Goal: Task Accomplishment & Management: Complete application form

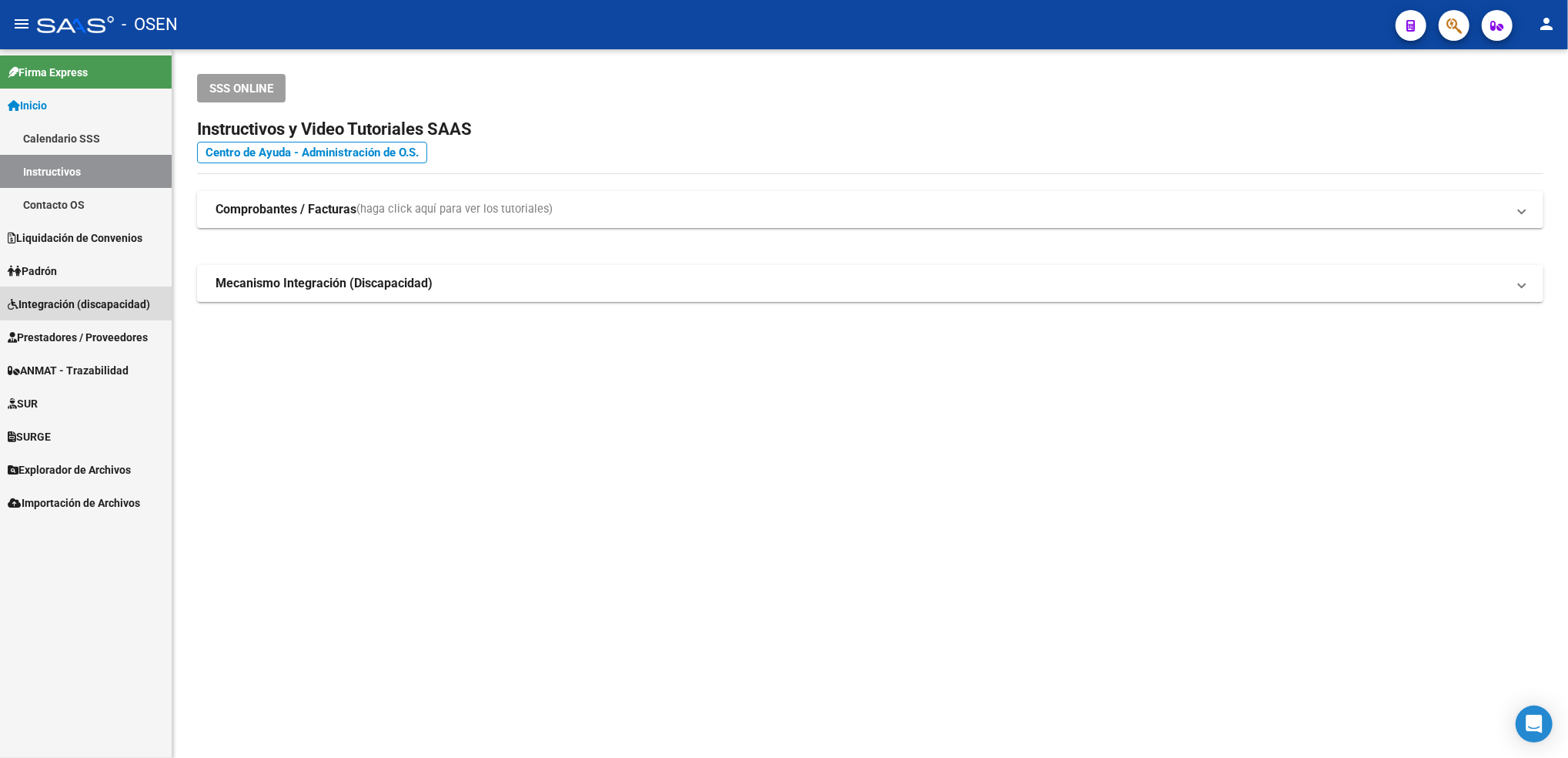
click at [93, 294] on link "Integración (discapacidad)" at bounding box center [86, 304] width 171 height 33
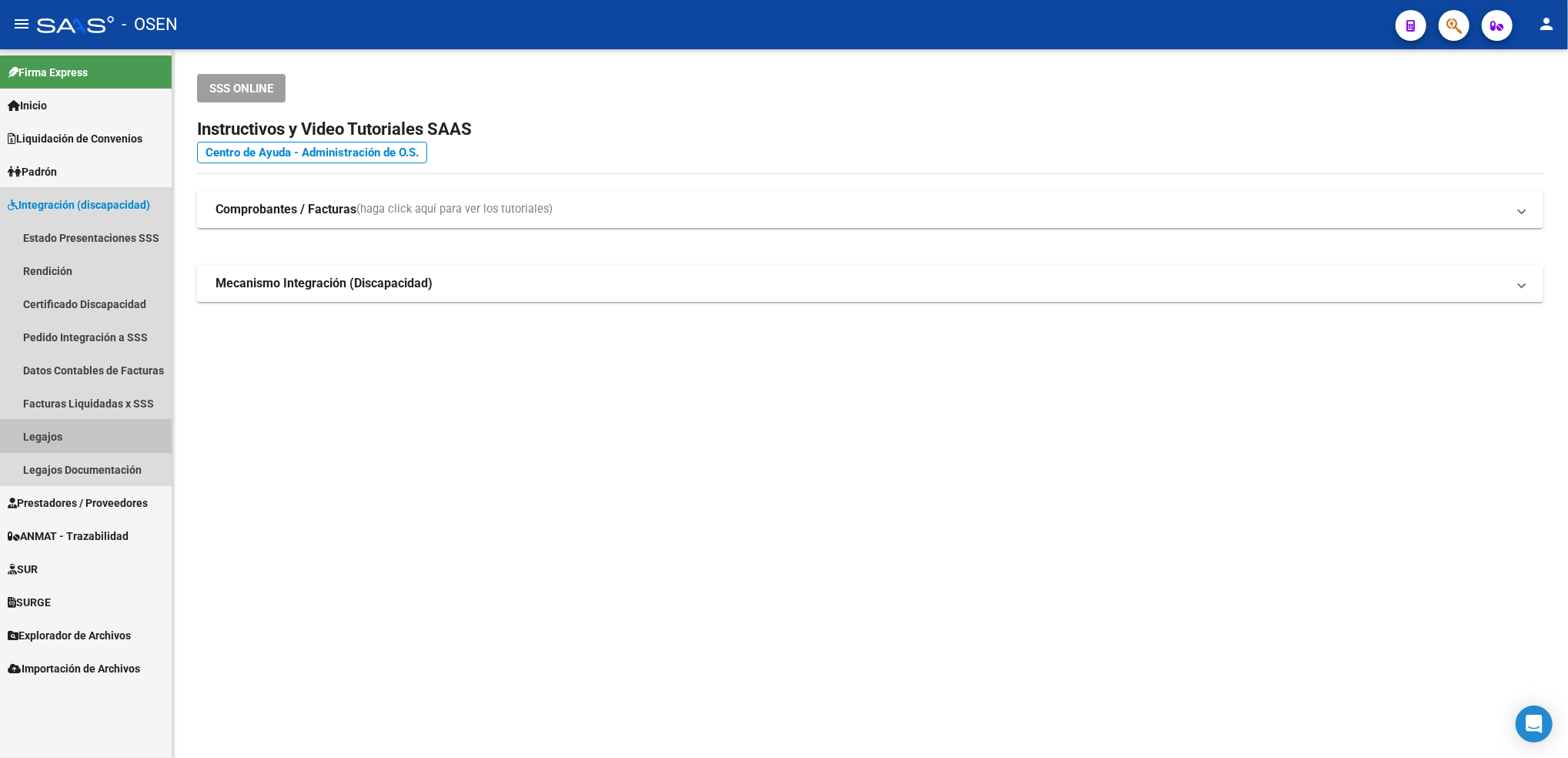
click at [83, 438] on link "Legajos" at bounding box center [86, 436] width 171 height 33
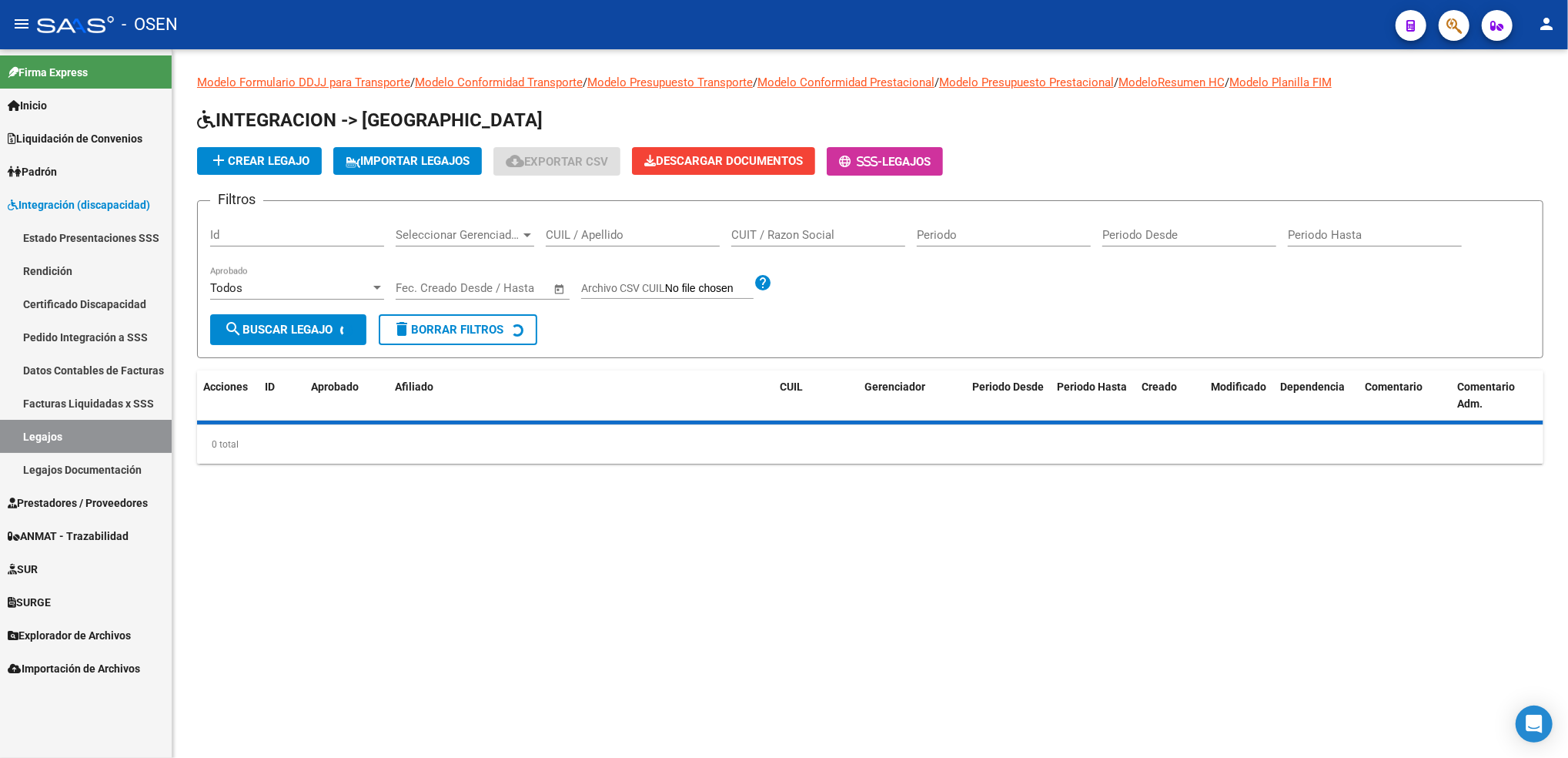
click at [614, 216] on div "CUIL / Apellido" at bounding box center [633, 229] width 174 height 33
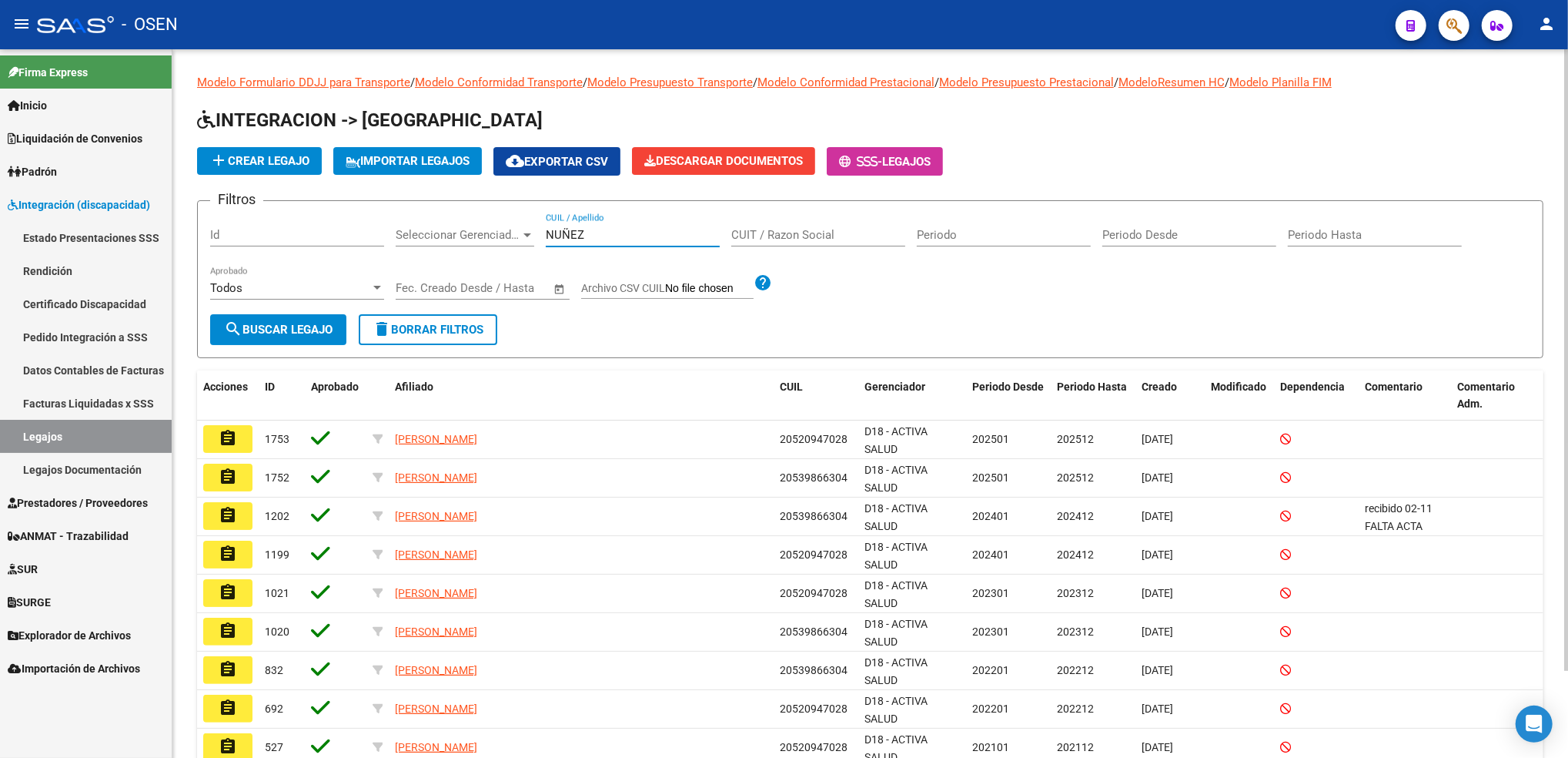
drag, startPoint x: 599, startPoint y: 236, endPoint x: 363, endPoint y: 274, distance: 239.0
click at [363, 274] on div "Filtros Id Seleccionar Gerenciador Seleccionar Gerenciador NUÑEZ CUIL / Apellid…" at bounding box center [869, 263] width 1320 height 101
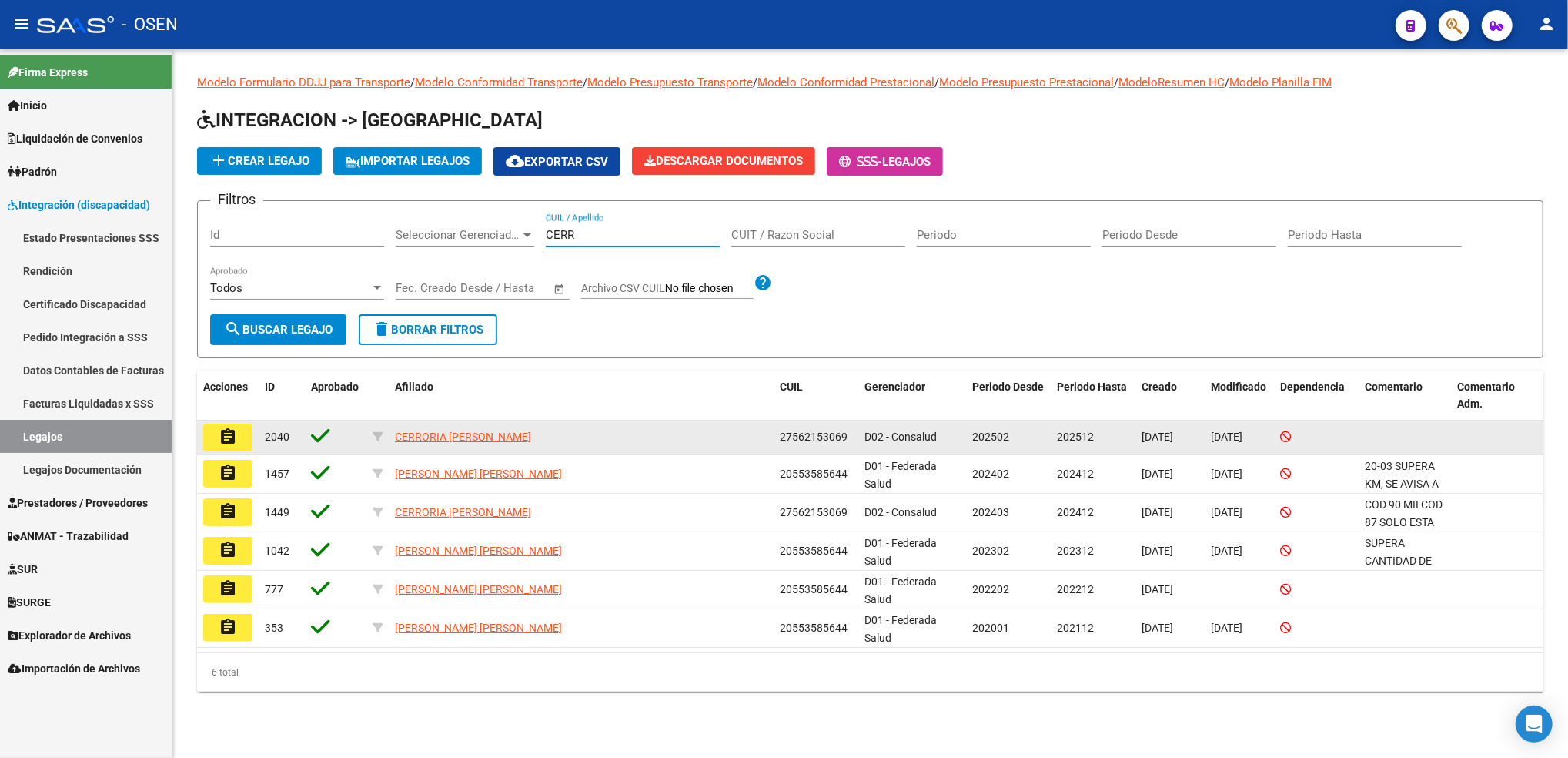
type input "CERR"
click at [228, 434] on mat-icon "assignment" at bounding box center [228, 437] width 19 height 19
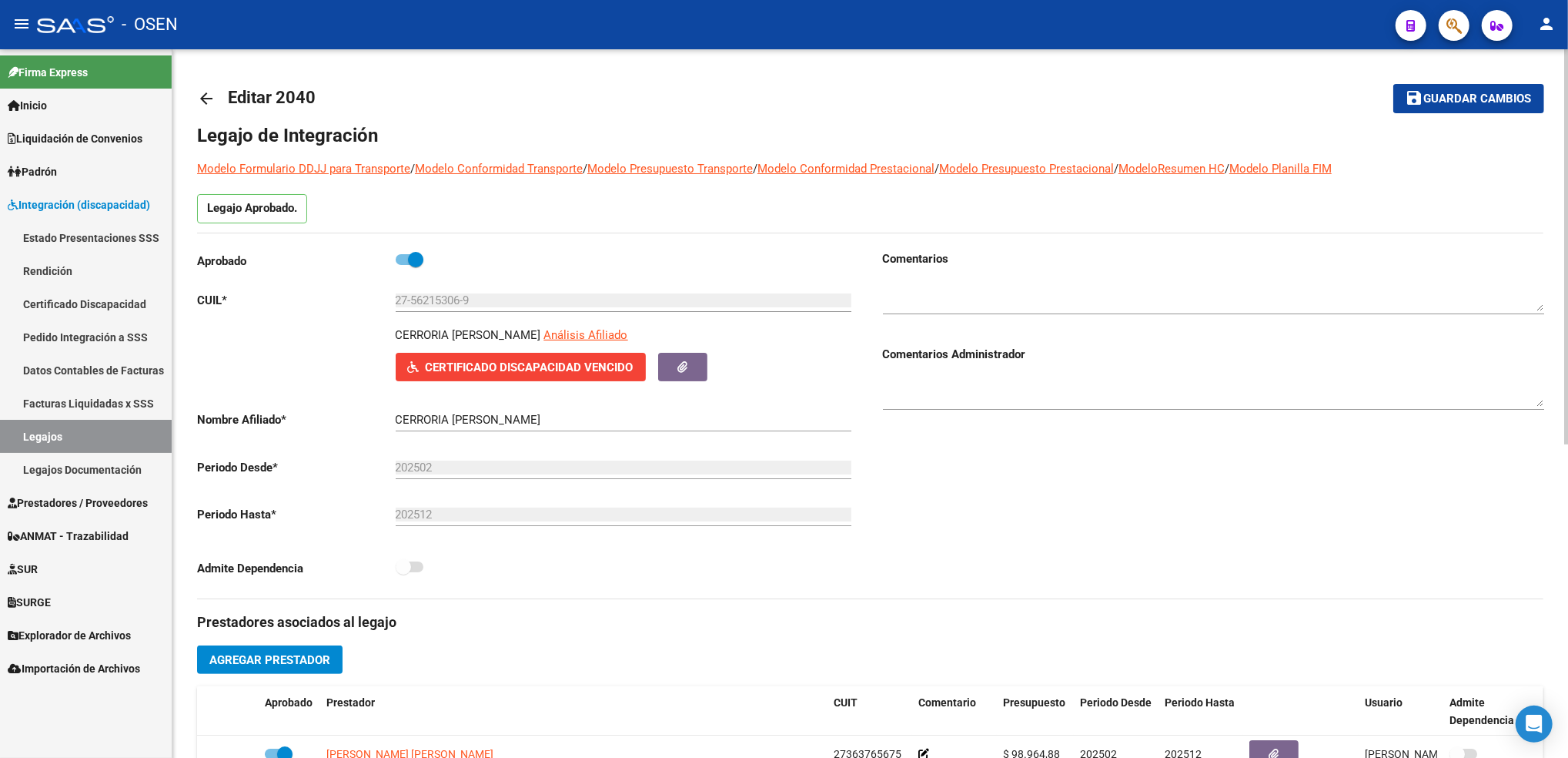
click at [547, 367] on span "Certificado Discapacidad Vencido" at bounding box center [529, 368] width 208 height 14
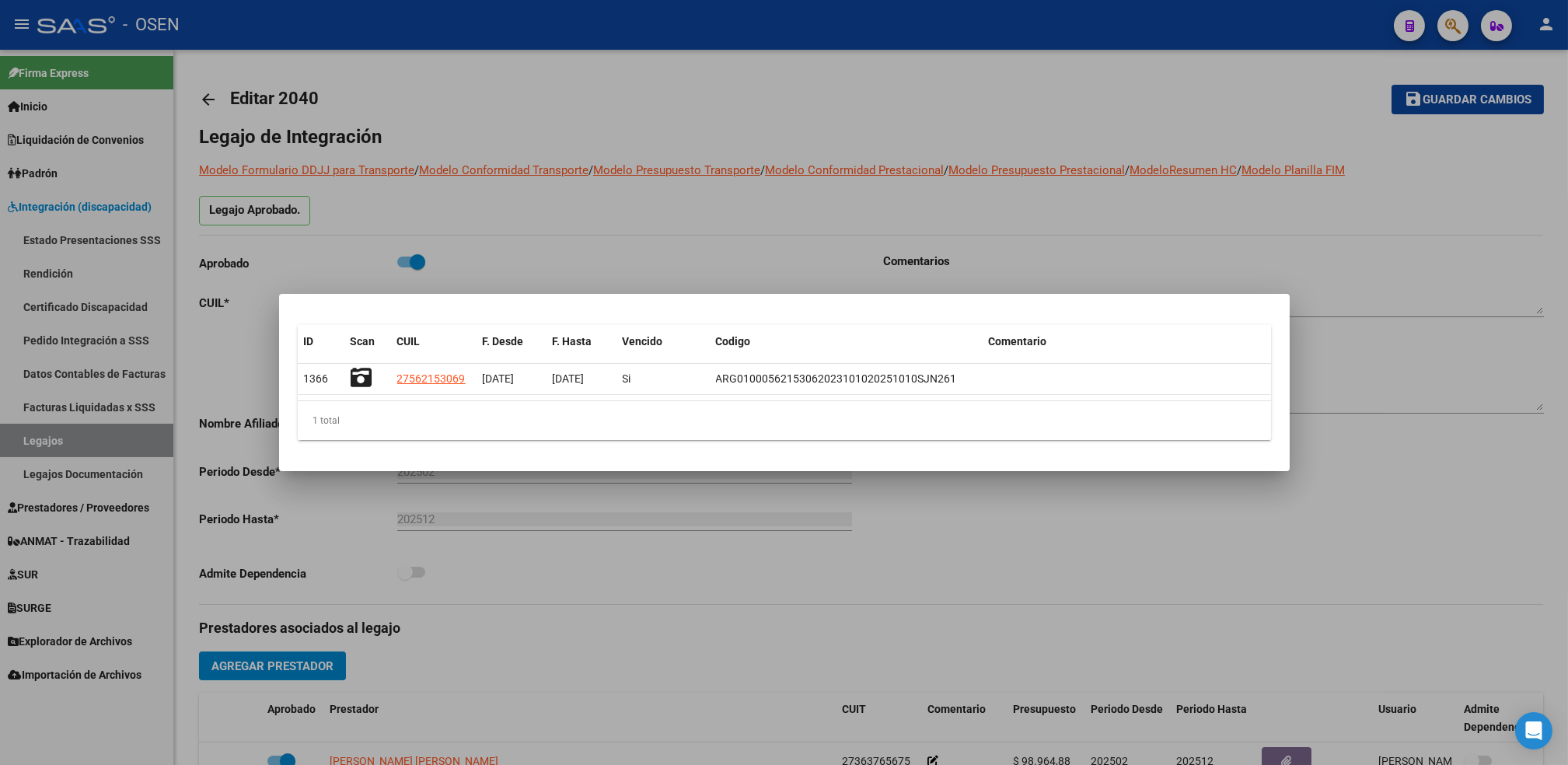
click at [620, 658] on div at bounding box center [784, 382] width 1568 height 765
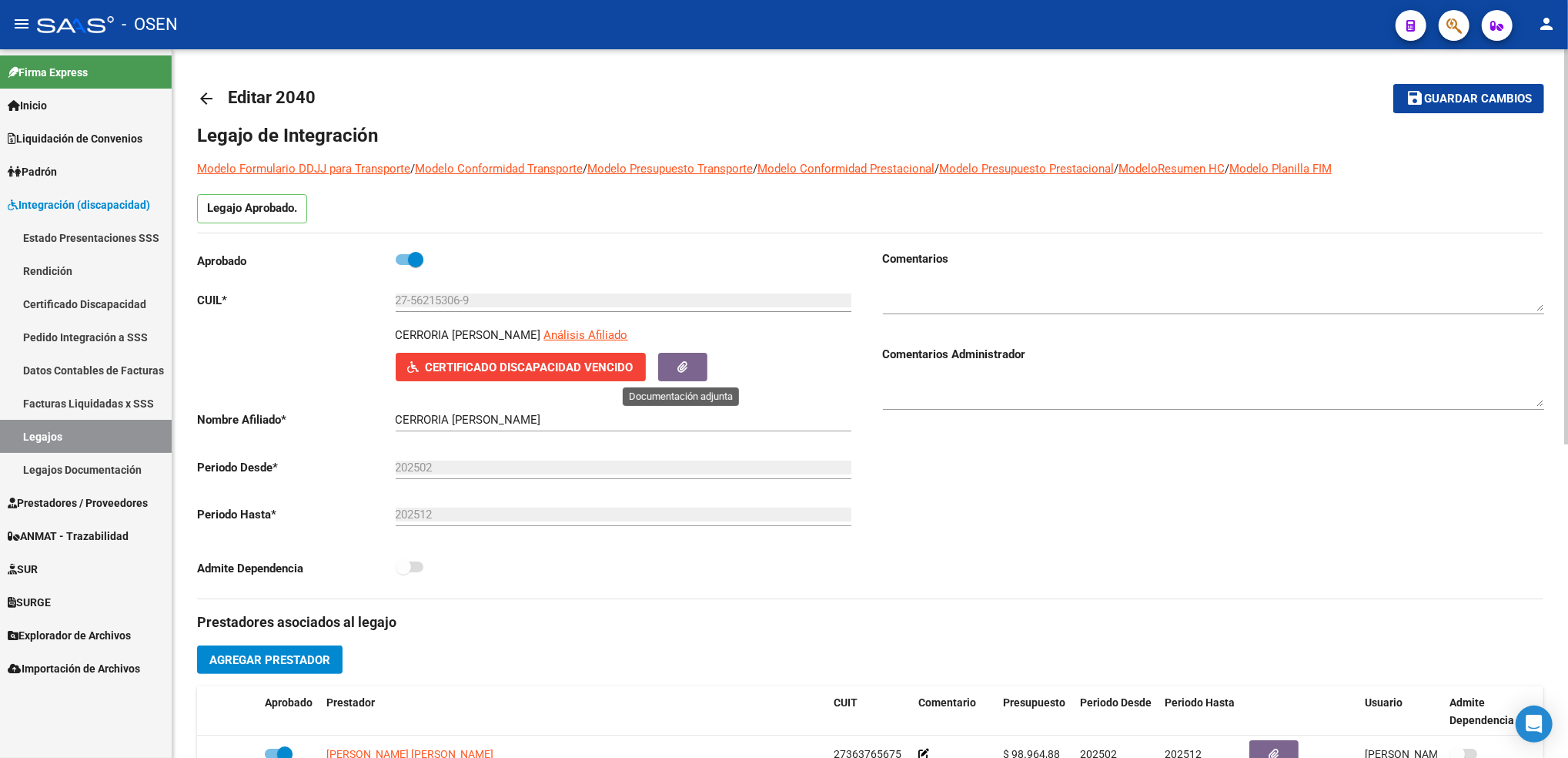
click at [677, 364] on icon "button" at bounding box center [682, 367] width 10 height 12
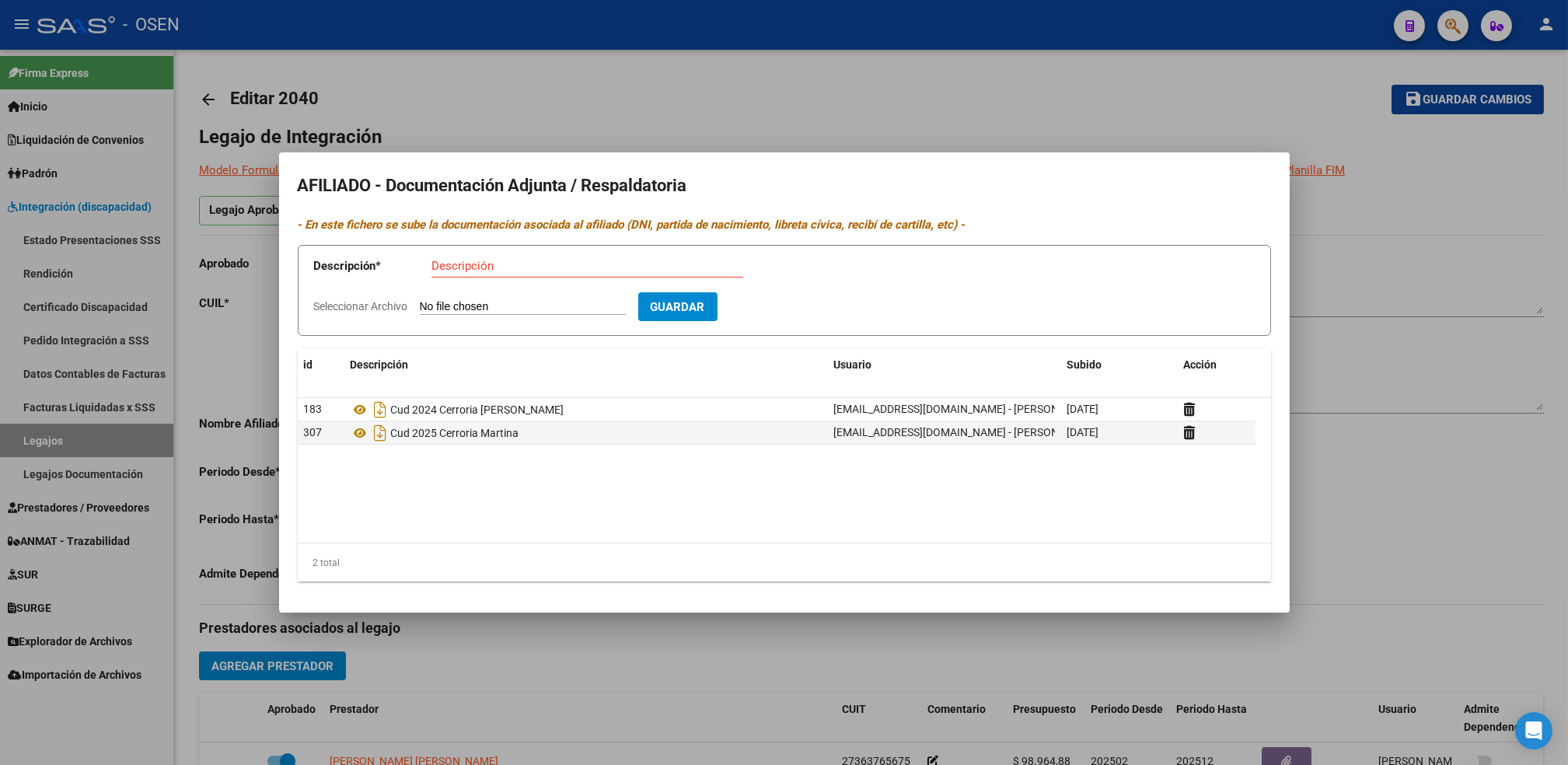
click at [577, 631] on div at bounding box center [784, 382] width 1568 height 765
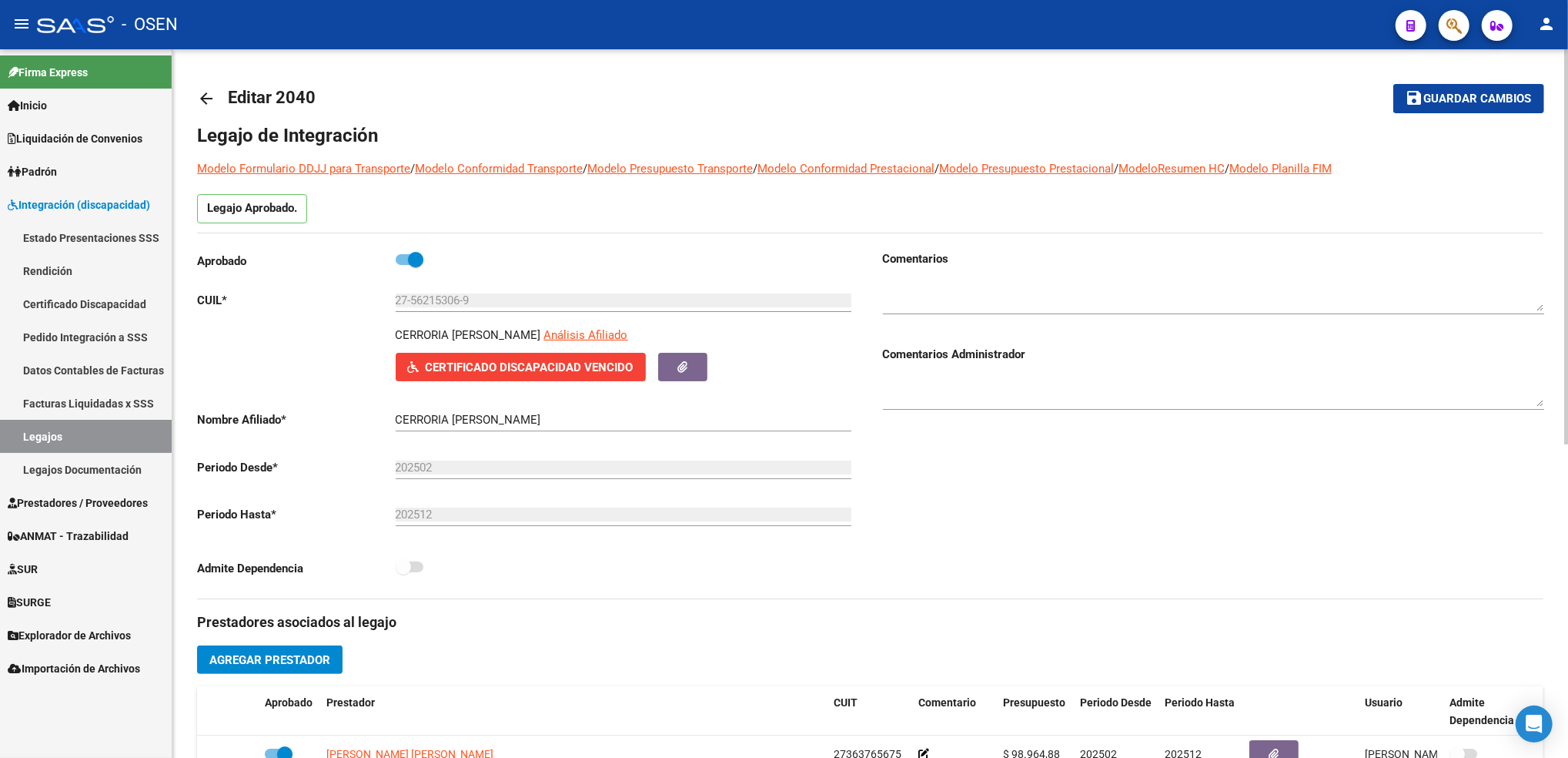
click at [1560, 110] on div "arrow_back Editar 2040 save Guardar cambios Legajo de Integración Modelo Formul…" at bounding box center [872, 686] width 1399 height 1274
click at [536, 381] on div "Aprobado CUIL * 27-56215306-9 Ingresar CUIL CERRORIA [PERSON_NAME][GEOGRAPHIC_D…" at bounding box center [527, 418] width 661 height 336
click at [535, 371] on span "Certificado Discapacidad Vencido" at bounding box center [529, 368] width 208 height 14
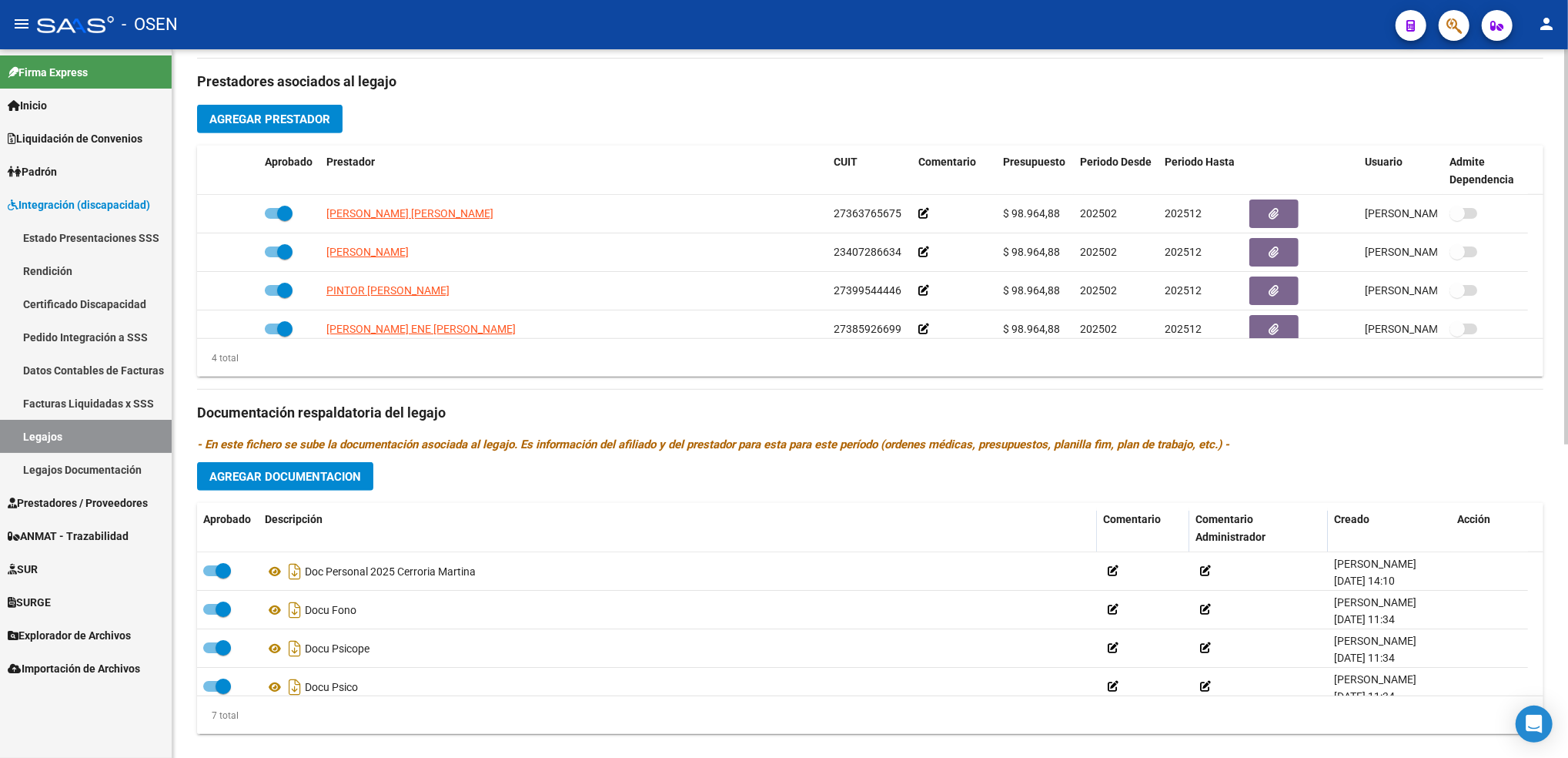
scroll to position [565, 0]
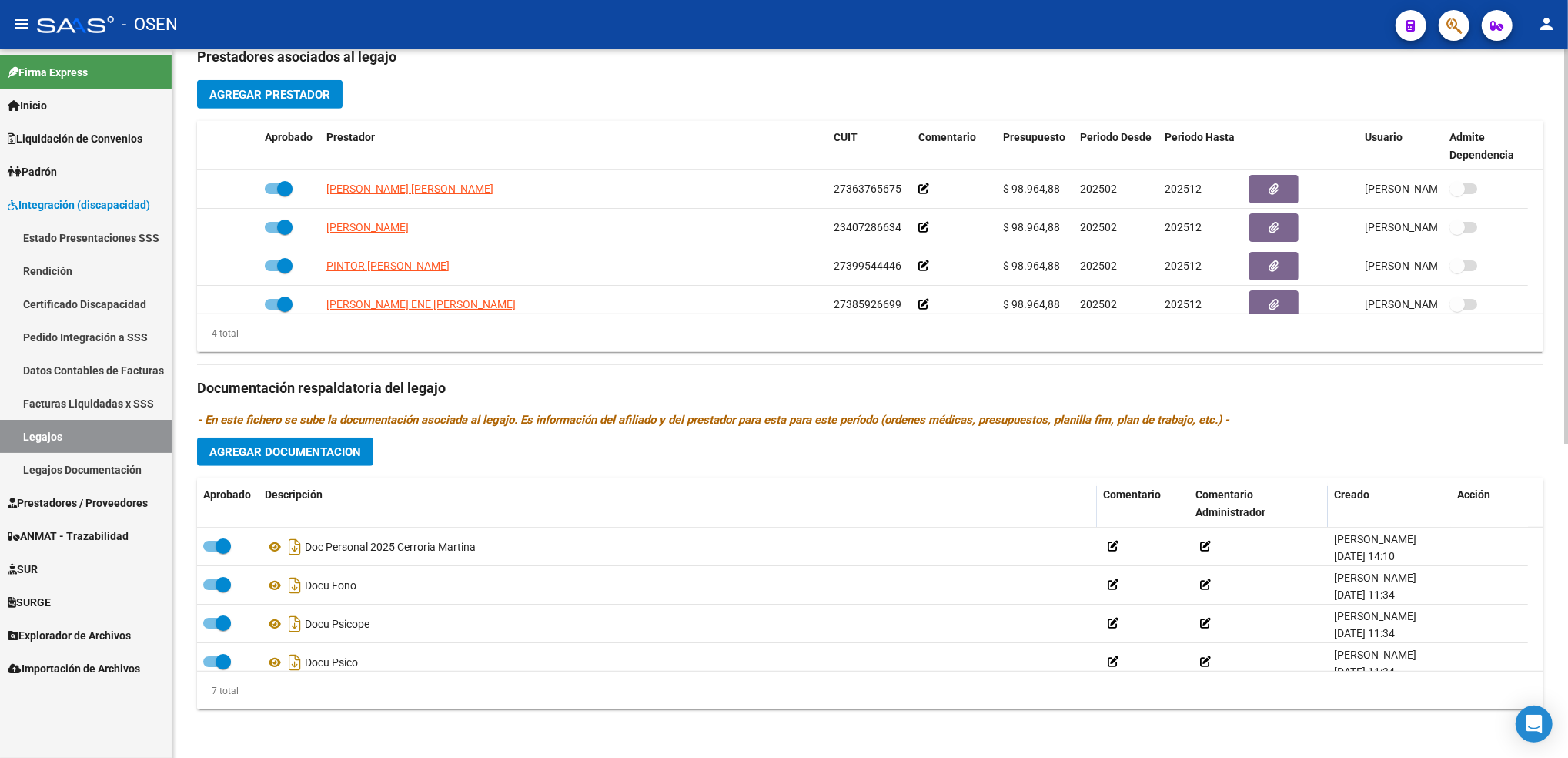
click at [1567, 408] on html "menu - OSEN person Firma Express Inicio Calendario SSS Instructivos Contacto OS…" at bounding box center [784, 379] width 1568 height 758
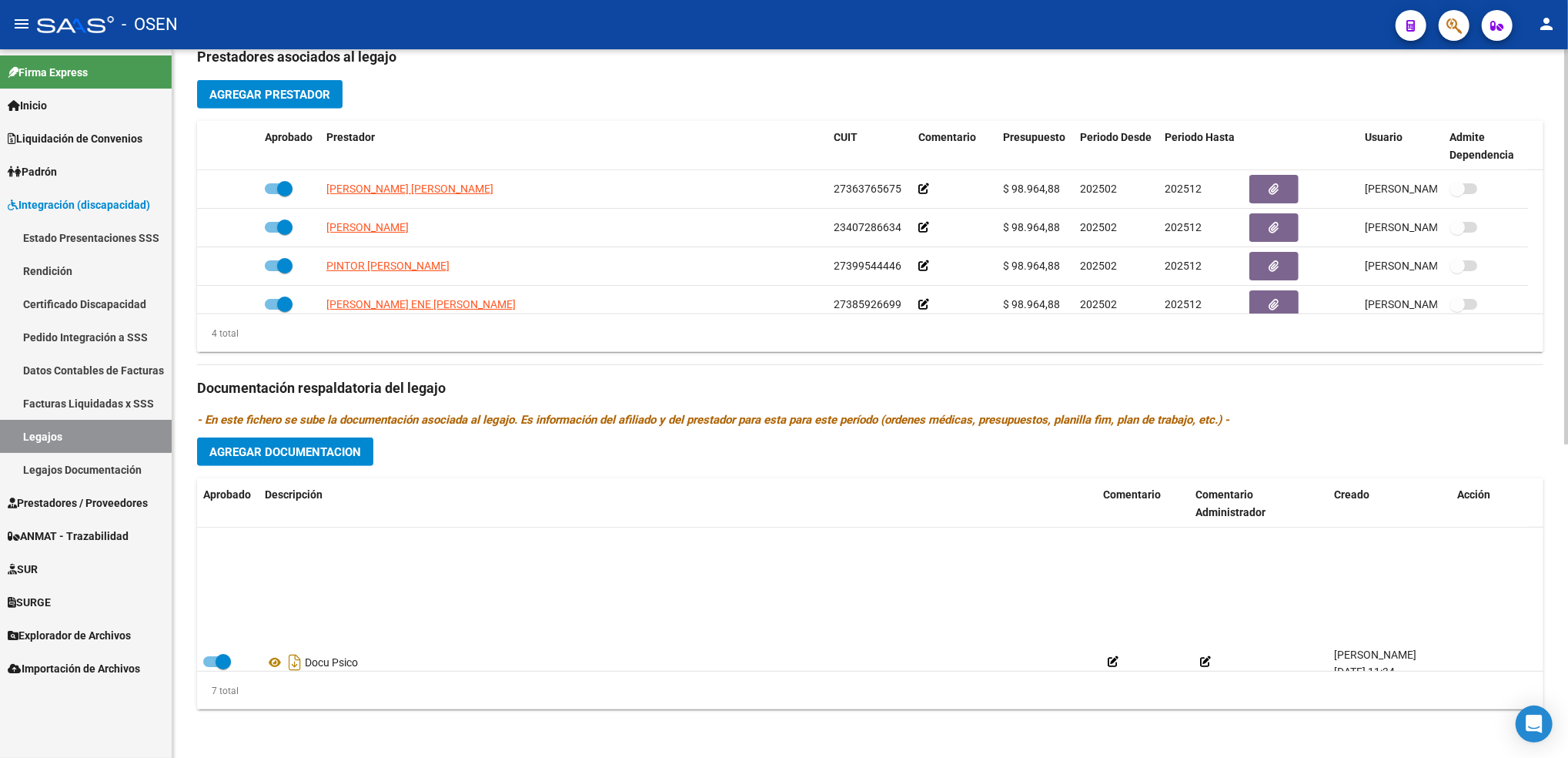
scroll to position [131, 0]
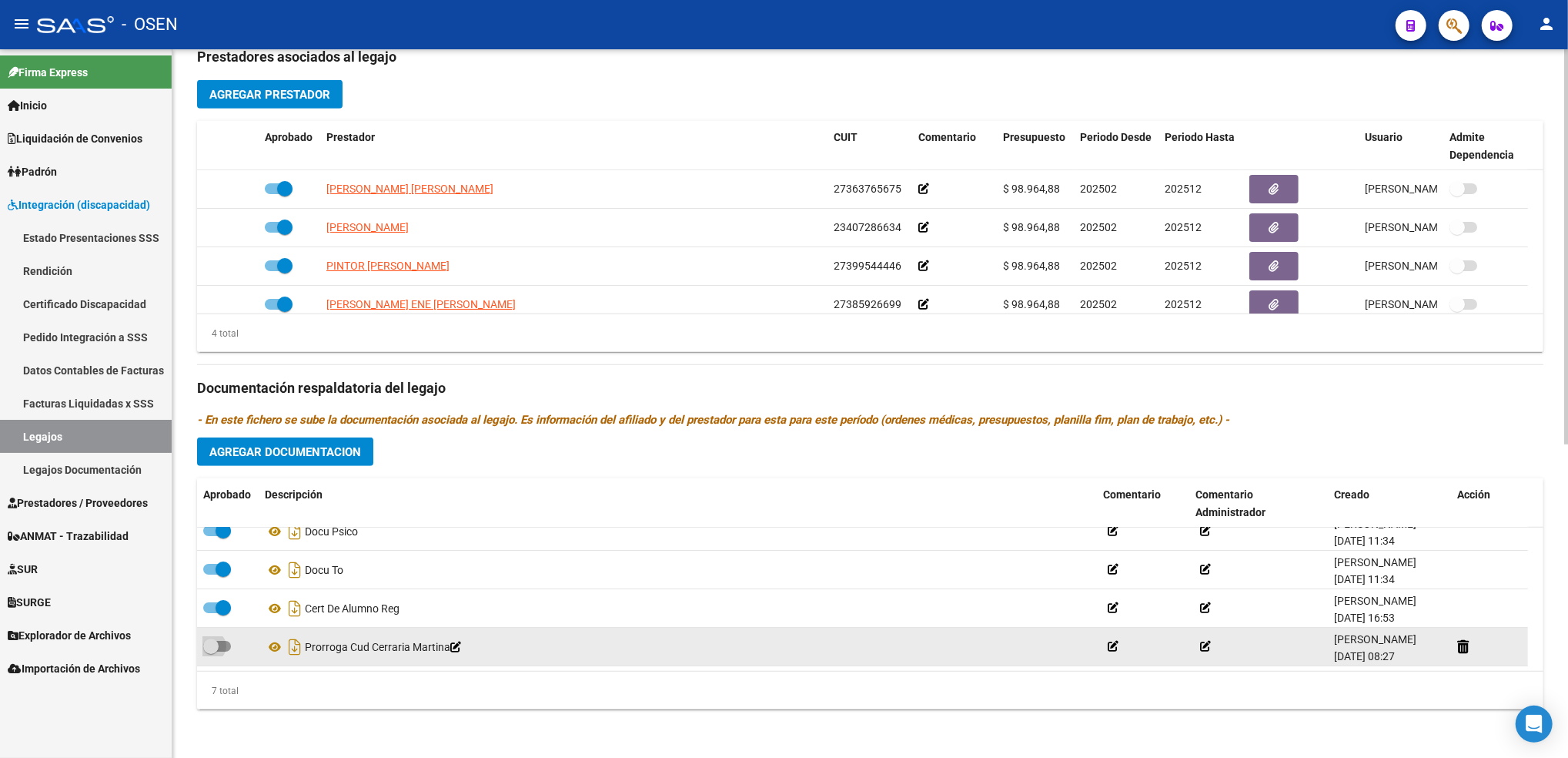
click at [220, 647] on span at bounding box center [217, 646] width 28 height 11
click at [211, 652] on input "checkbox" at bounding box center [210, 652] width 1 height 1
checkbox input "true"
click at [266, 645] on icon at bounding box center [275, 646] width 20 height 19
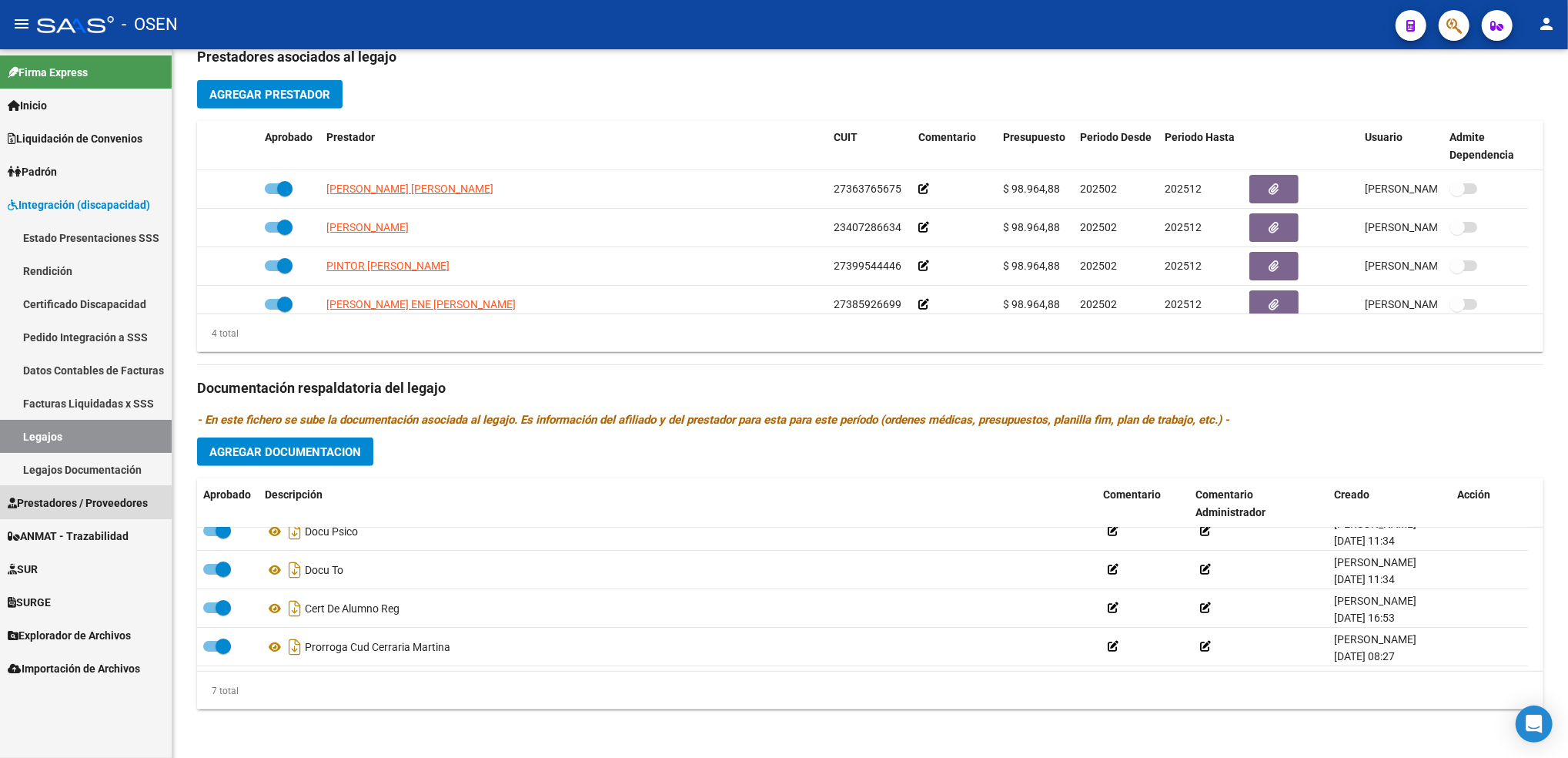
click at [79, 502] on span "Prestadores / Proveedores" at bounding box center [78, 503] width 140 height 17
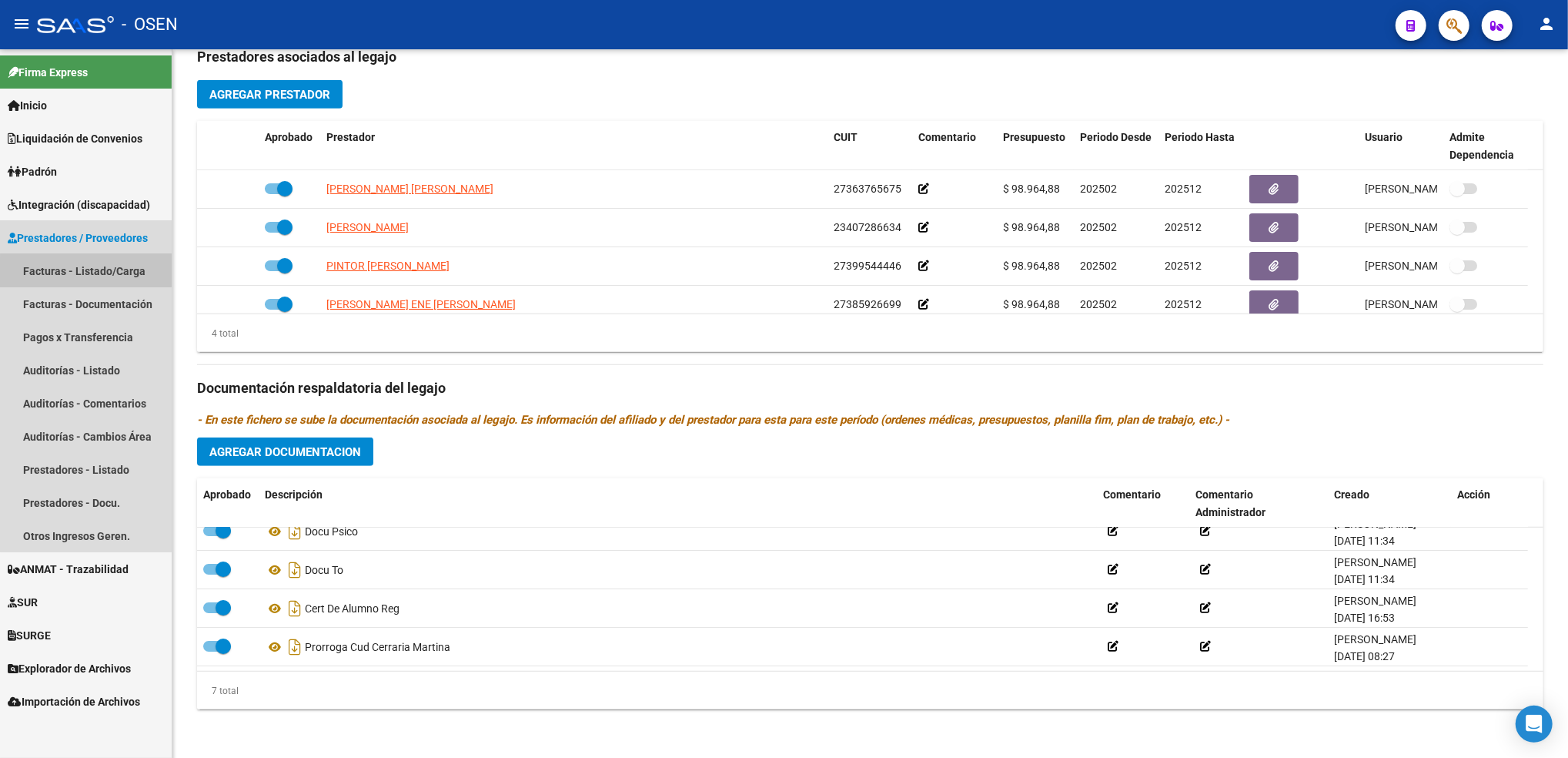
click at [95, 280] on link "Facturas - Listado/Carga" at bounding box center [86, 271] width 171 height 33
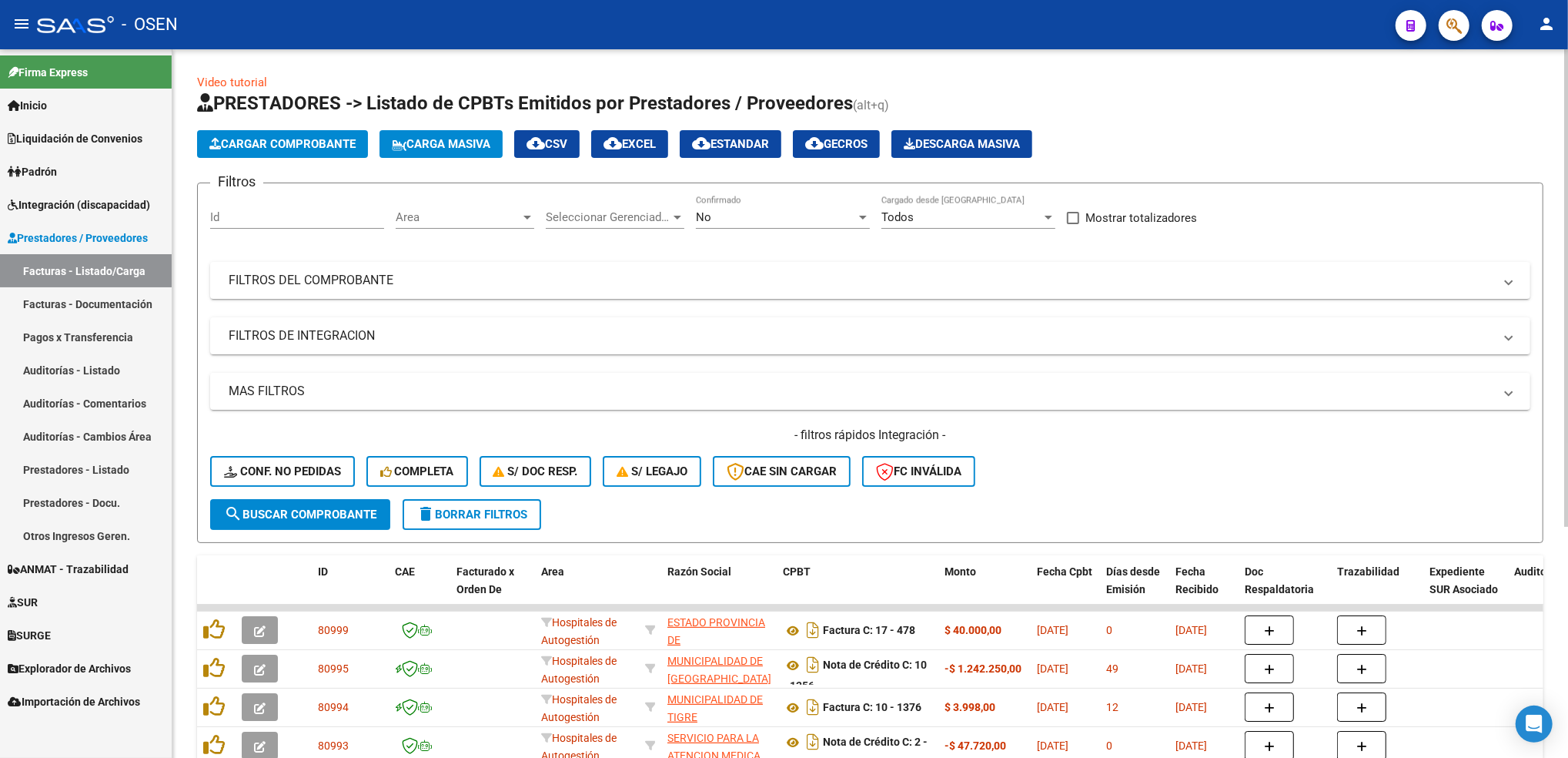
click at [333, 131] on button "Cargar Comprobante" at bounding box center [282, 144] width 170 height 28
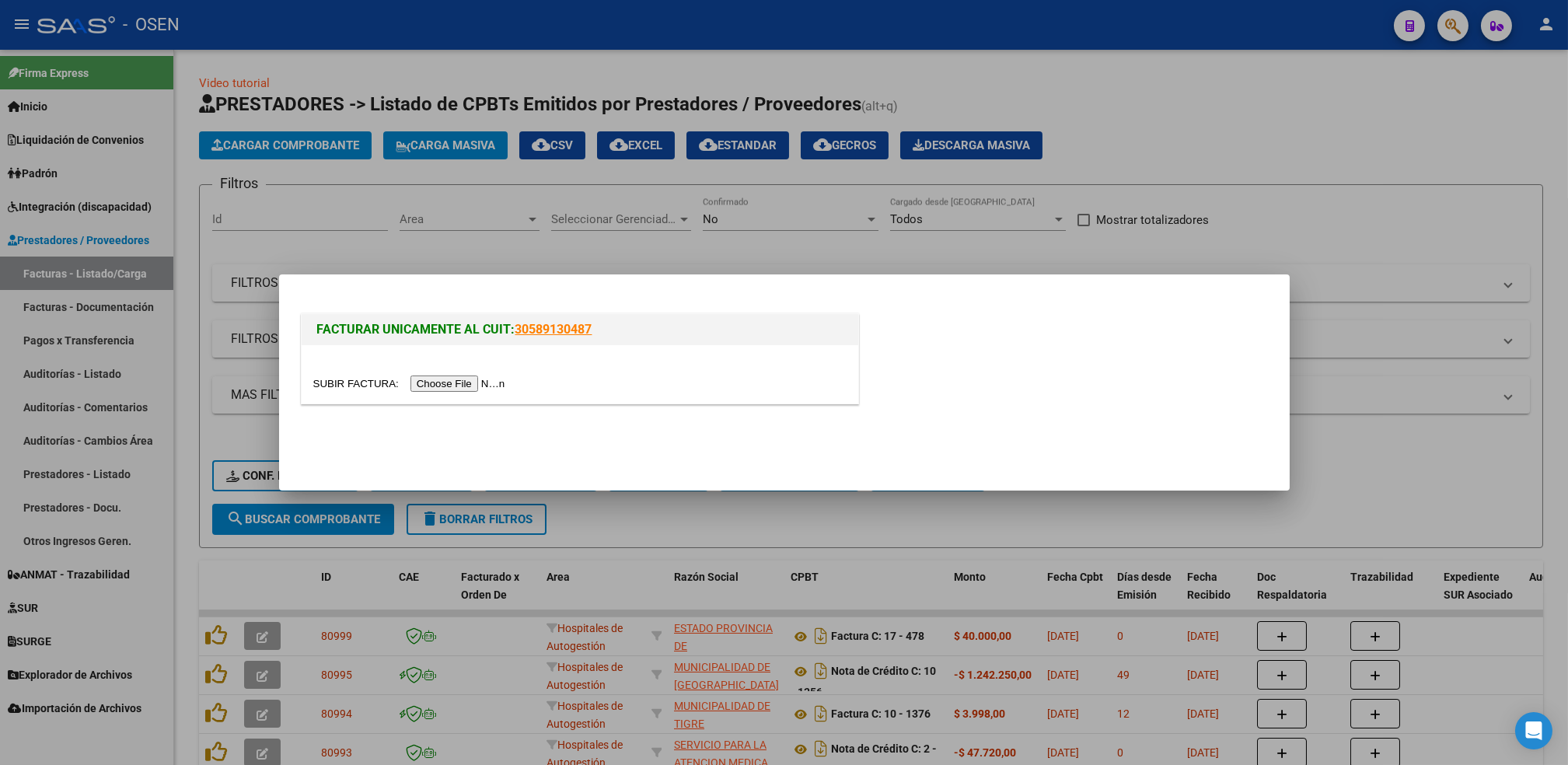
click at [453, 381] on input "file" at bounding box center [412, 384] width 196 height 16
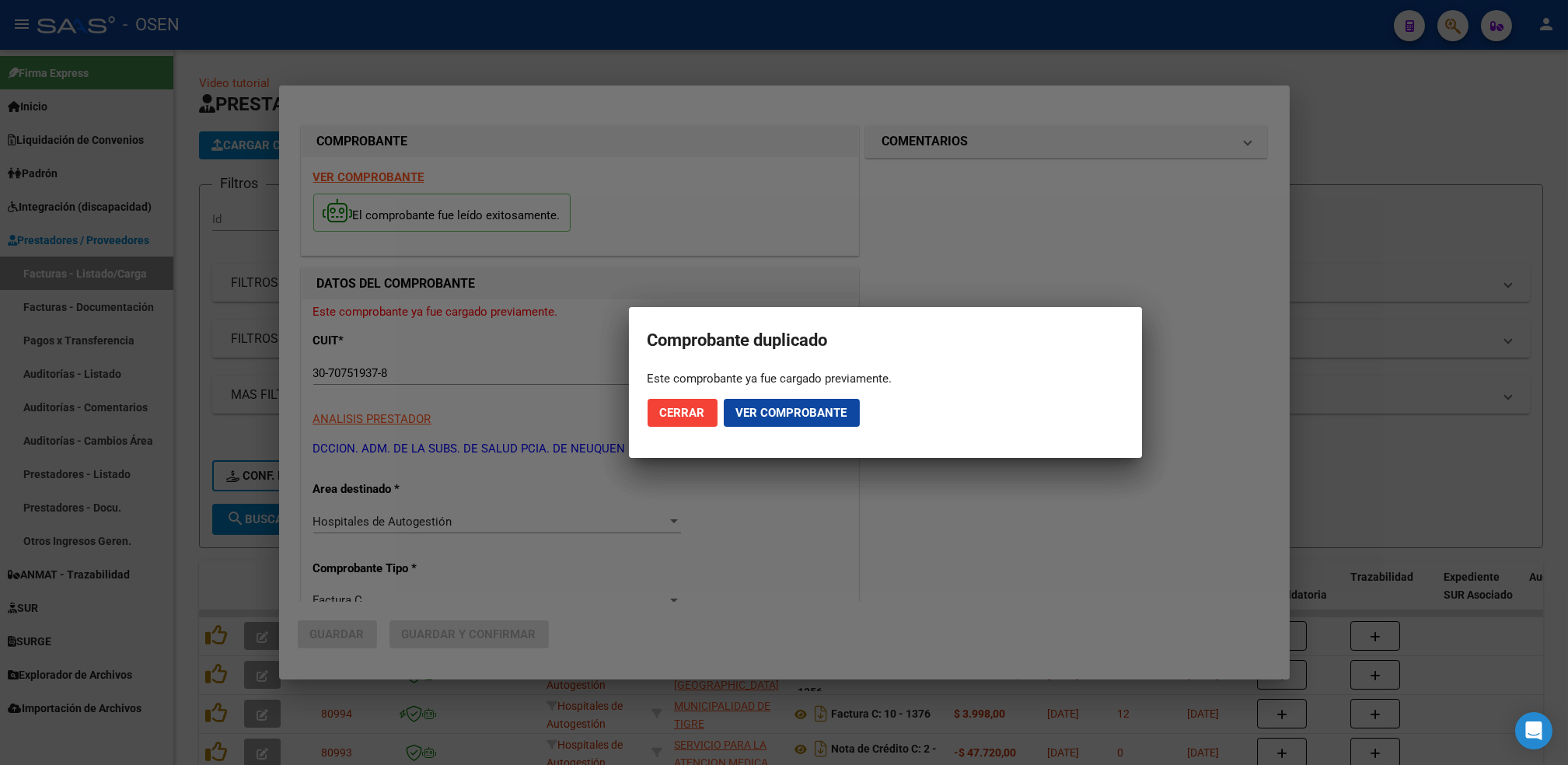
click at [164, 461] on div at bounding box center [784, 382] width 1568 height 765
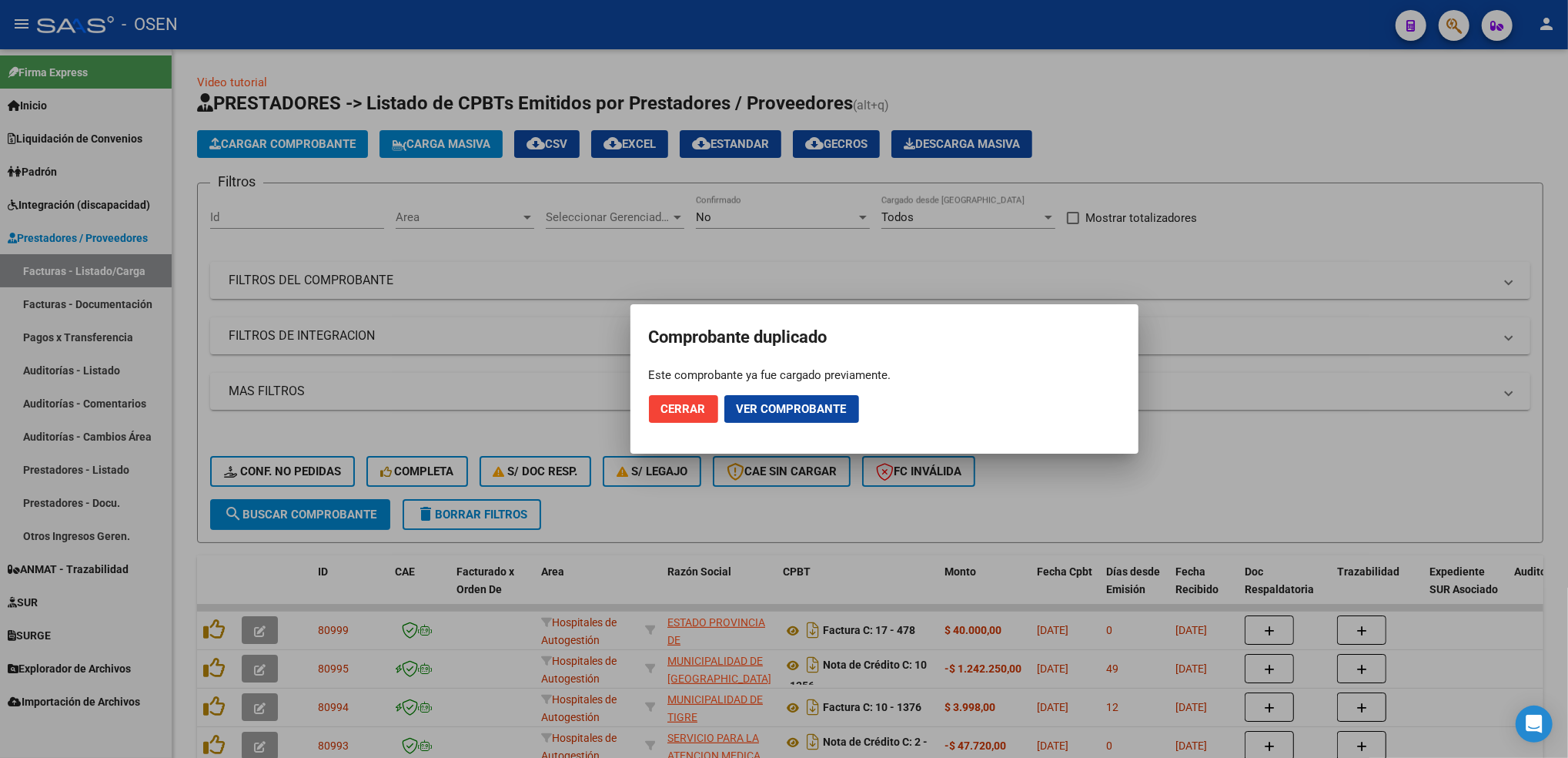
click at [162, 457] on div at bounding box center [784, 379] width 1568 height 758
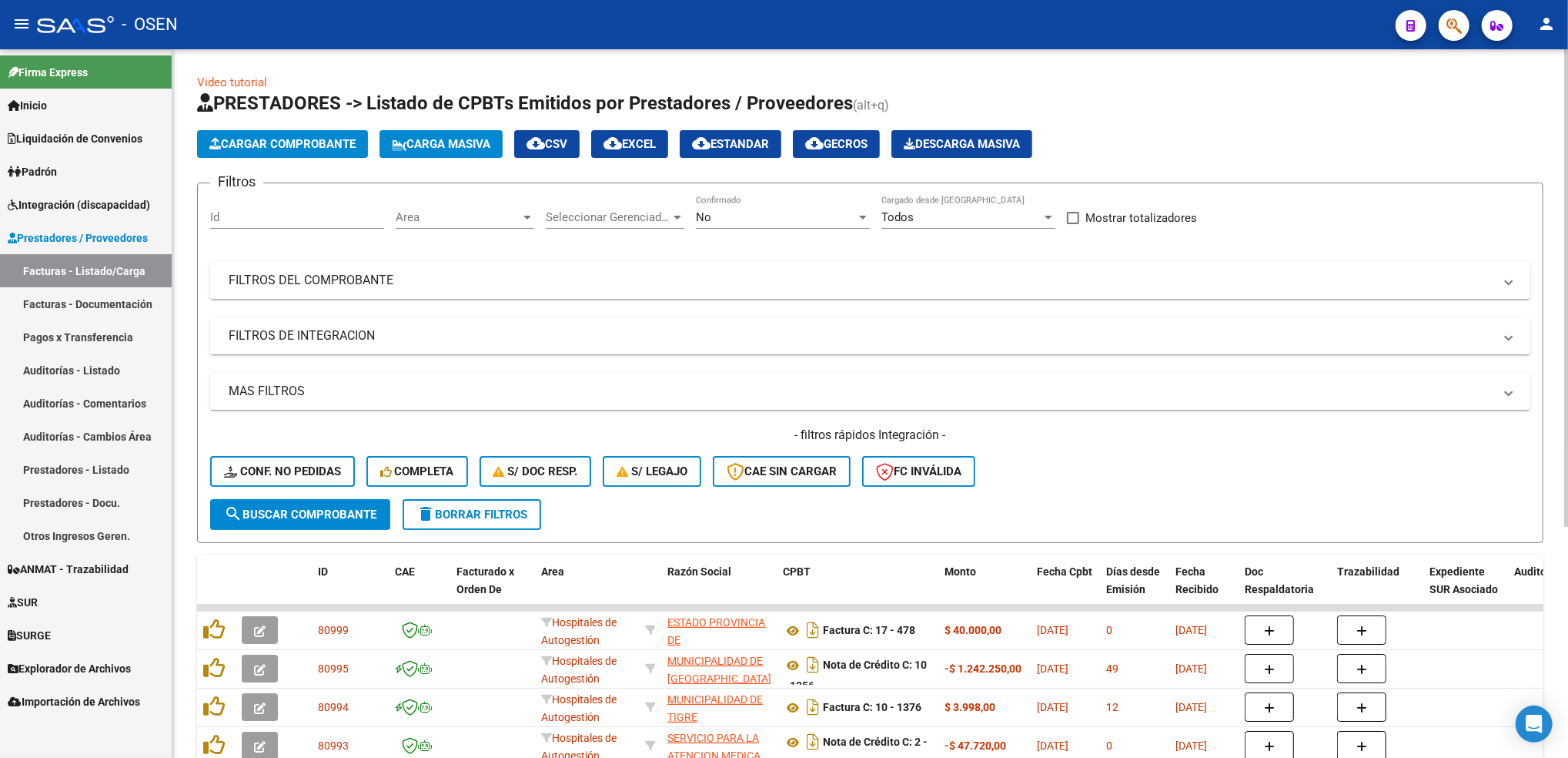
click at [1116, 265] on mat-expansion-panel-header "FILTROS DEL COMPROBANTE" at bounding box center [869, 279] width 1320 height 37
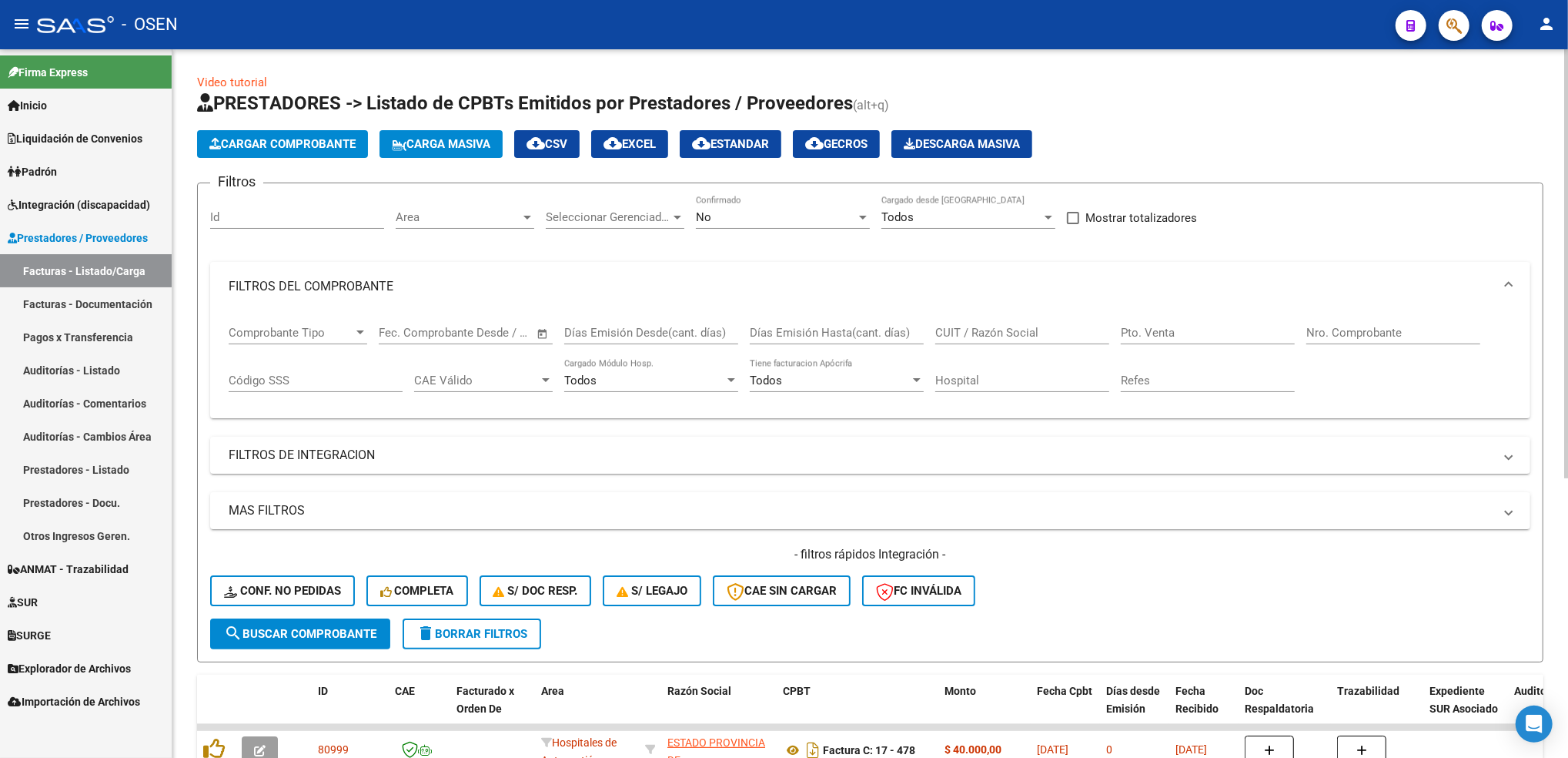
click at [1184, 340] on div "Pto. Venta" at bounding box center [1207, 327] width 174 height 33
type input "42"
type input "7948"
click at [762, 223] on div "No Confirmado" at bounding box center [783, 212] width 174 height 33
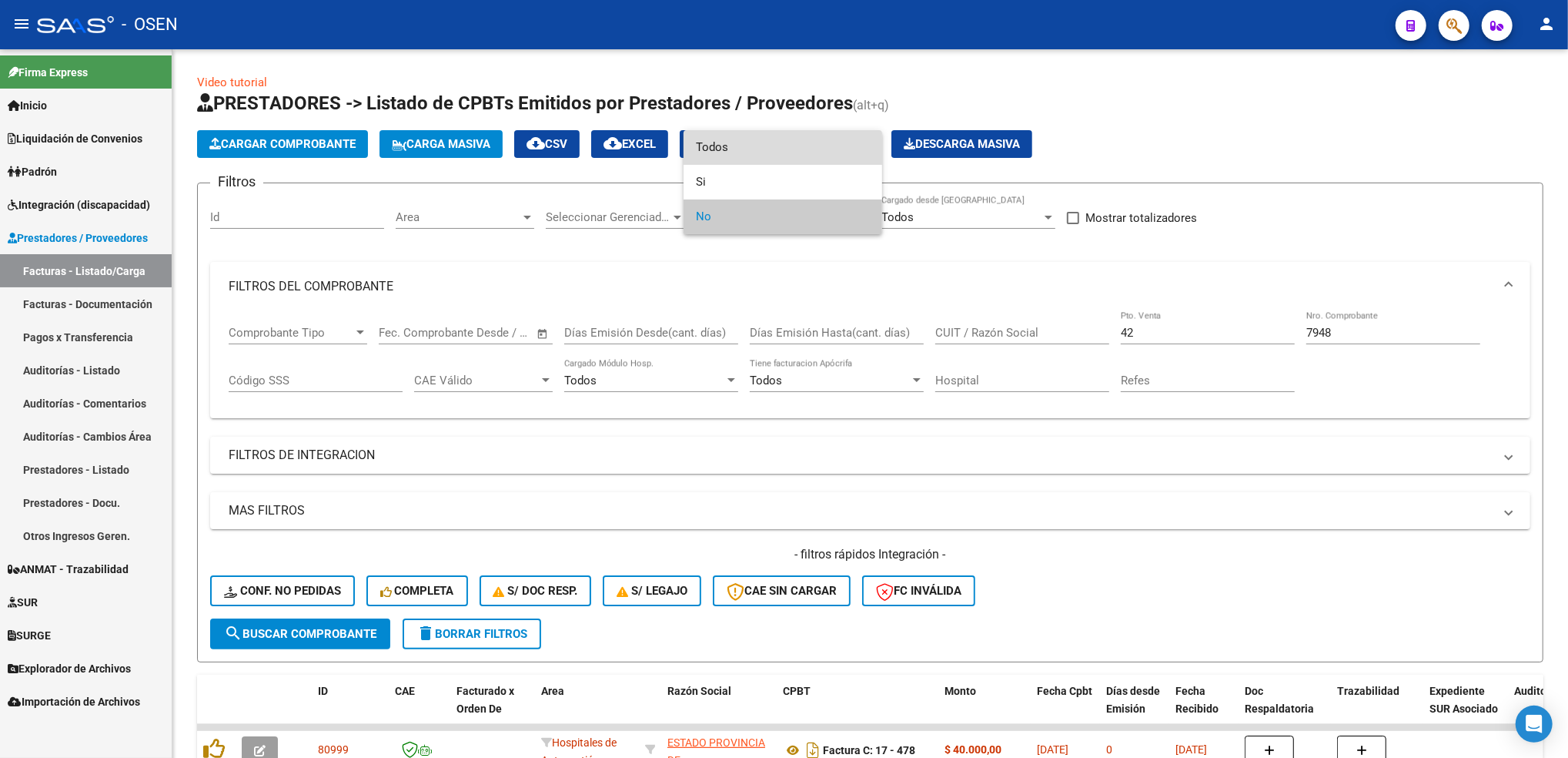
click at [734, 154] on span "Todos" at bounding box center [783, 147] width 174 height 35
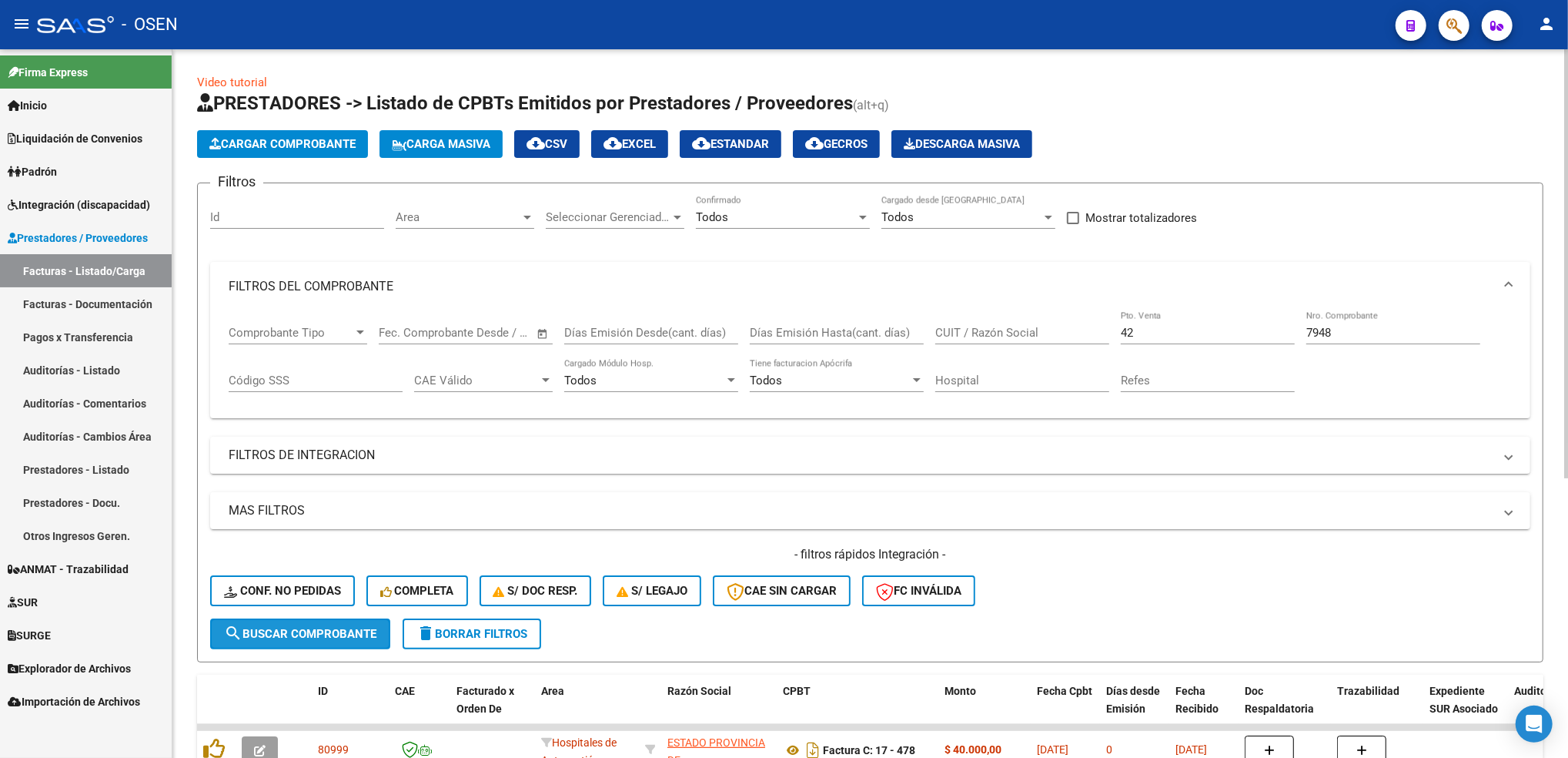
click at [361, 619] on button "search Buscar Comprobante" at bounding box center [300, 634] width 180 height 31
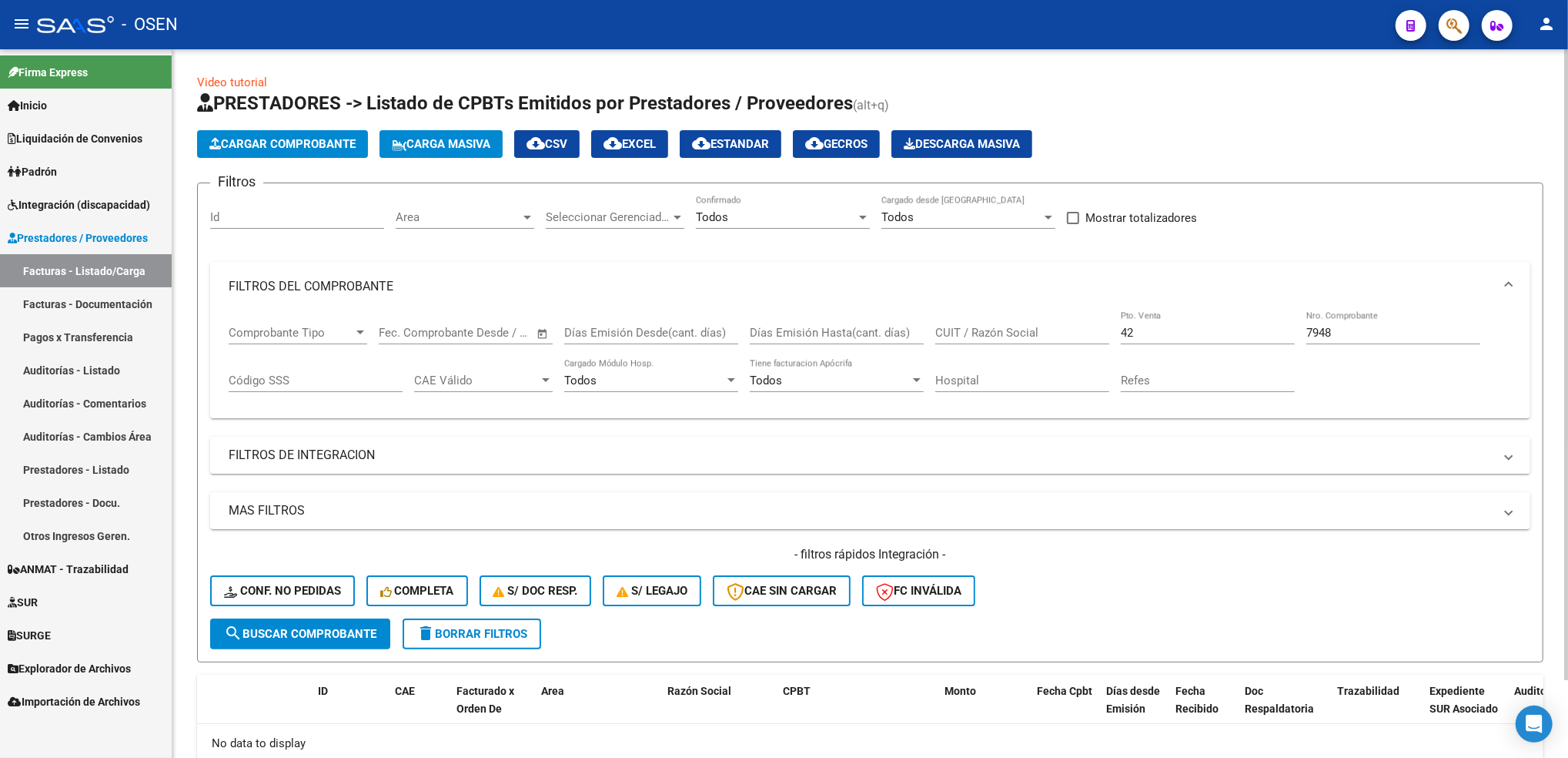
scroll to position [88, 0]
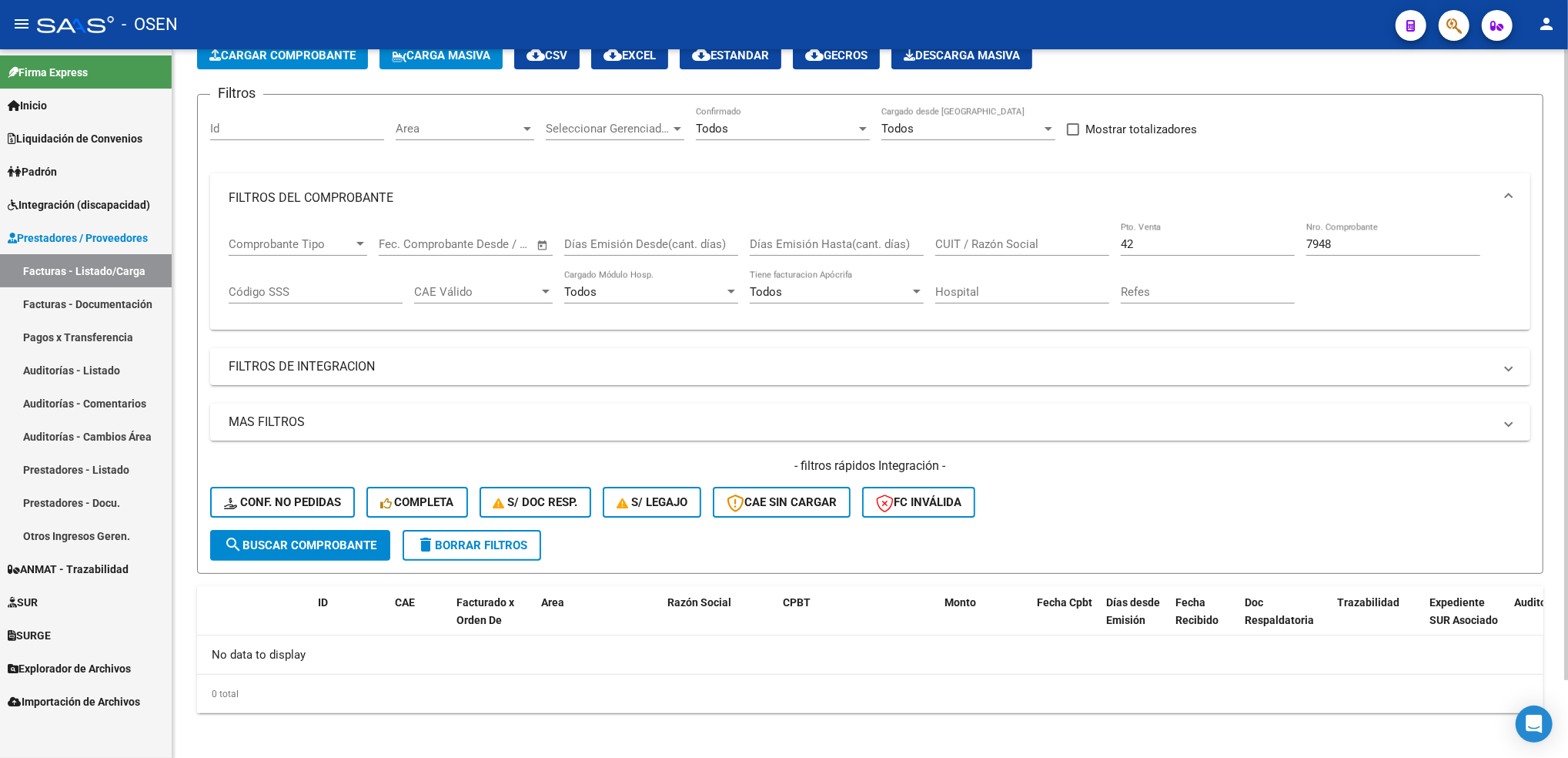
click at [1567, 436] on html "menu - OSEN person Firma Express Inicio Calendario SSS Instructivos Contacto OS…" at bounding box center [784, 379] width 1568 height 758
click at [1129, 244] on input "42" at bounding box center [1207, 245] width 174 height 14
type input "402"
click at [303, 551] on button "search Buscar Comprobante" at bounding box center [300, 545] width 180 height 31
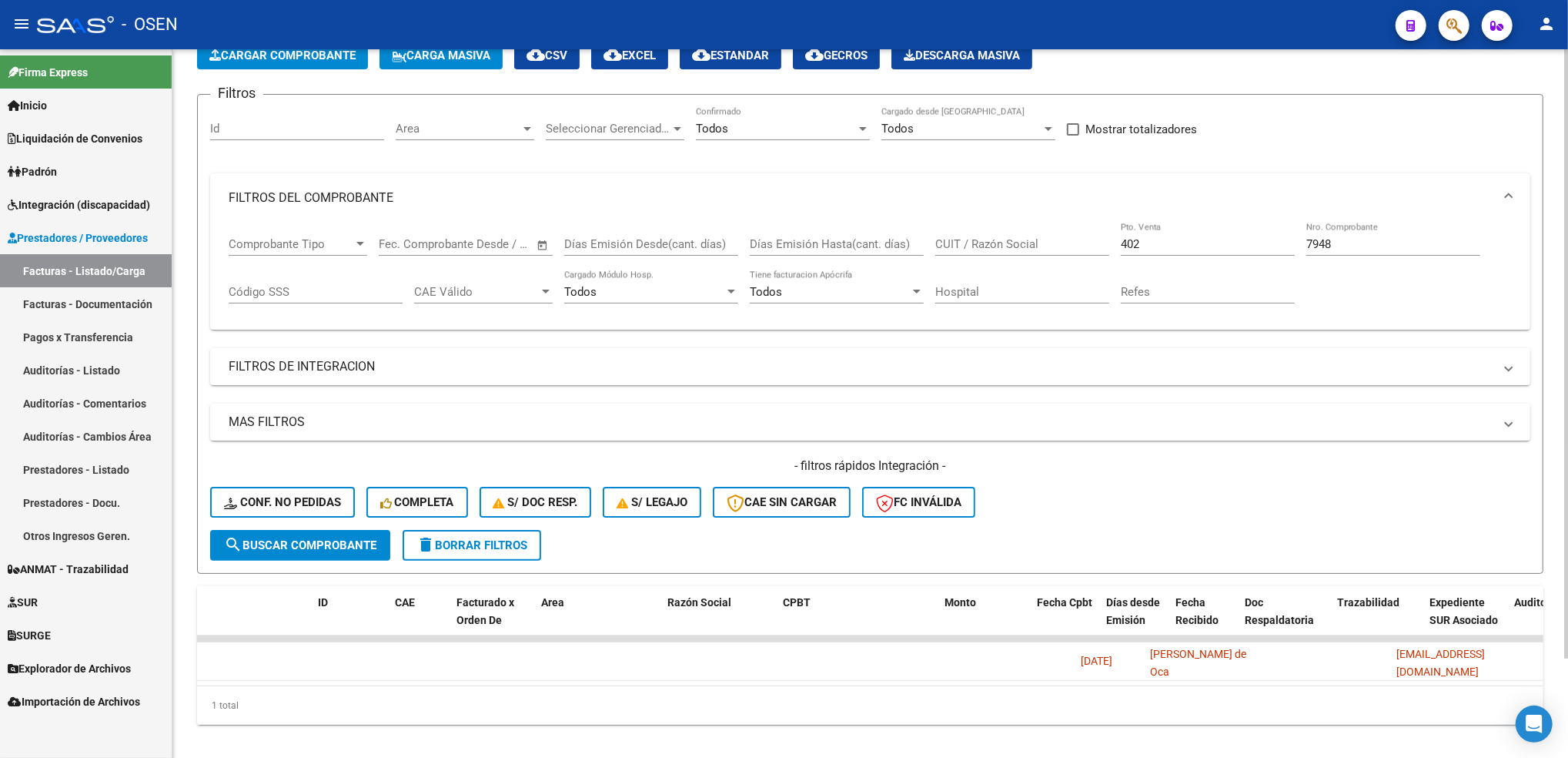
scroll to position [0, 0]
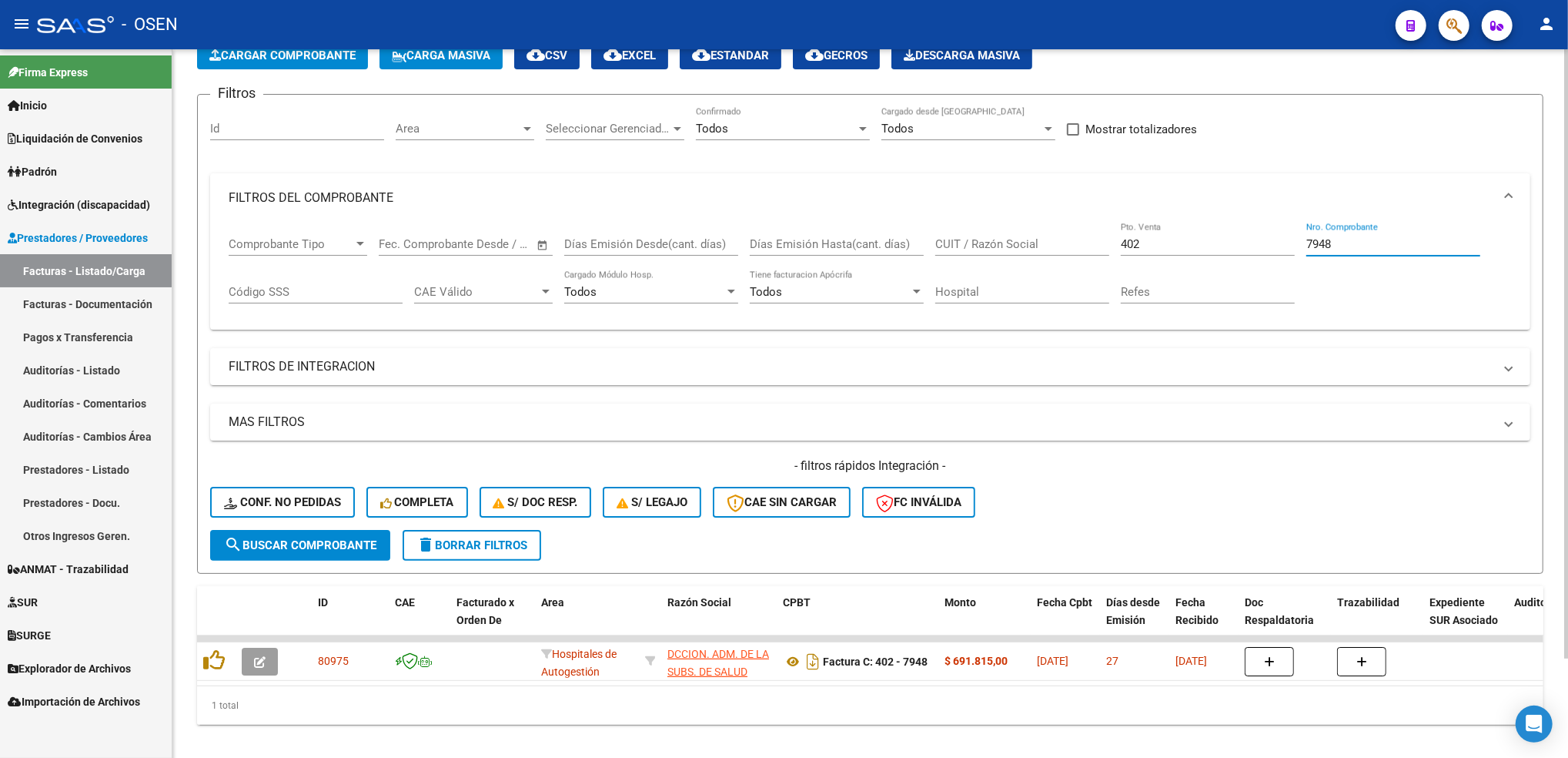
drag, startPoint x: 1375, startPoint y: 237, endPoint x: 1229, endPoint y: 280, distance: 152.2
click at [1229, 280] on div "Comprobante Tipo Comprobante Tipo Fecha inicio – Fecha fin Fec. Comprobante Des…" at bounding box center [870, 270] width 1283 height 96
type input "7"
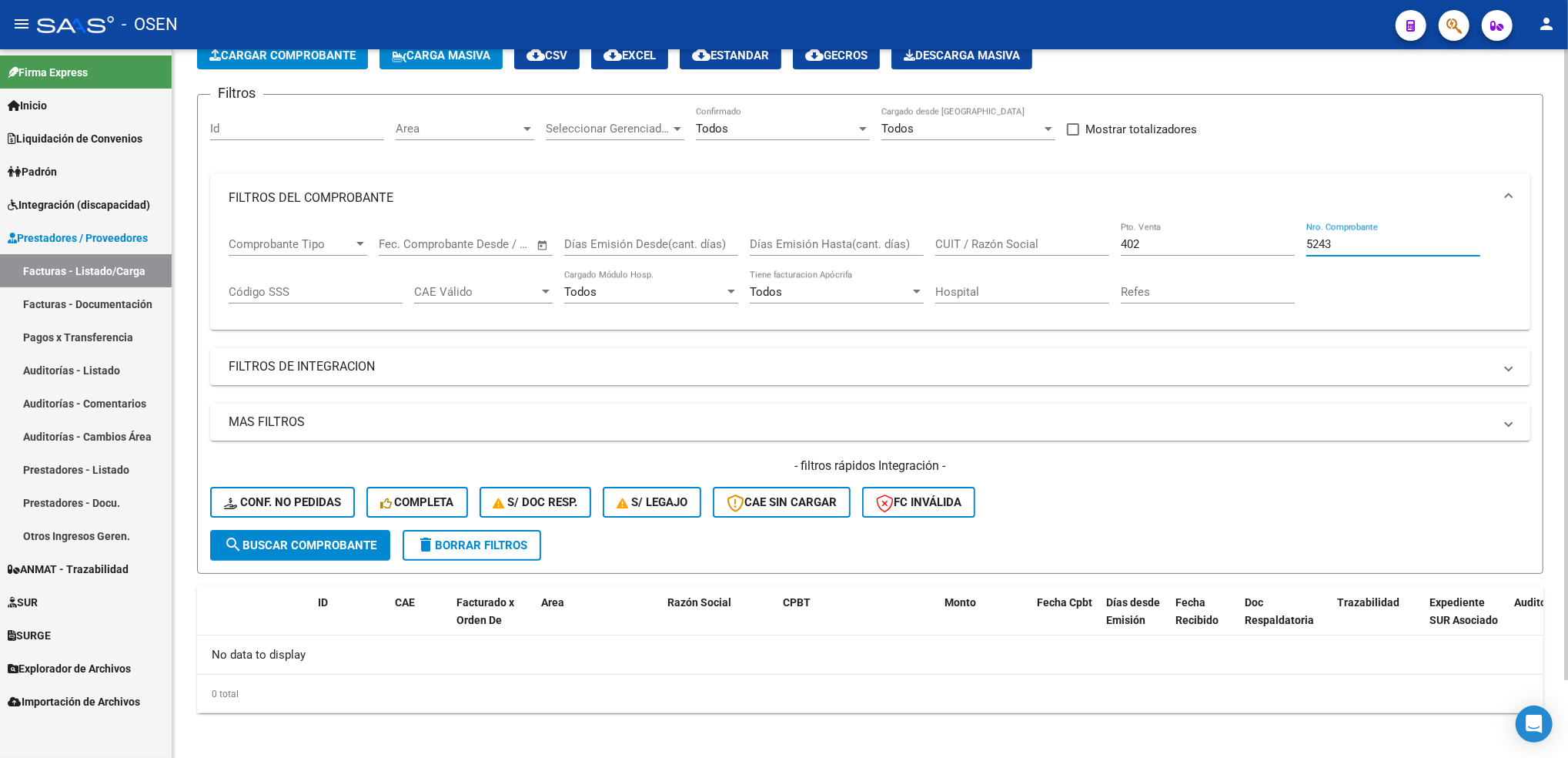
type input "5243"
click at [1146, 241] on input "402" at bounding box center [1207, 245] width 174 height 14
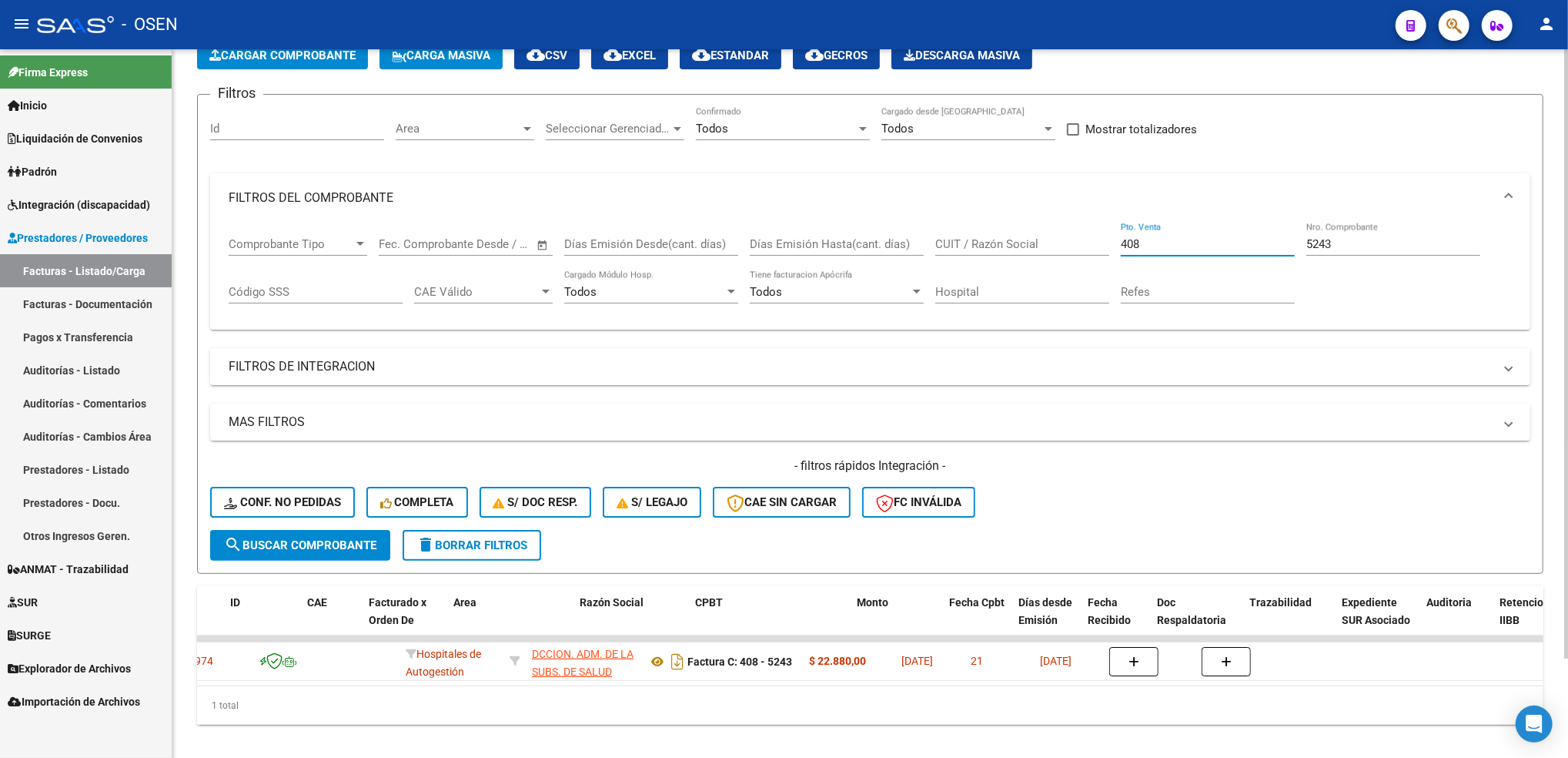
scroll to position [0, 87]
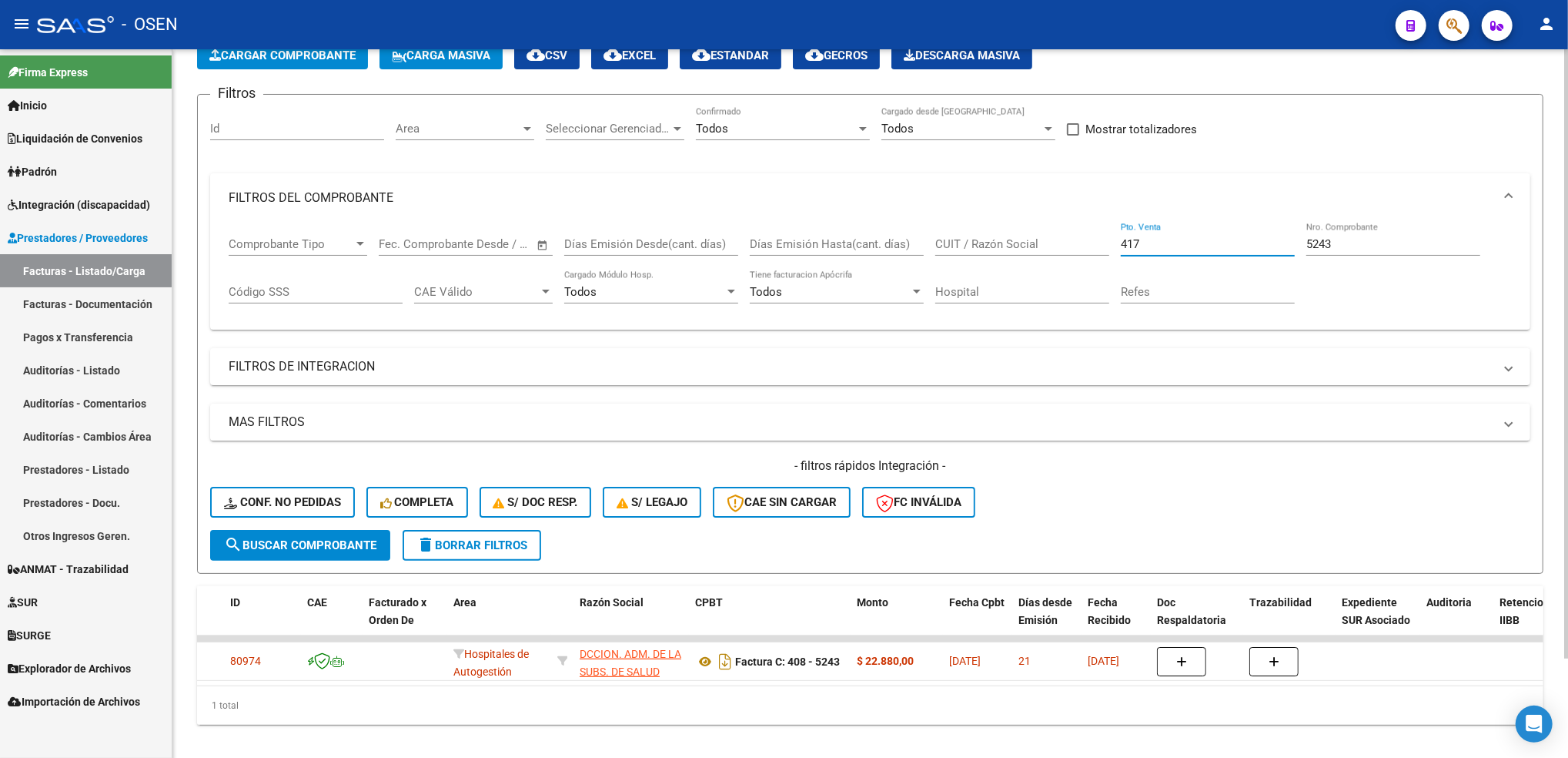
type input "417"
type input "3928"
drag, startPoint x: 1173, startPoint y: 249, endPoint x: 1038, endPoint y: 272, distance: 136.9
click at [1038, 272] on div "Comprobante Tipo Comprobante Tipo Fecha inicio – Fecha fin Fec. Comprobante Des…" at bounding box center [870, 270] width 1283 height 96
type input "431"
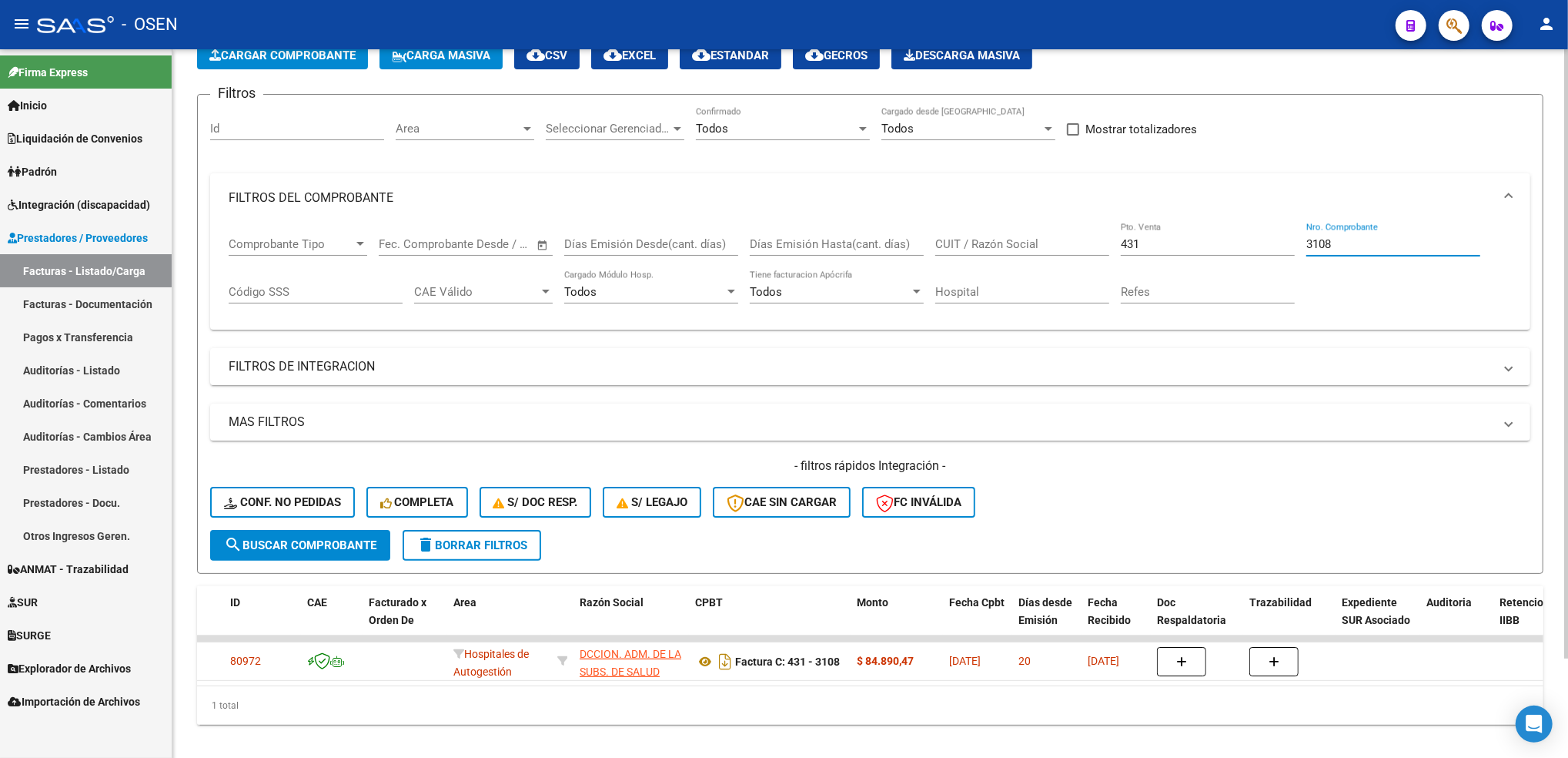
type input "3108"
drag, startPoint x: 1149, startPoint y: 244, endPoint x: 974, endPoint y: 246, distance: 175.0
click at [974, 246] on div "Comprobante Tipo Comprobante Tipo Fecha inicio – Fecha fin Fec. Comprobante Des…" at bounding box center [870, 270] width 1283 height 96
type input "445"
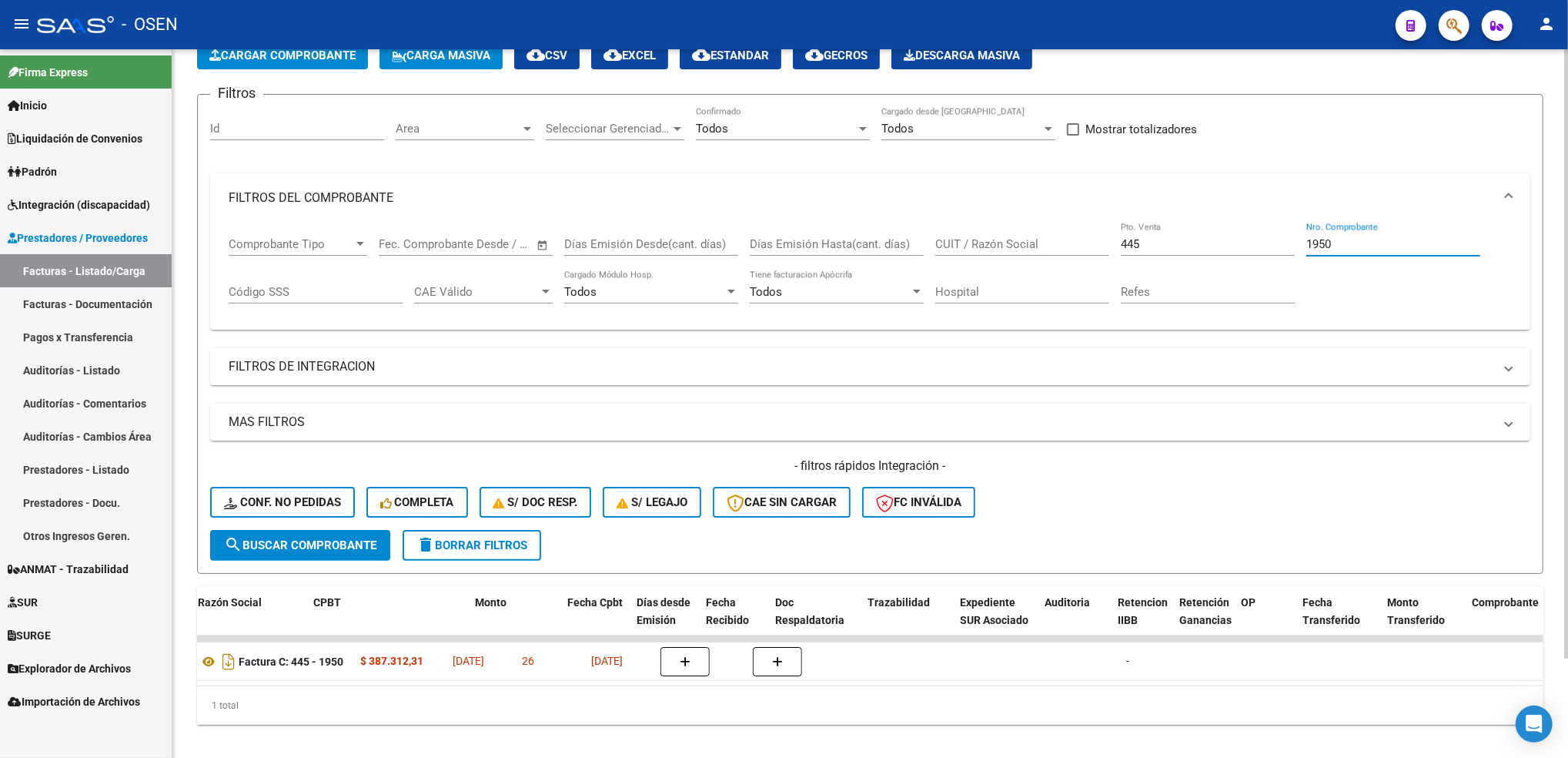
scroll to position [0, 0]
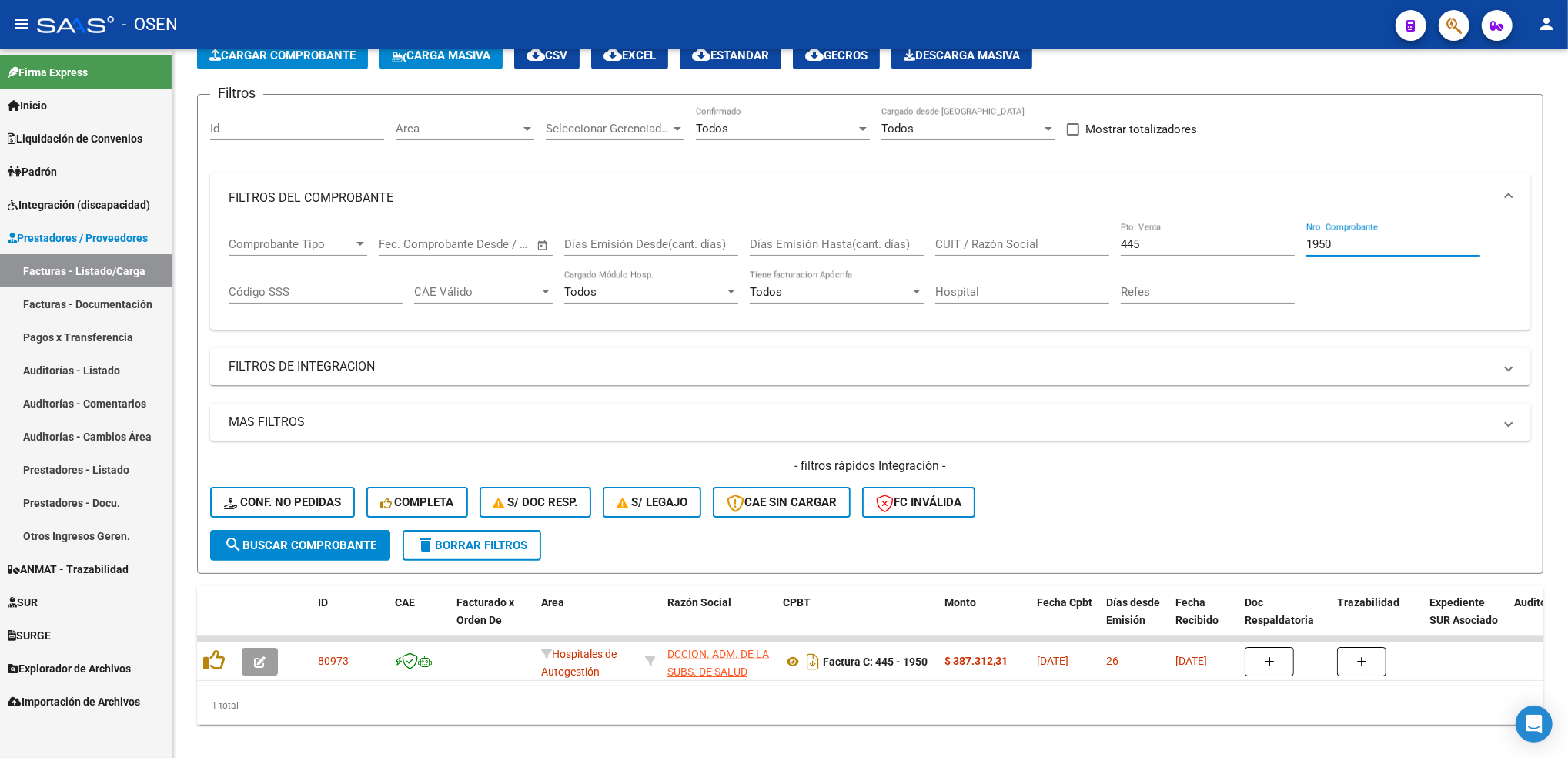
type input "1950"
click at [101, 702] on span "Importación de Archivos" at bounding box center [74, 701] width 132 height 17
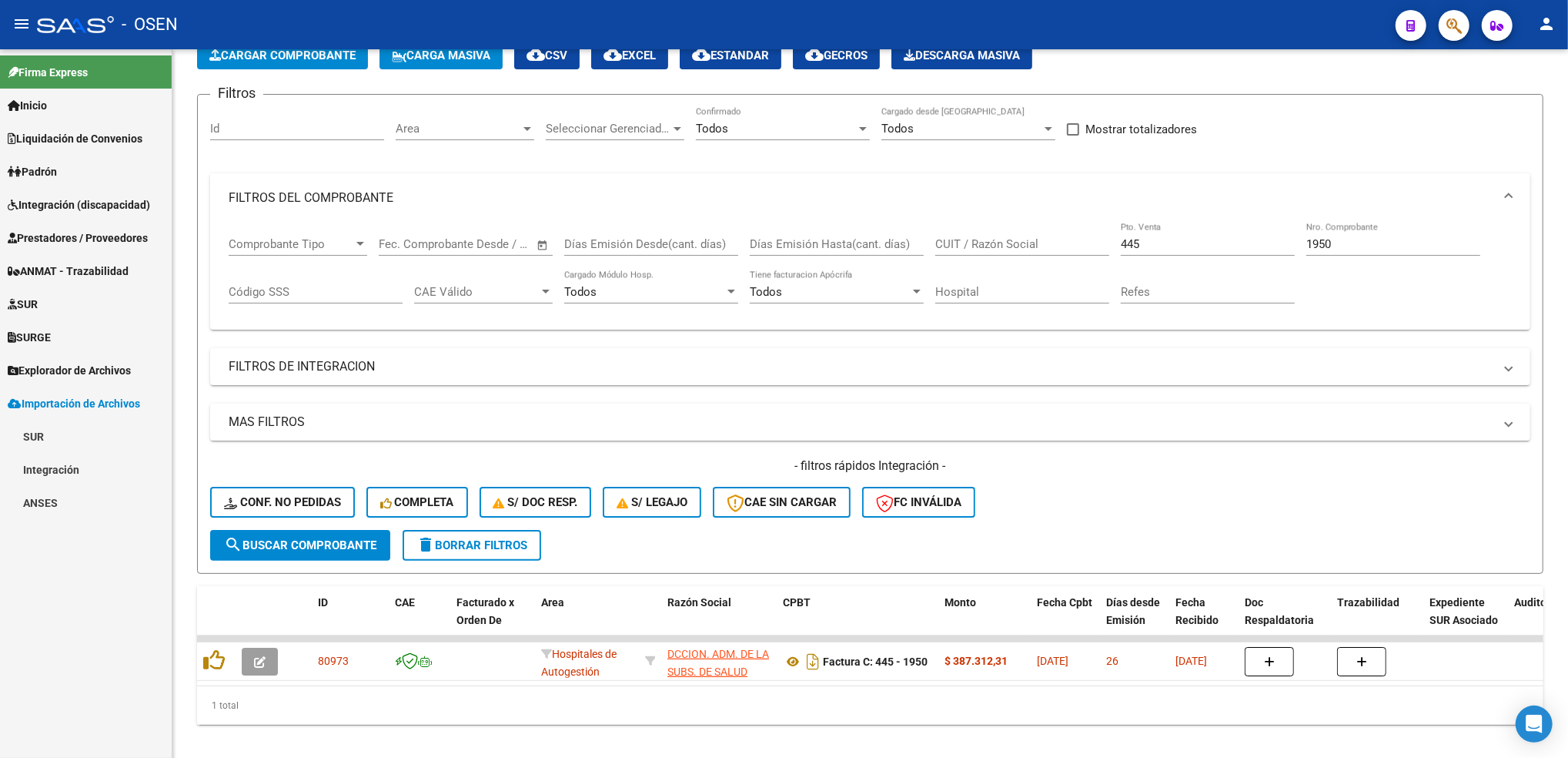
click at [81, 461] on link "Integración" at bounding box center [86, 469] width 171 height 33
click at [93, 552] on link "DS.DEVERR" at bounding box center [86, 568] width 171 height 33
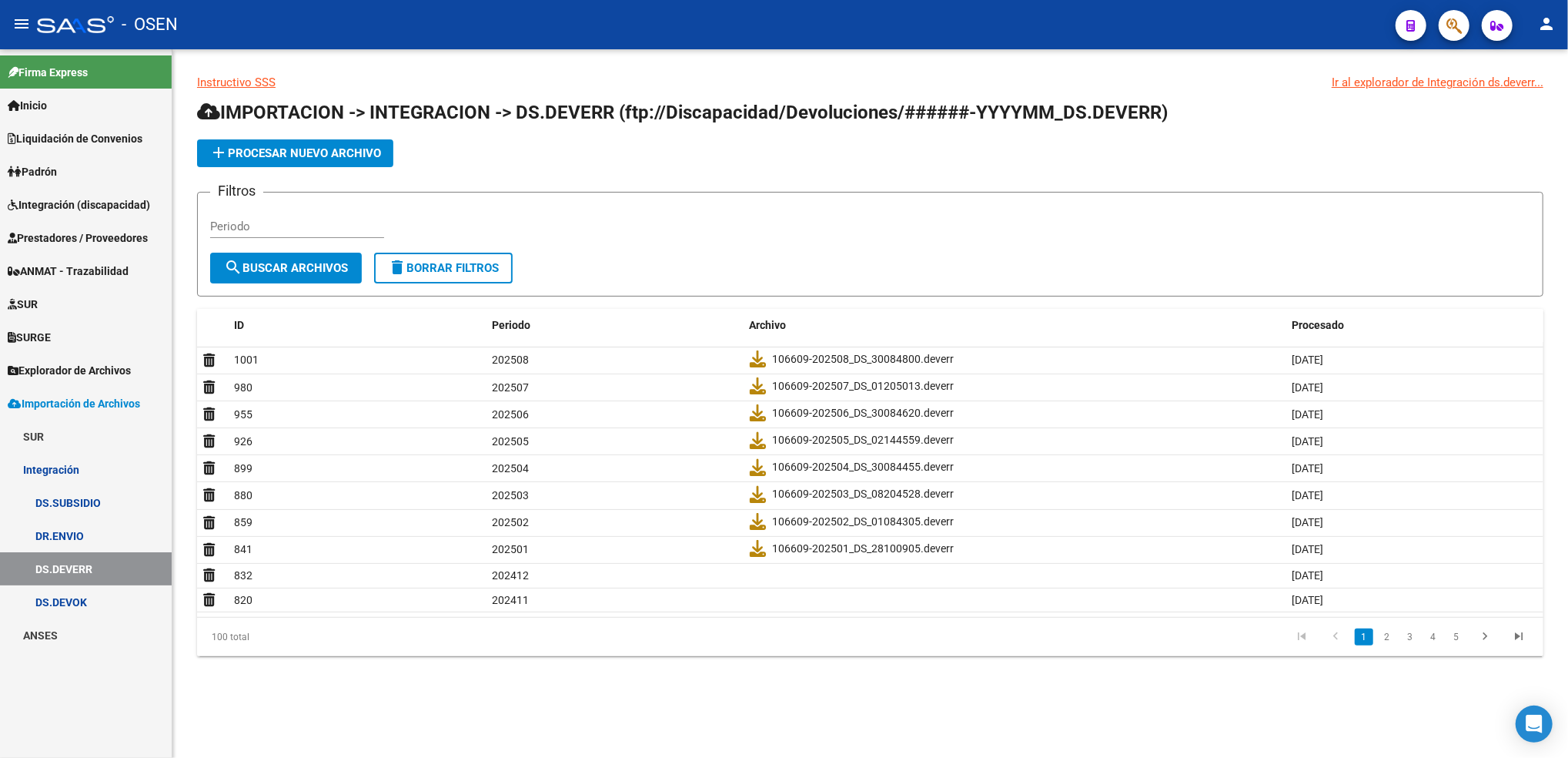
click at [105, 232] on span "Prestadores / Proveedores" at bounding box center [78, 237] width 140 height 17
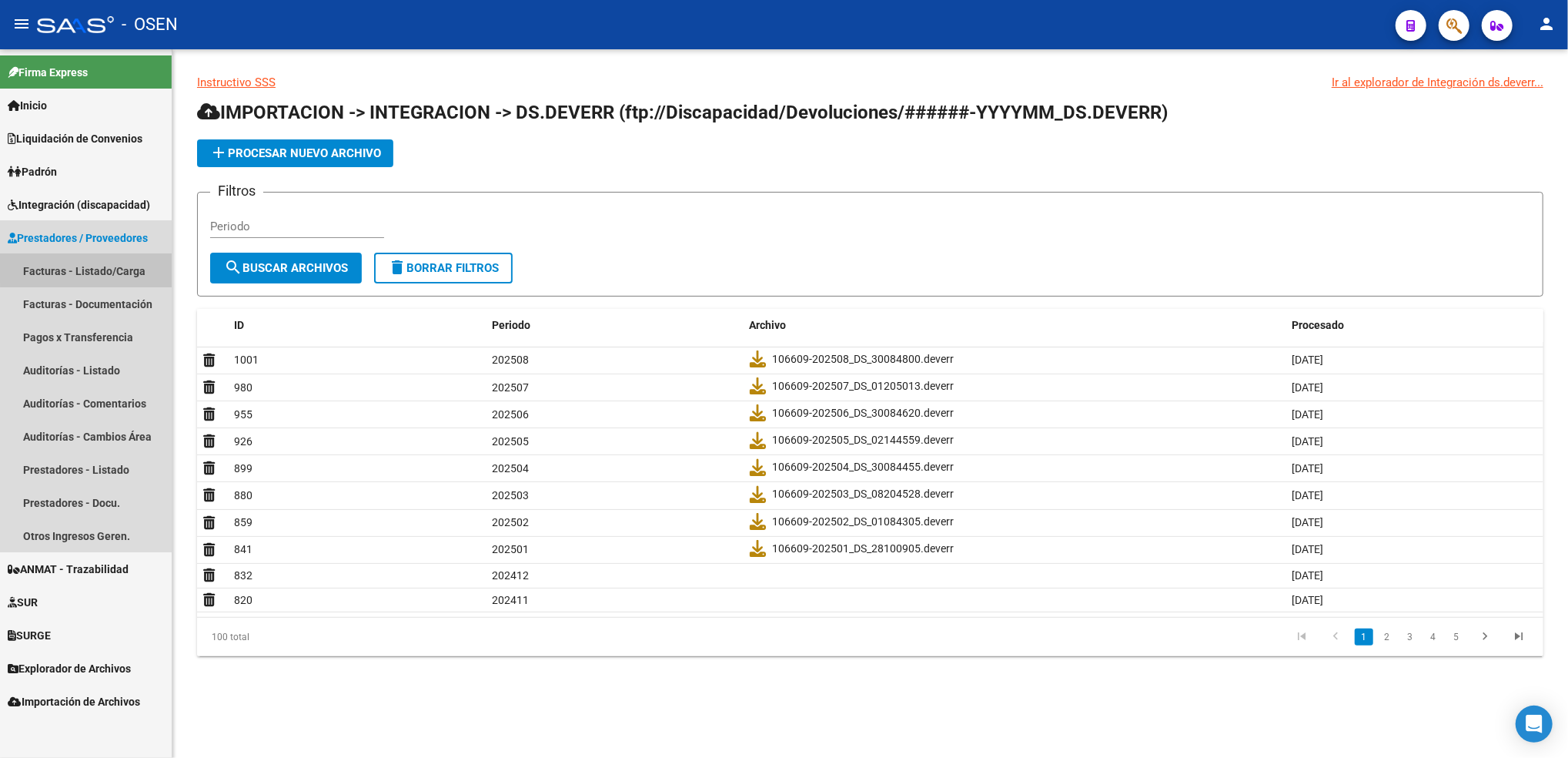
click at [92, 267] on link "Facturas - Listado/Carga" at bounding box center [86, 271] width 171 height 33
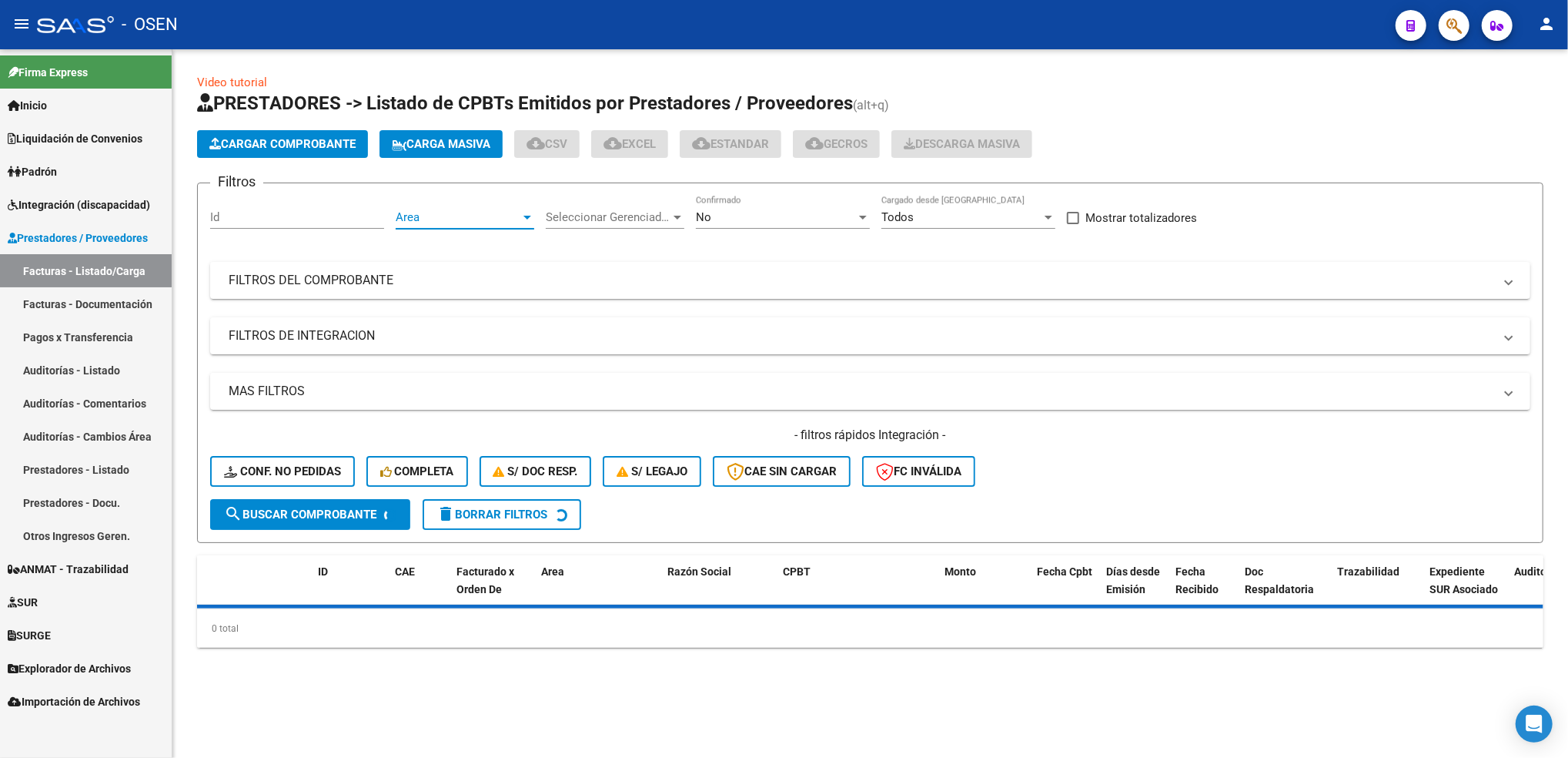
click at [419, 210] on span "Area" at bounding box center [458, 217] width 125 height 14
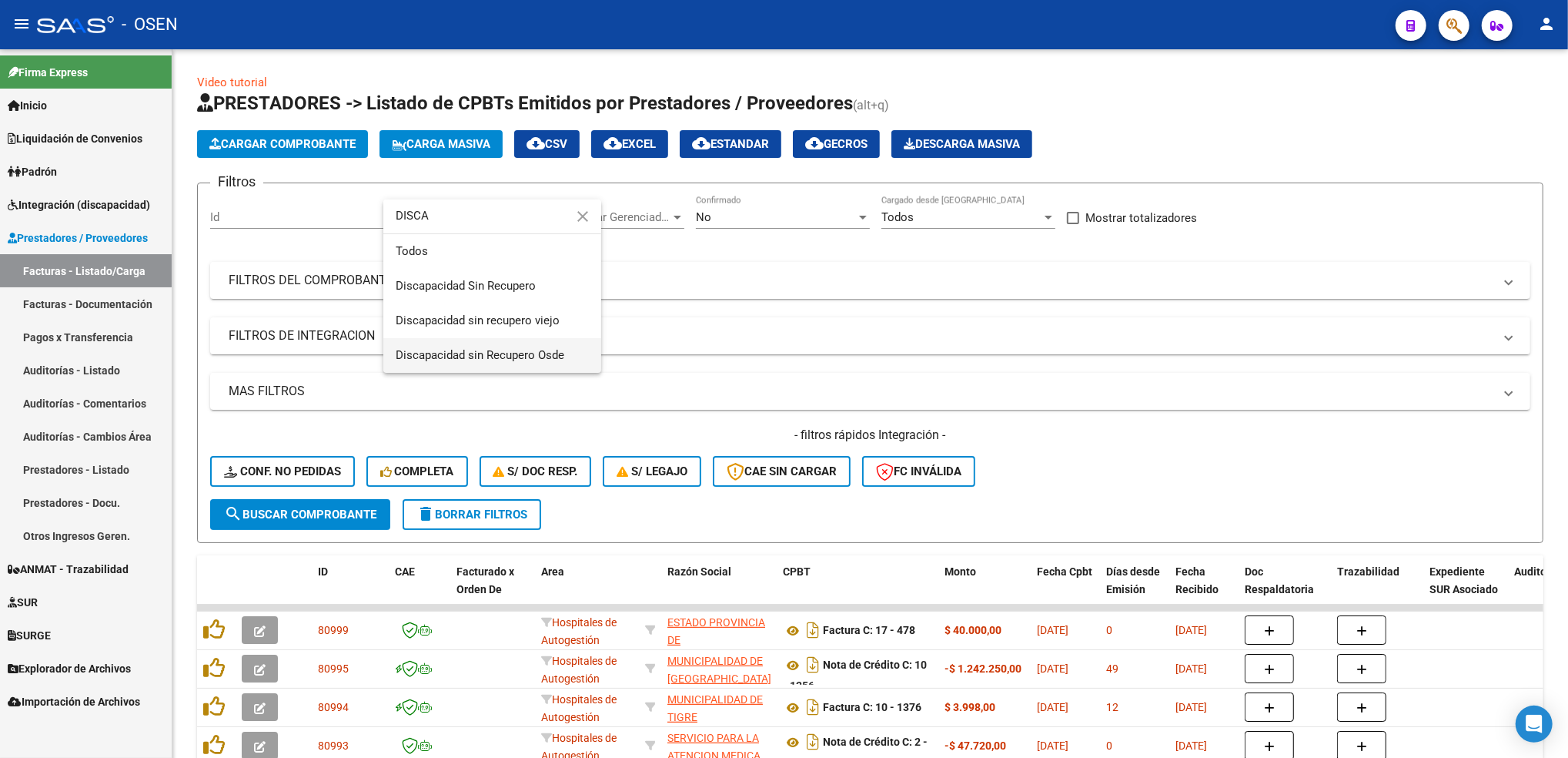
type input "DISCA"
click at [490, 346] on span "Discapacidad sin Recupero Osde" at bounding box center [492, 355] width 193 height 35
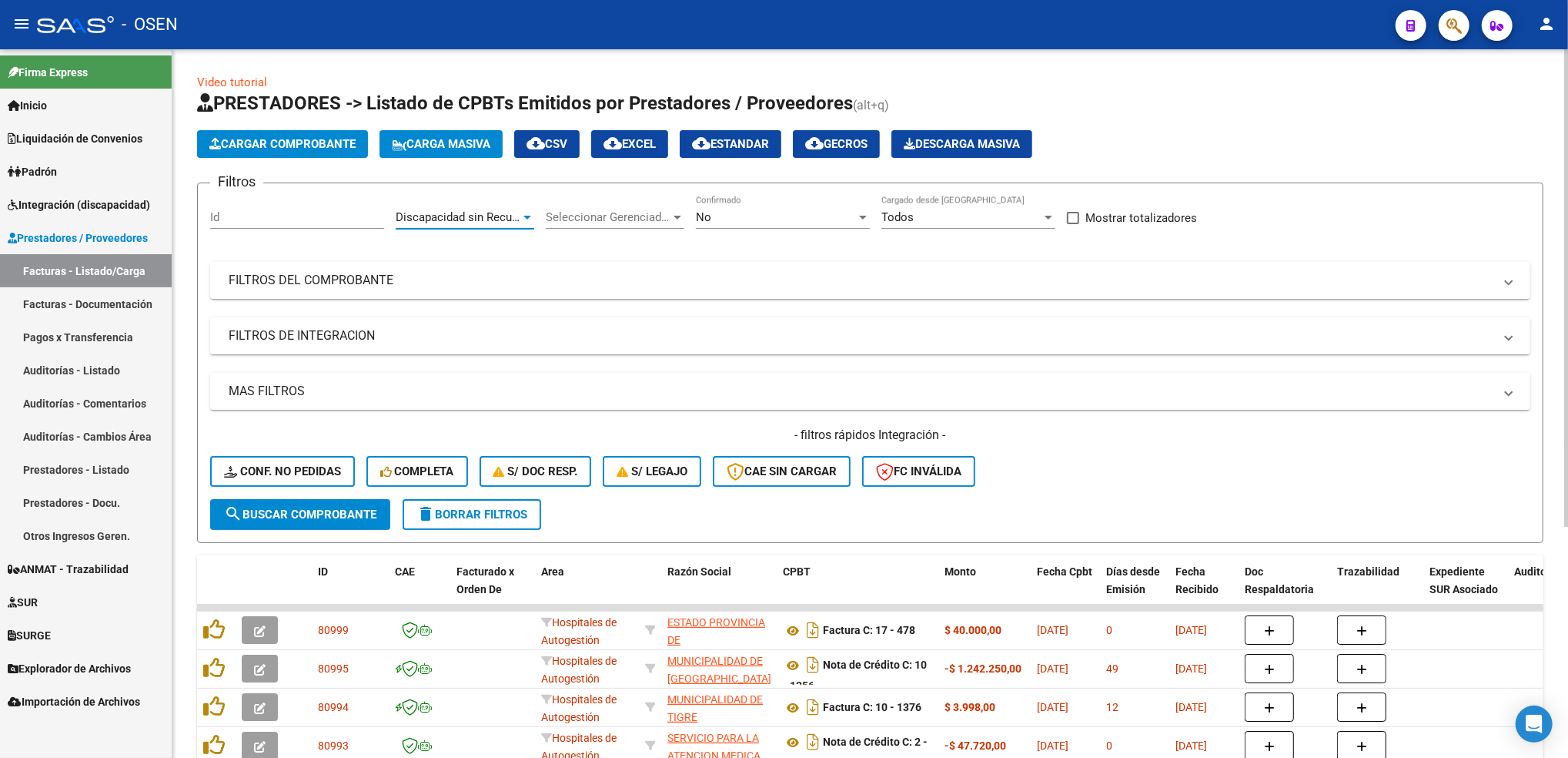
click at [768, 224] on div "No Confirmado" at bounding box center [783, 212] width 174 height 33
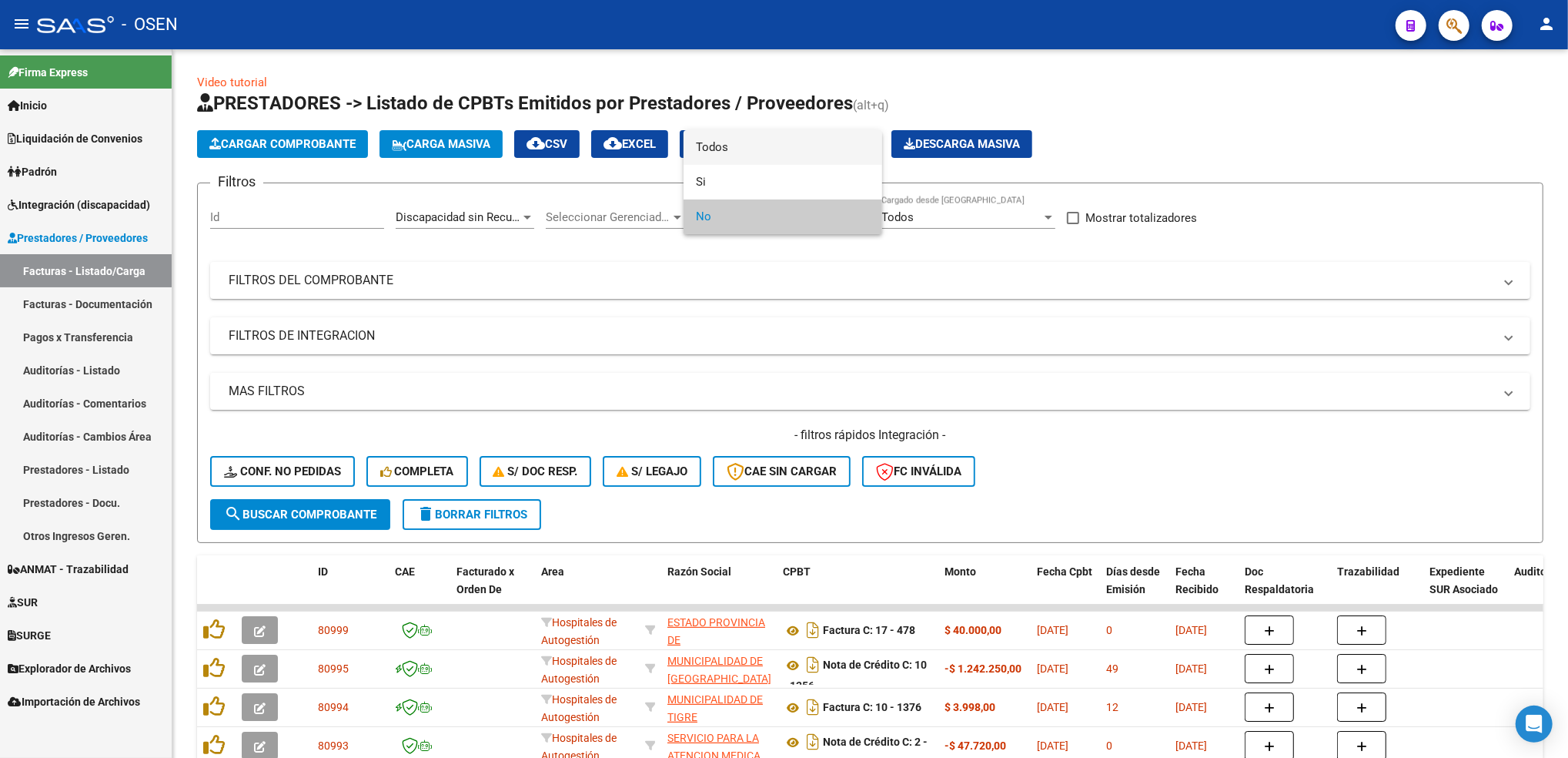
click at [760, 143] on span "Todos" at bounding box center [783, 147] width 174 height 35
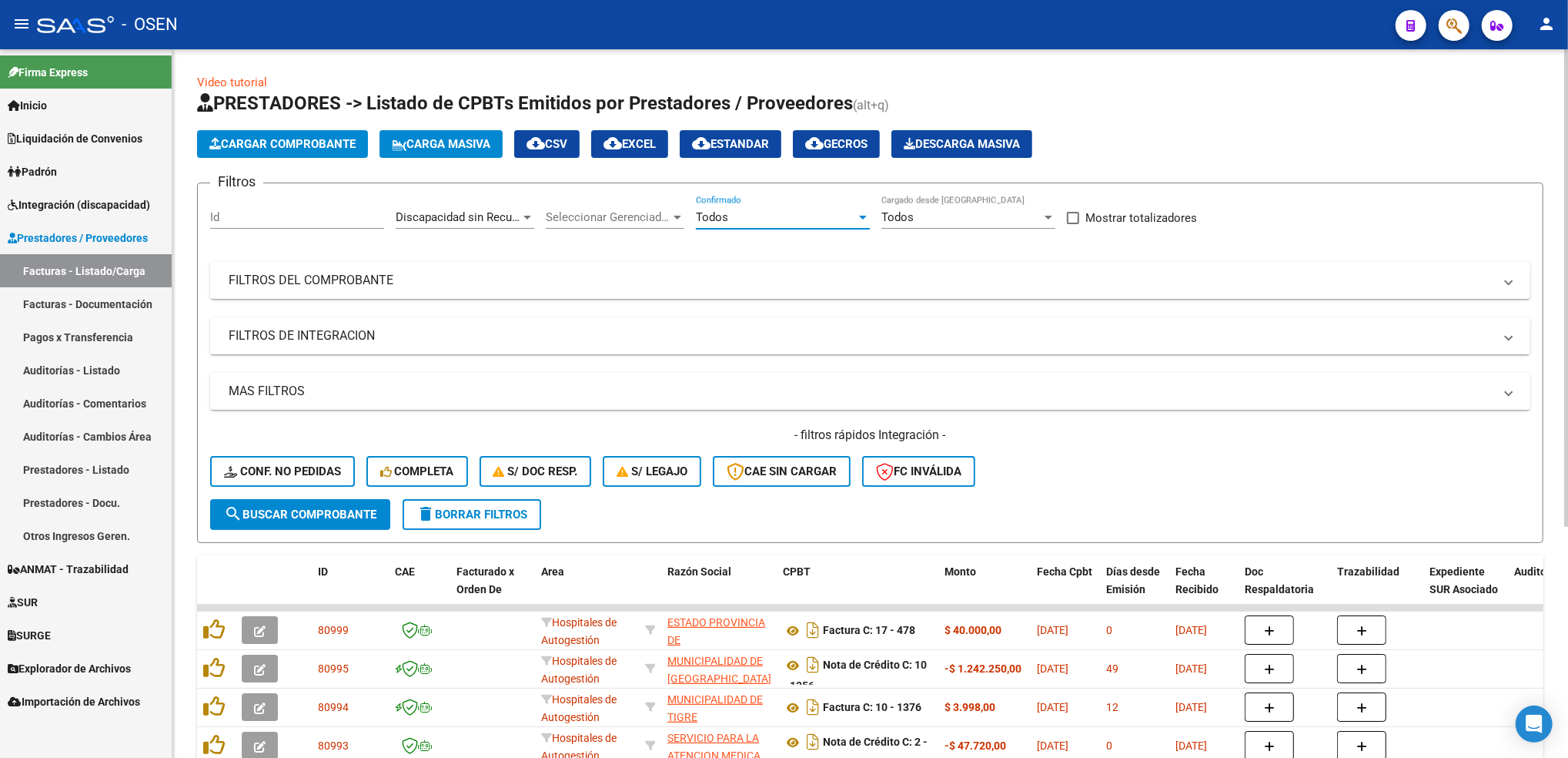
click at [447, 377] on mat-expansion-panel-header "MAS FILTROS" at bounding box center [869, 390] width 1320 height 37
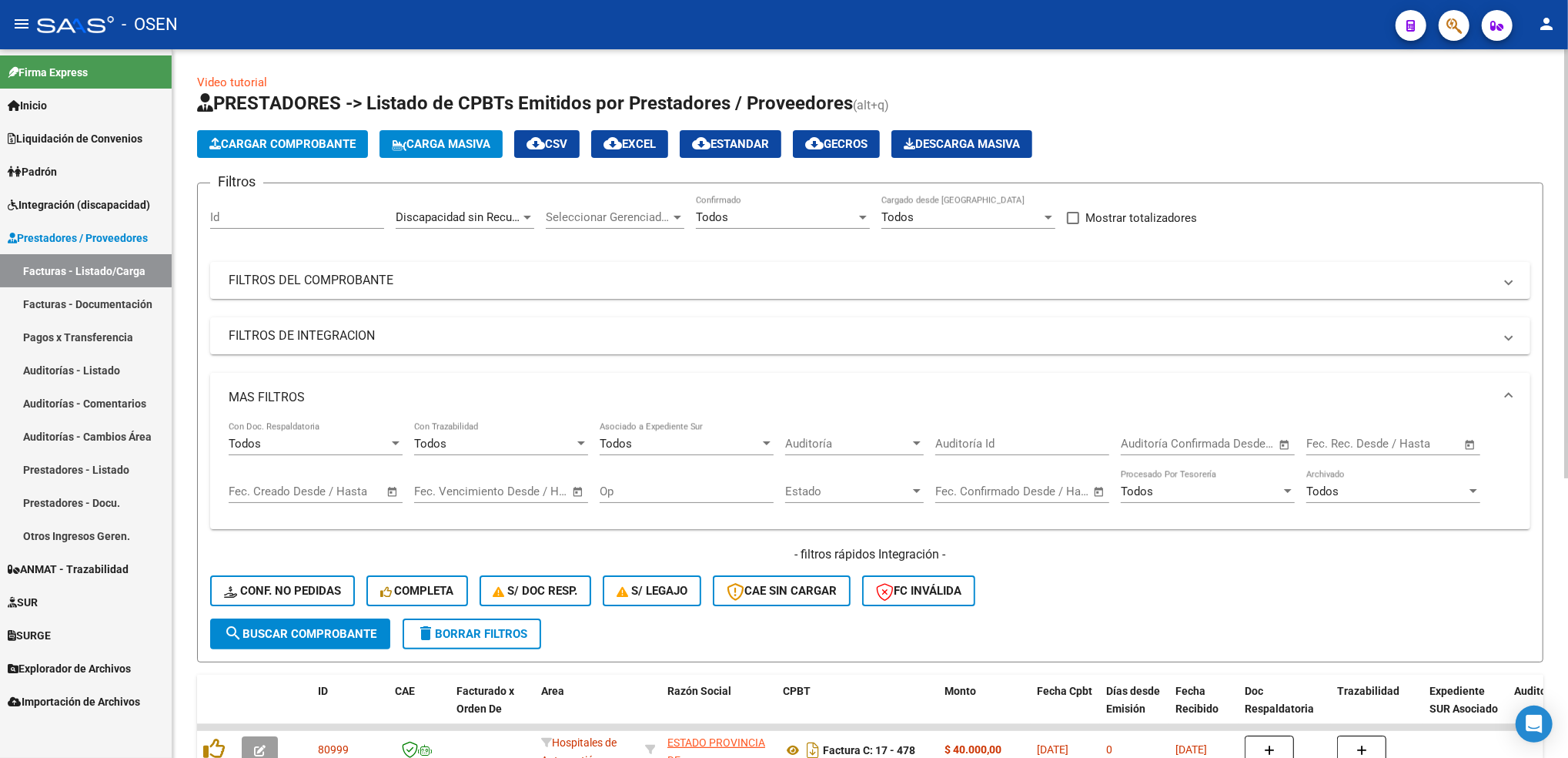
click at [395, 495] on span "Open calendar" at bounding box center [392, 491] width 37 height 37
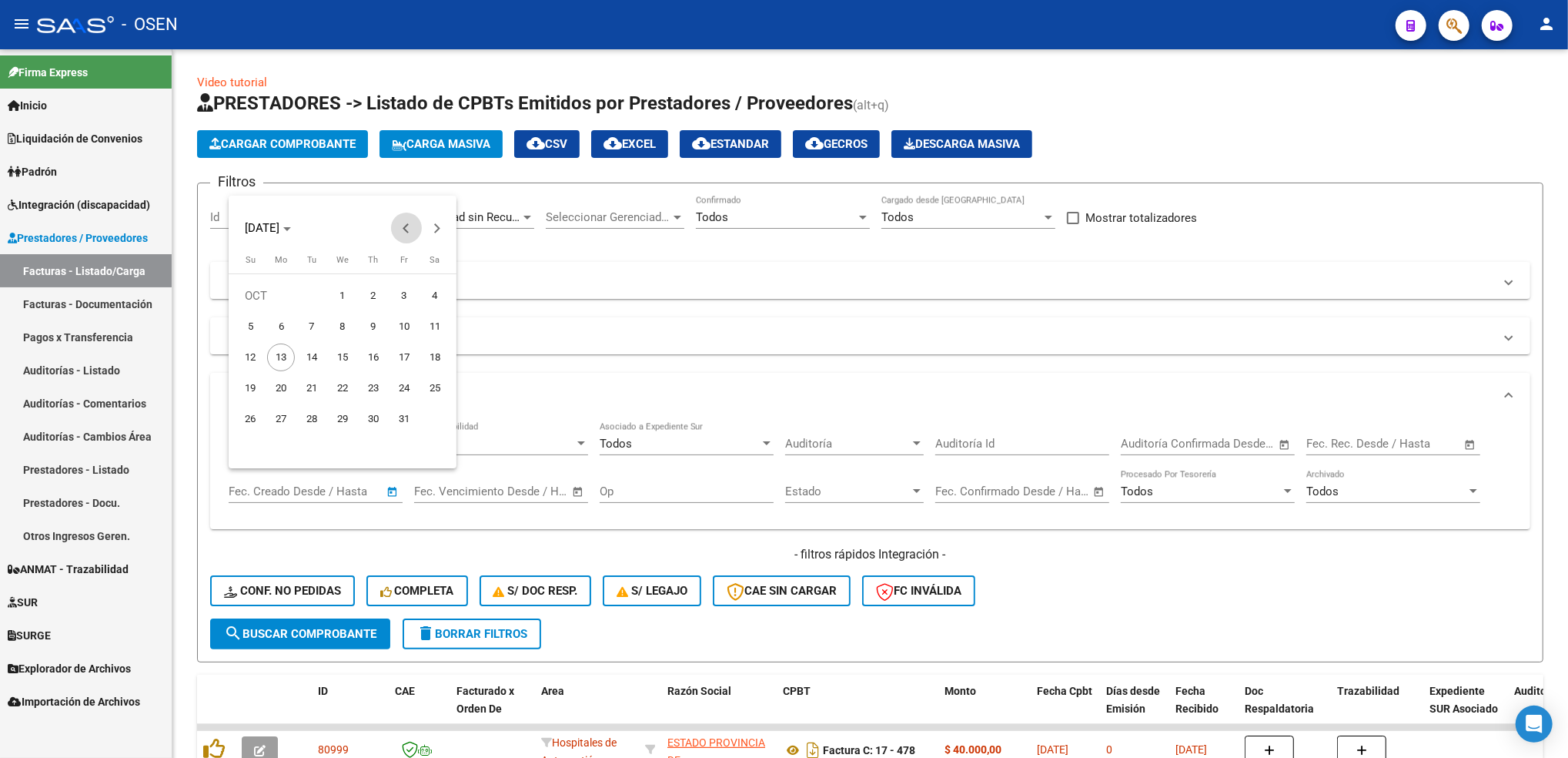
click at [411, 225] on button "Previous month" at bounding box center [406, 228] width 31 height 31
click at [271, 327] on span "1" at bounding box center [280, 326] width 28 height 28
type input "[DATE]"
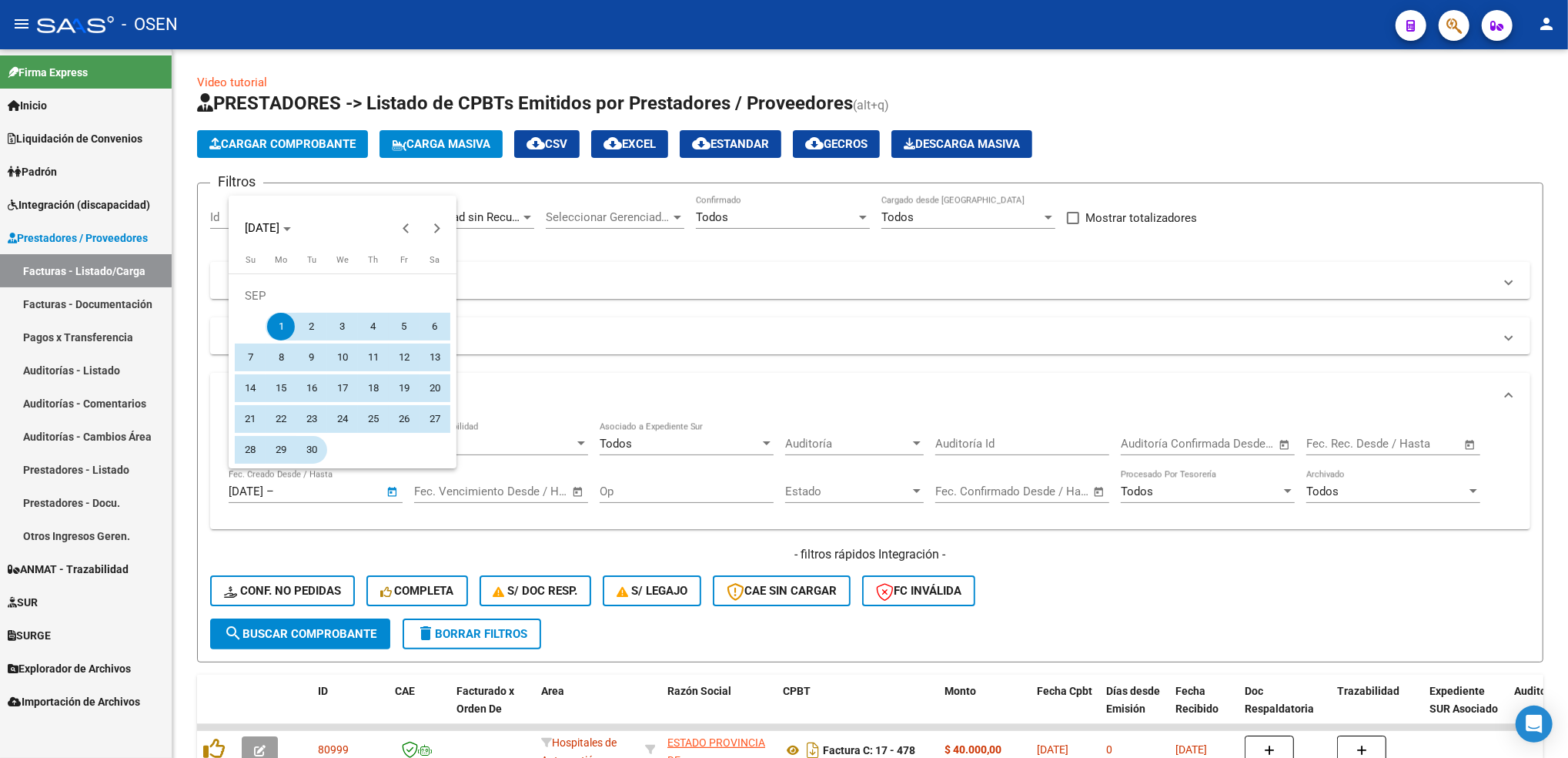
click at [312, 446] on span "30" at bounding box center [311, 449] width 28 height 28
type input "[DATE]"
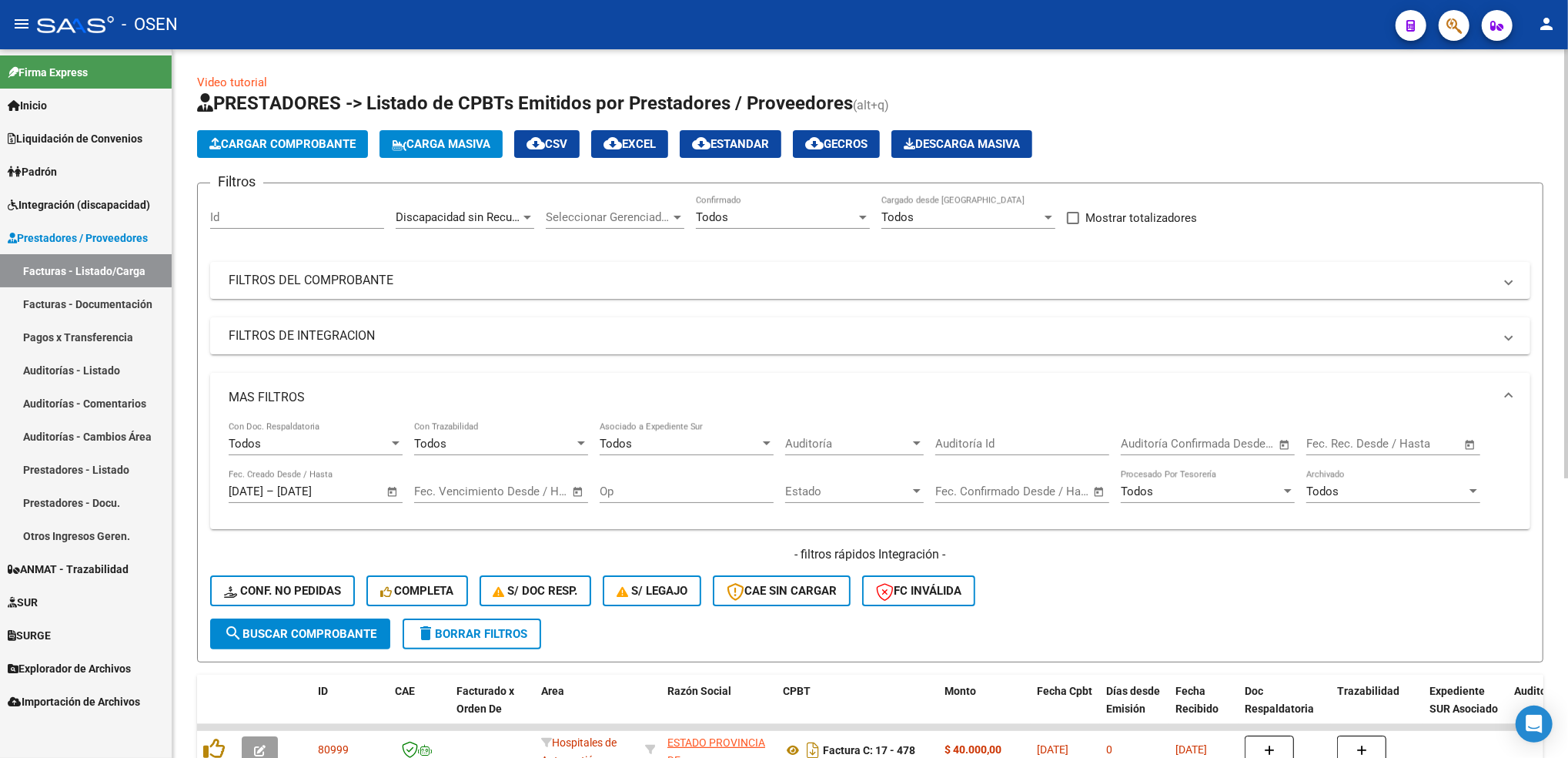
click at [355, 637] on span "search Buscar Comprobante" at bounding box center [300, 634] width 153 height 14
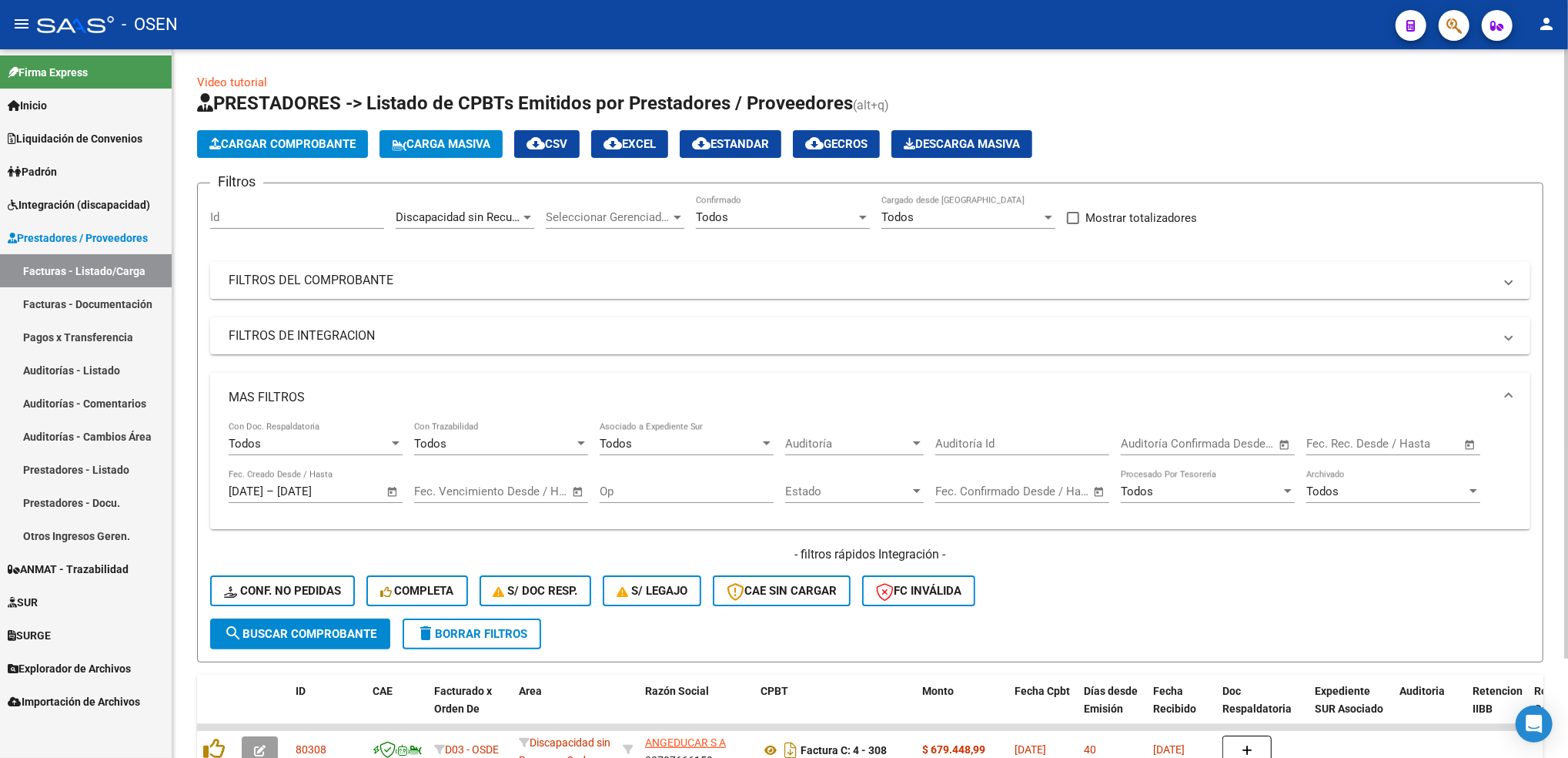
scroll to position [117, 0]
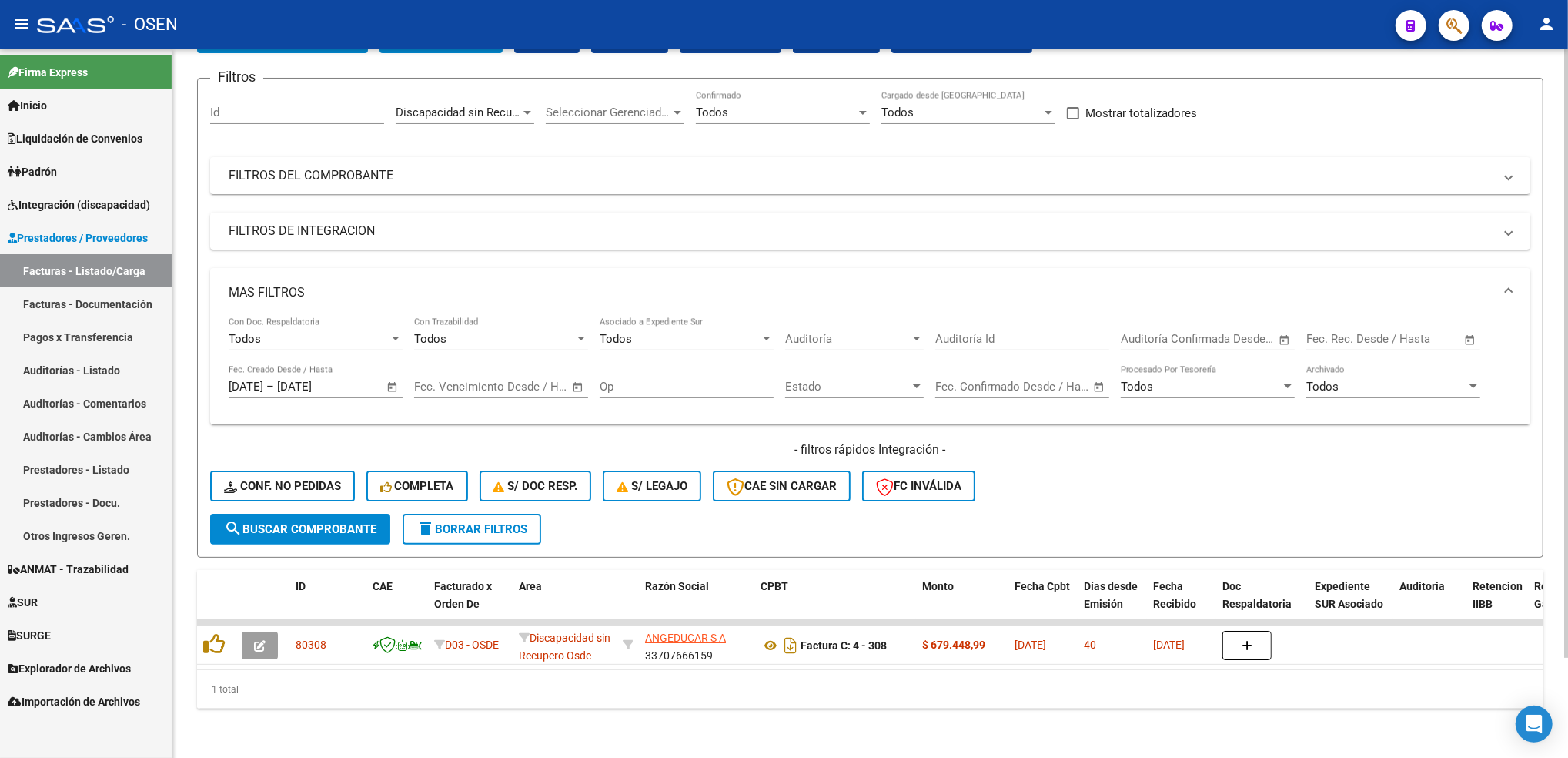
click at [1559, 307] on div "Video tutorial PRESTADORES -> Listado de CPBTs Emitidos por Prestadores / Prove…" at bounding box center [872, 351] width 1399 height 813
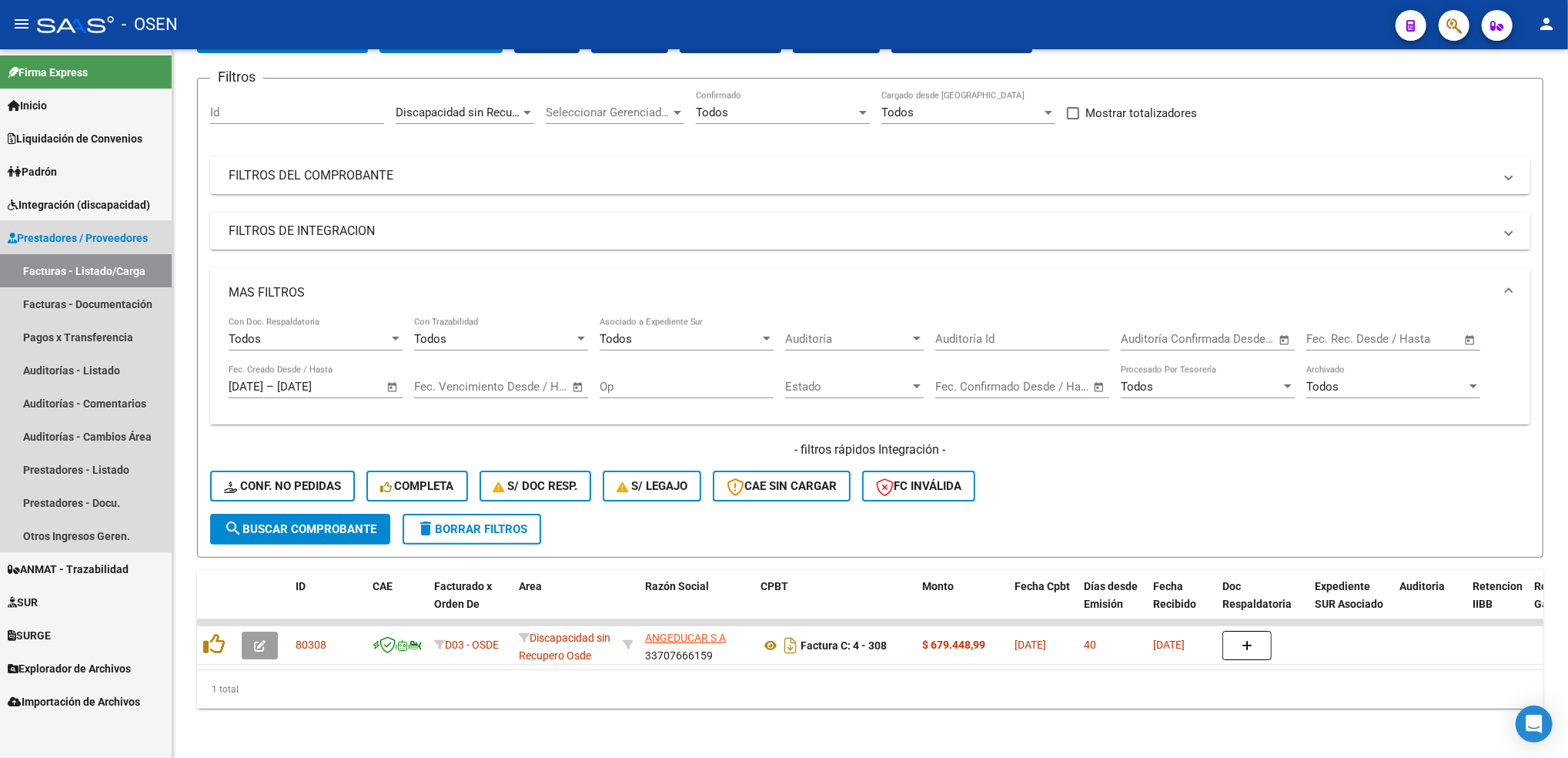
click at [101, 222] on link "Prestadores / Proveedores" at bounding box center [86, 237] width 171 height 33
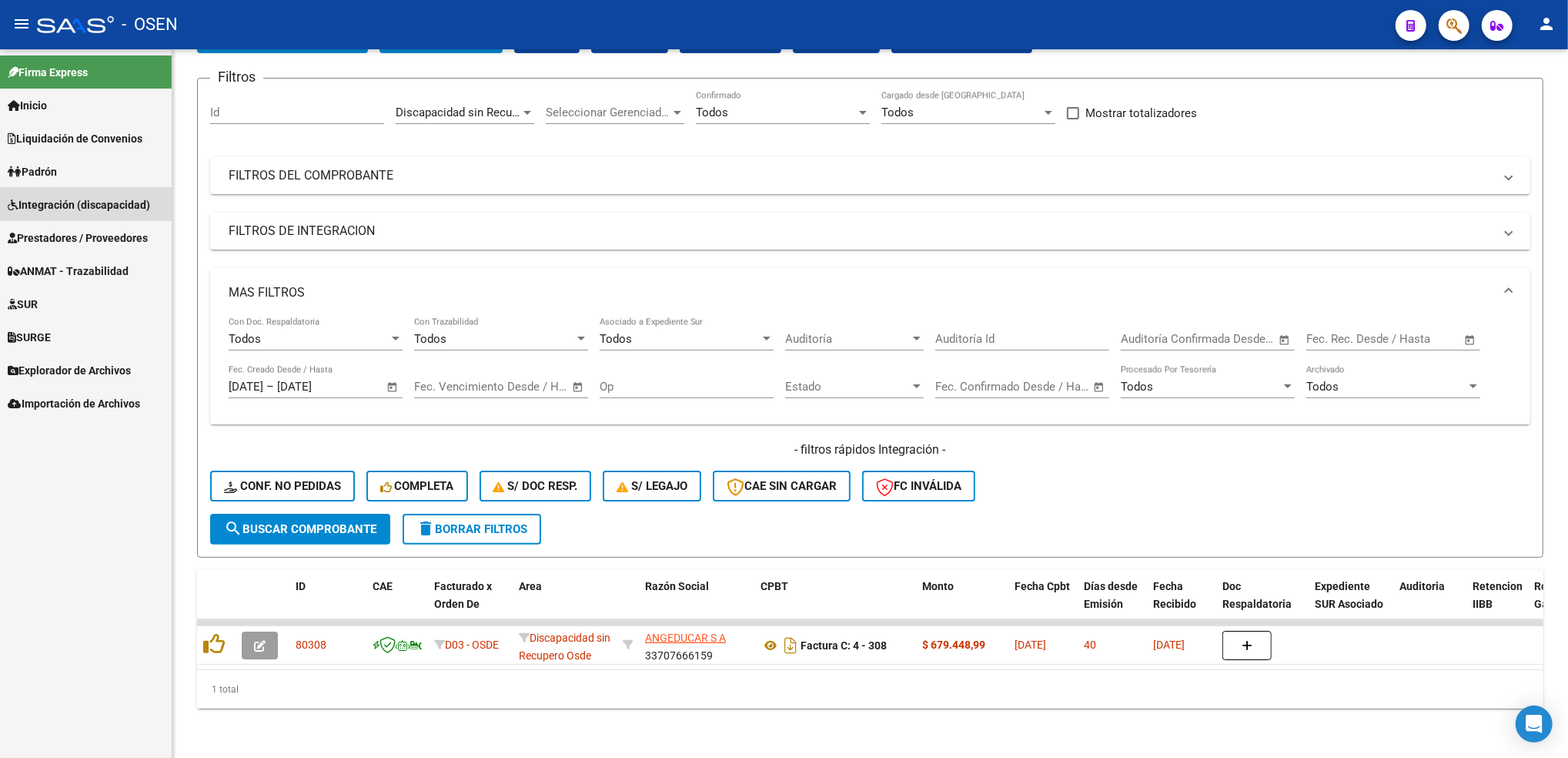
click at [95, 198] on span "Integración (discapacidad)" at bounding box center [79, 204] width 143 height 17
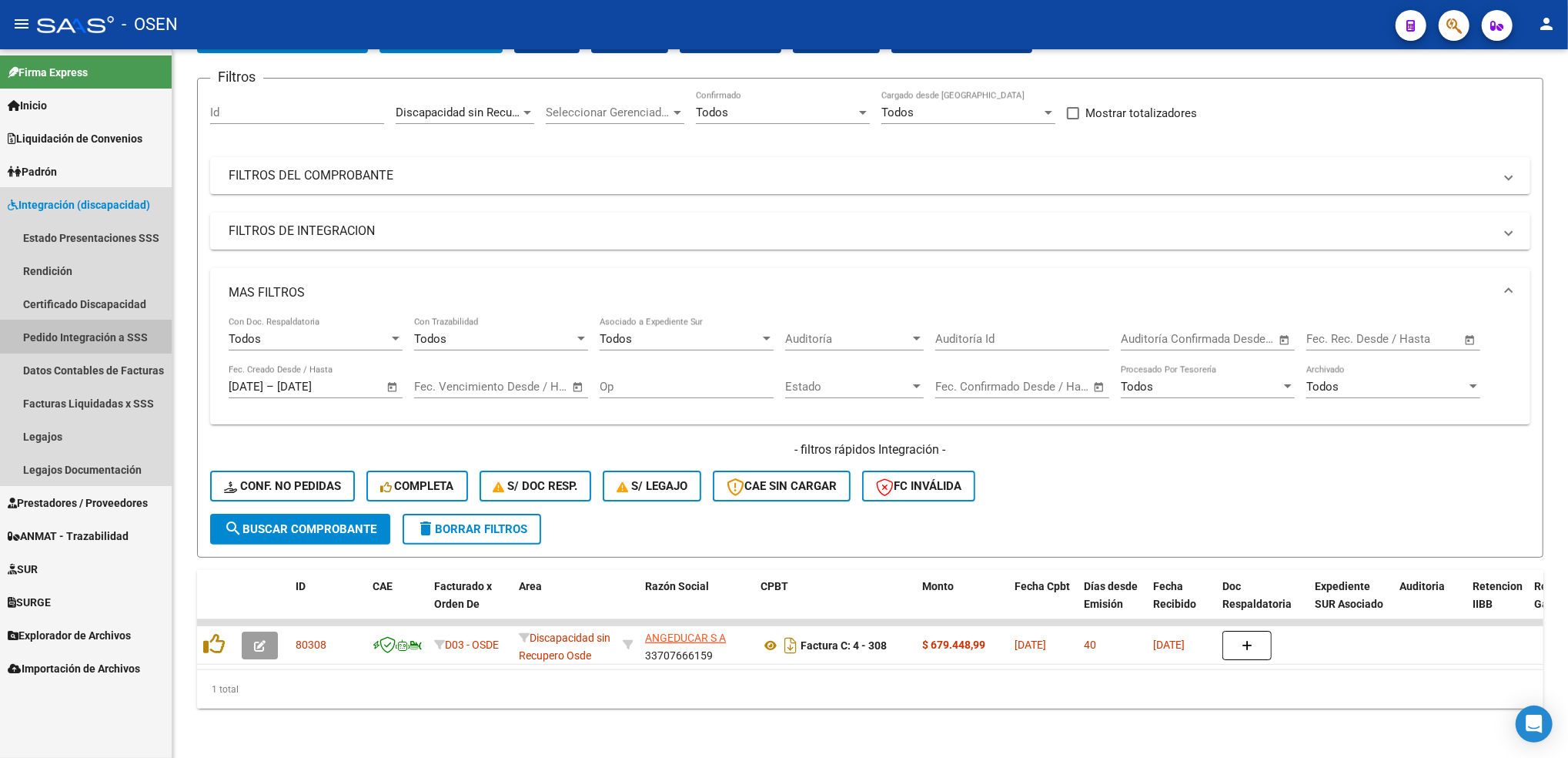
click at [93, 321] on link "Pedido Integración a SSS" at bounding box center [86, 337] width 171 height 33
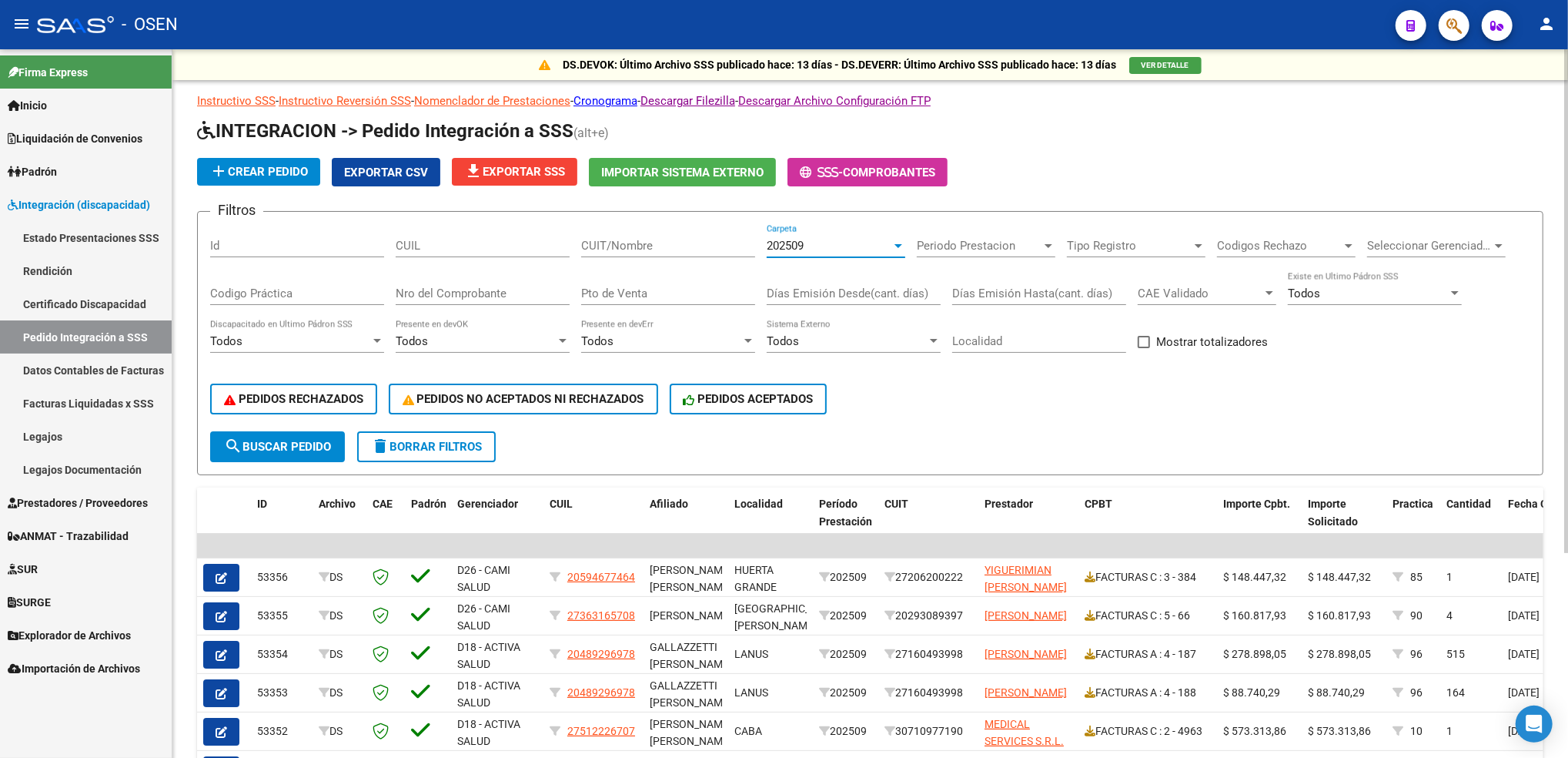
click at [841, 242] on div "202509" at bounding box center [829, 246] width 125 height 14
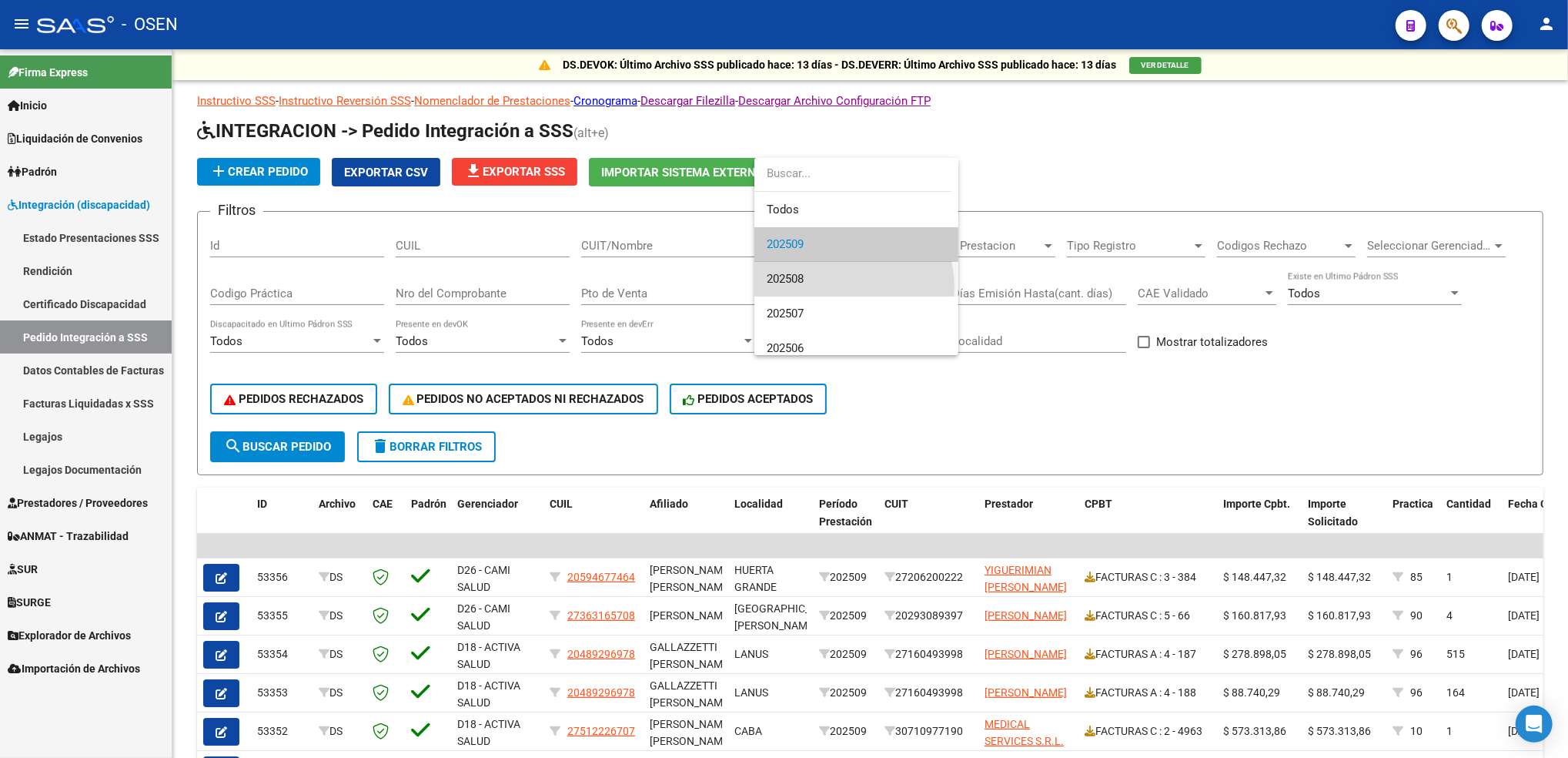
click at [834, 287] on span "202508" at bounding box center [856, 279] width 179 height 35
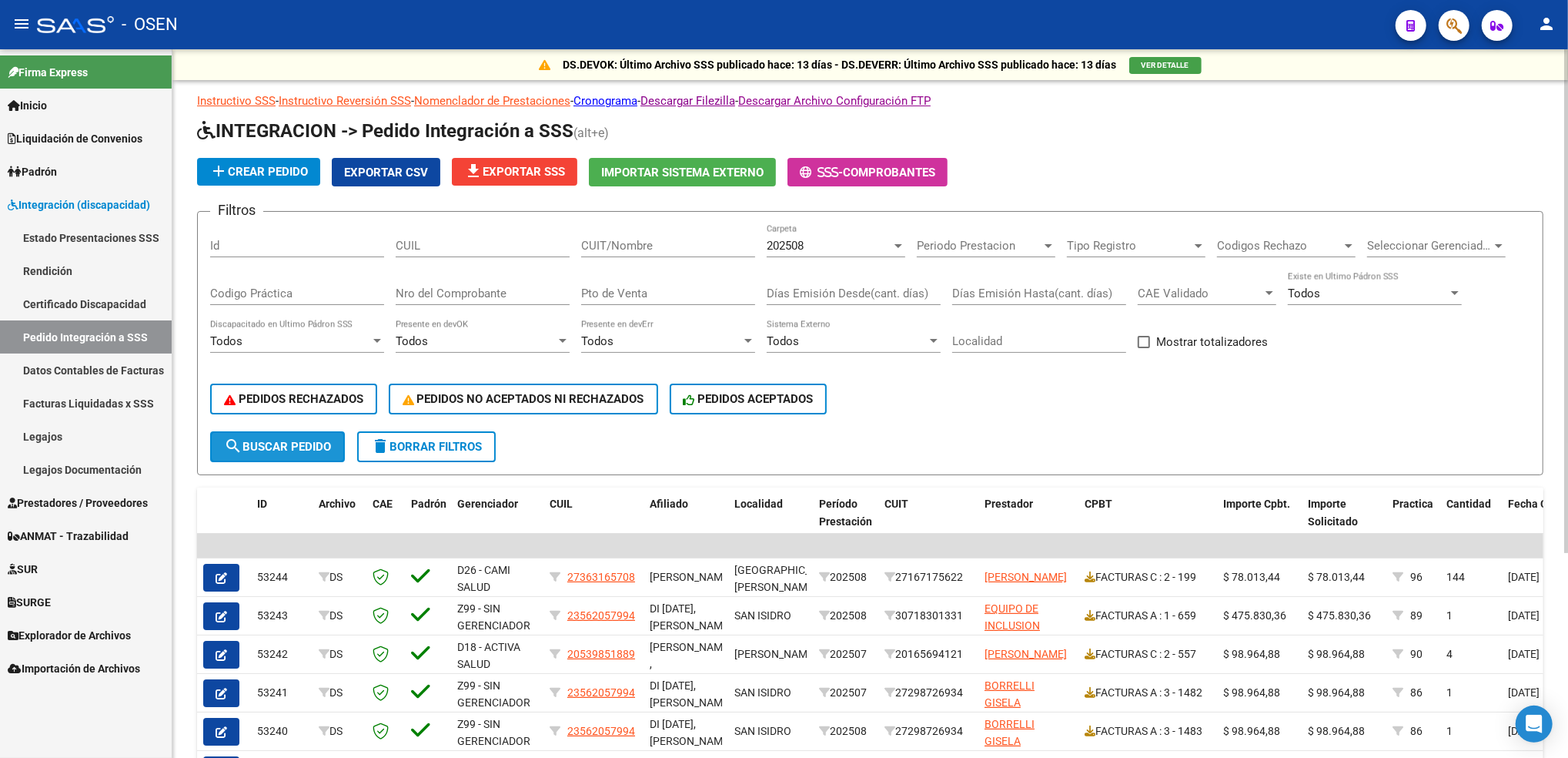
click at [287, 446] on span "search Buscar Pedido" at bounding box center [278, 446] width 107 height 14
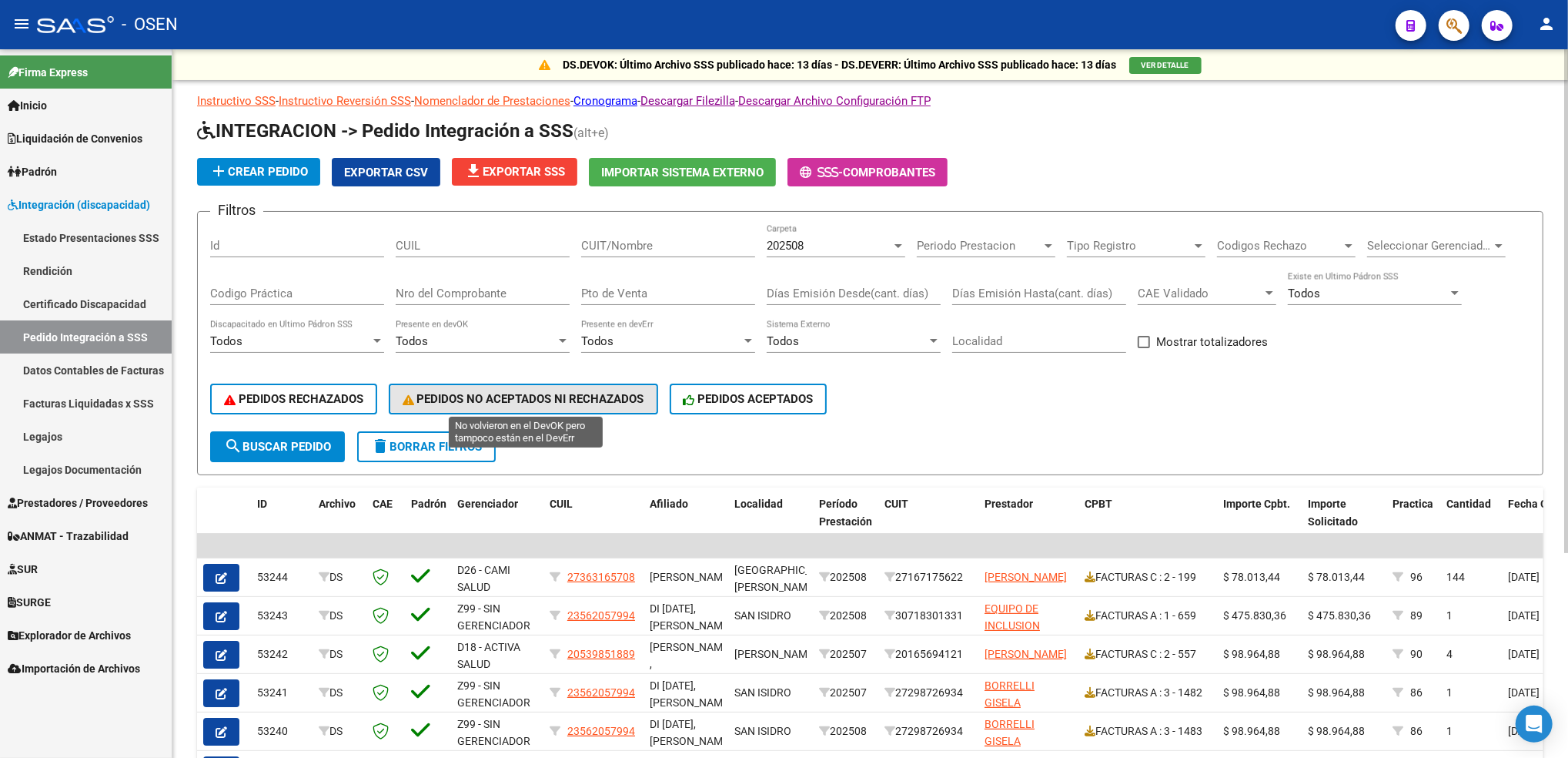
click at [482, 394] on span "PEDIDOS NO ACEPTADOS NI RECHAZADOS" at bounding box center [523, 399] width 242 height 14
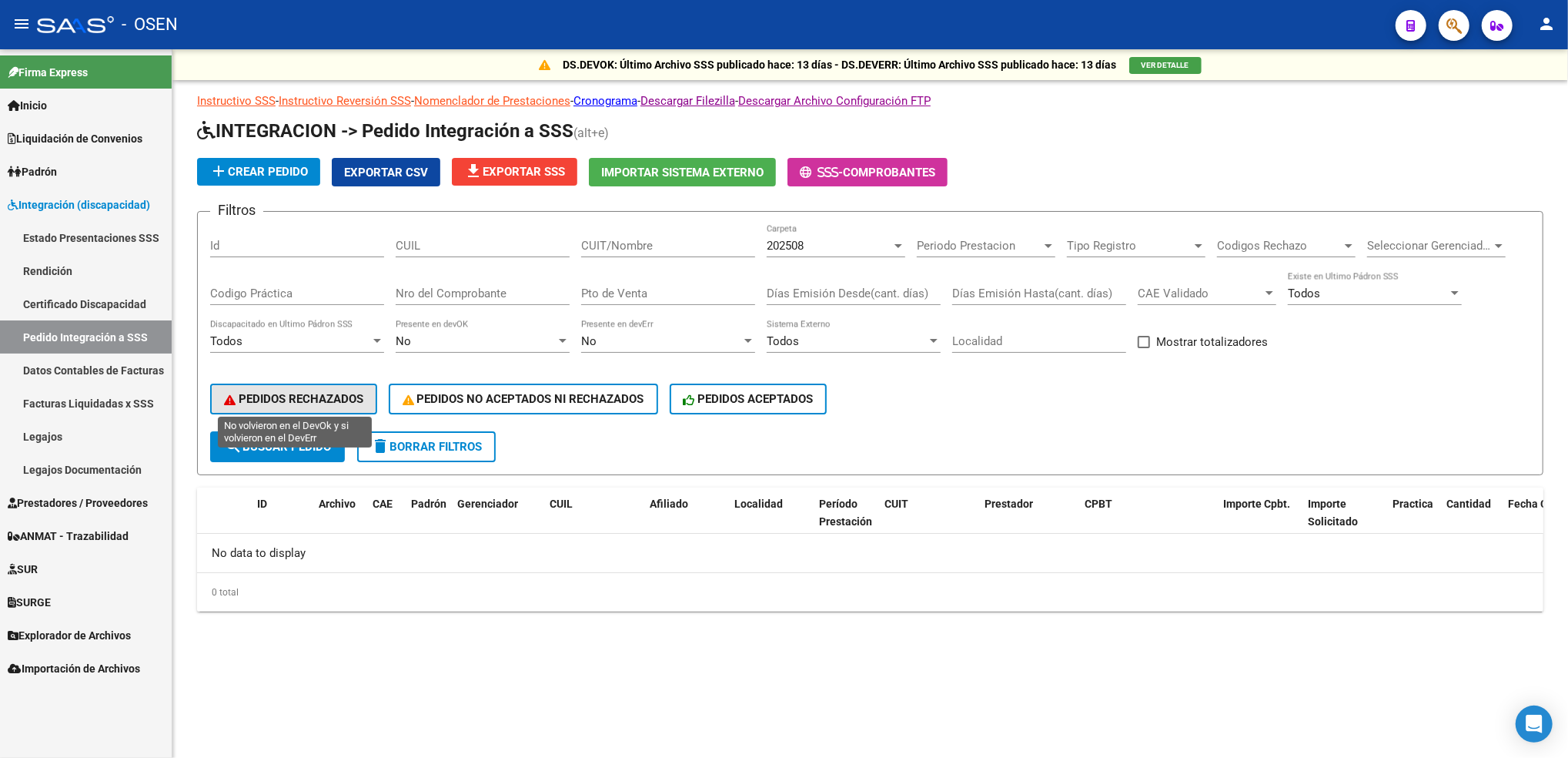
click at [280, 395] on span "PEDIDOS RECHAZADOS" at bounding box center [294, 399] width 139 height 14
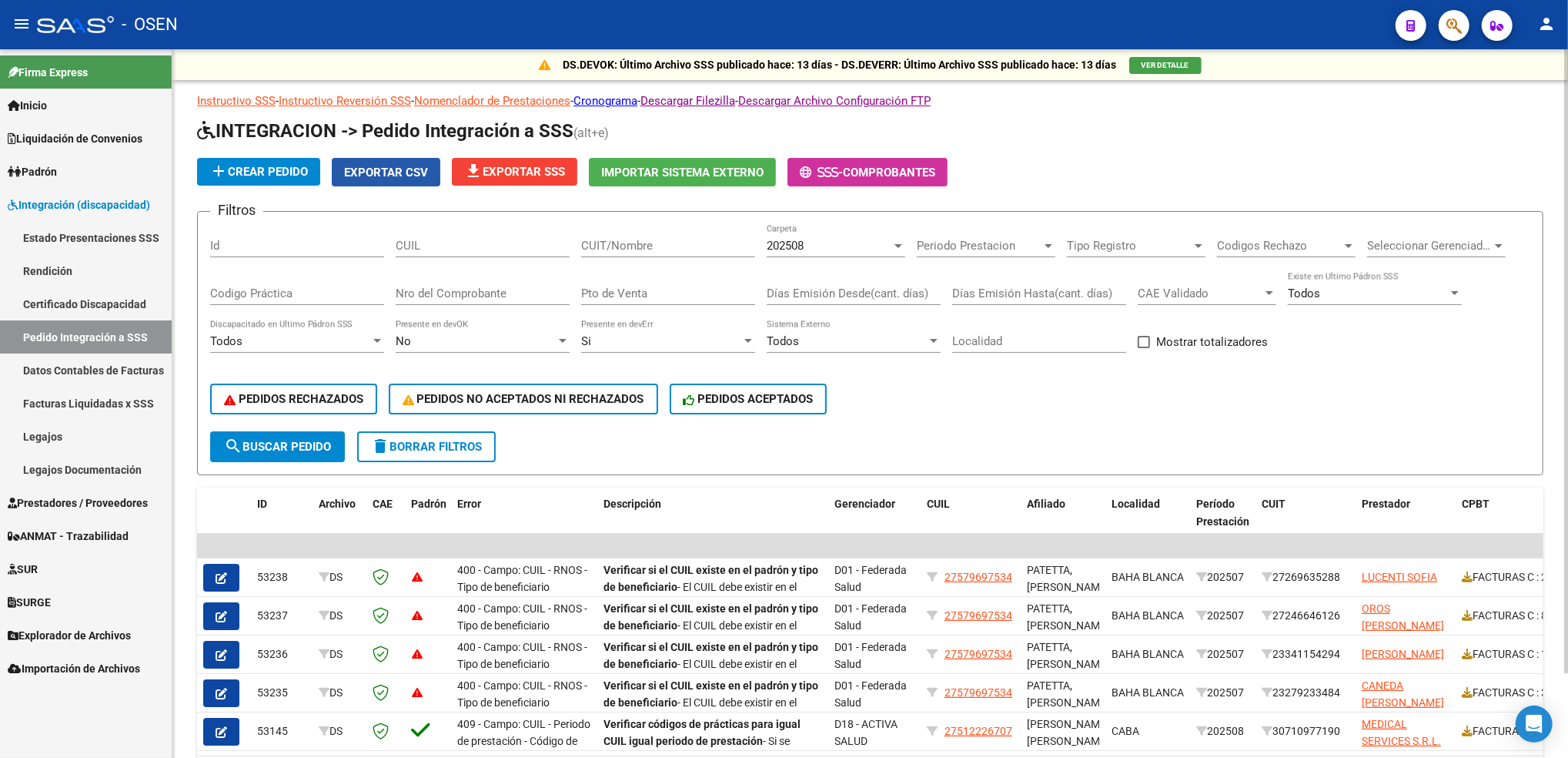
click at [375, 166] on span "Exportar CSV" at bounding box center [386, 172] width 84 height 14
click at [131, 503] on span "Prestadores / Proveedores" at bounding box center [78, 503] width 140 height 17
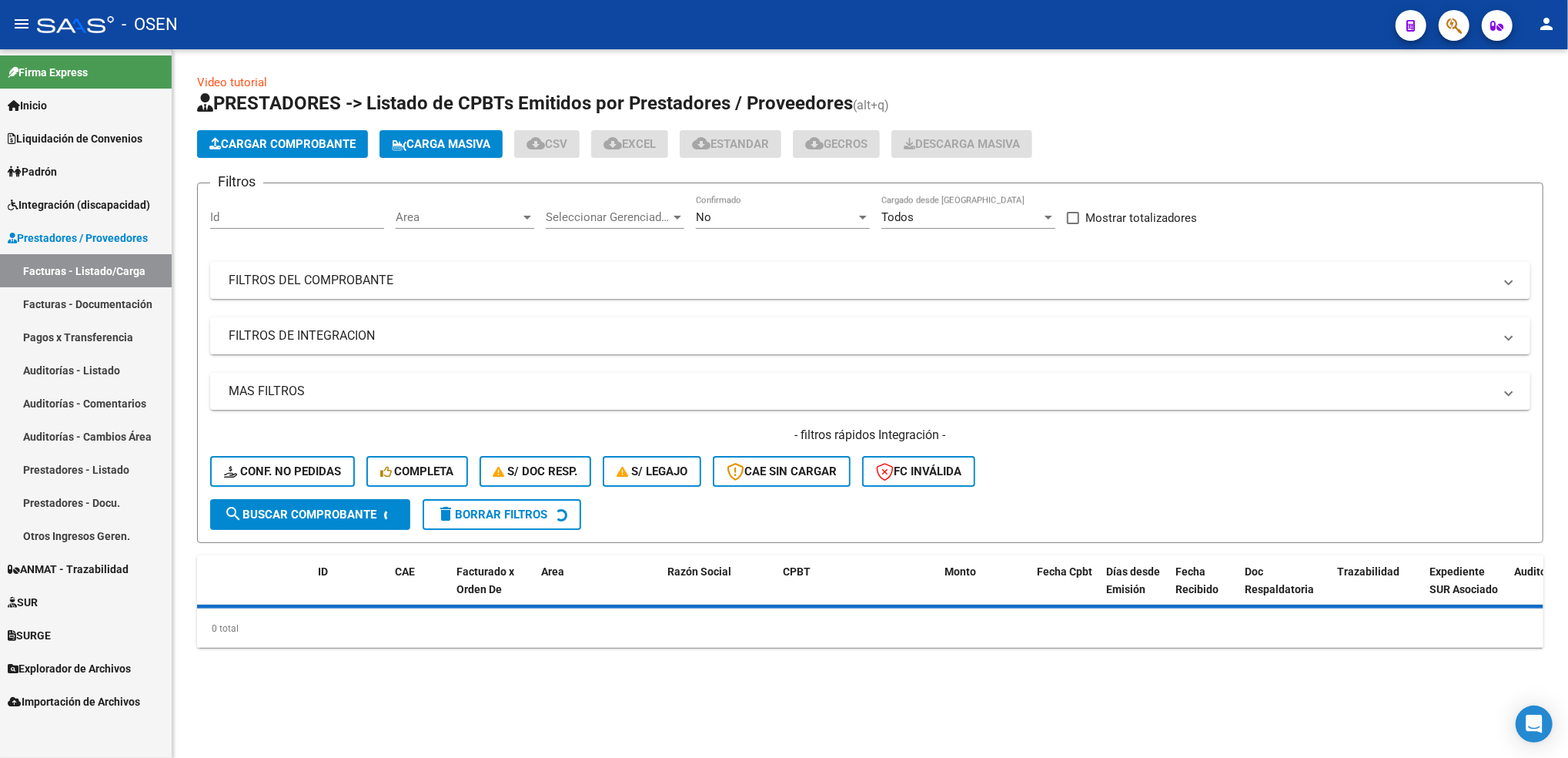
click at [457, 202] on div "Area Area" at bounding box center [464, 212] width 138 height 33
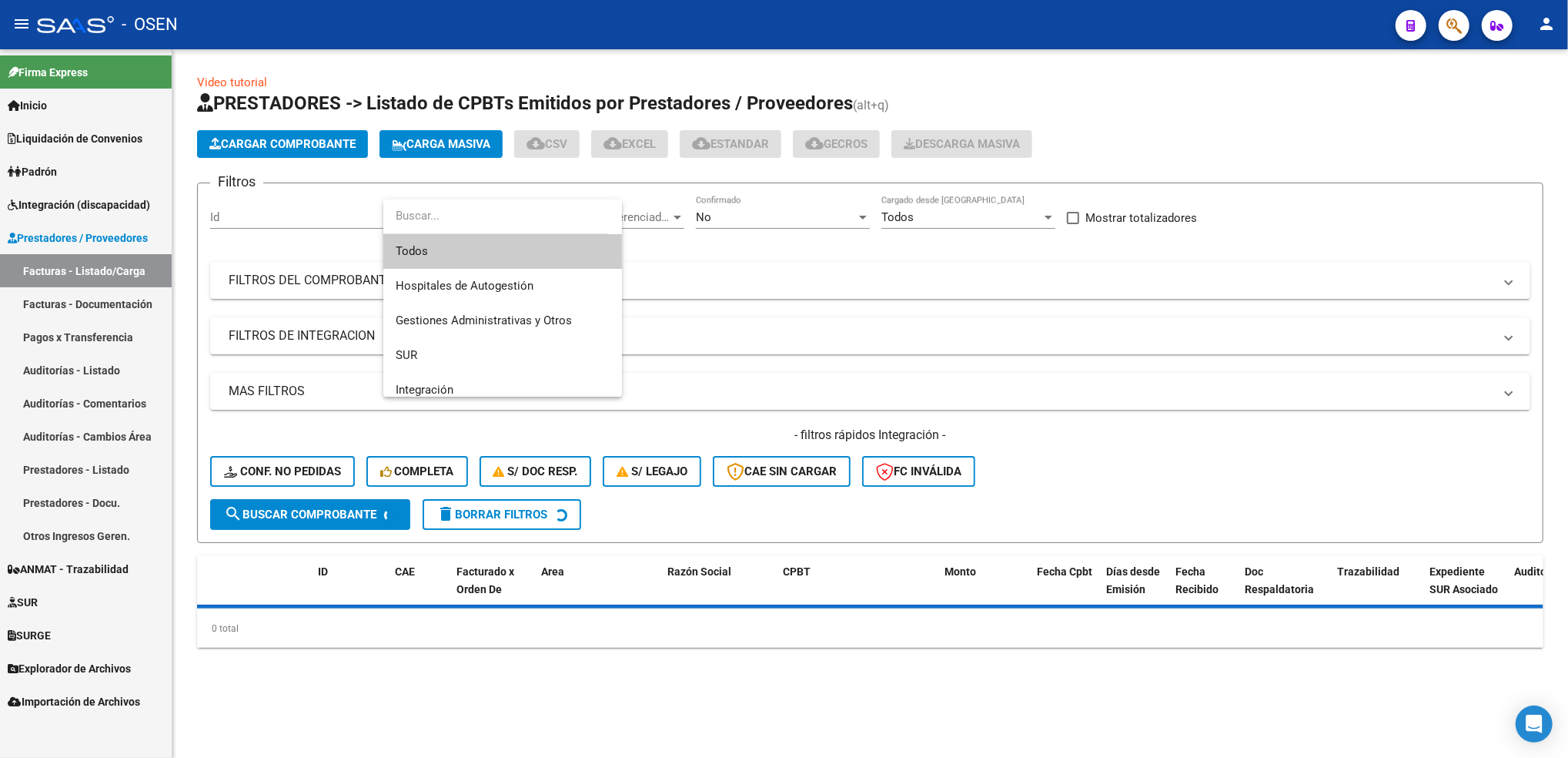
click at [457, 202] on input "dropdown search" at bounding box center [496, 216] width 225 height 35
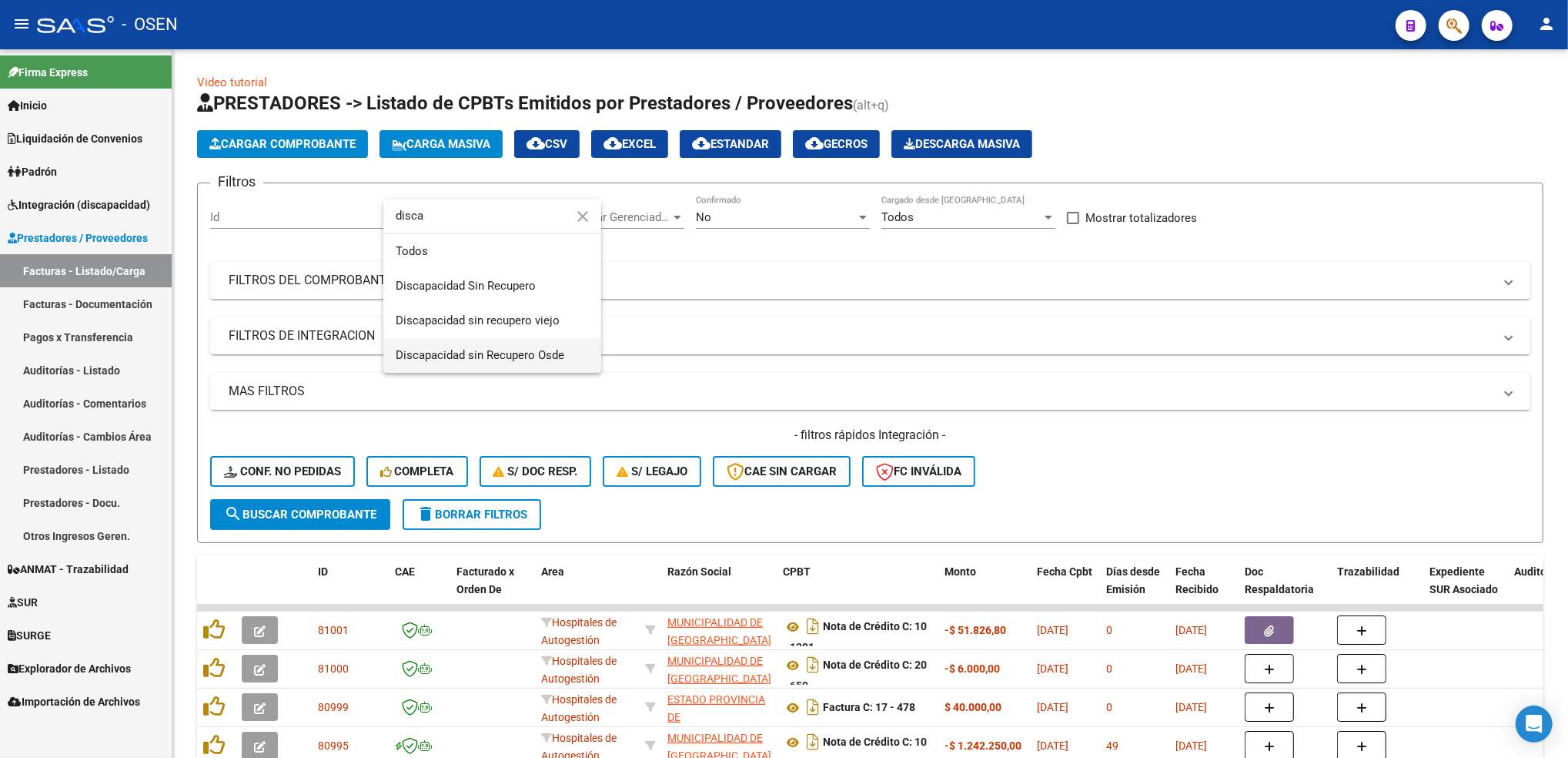
type input "disca"
click at [558, 346] on span "Discapacidad sin Recupero Osde" at bounding box center [492, 355] width 193 height 35
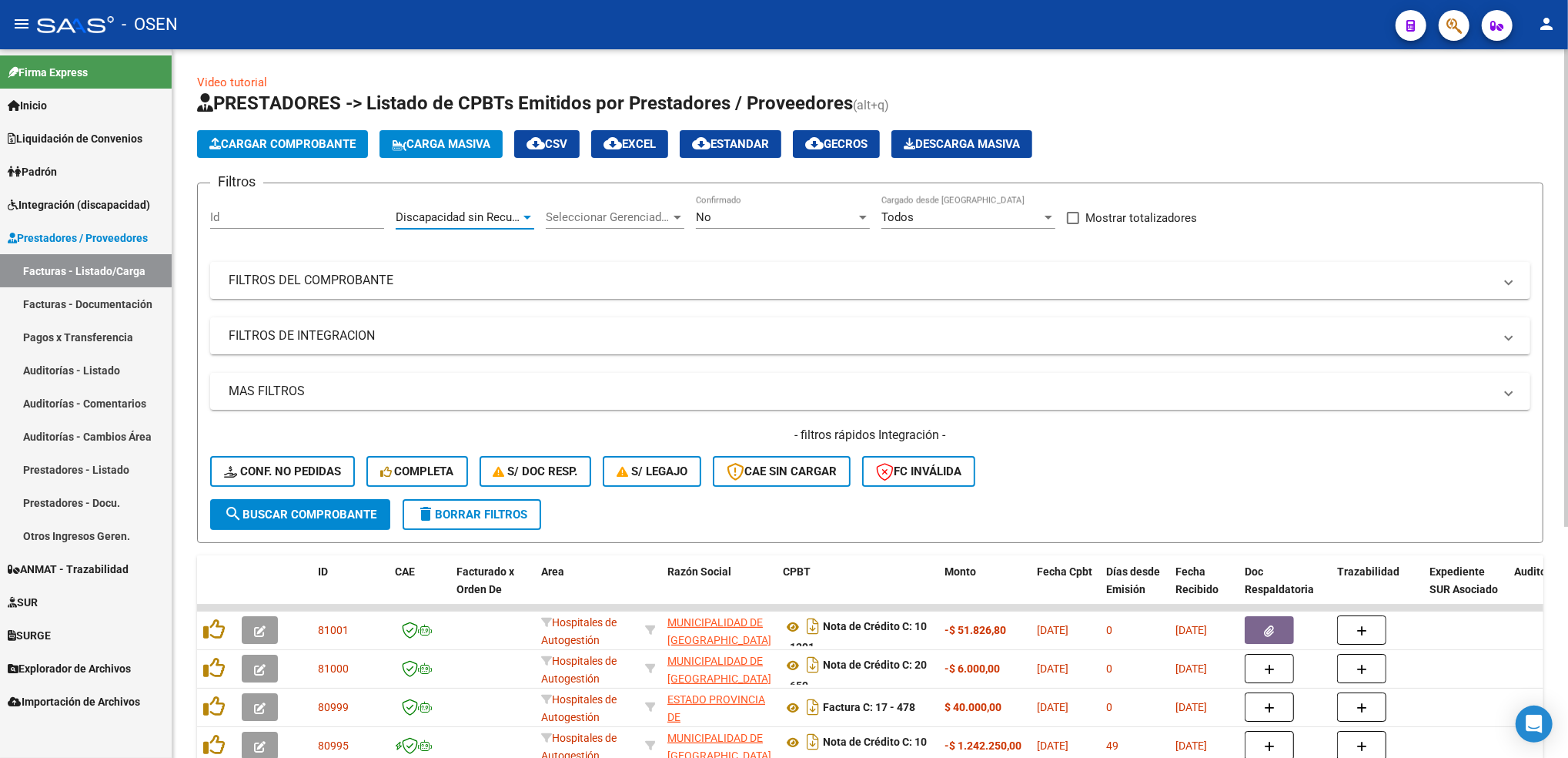
click at [750, 212] on div "No" at bounding box center [776, 217] width 160 height 14
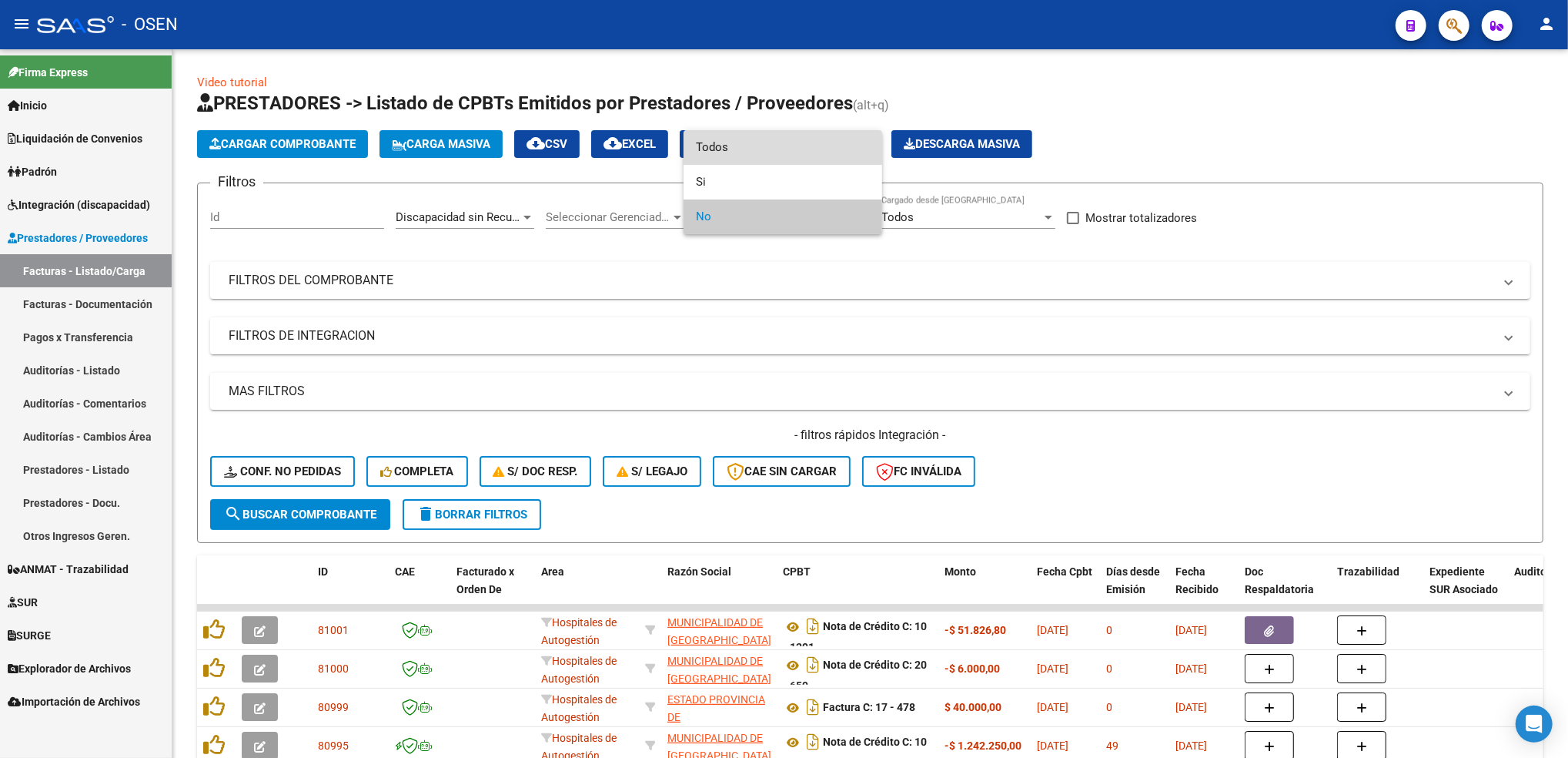
click at [727, 149] on span "Todos" at bounding box center [783, 147] width 174 height 35
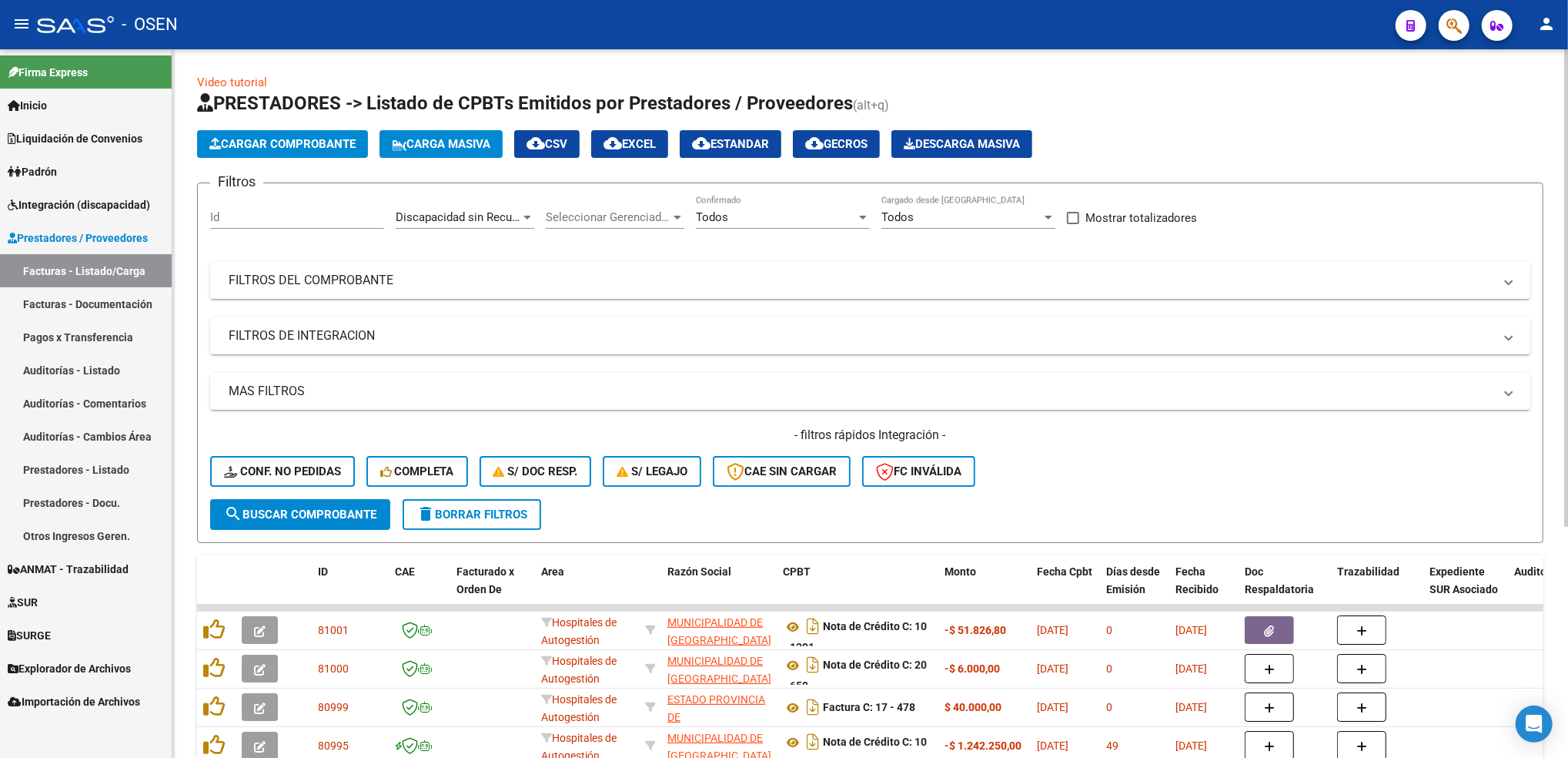
click at [389, 378] on mat-expansion-panel-header "MAS FILTROS" at bounding box center [869, 390] width 1320 height 37
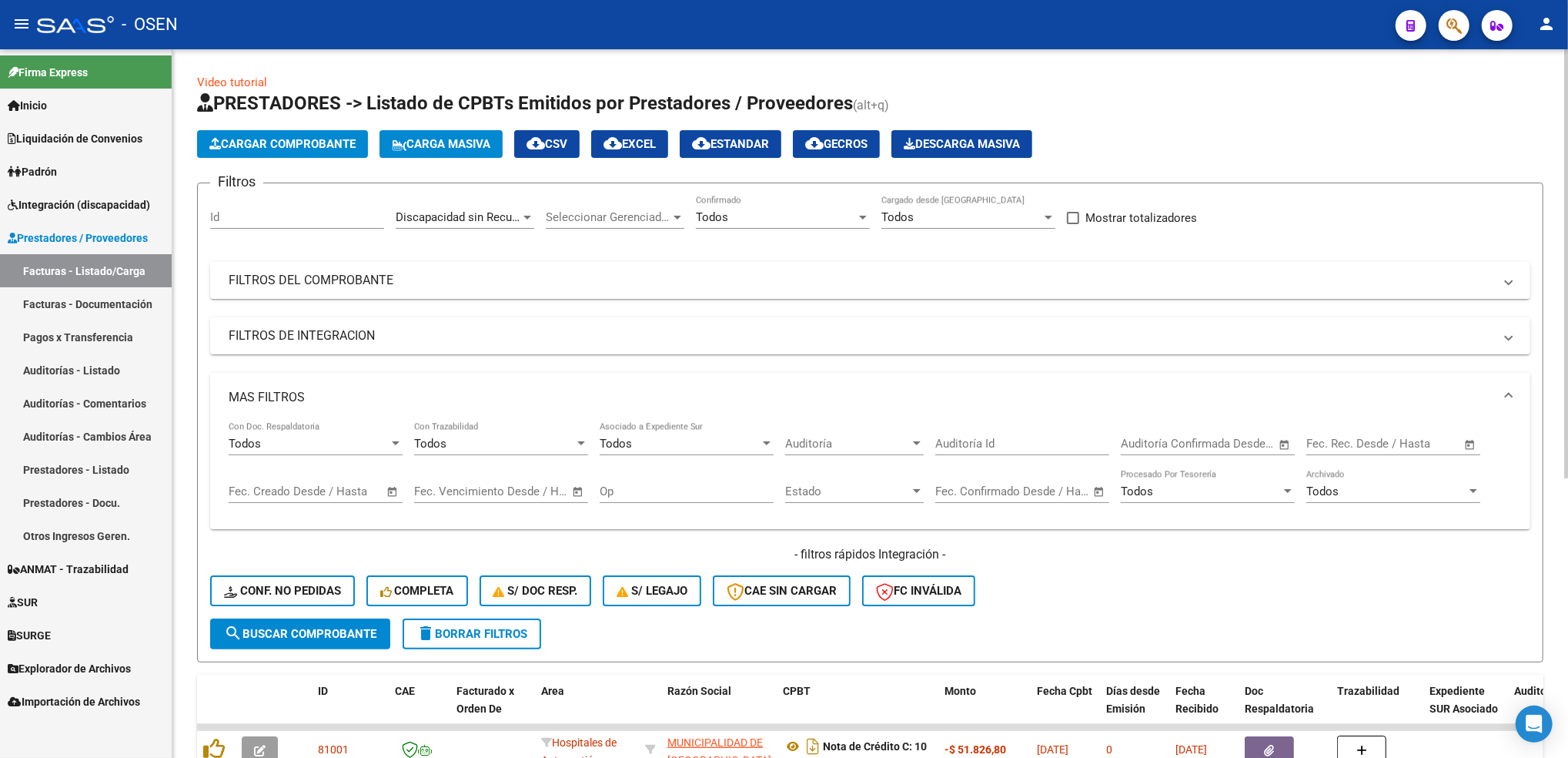
click at [393, 496] on span "Open calendar" at bounding box center [392, 491] width 37 height 37
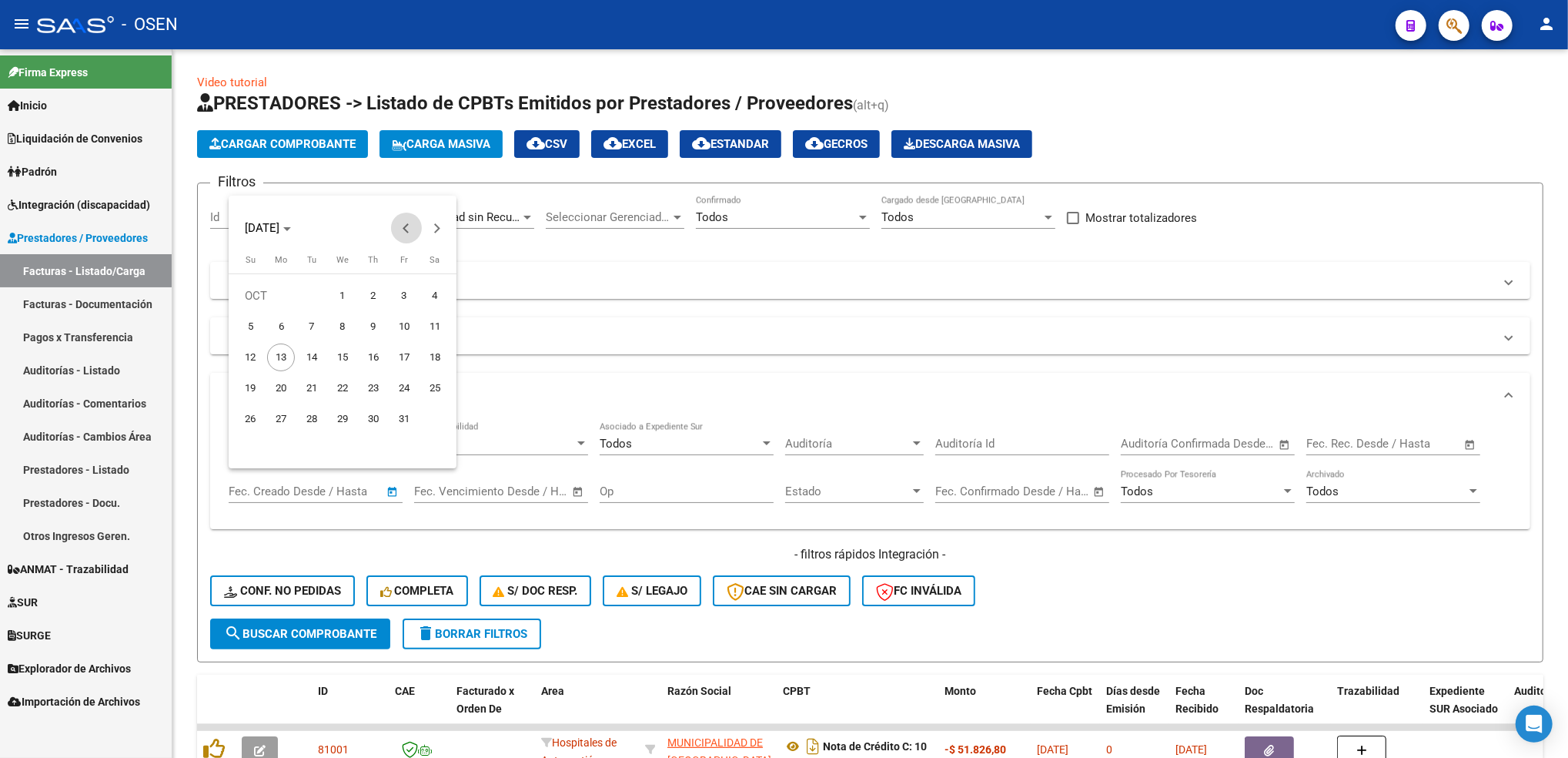
click at [402, 230] on span "Previous month" at bounding box center [406, 228] width 31 height 31
click at [279, 328] on span "1" at bounding box center [280, 326] width 28 height 28
type input "[DATE]"
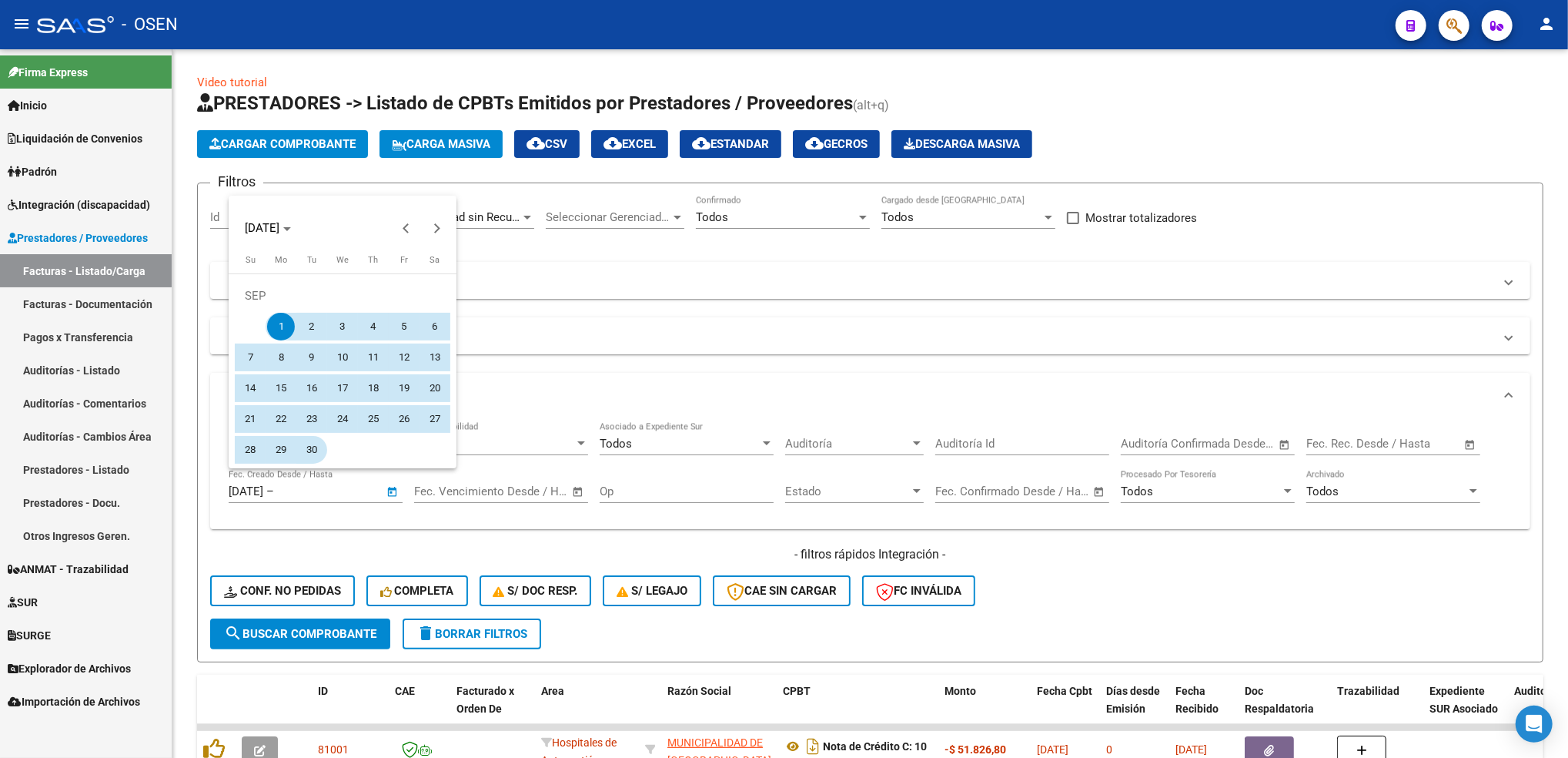
click at [303, 457] on span "30" at bounding box center [311, 449] width 28 height 28
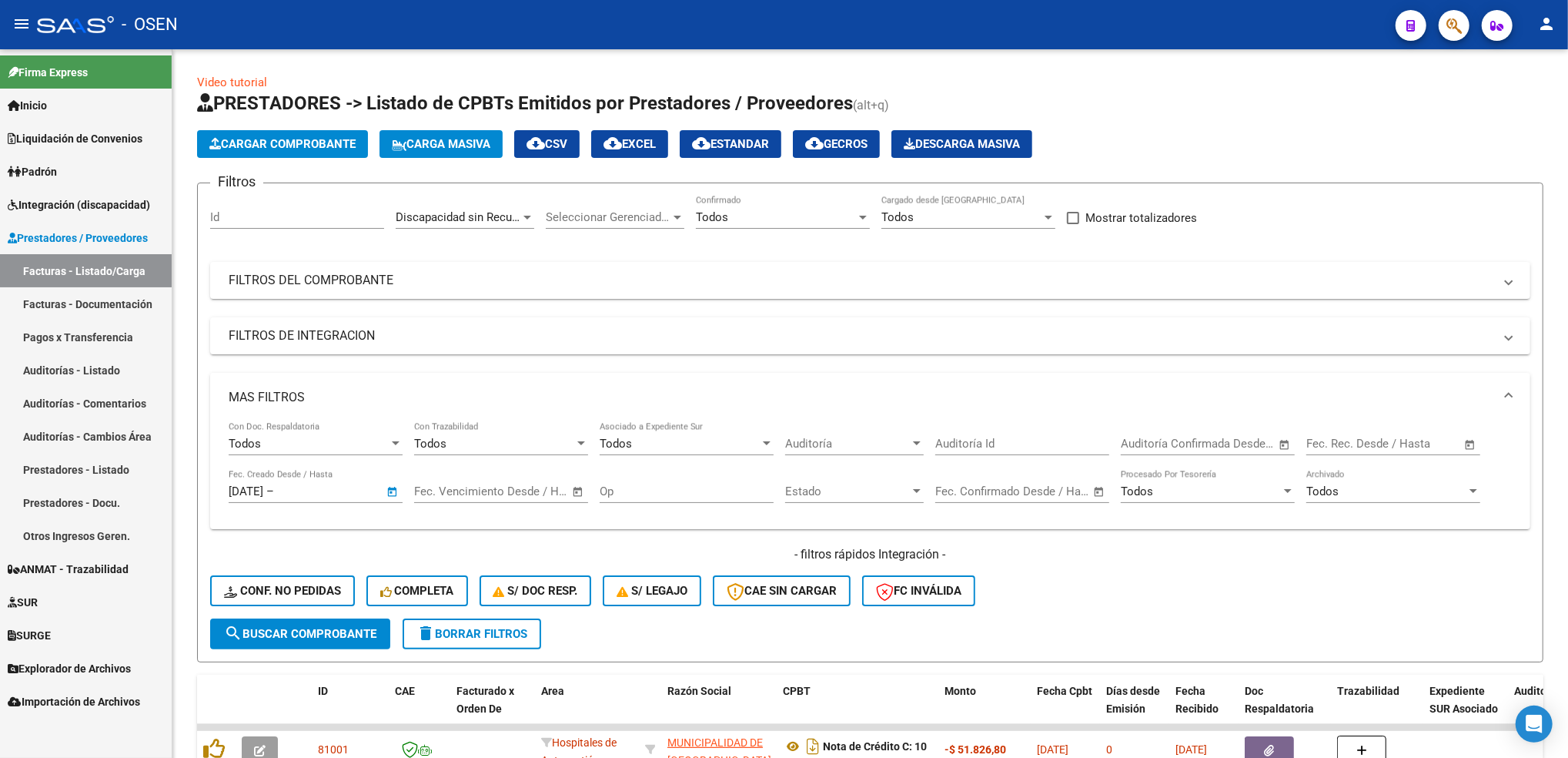
type input "[DATE]"
click at [312, 637] on button "search Buscar Comprobante" at bounding box center [300, 634] width 180 height 31
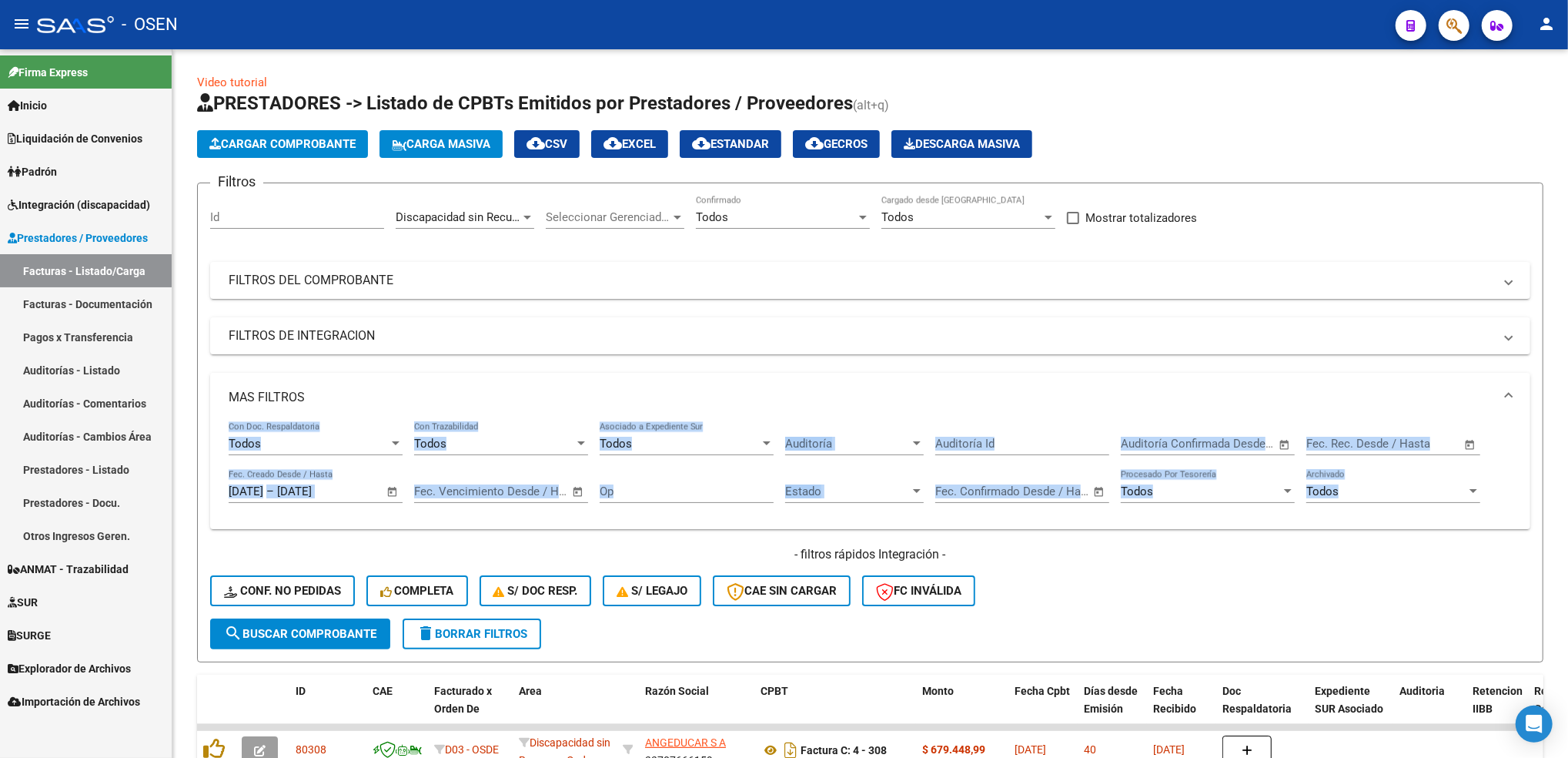
drag, startPoint x: 1563, startPoint y: 355, endPoint x: 1571, endPoint y: 485, distance: 130.2
click at [1567, 485] on html "menu - OSEN person Firma Express Inicio Calendario SSS Instructivos Contacto OS…" at bounding box center [784, 379] width 1568 height 758
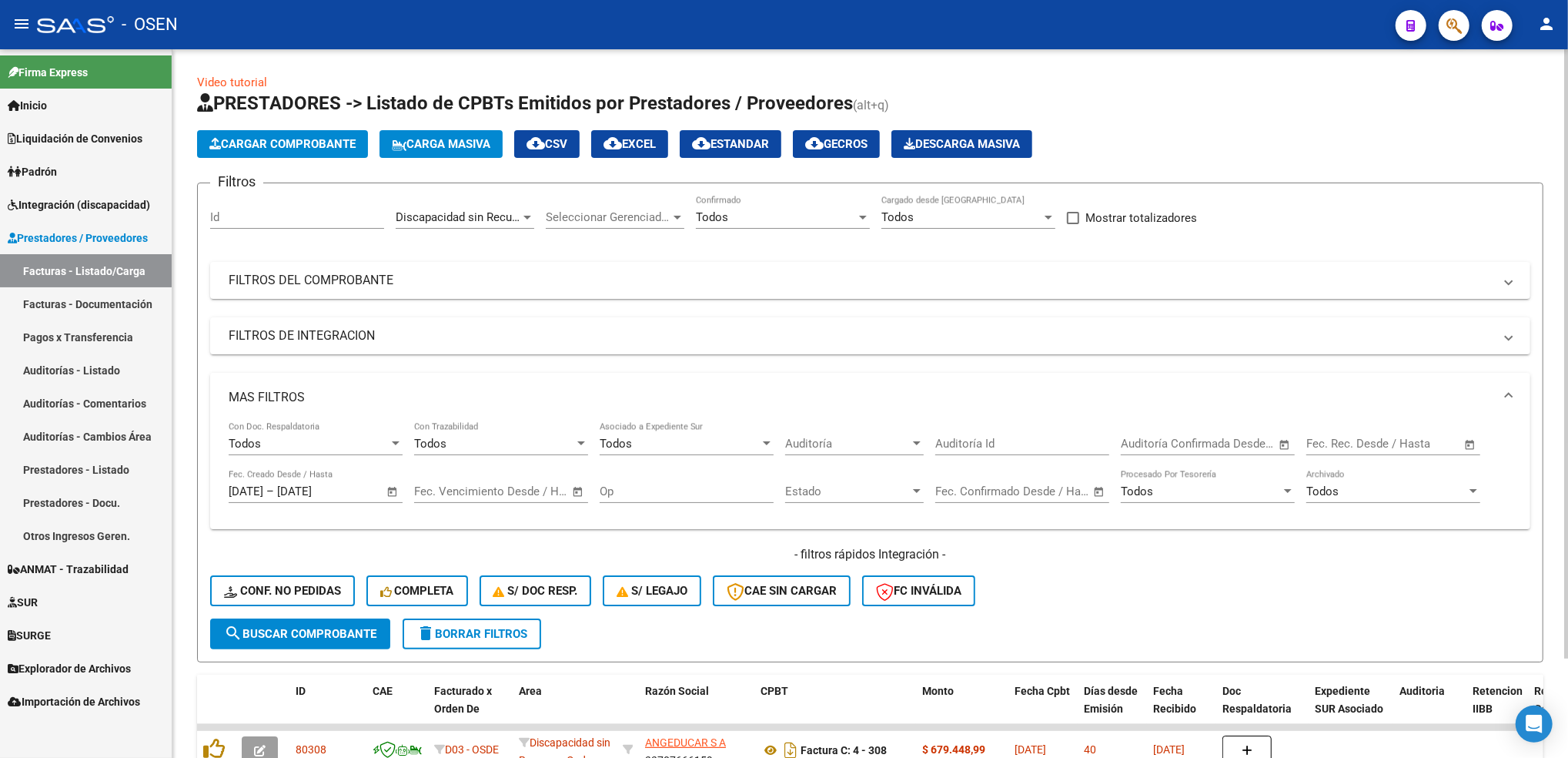
drag, startPoint x: 1571, startPoint y: 485, endPoint x: 1540, endPoint y: 103, distance: 383.3
click at [1540, 103] on h1 "PRESTADORES -> Listado de CPBTs Emitidos por Prestadores / Proveedores (alt+q)" at bounding box center [870, 104] width 1347 height 27
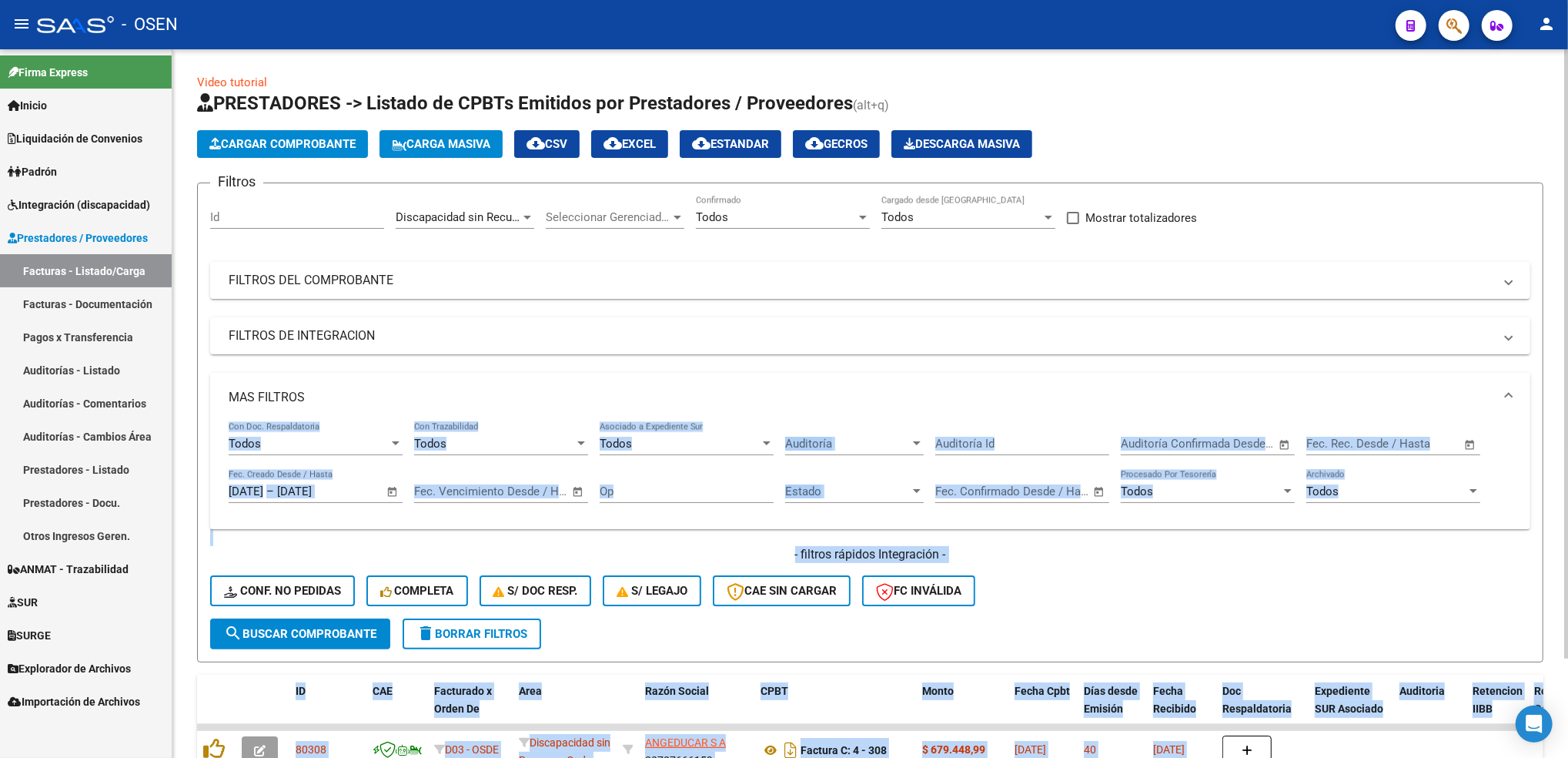
drag, startPoint x: 1561, startPoint y: 404, endPoint x: 1566, endPoint y: 526, distance: 122.1
click at [1566, 526] on div "Video tutorial PRESTADORES -> Listado de CPBTs Emitidos por Prestadores / Prove…" at bounding box center [872, 455] width 1399 height 813
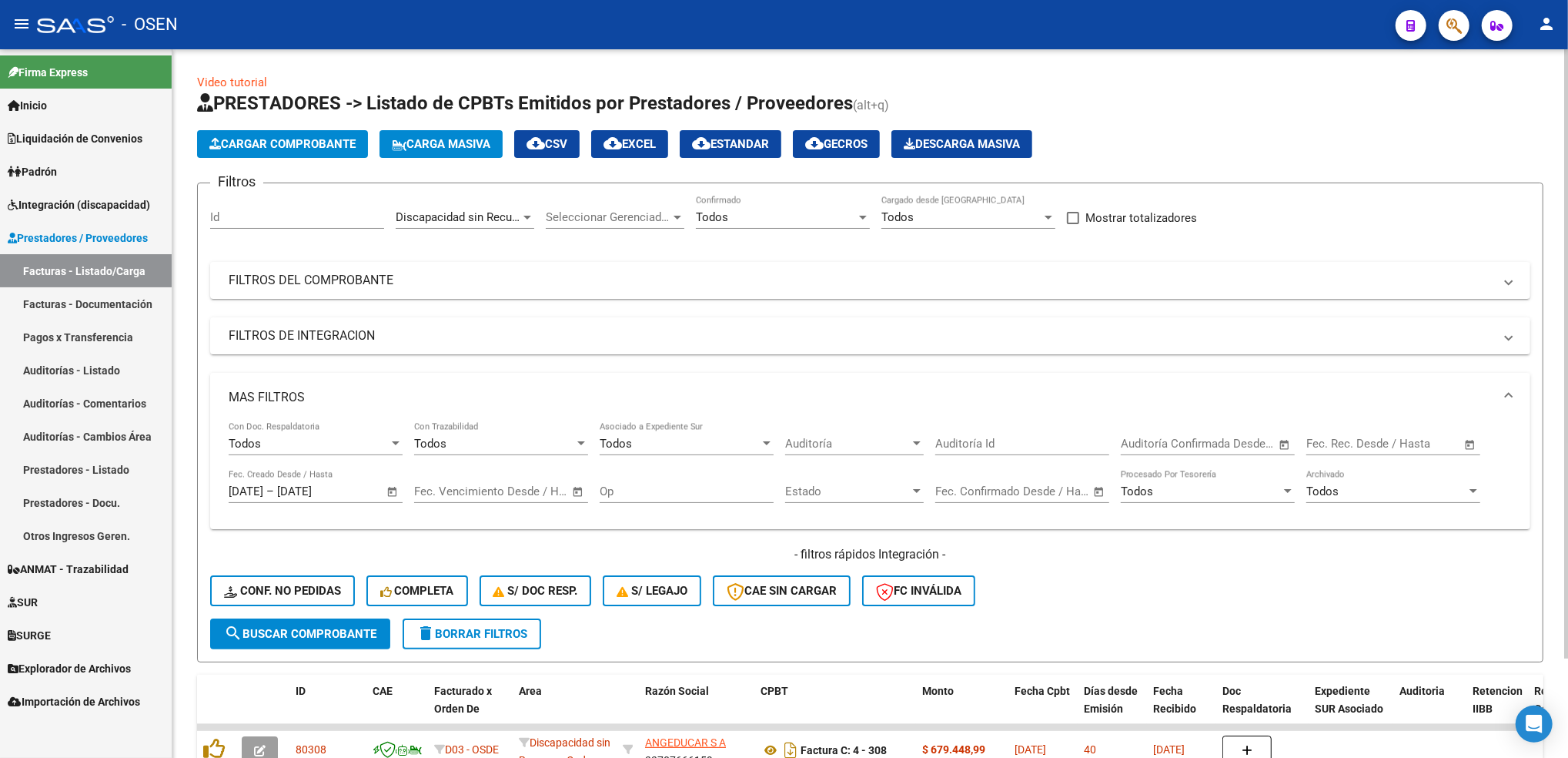
drag, startPoint x: 1566, startPoint y: 526, endPoint x: 1531, endPoint y: 143, distance: 384.6
click at [1531, 143] on div "Cargar Comprobante Carga Masiva cloud_download CSV cloud_download EXCEL cloud_d…" at bounding box center [870, 144] width 1347 height 28
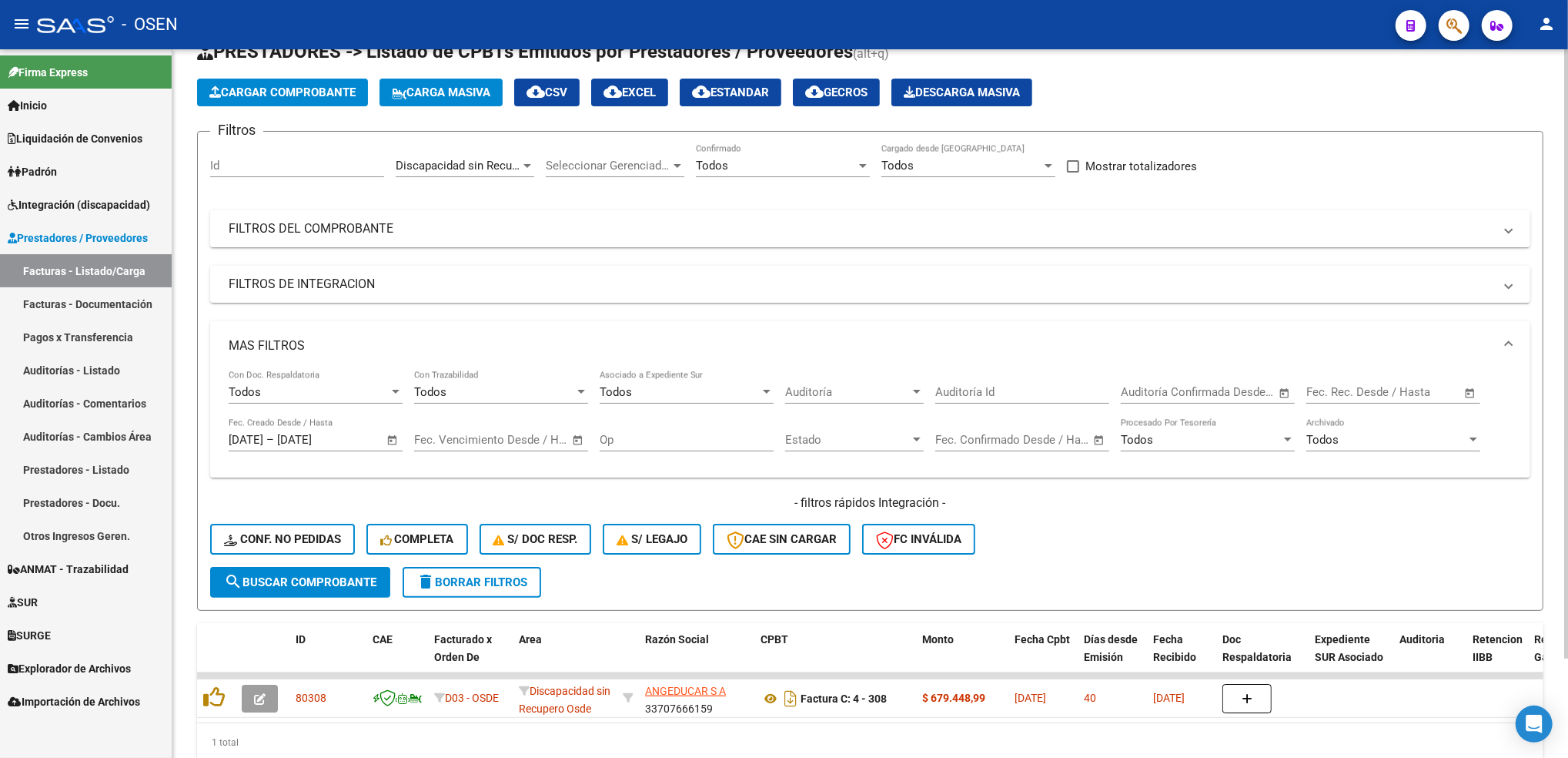
scroll to position [117, 0]
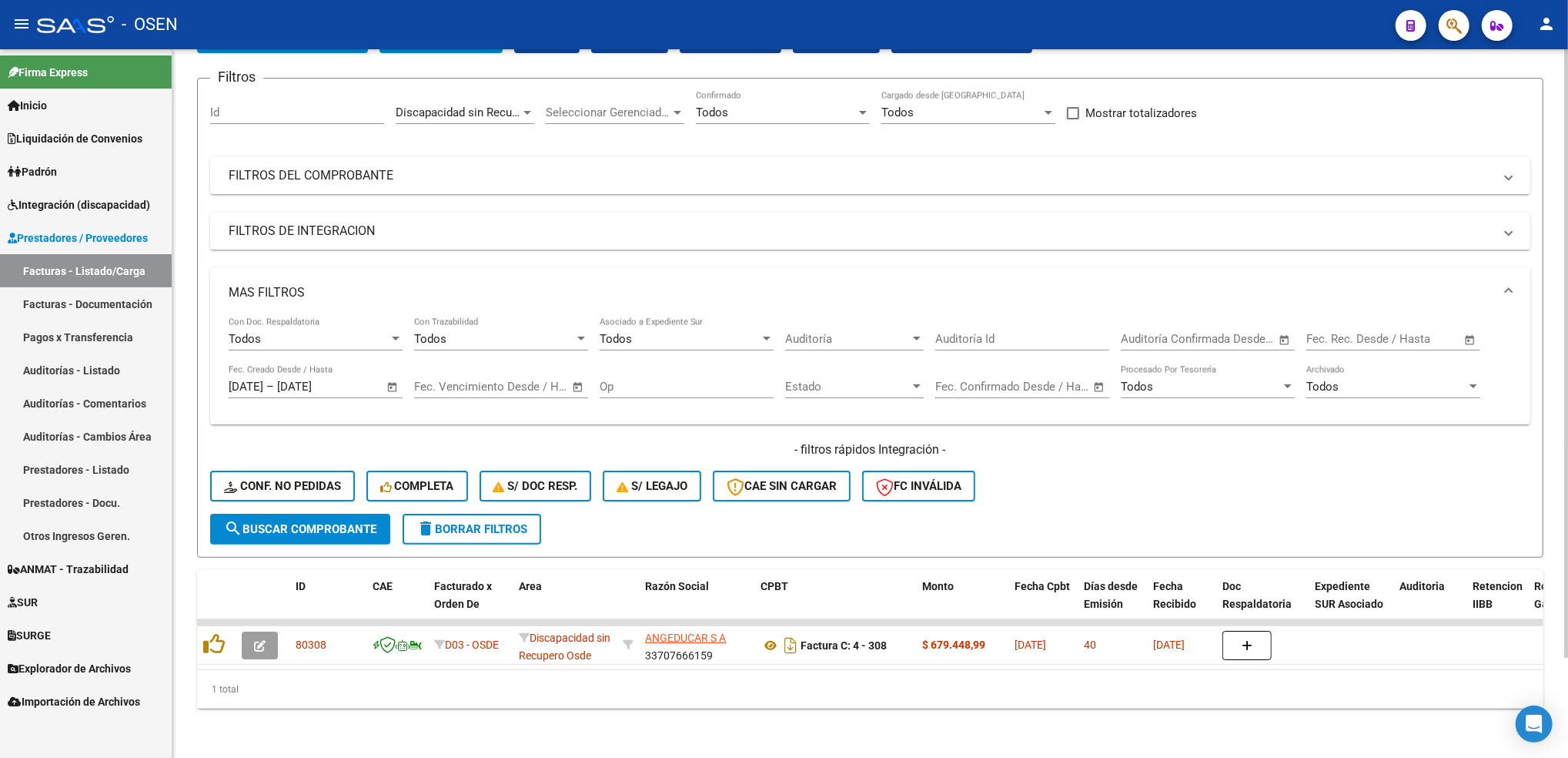
click at [1567, 469] on html "menu - OSEN person Firma Express Inicio Calendario SSS Instructivos Contacto OS…" at bounding box center [784, 379] width 1568 height 758
click at [468, 522] on span "delete Borrar Filtros" at bounding box center [472, 529] width 111 height 14
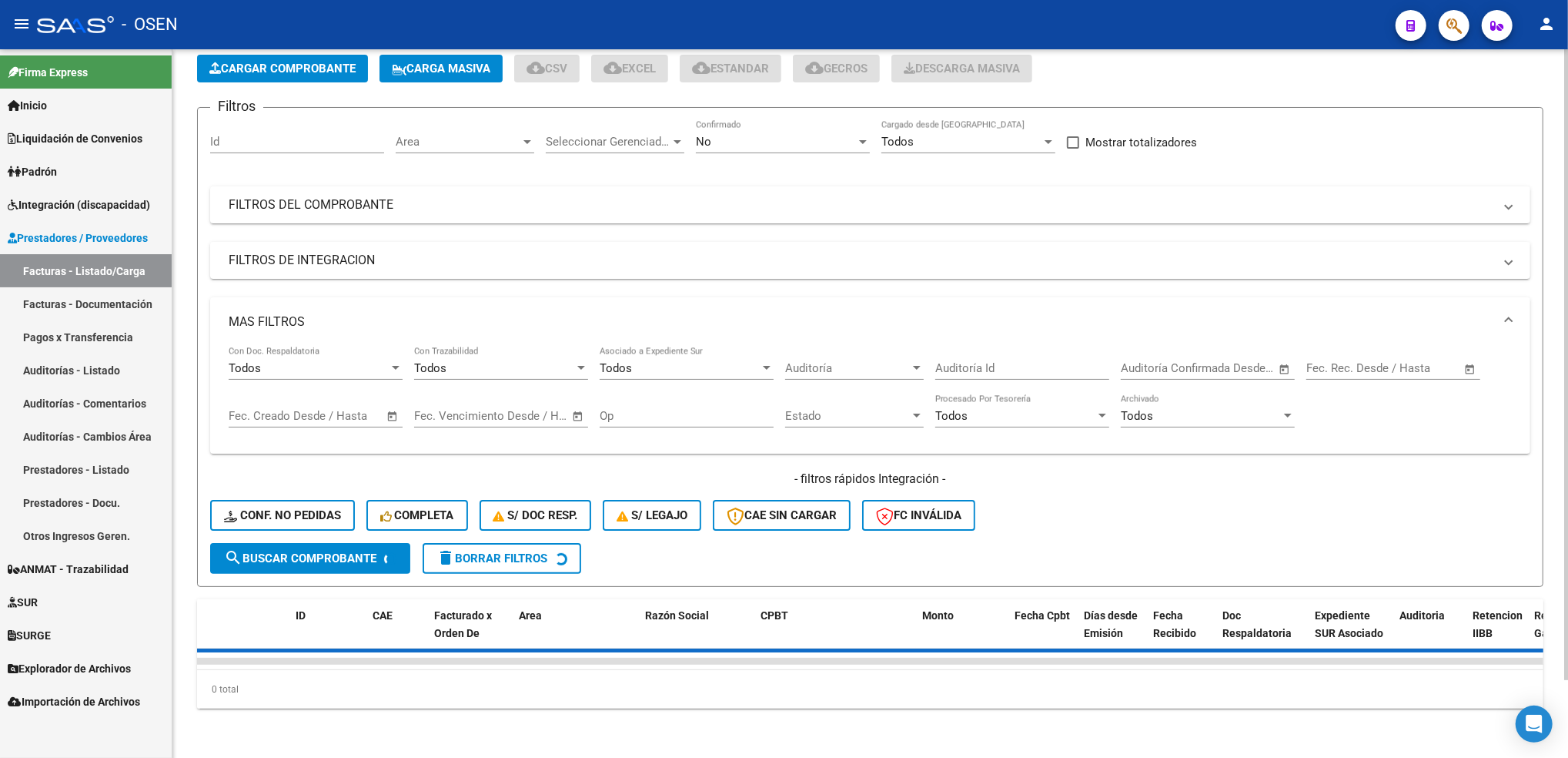
click at [752, 121] on div "No Confirmado" at bounding box center [783, 137] width 174 height 33
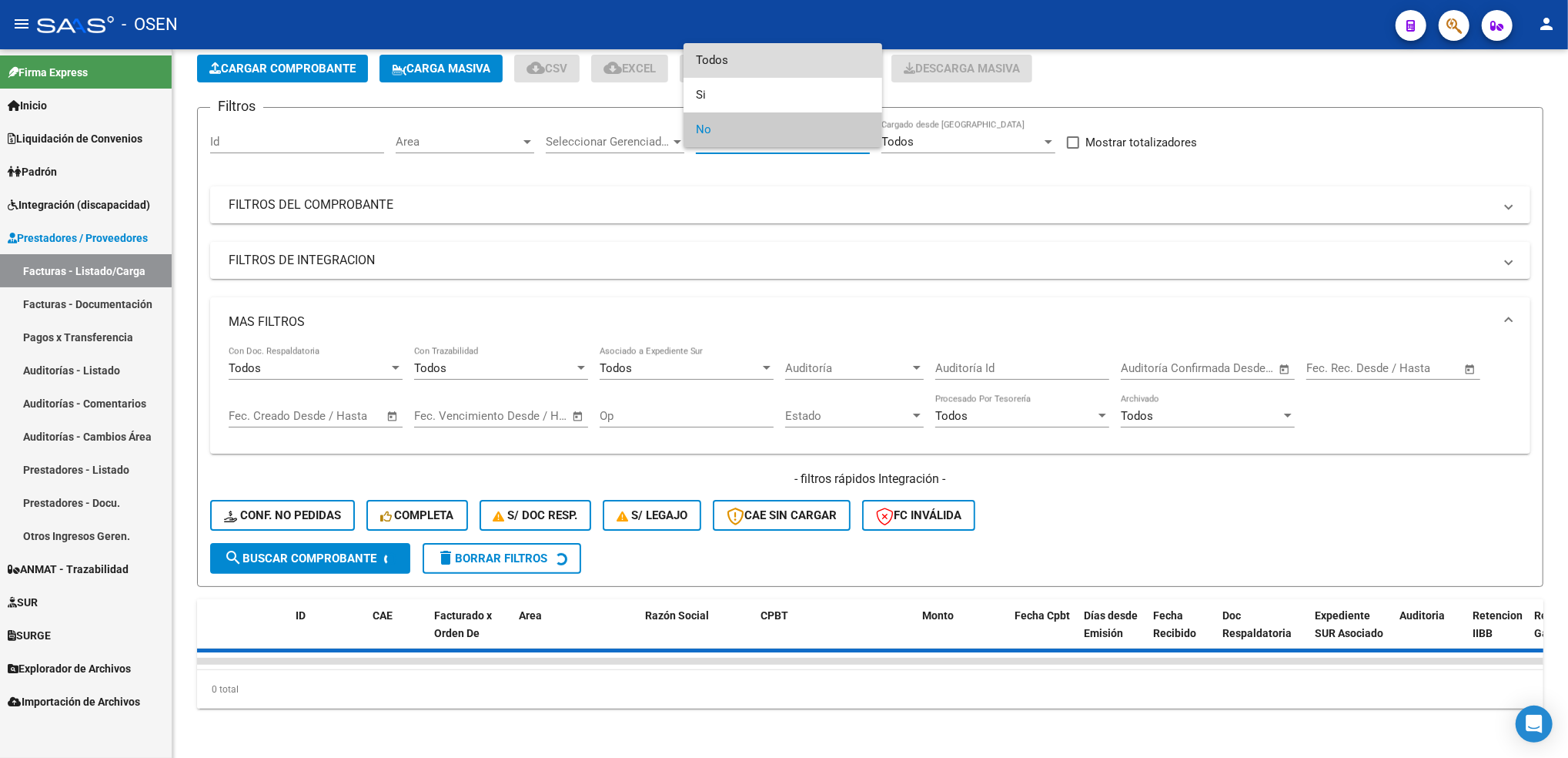
click at [736, 68] on span "Todos" at bounding box center [783, 60] width 174 height 35
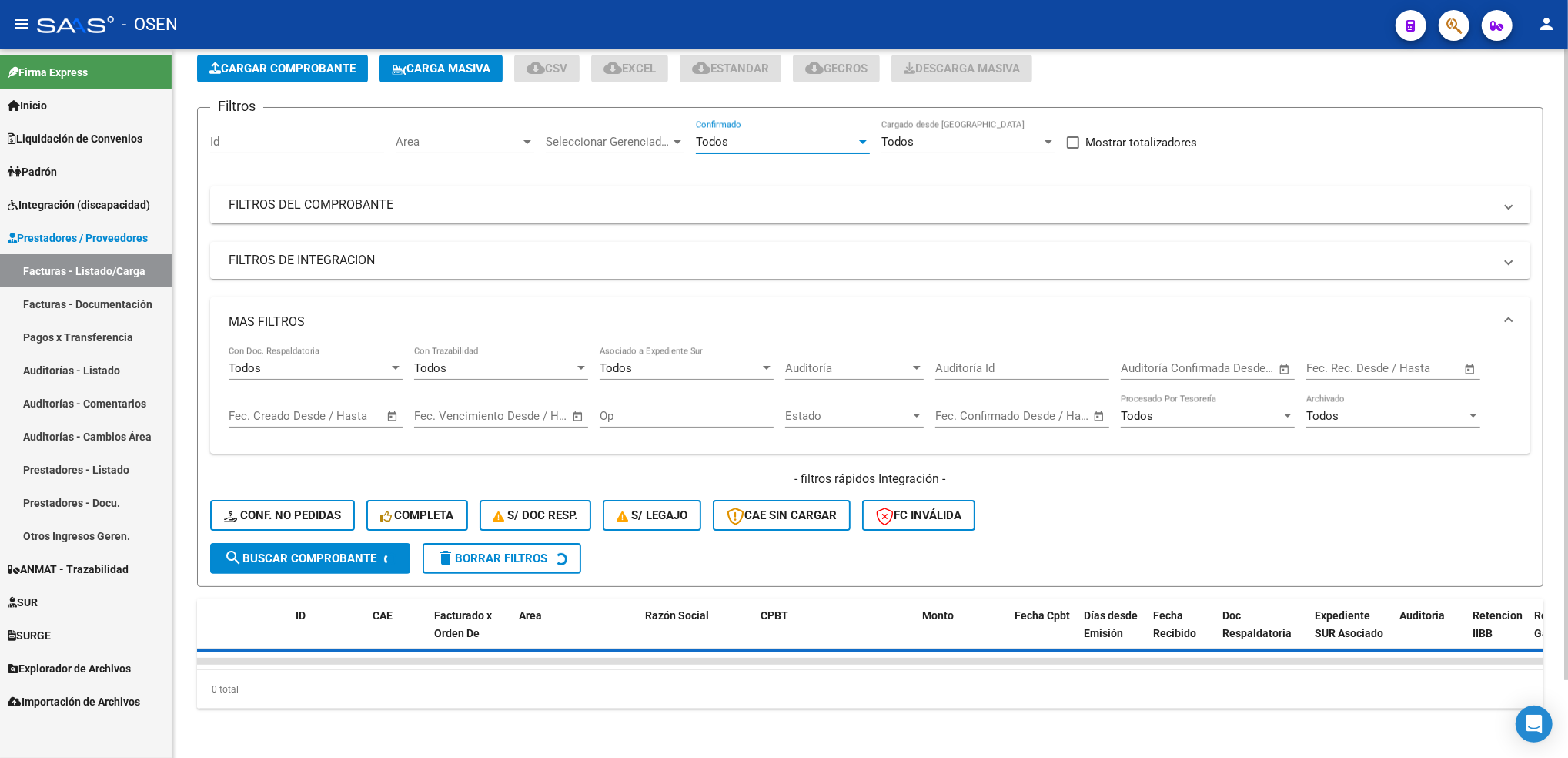
click at [425, 313] on mat-panel-title "MAS FILTROS" at bounding box center [860, 321] width 1265 height 17
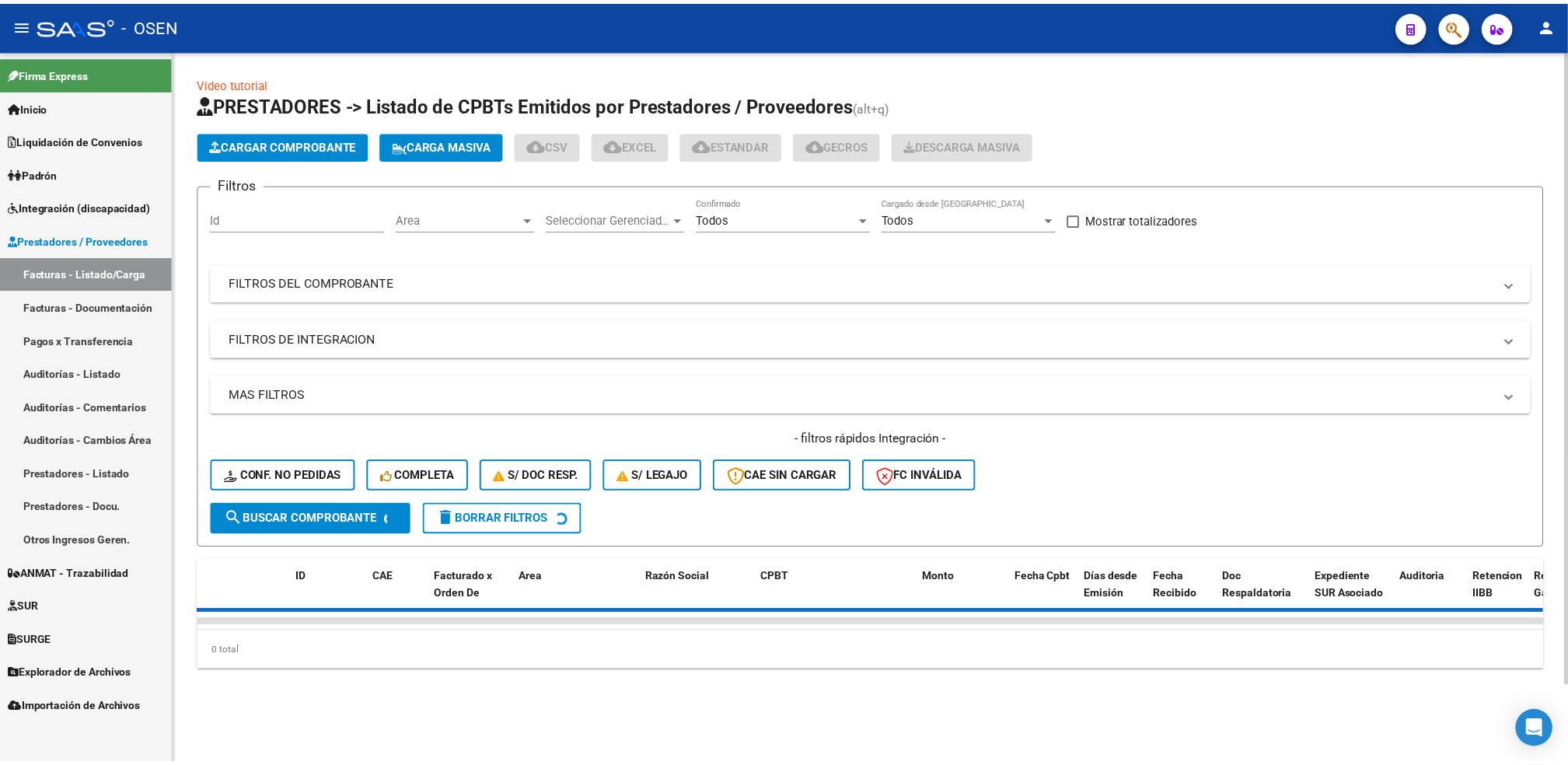
scroll to position [0, 0]
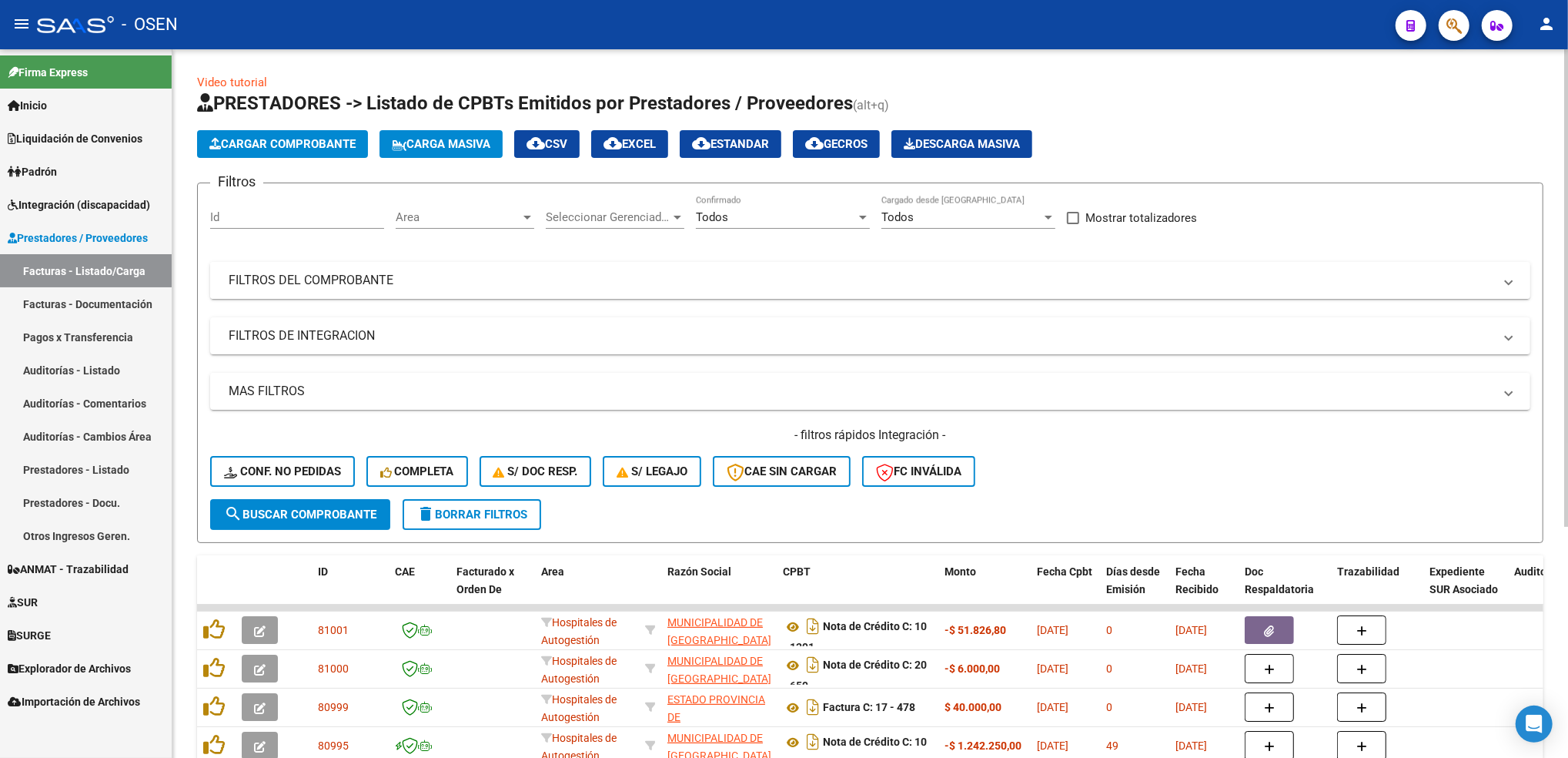
click at [658, 276] on mat-panel-title "FILTROS DEL COMPROBANTE" at bounding box center [860, 279] width 1265 height 17
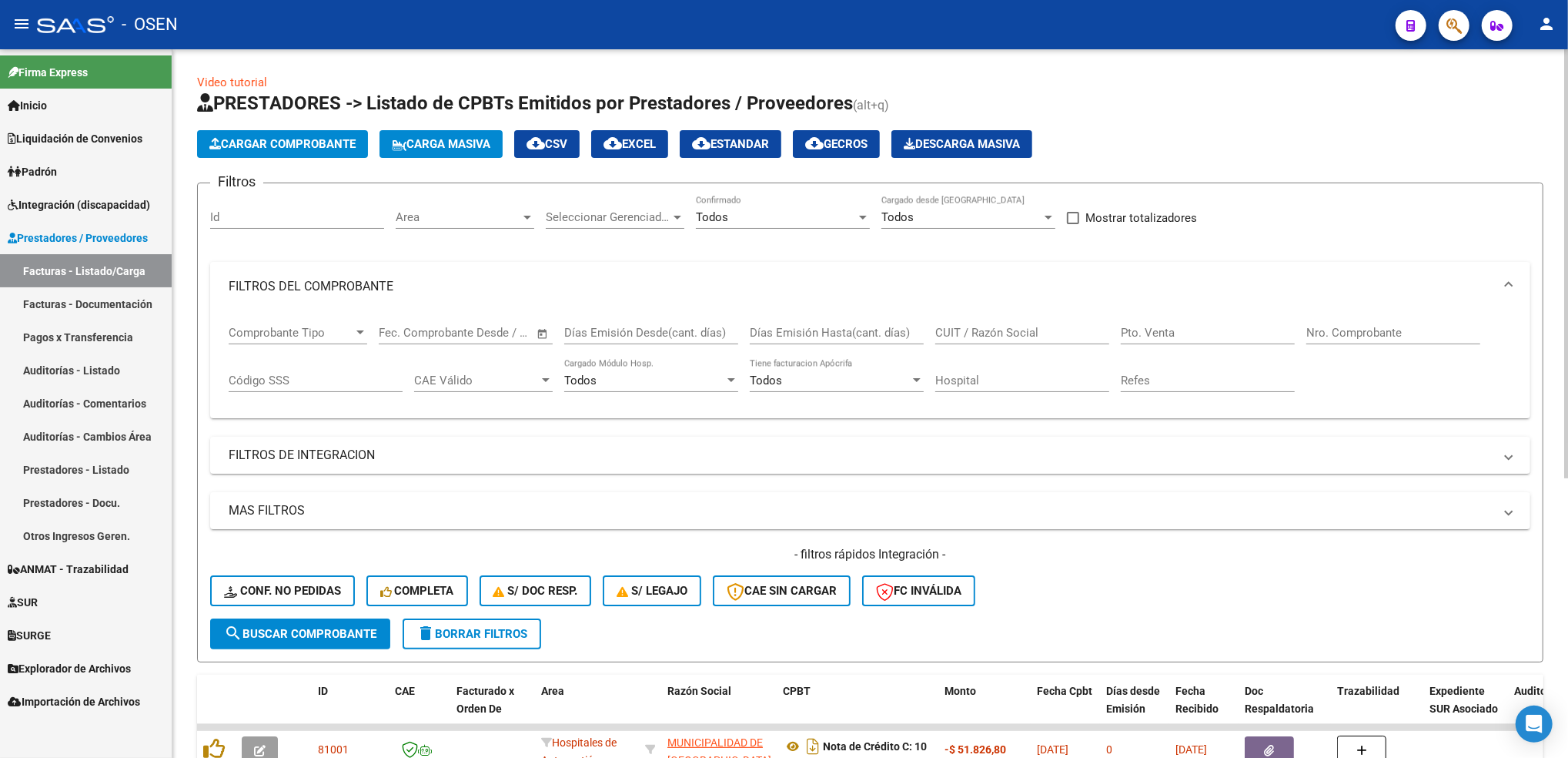
click at [992, 322] on div "CUIT / Razón Social" at bounding box center [1022, 327] width 174 height 33
paste input "30710977190"
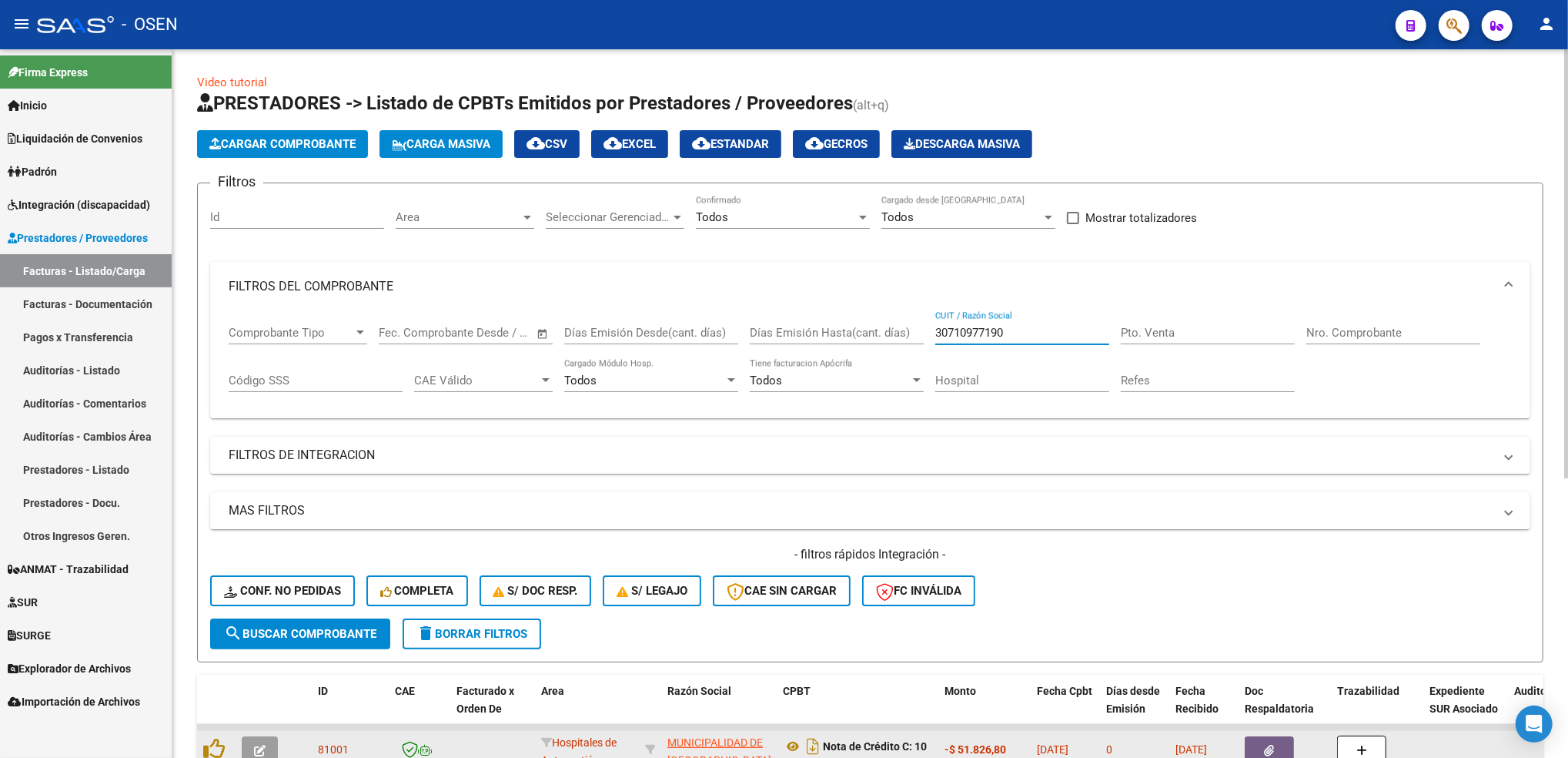
type input "30710977190"
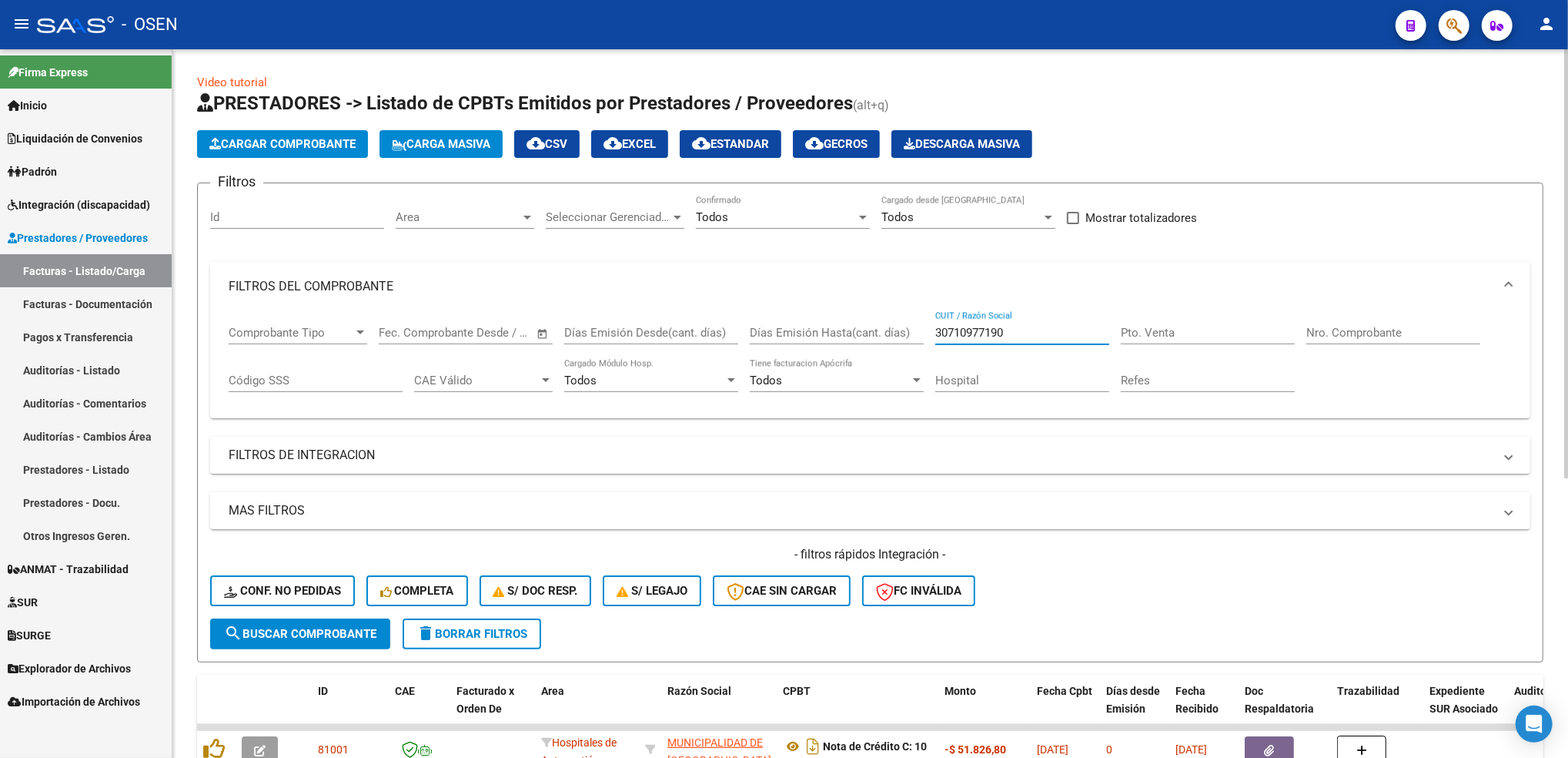
click at [1347, 328] on input "Nro. Comprobante" at bounding box center [1393, 333] width 174 height 14
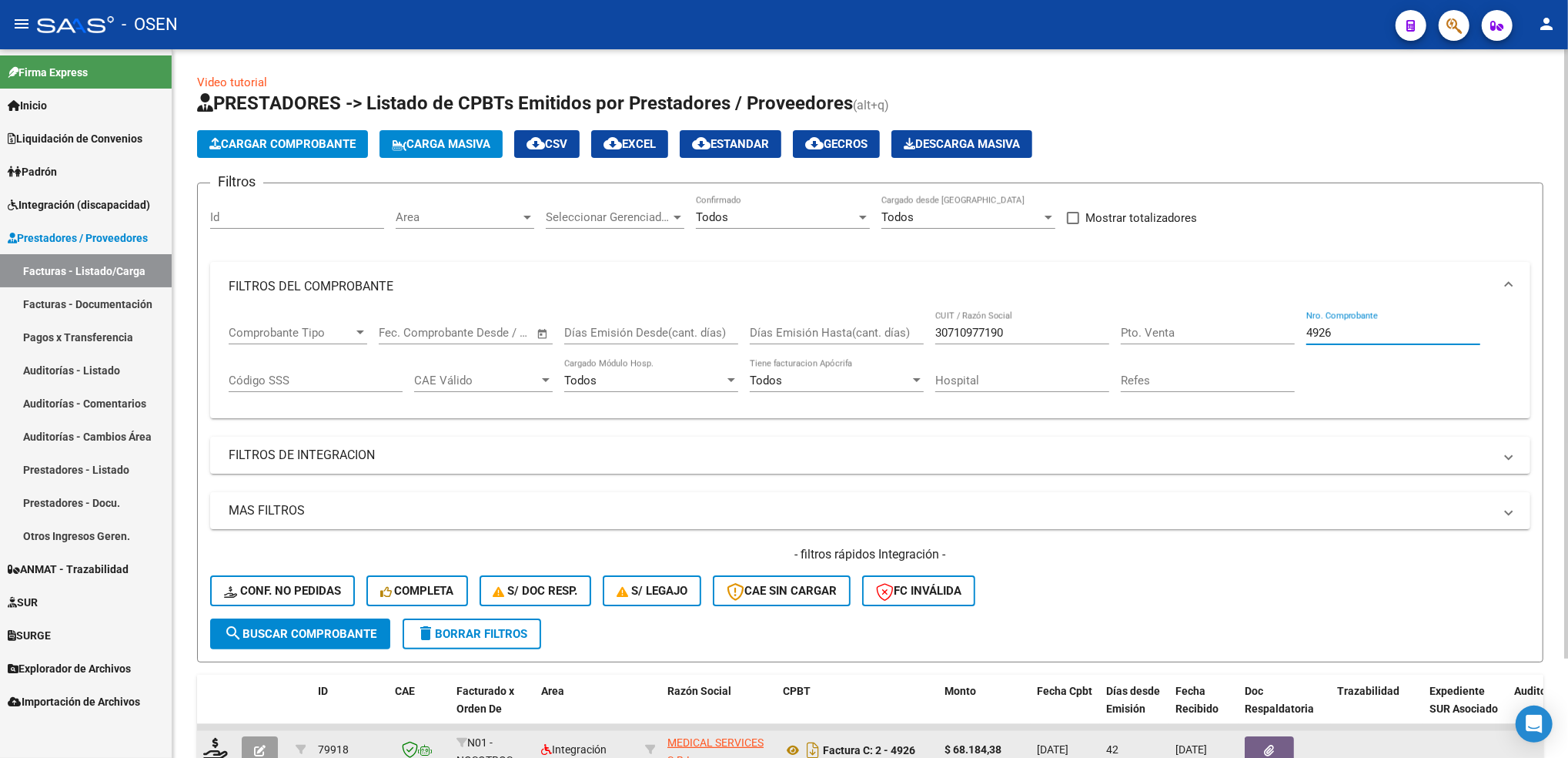
type input "4926"
click at [266, 738] on button "button" at bounding box center [260, 750] width 37 height 28
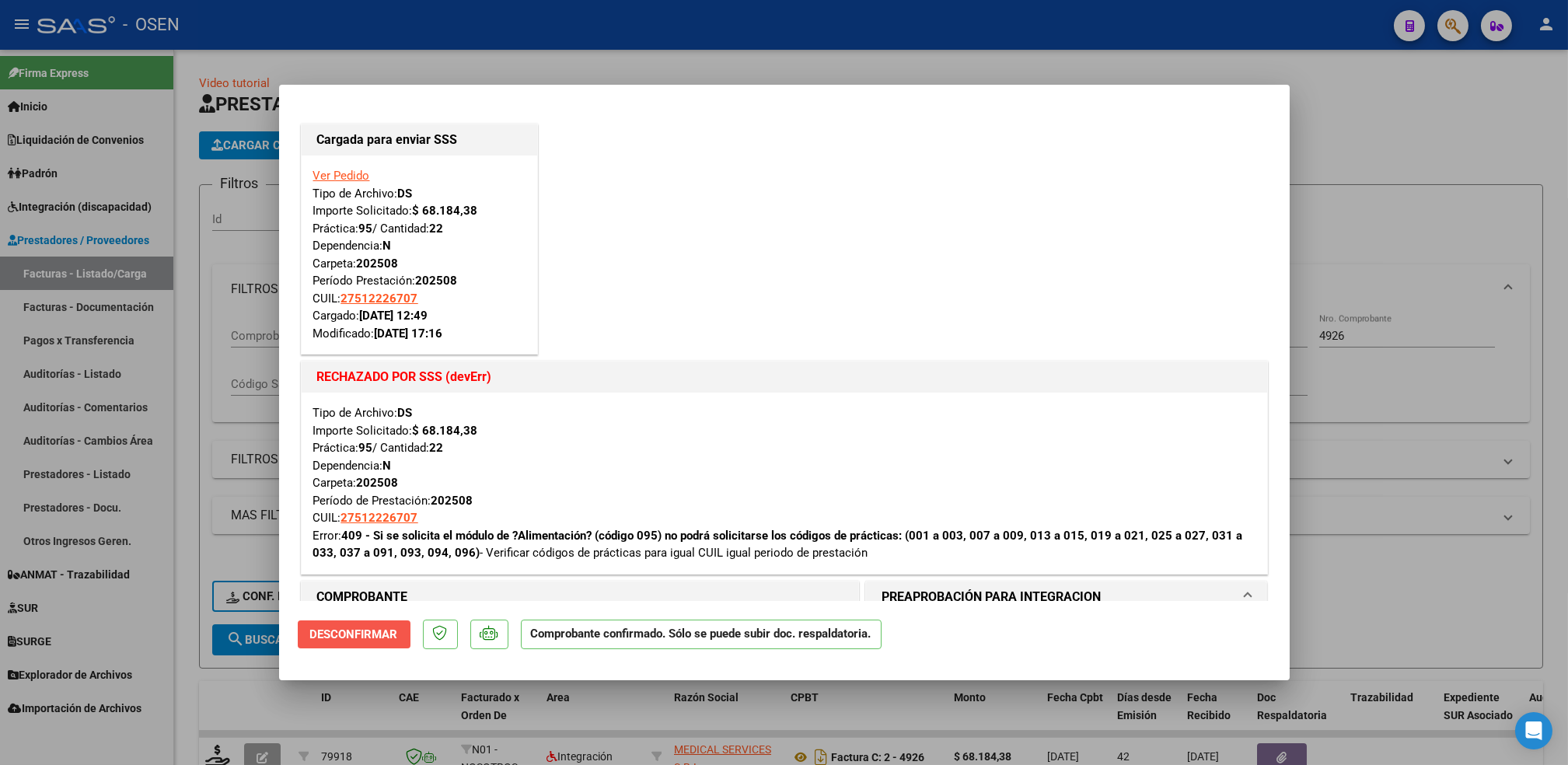
click at [400, 630] on button "Desconfirmar" at bounding box center [353, 633] width 113 height 28
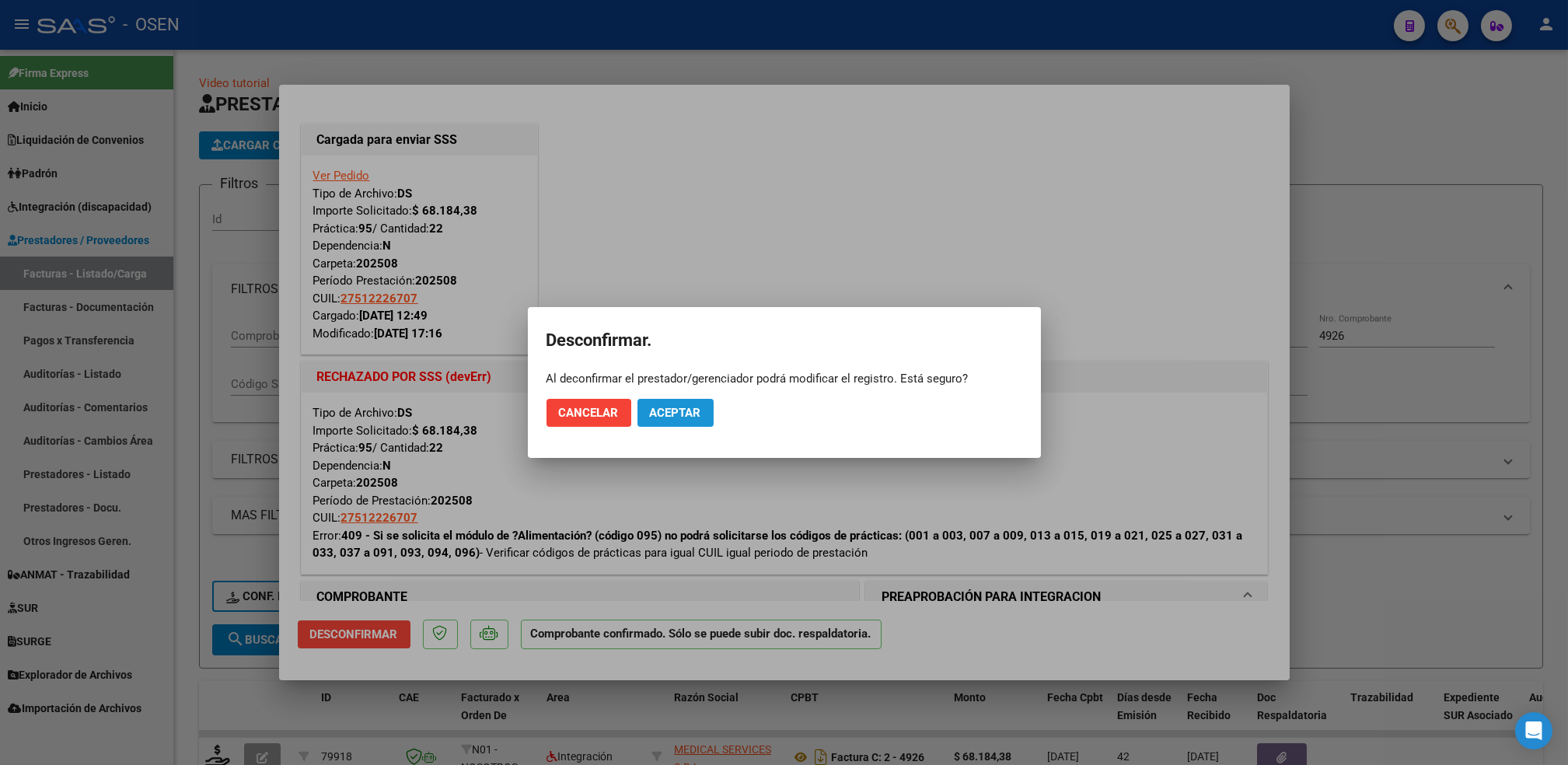
click at [687, 410] on span "Aceptar" at bounding box center [675, 413] width 51 height 14
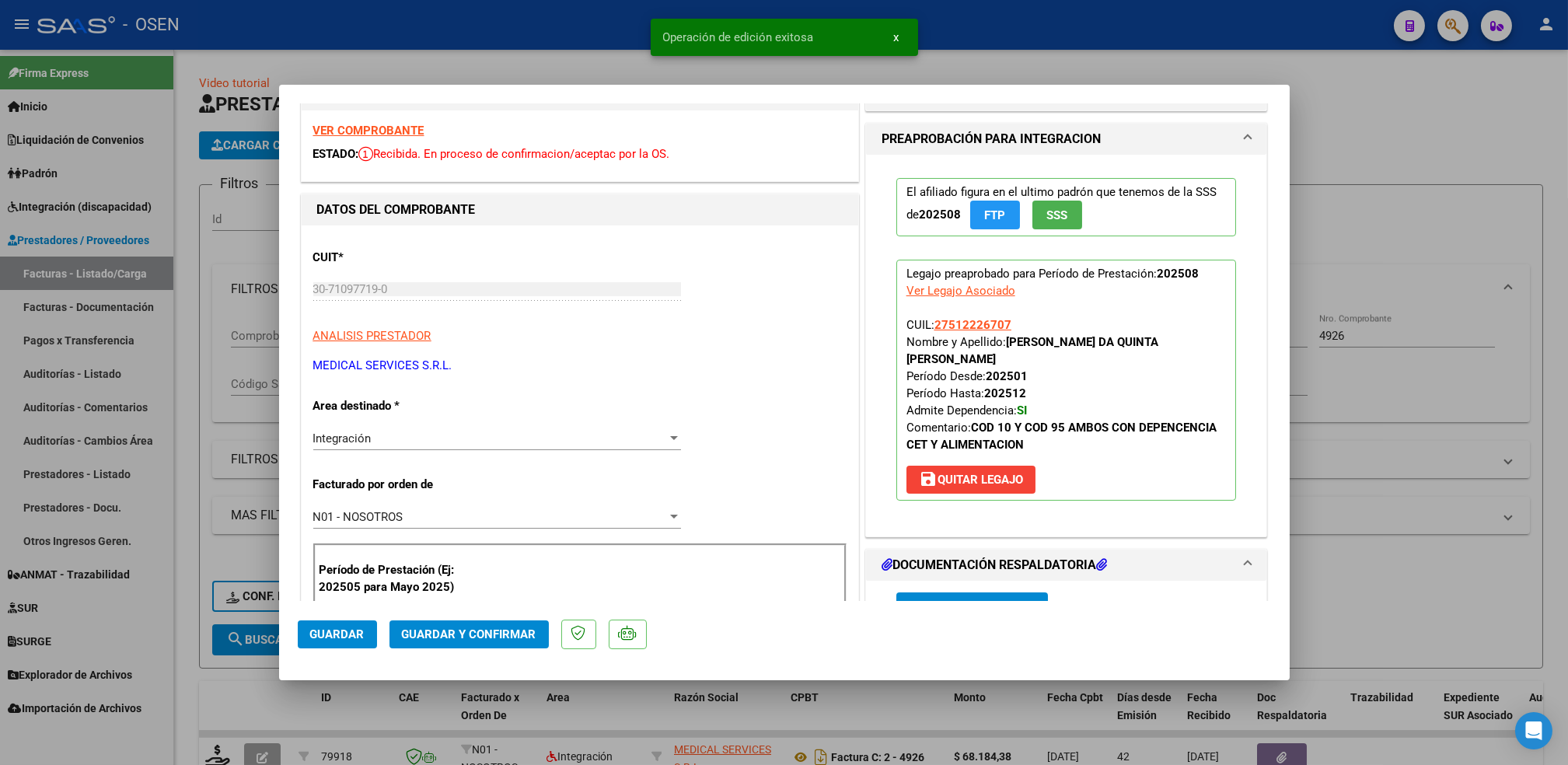
scroll to position [513, 0]
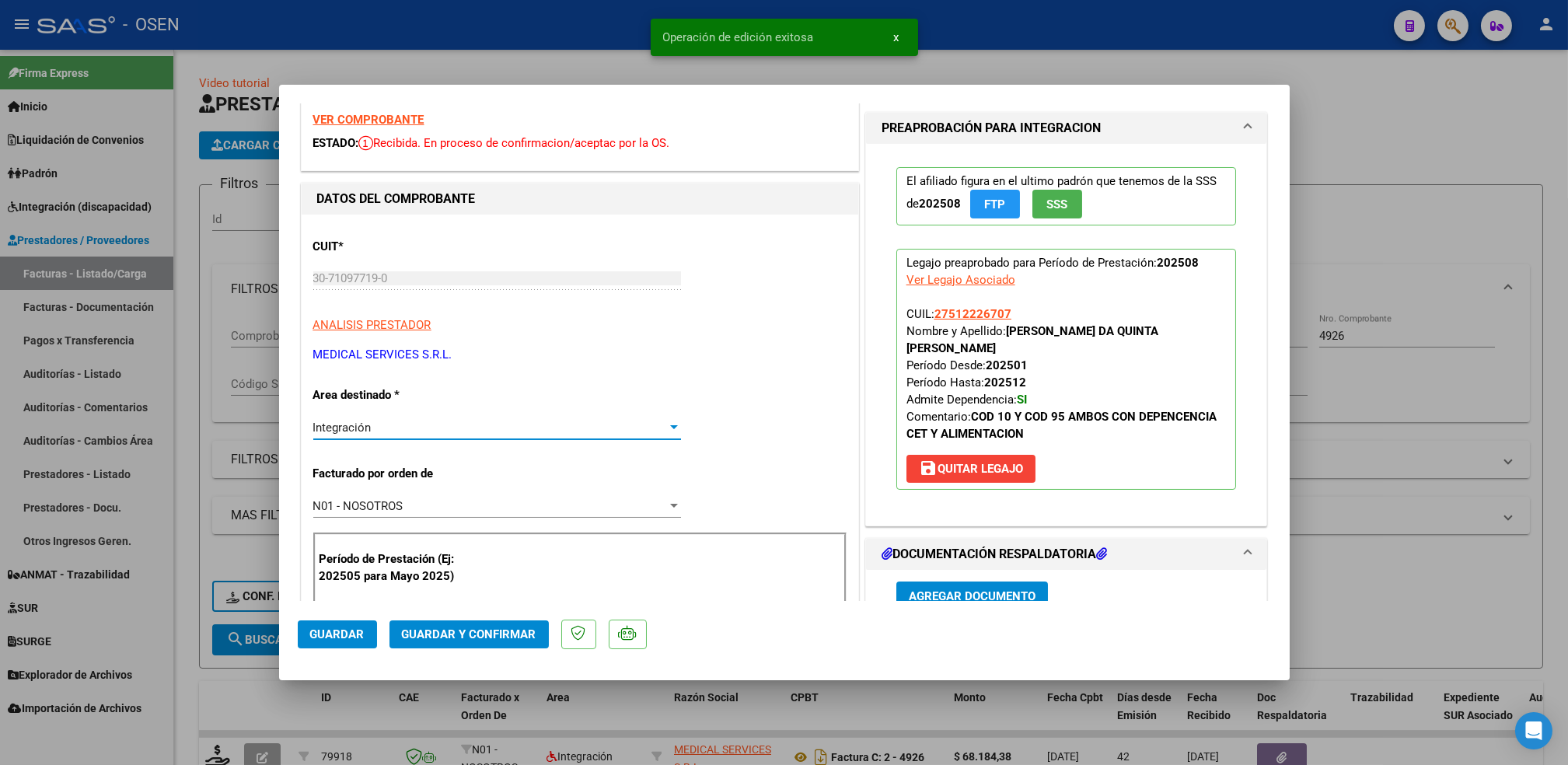
click at [455, 433] on div "Integración" at bounding box center [490, 428] width 353 height 14
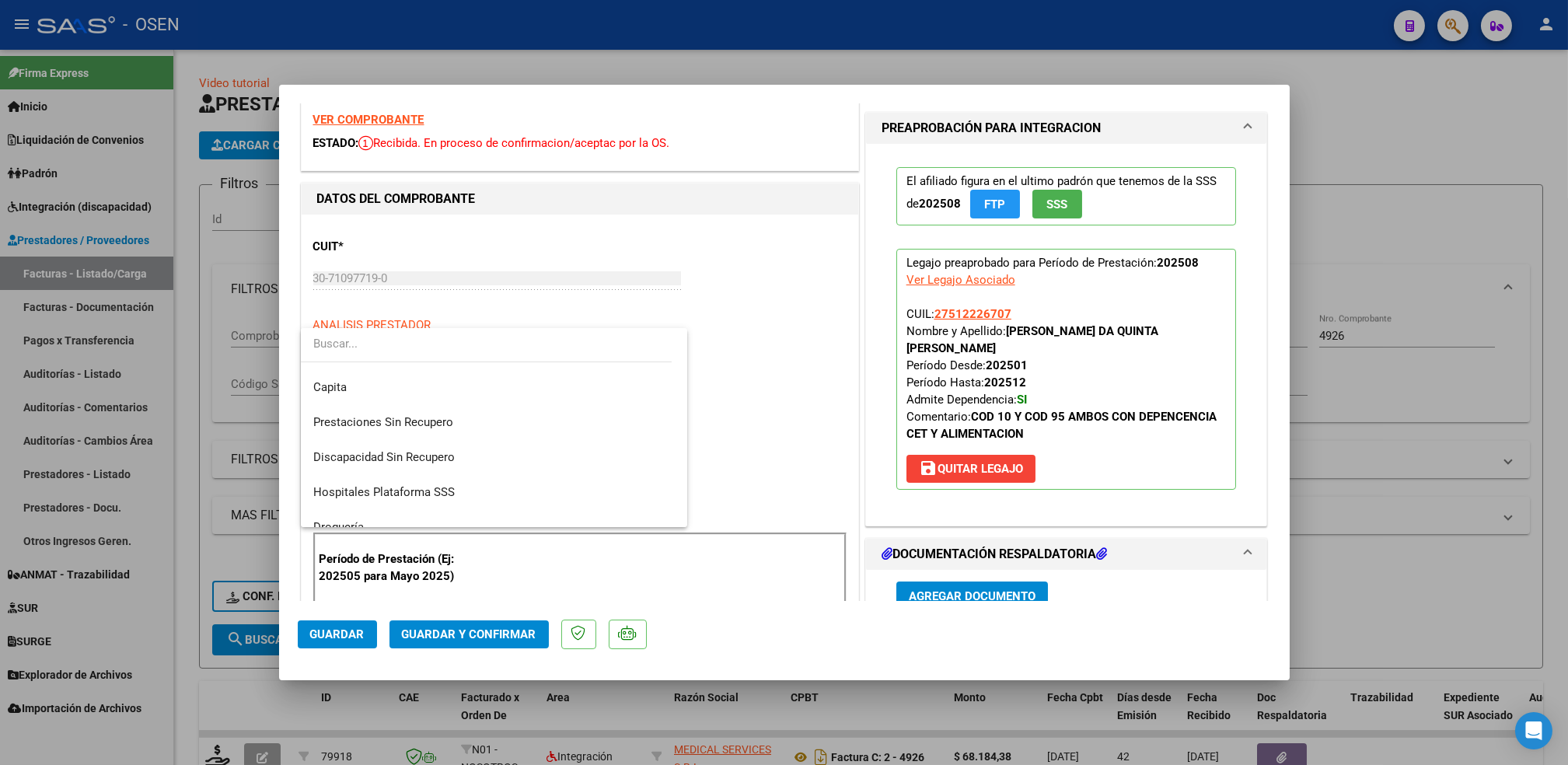
scroll to position [212, 0]
click at [492, 458] on span "Discapacidad Sin Recupero" at bounding box center [494, 448] width 361 height 35
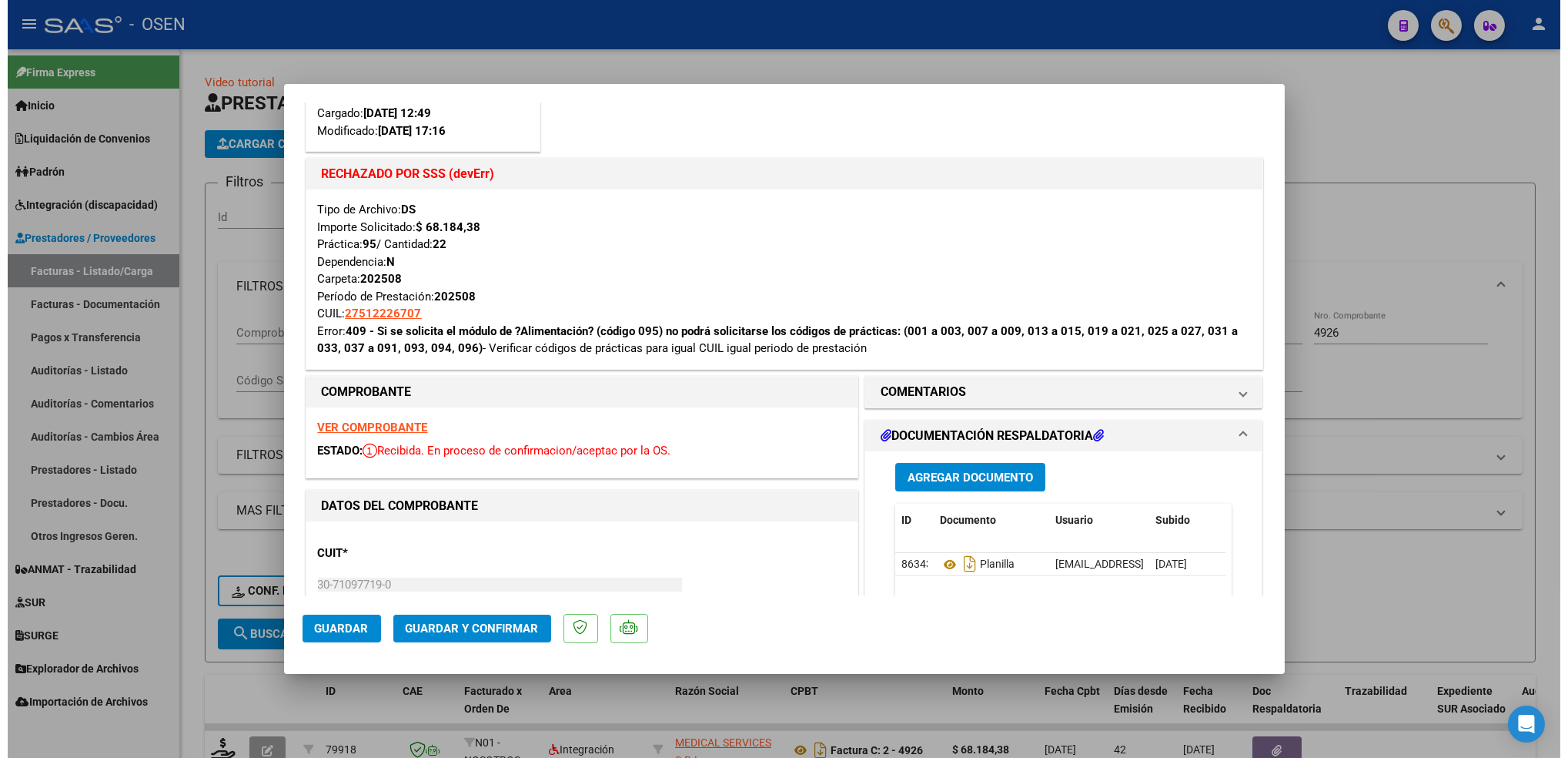
scroll to position [216, 0]
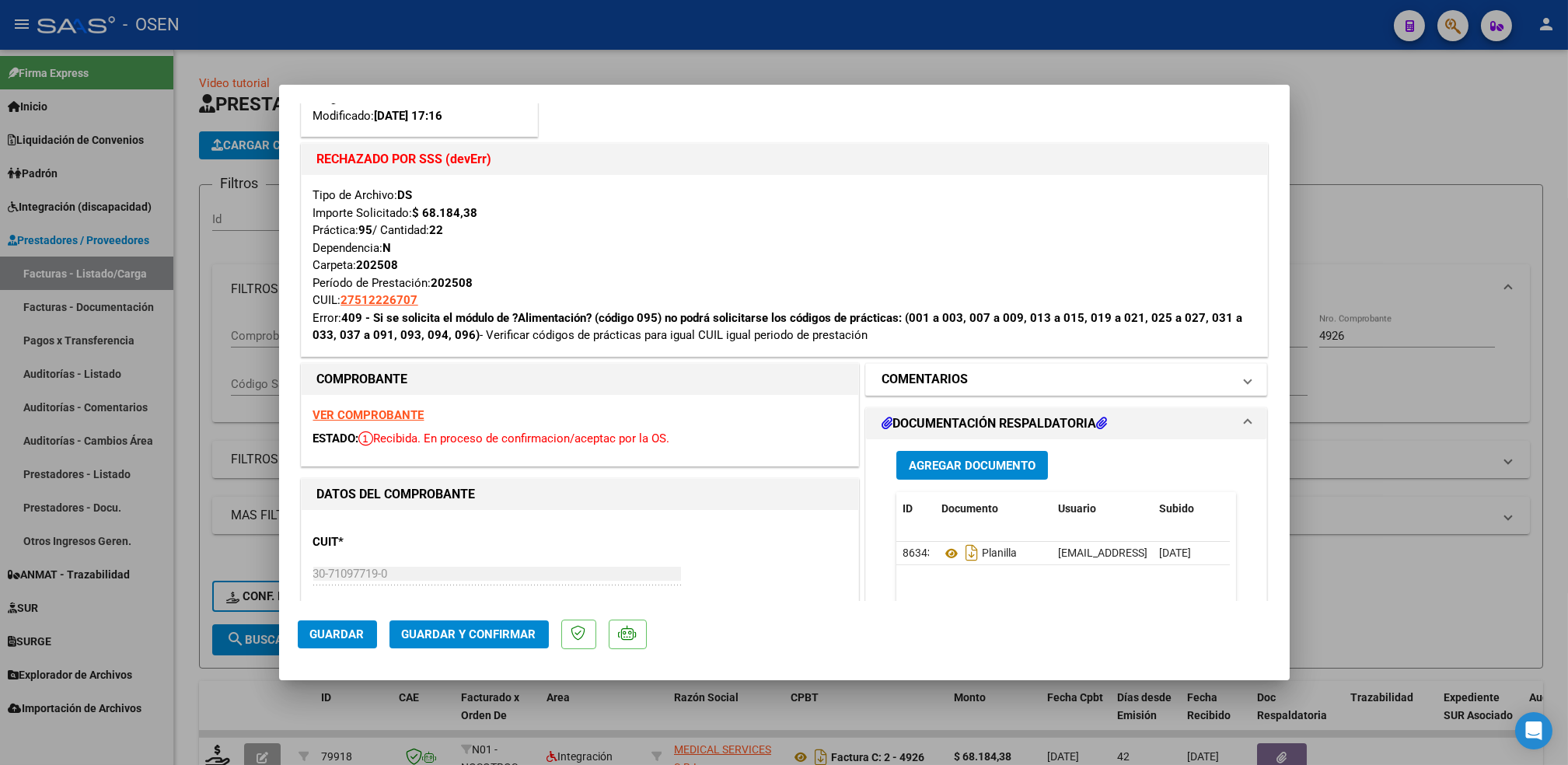
click at [1018, 383] on mat-panel-title "COMENTARIOS" at bounding box center [1057, 379] width 351 height 19
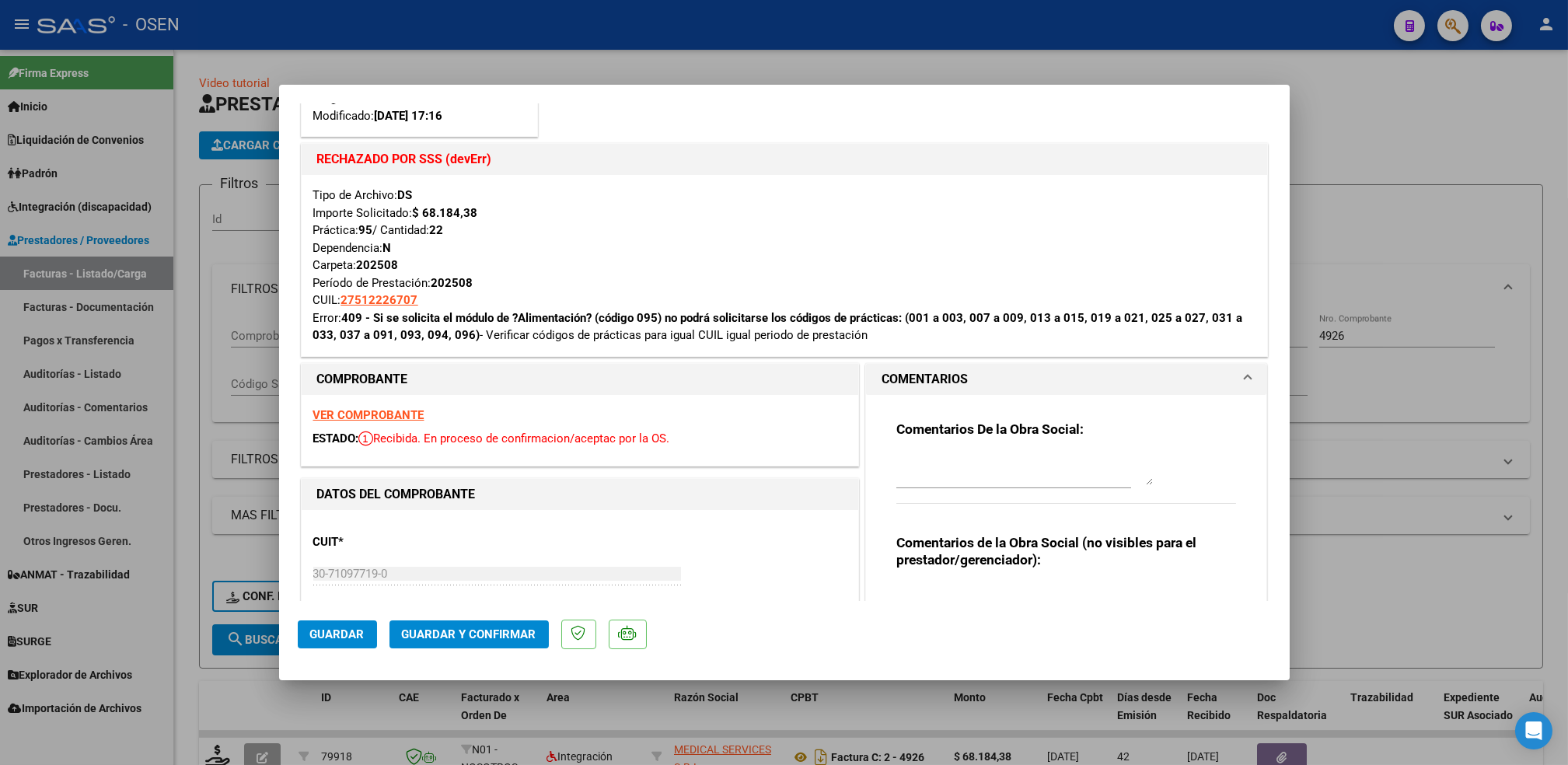
click at [951, 487] on div at bounding box center [1024, 469] width 257 height 37
type textarea "13-10 se pasa a disca sin recu para que se abone por venir en errores finales 2…"
click at [367, 631] on button "Guardar" at bounding box center [337, 633] width 79 height 28
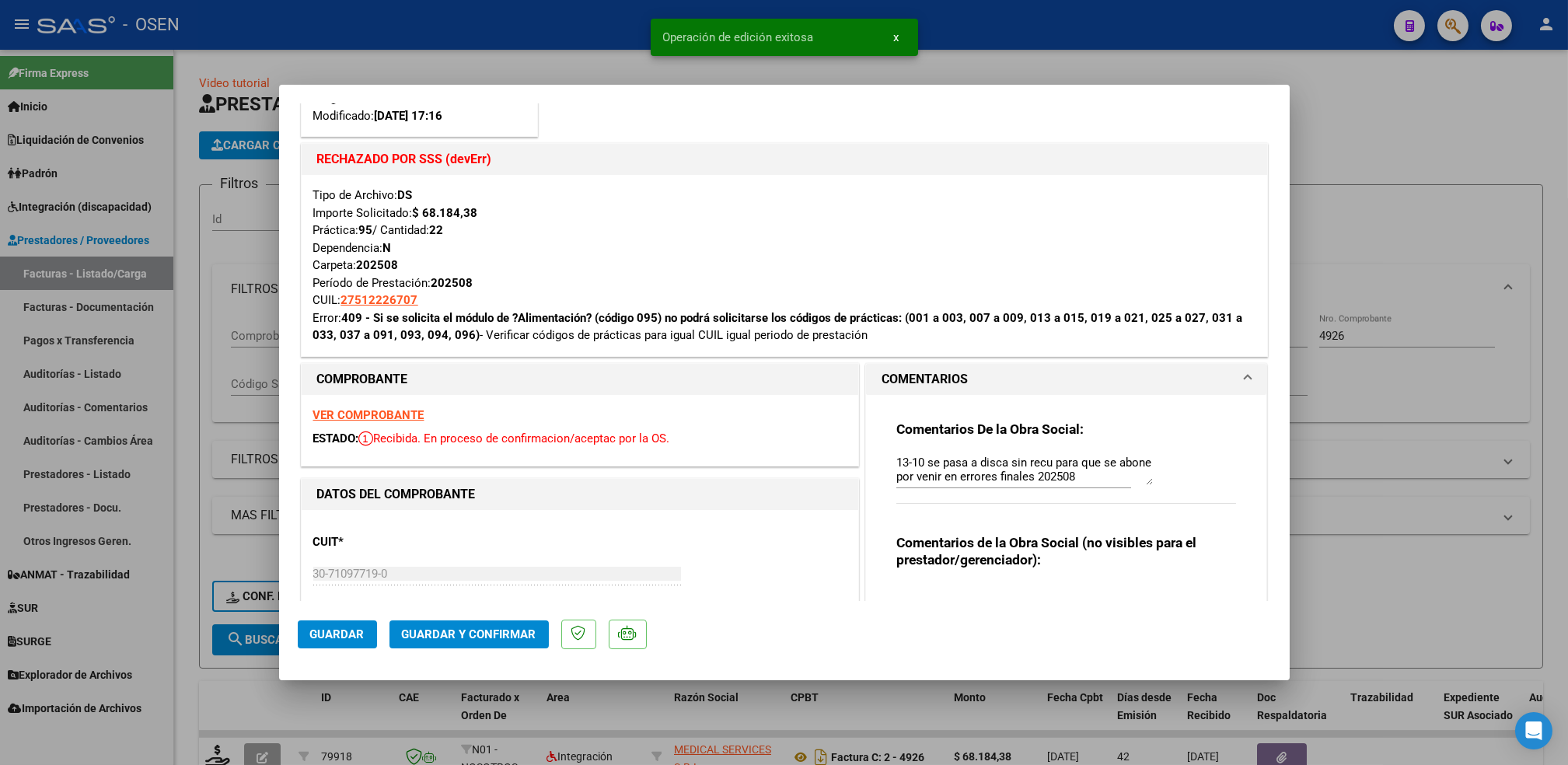
click at [187, 624] on div at bounding box center [784, 382] width 1568 height 765
type input "$ 0,00"
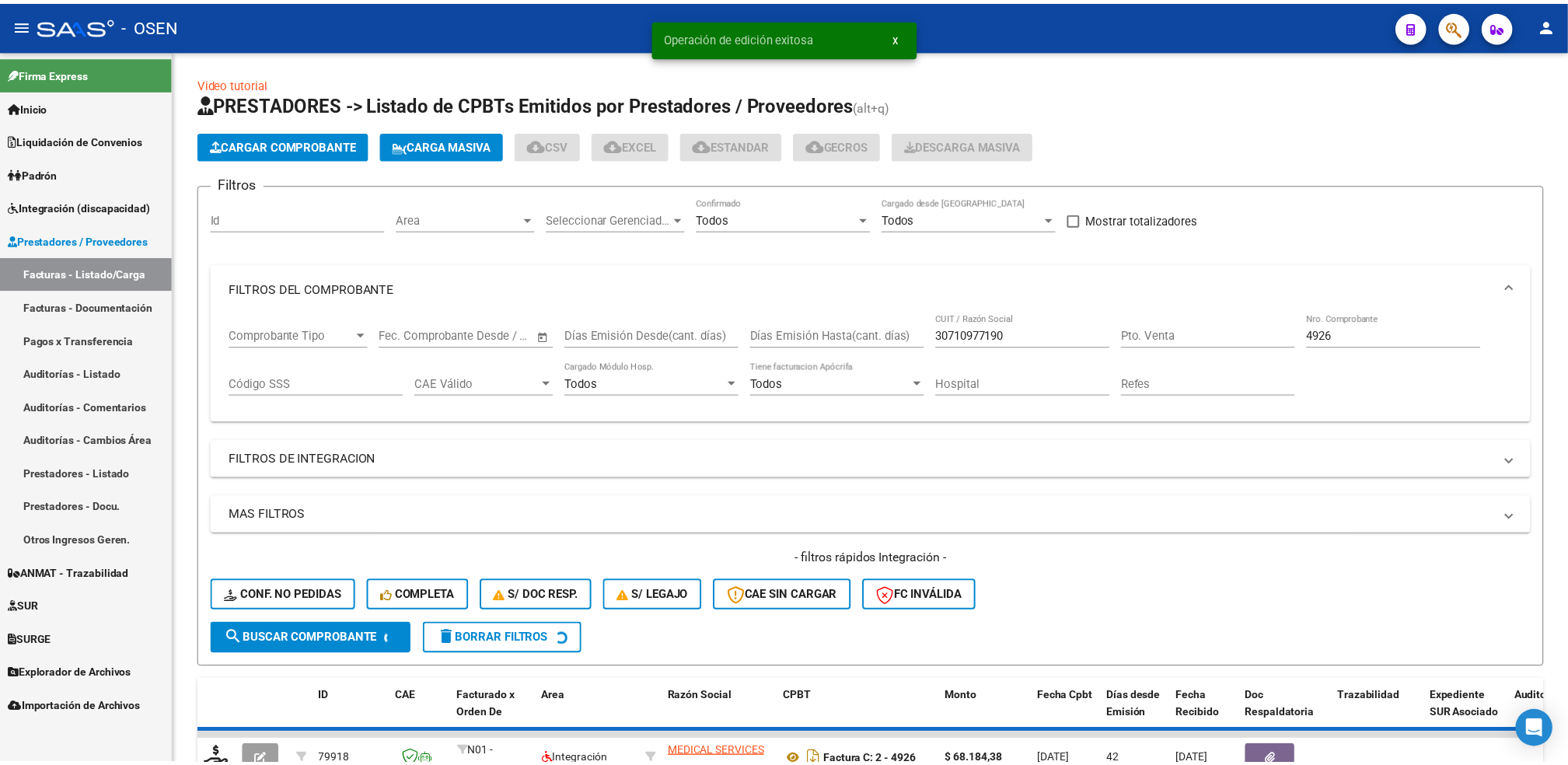
scroll to position [5, 0]
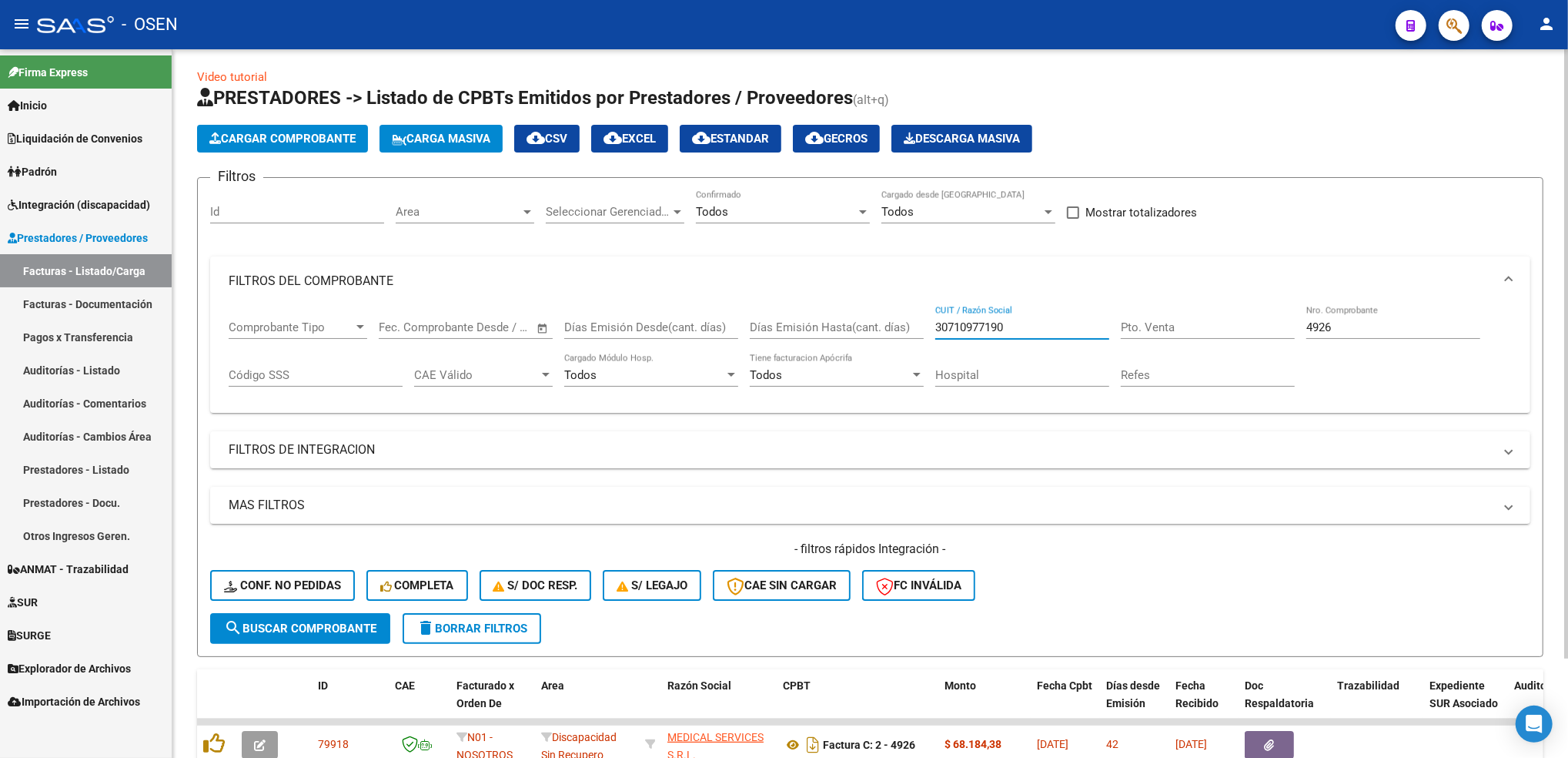
drag, startPoint x: 1022, startPoint y: 328, endPoint x: 884, endPoint y: 328, distance: 138.0
click at [884, 328] on div "Comprobante Tipo Comprobante Tipo Fecha inicio – Fecha fin Fec. Comprobante Des…" at bounding box center [870, 353] width 1283 height 96
paste input "23279233484"
type input "23279233484"
drag, startPoint x: 1347, startPoint y: 327, endPoint x: 1178, endPoint y: 340, distance: 169.5
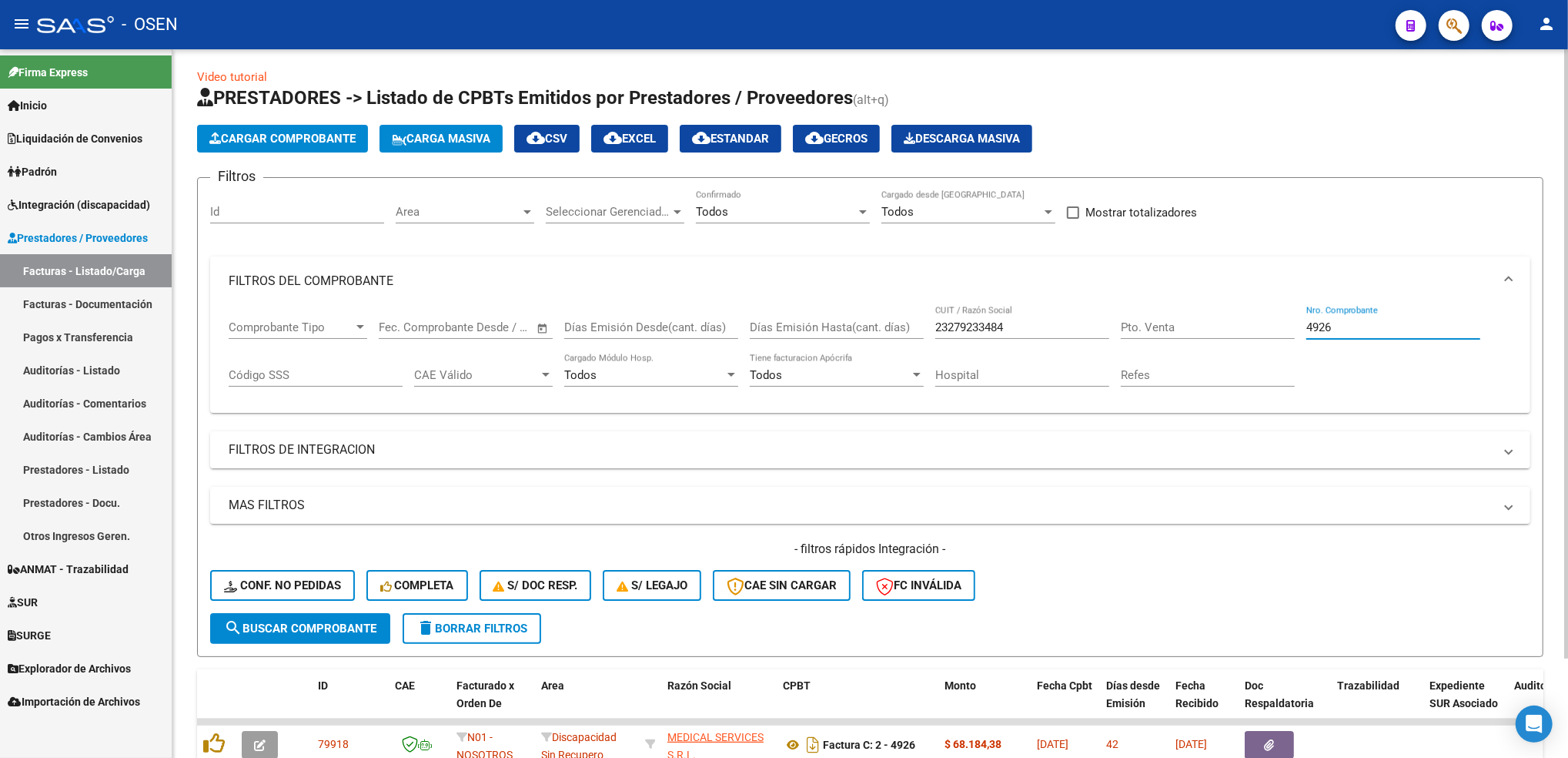
click at [1178, 340] on div "Comprobante Tipo Comprobante Tipo Fecha inicio – Fecha fin Fec. Comprobante Des…" at bounding box center [870, 353] width 1283 height 96
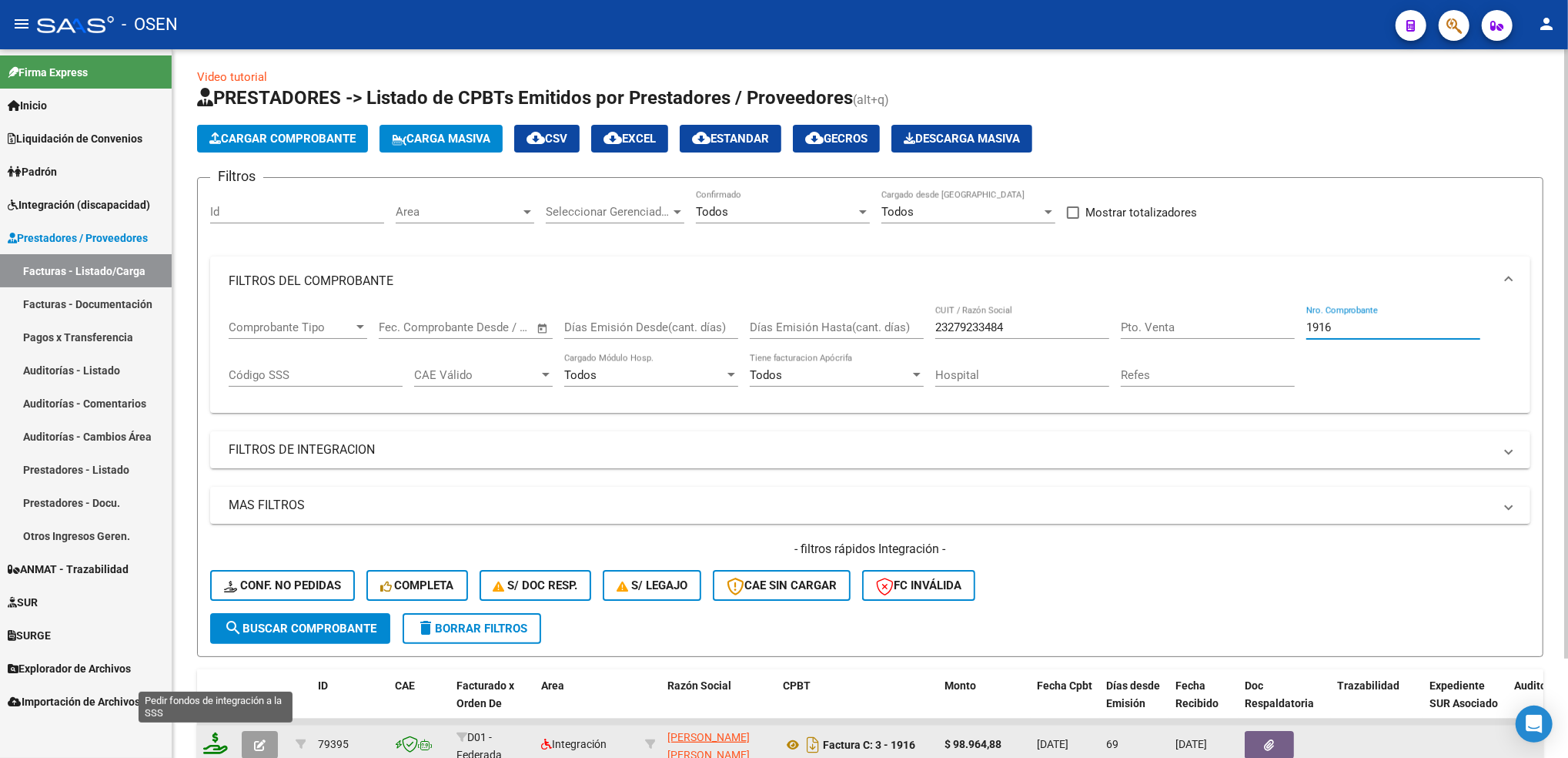
type input "1916"
click at [223, 735] on icon at bounding box center [216, 743] width 25 height 21
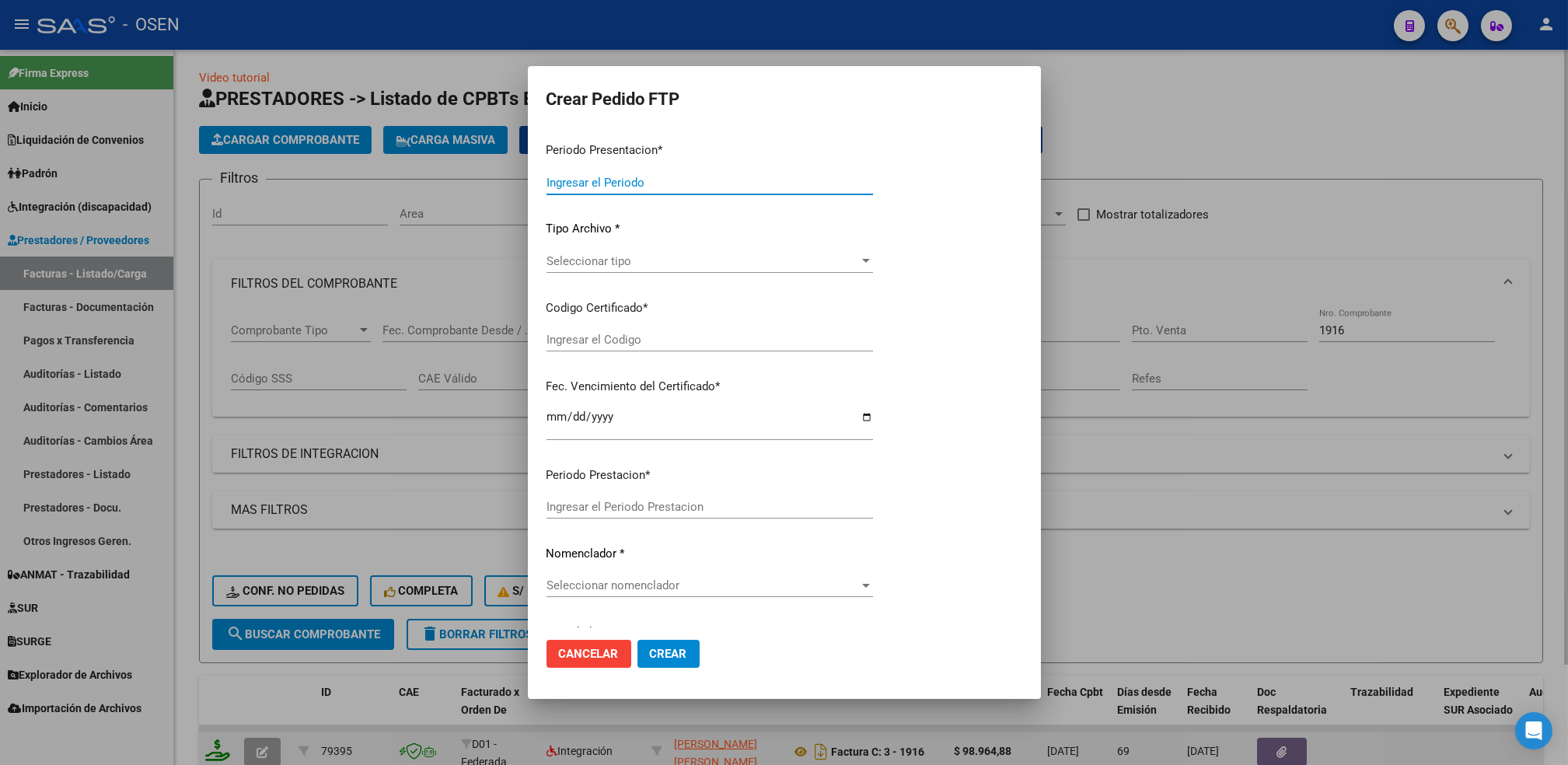
type input "202509"
type input "202507"
type input "$ 98.964,88"
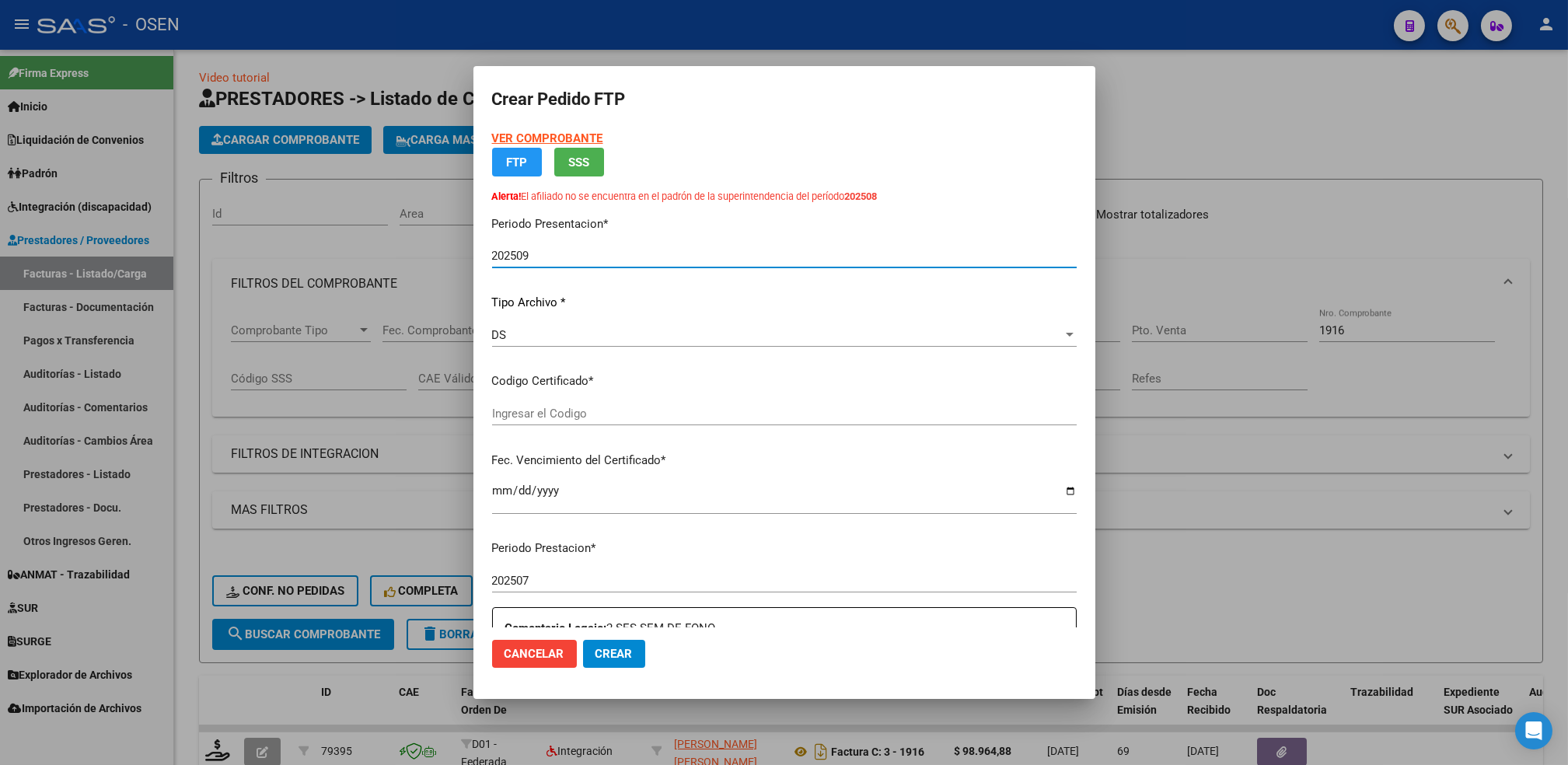
type input "ARG01000579697532023112320281123BS387"
type input "2028-11-23"
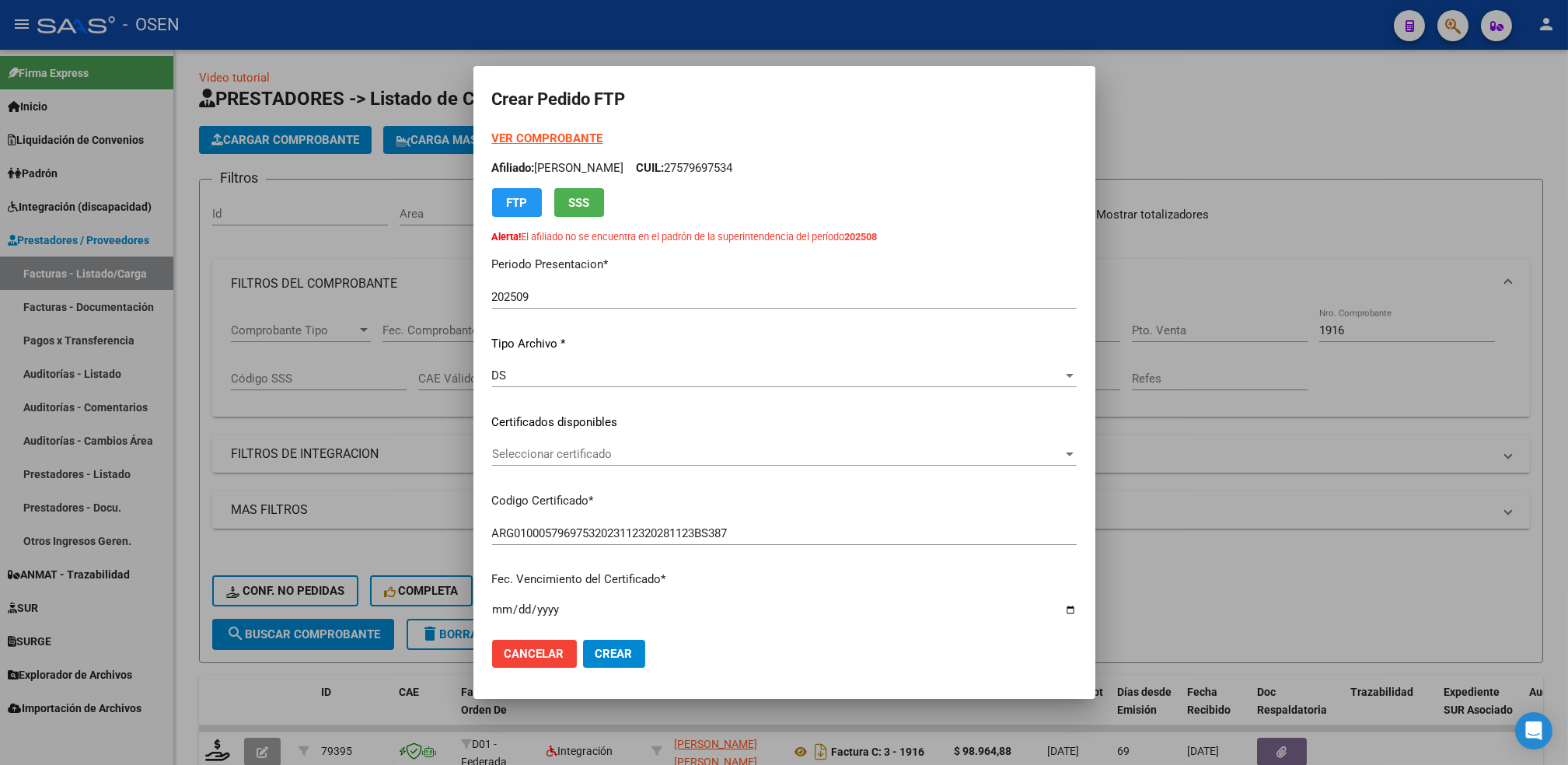
click at [659, 442] on div "Seleccionar certificado Seleccionar certificado" at bounding box center [784, 454] width 585 height 23
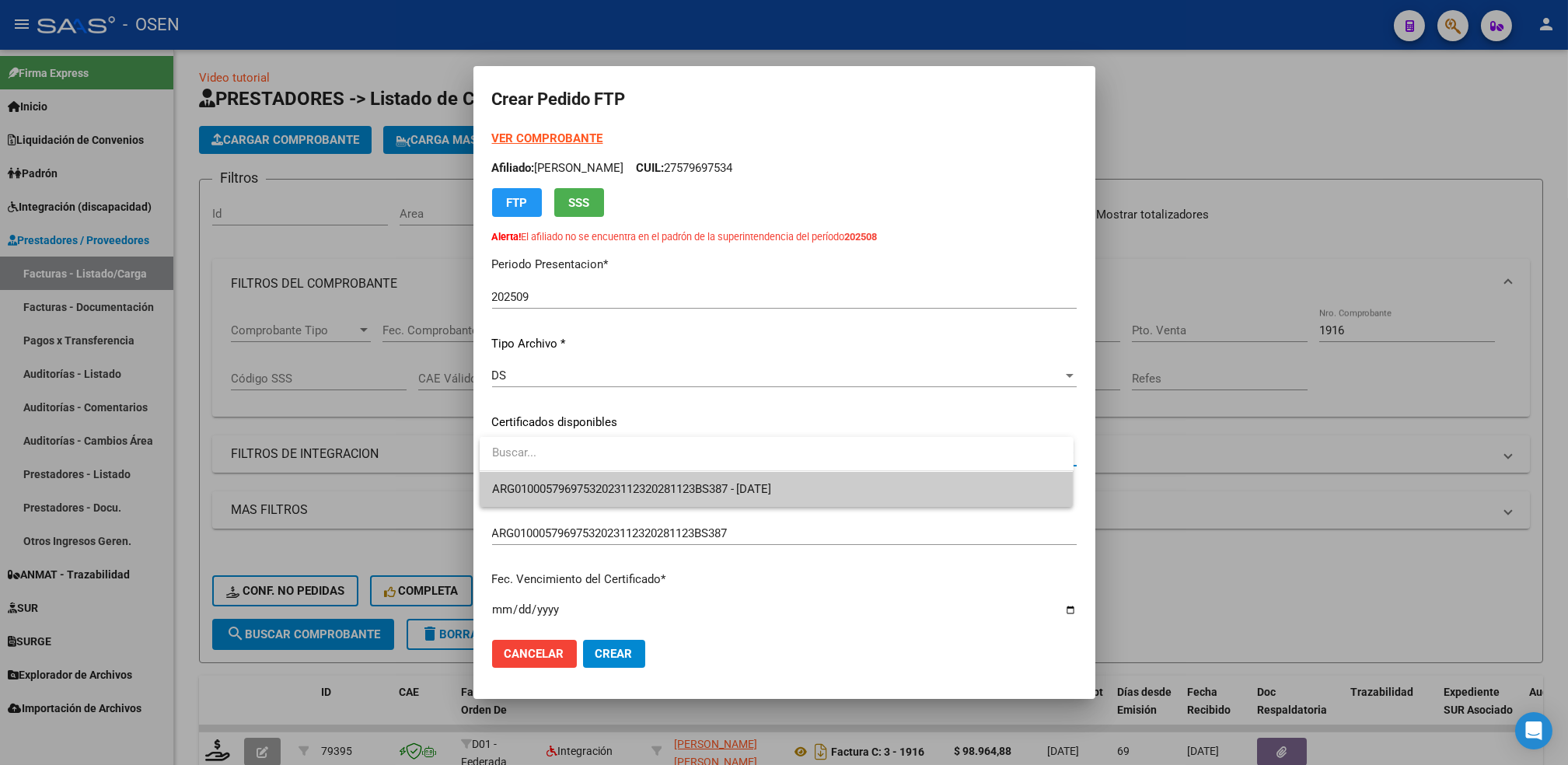
click at [658, 480] on span "ARG01000579697532023112320281123BS387 - 2028-11-23" at bounding box center [776, 489] width 569 height 35
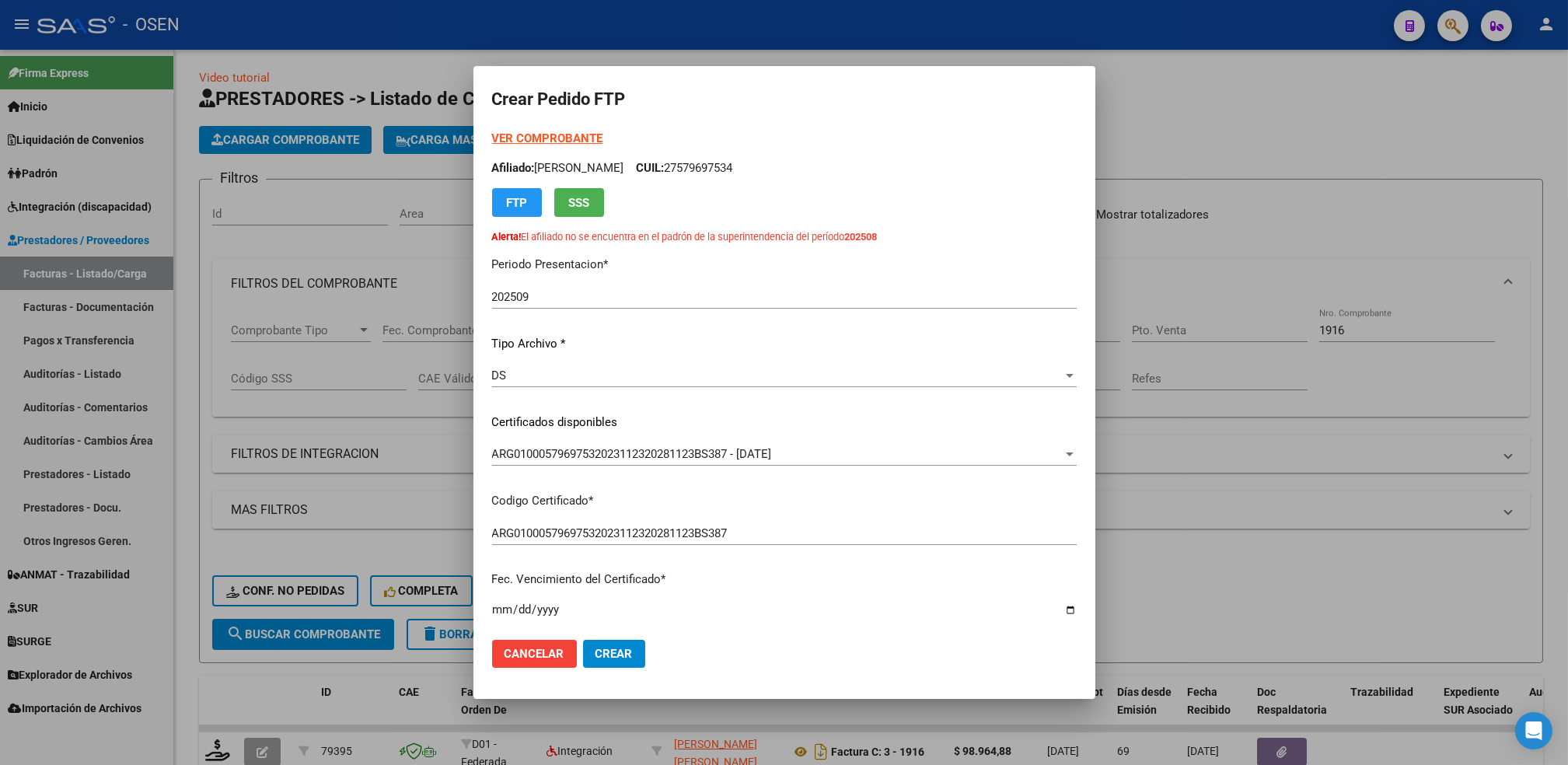
click at [1075, 325] on mat-dialog-content "VER COMPROBANTE ARCA Padrón Afiliado: PATETTA PAZ LARA CUIL: 27579697534 FTP SS…" at bounding box center [784, 378] width 622 height 497
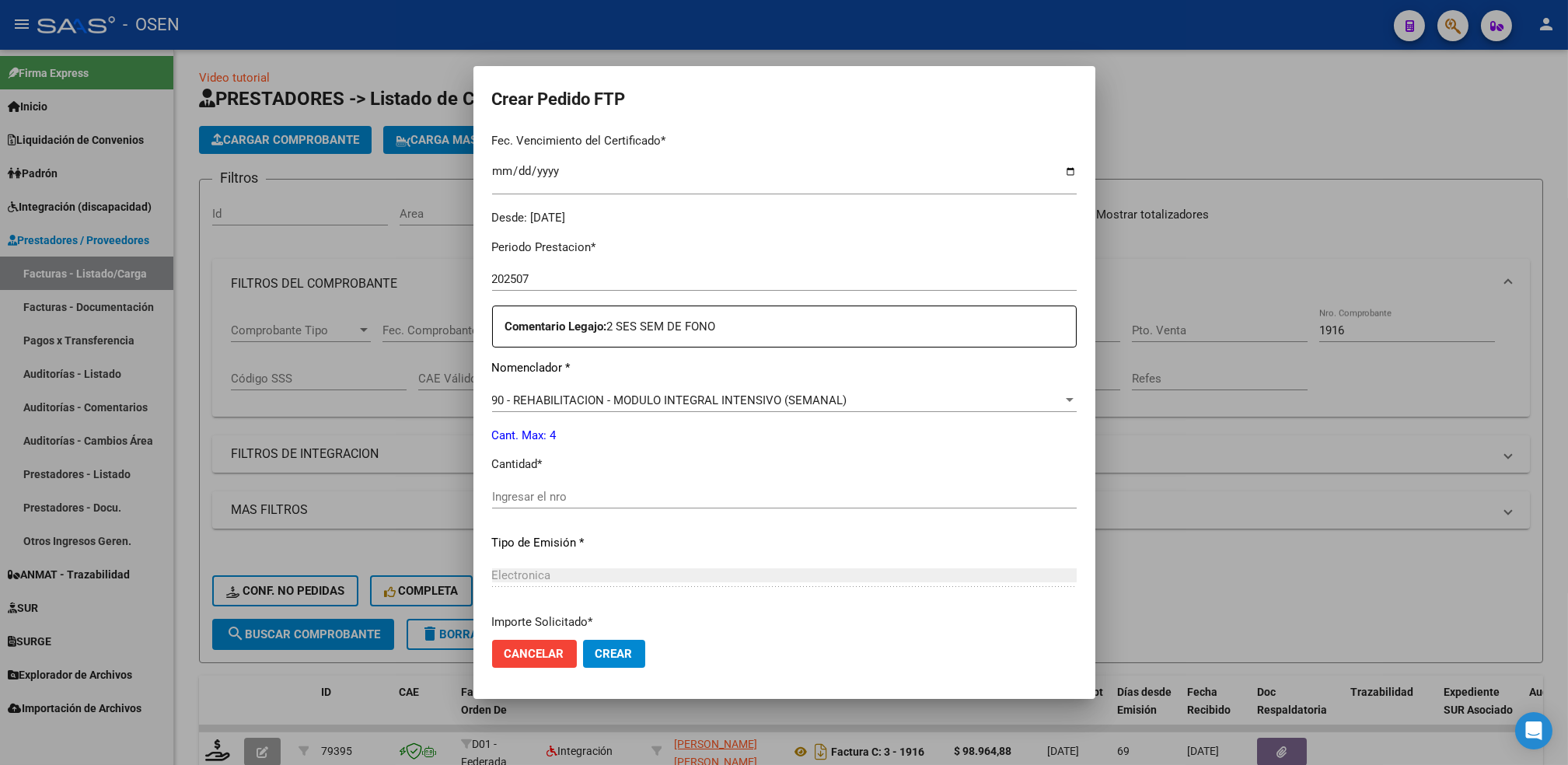
scroll to position [440, 0]
click at [632, 488] on input "Ingresar el nro" at bounding box center [784, 496] width 585 height 14
type input "4"
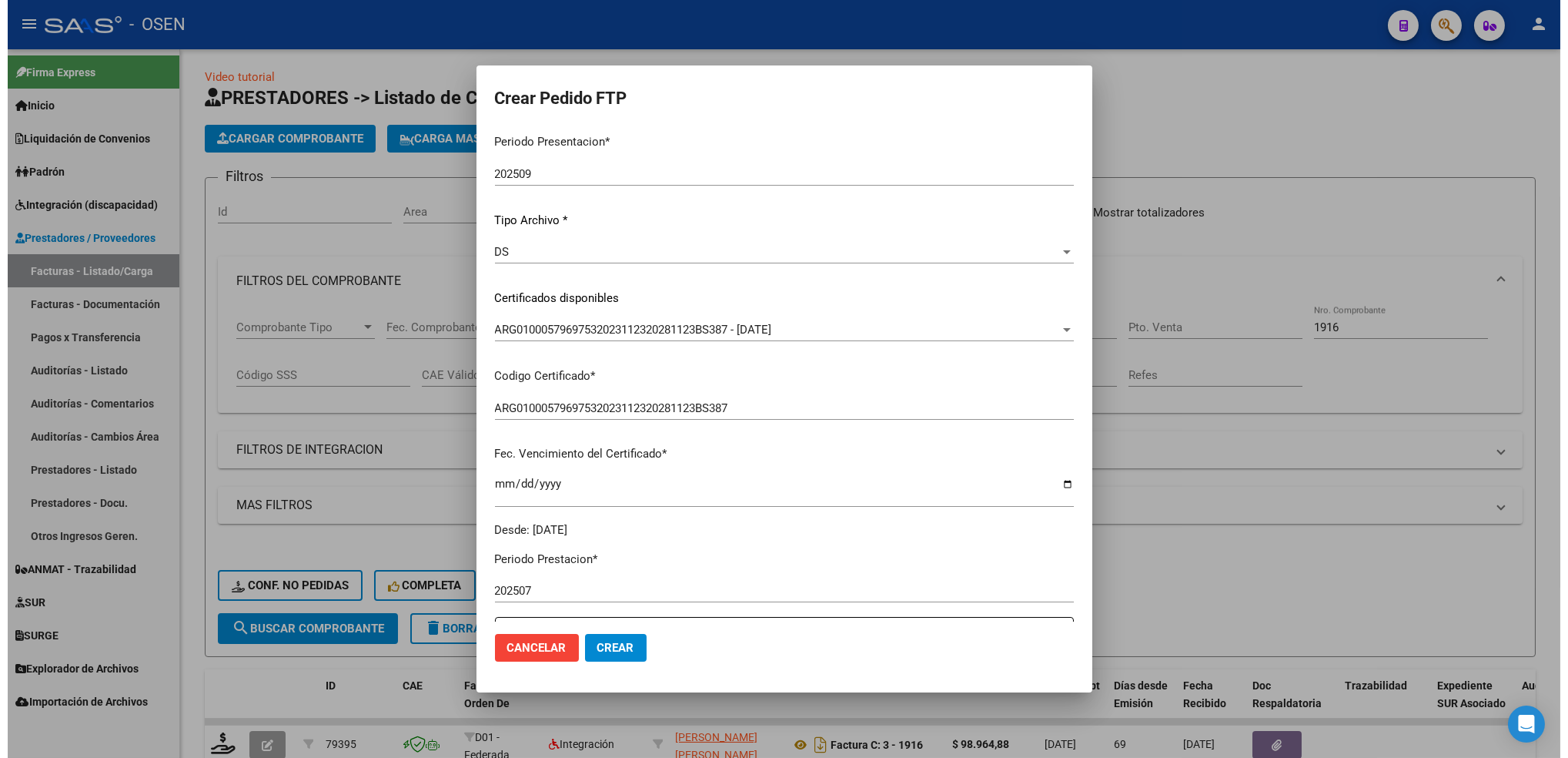
scroll to position [0, 0]
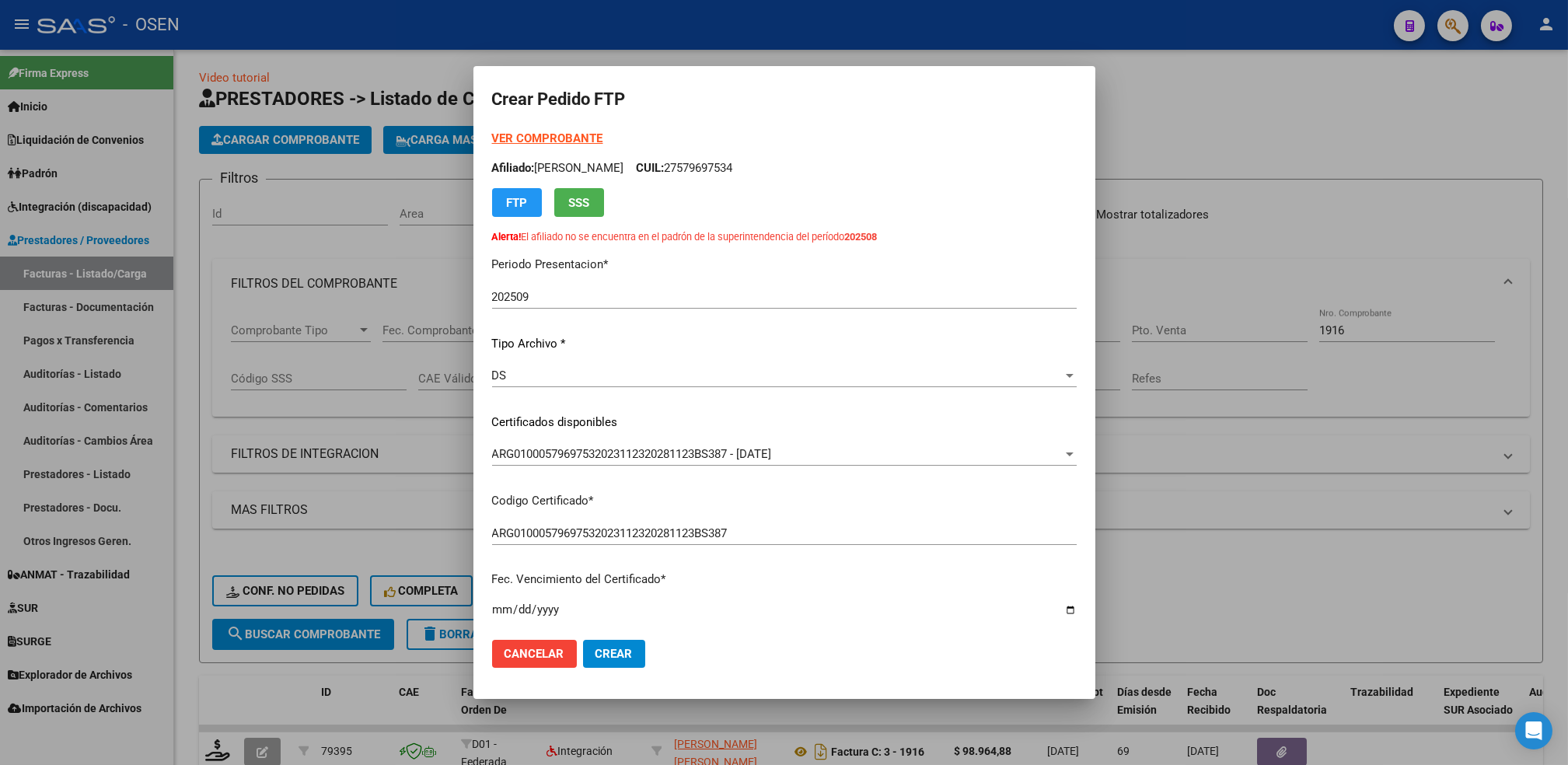
click at [580, 136] on strong "VER COMPROBANTE" at bounding box center [547, 139] width 111 height 14
click at [629, 649] on span "Crear" at bounding box center [614, 654] width 37 height 14
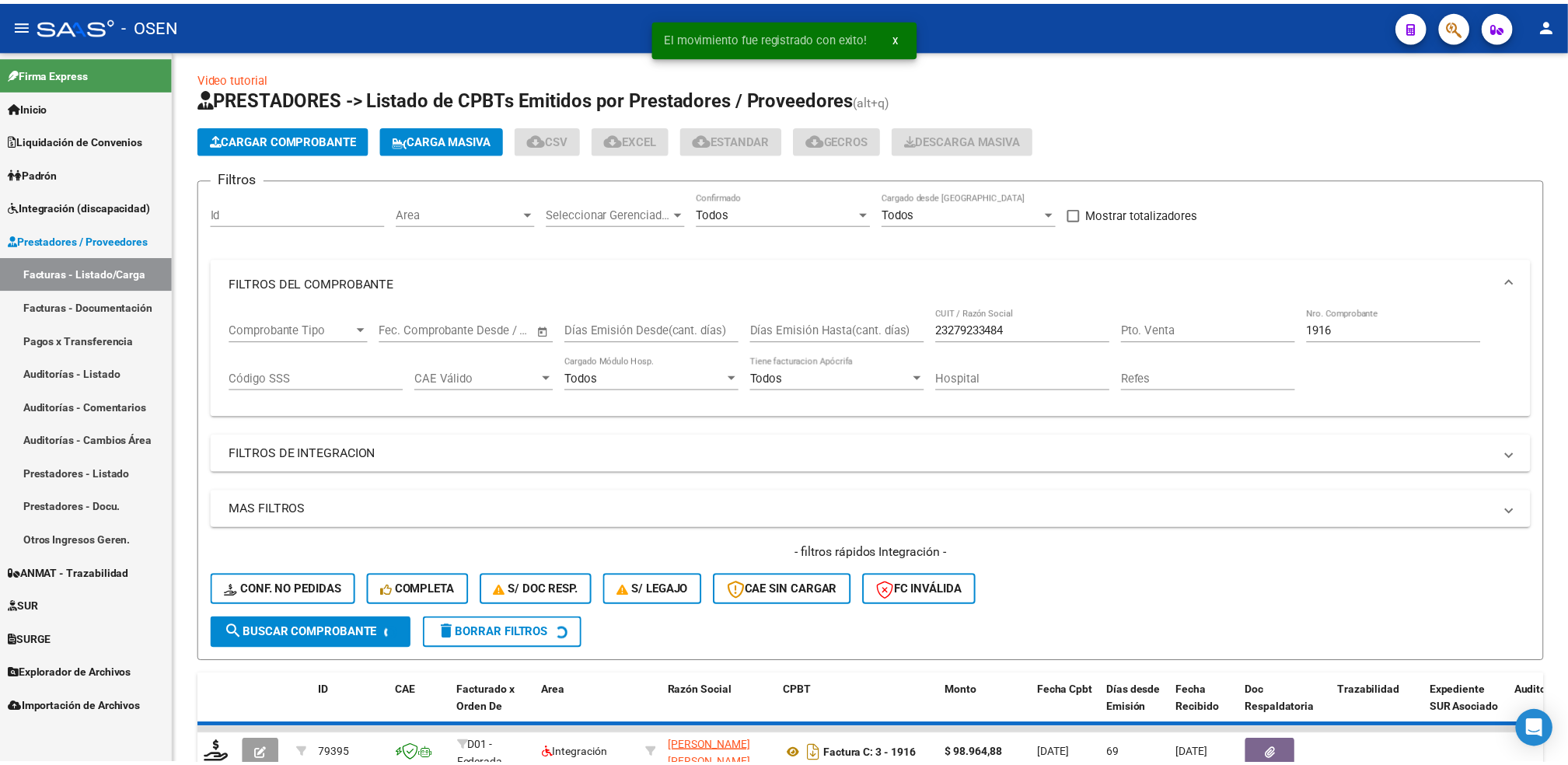
scroll to position [10, 0]
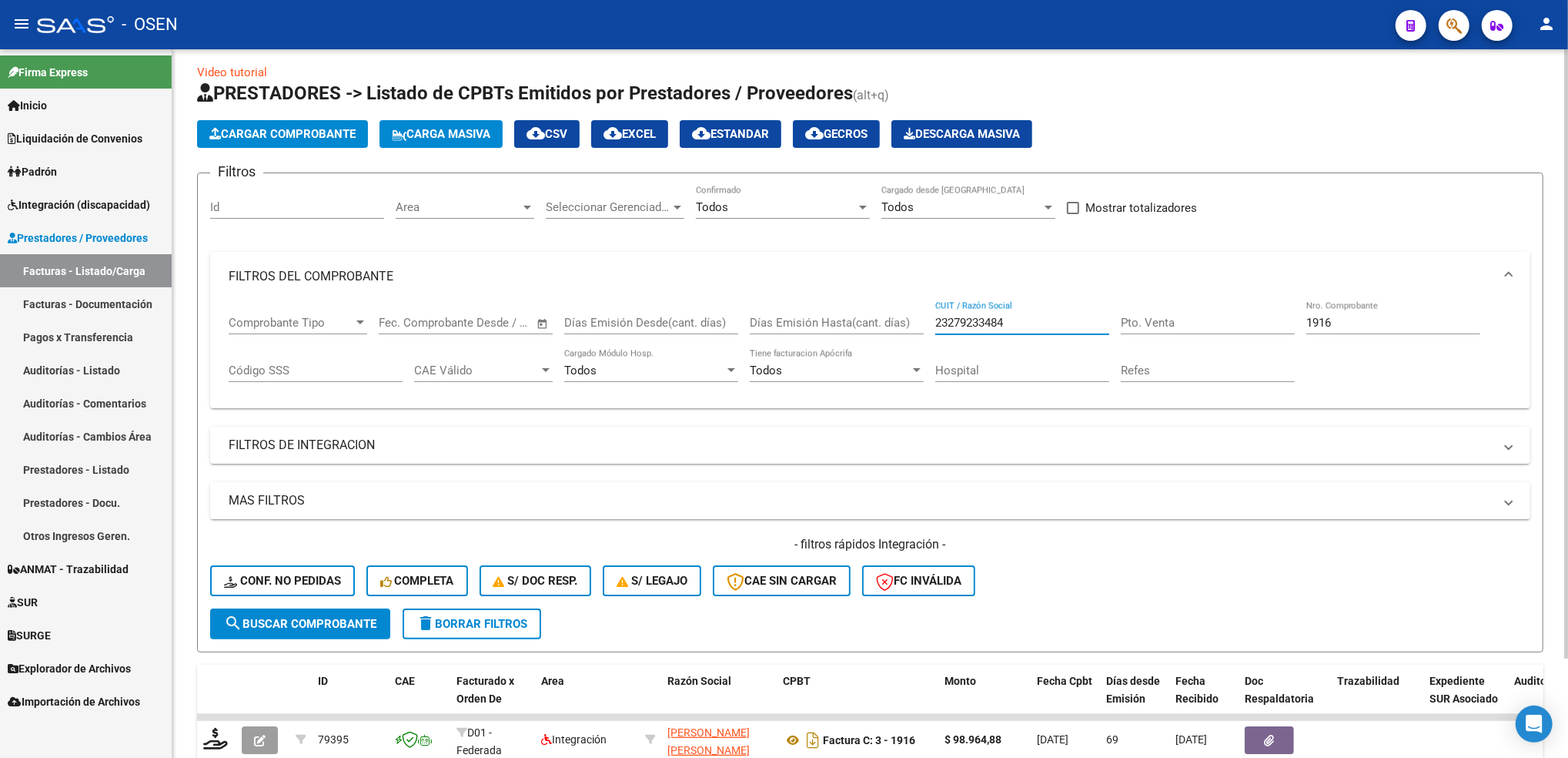
drag, startPoint x: 1024, startPoint y: 318, endPoint x: 842, endPoint y: 345, distance: 184.0
click at [842, 345] on div "Comprobante Tipo Comprobante Tipo Fecha inicio – Fecha fin Fec. Comprobante Des…" at bounding box center [870, 348] width 1283 height 96
paste input "34115429"
type input "23341154294"
drag, startPoint x: 1329, startPoint y: 316, endPoint x: 1253, endPoint y: 334, distance: 78.1
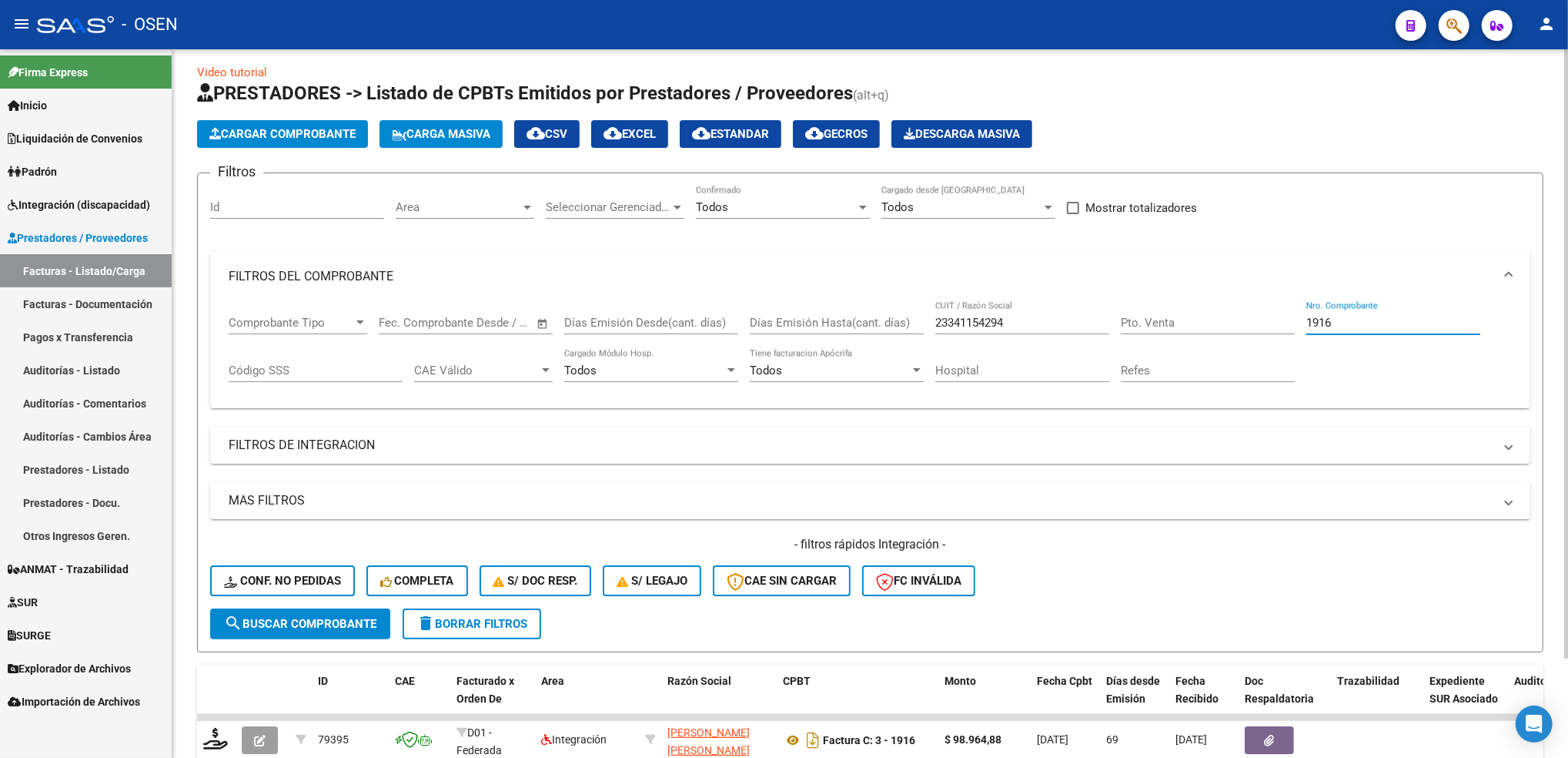
click at [1253, 334] on div "Comprobante Tipo Comprobante Tipo Fecha inicio – Fecha fin Fec. Comprobante Des…" at bounding box center [870, 348] width 1283 height 96
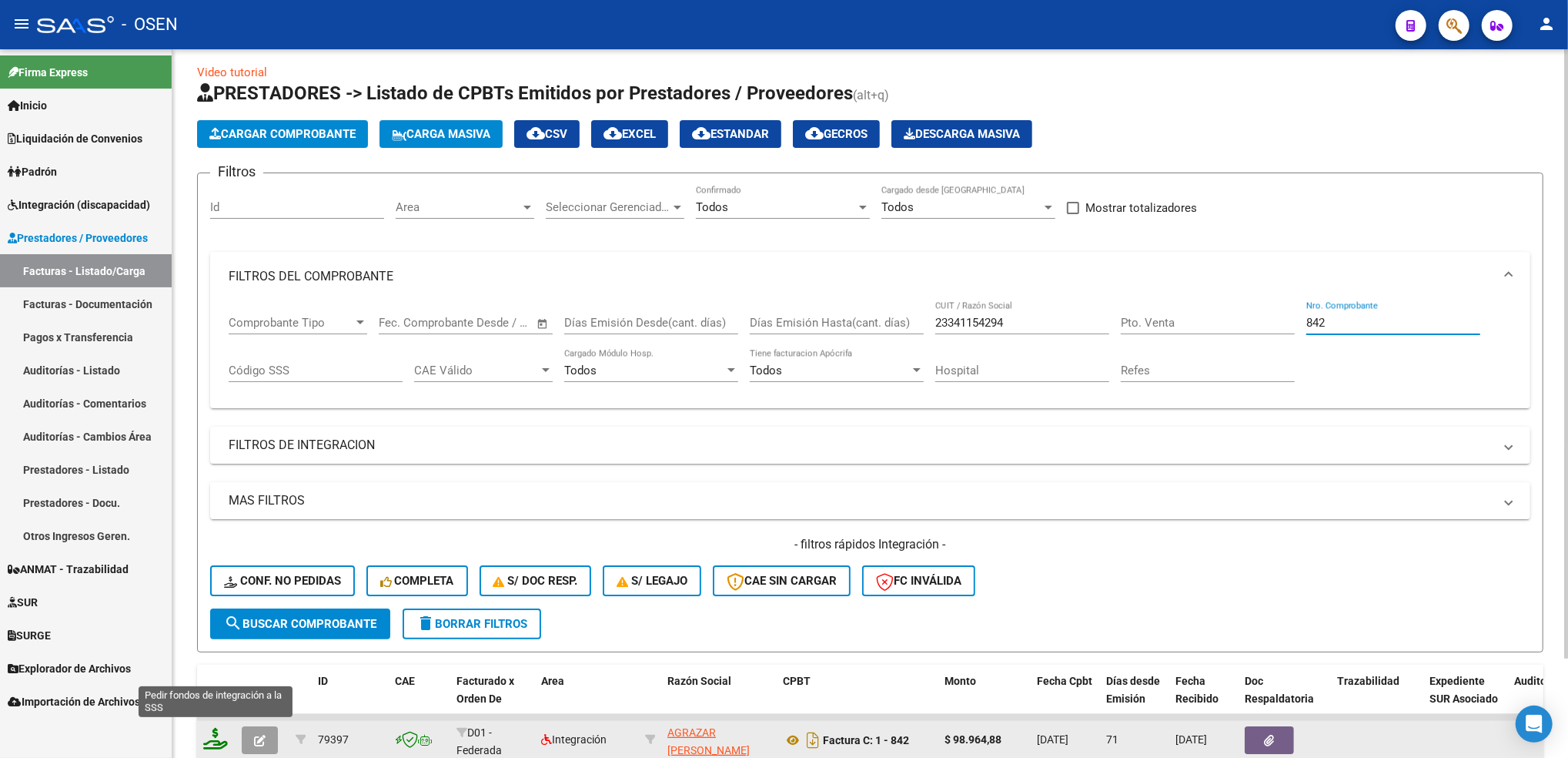
type input "842"
click at [218, 735] on icon at bounding box center [216, 738] width 25 height 21
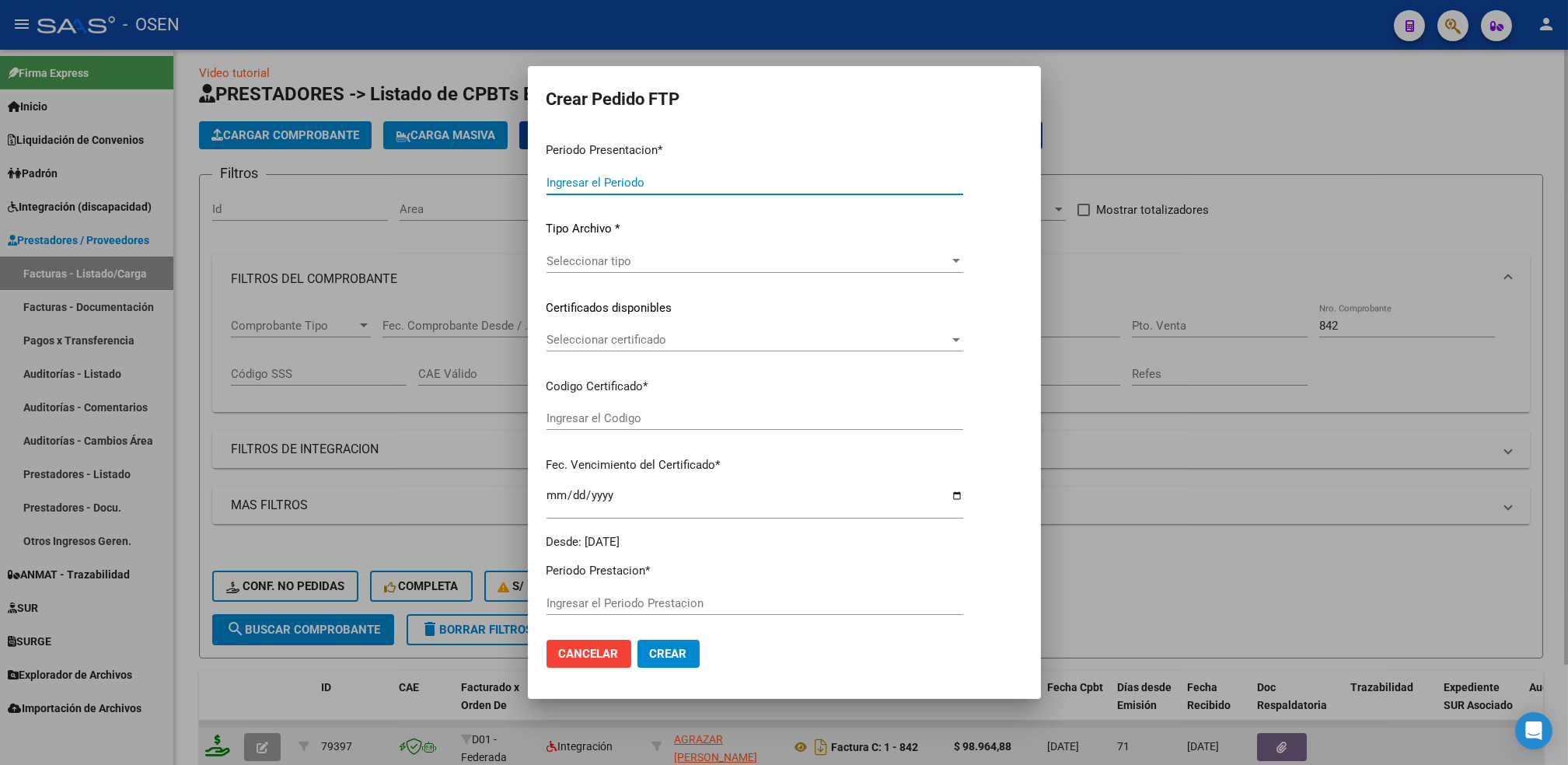
type input "202509"
type input "202507"
type input "$ 98.964,88"
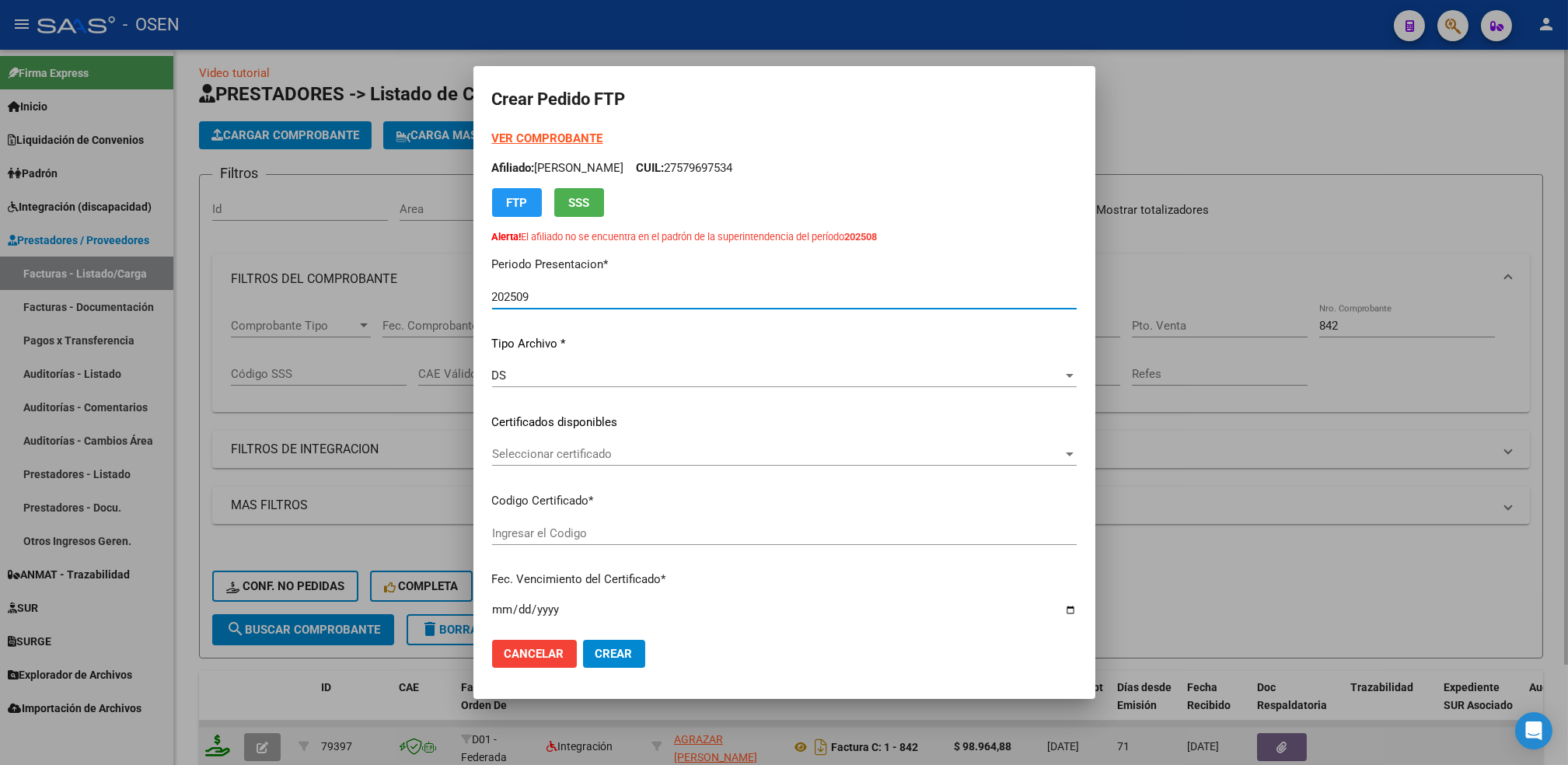
type input "ARG01000579697532023112320281123BS387"
type input "2028-11-23"
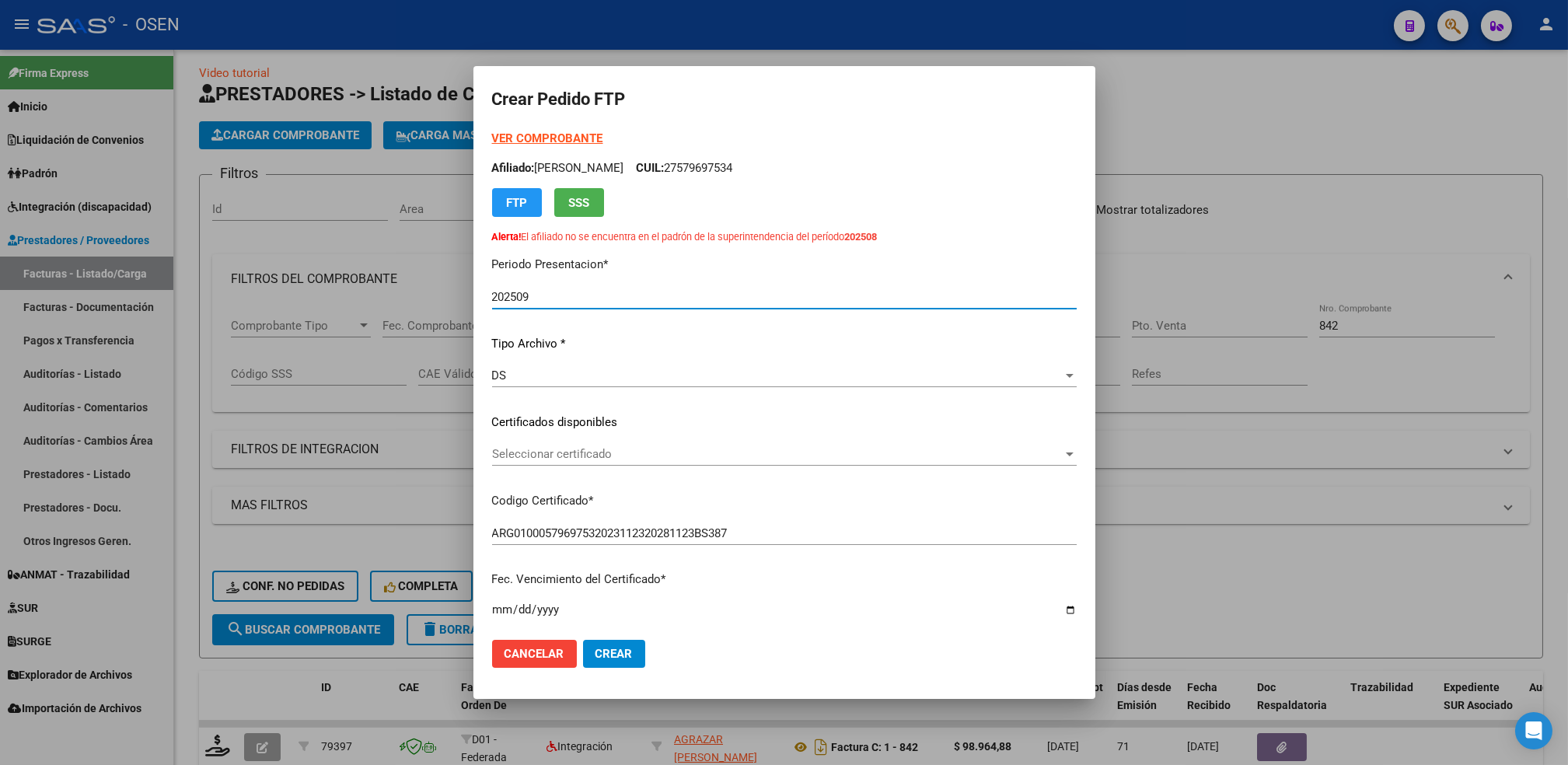
click at [601, 455] on span "Seleccionar certificado" at bounding box center [777, 454] width 570 height 14
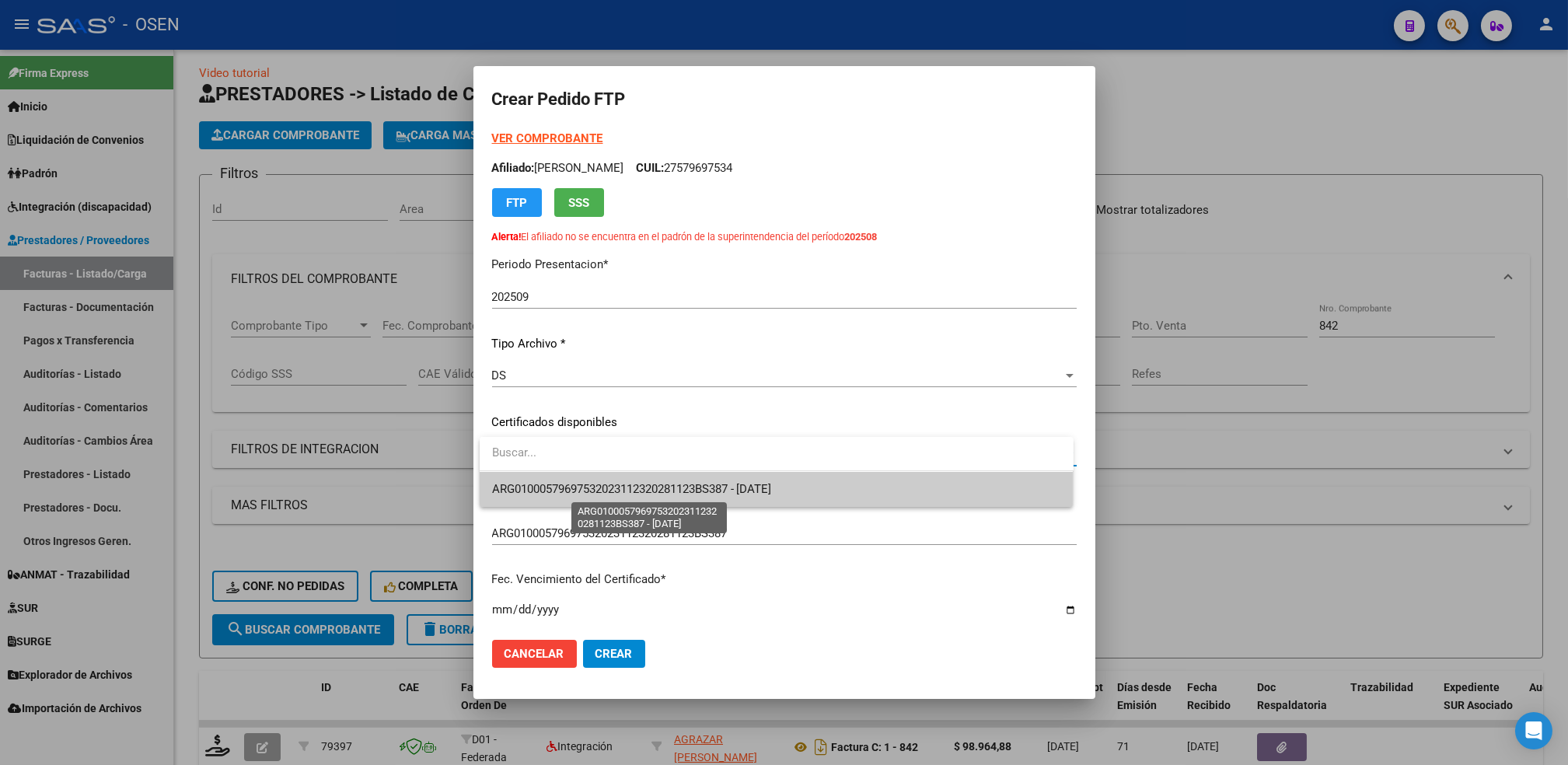
click at [611, 494] on span "ARG01000579697532023112320281123BS387 - 2028-11-23" at bounding box center [632, 489] width 280 height 14
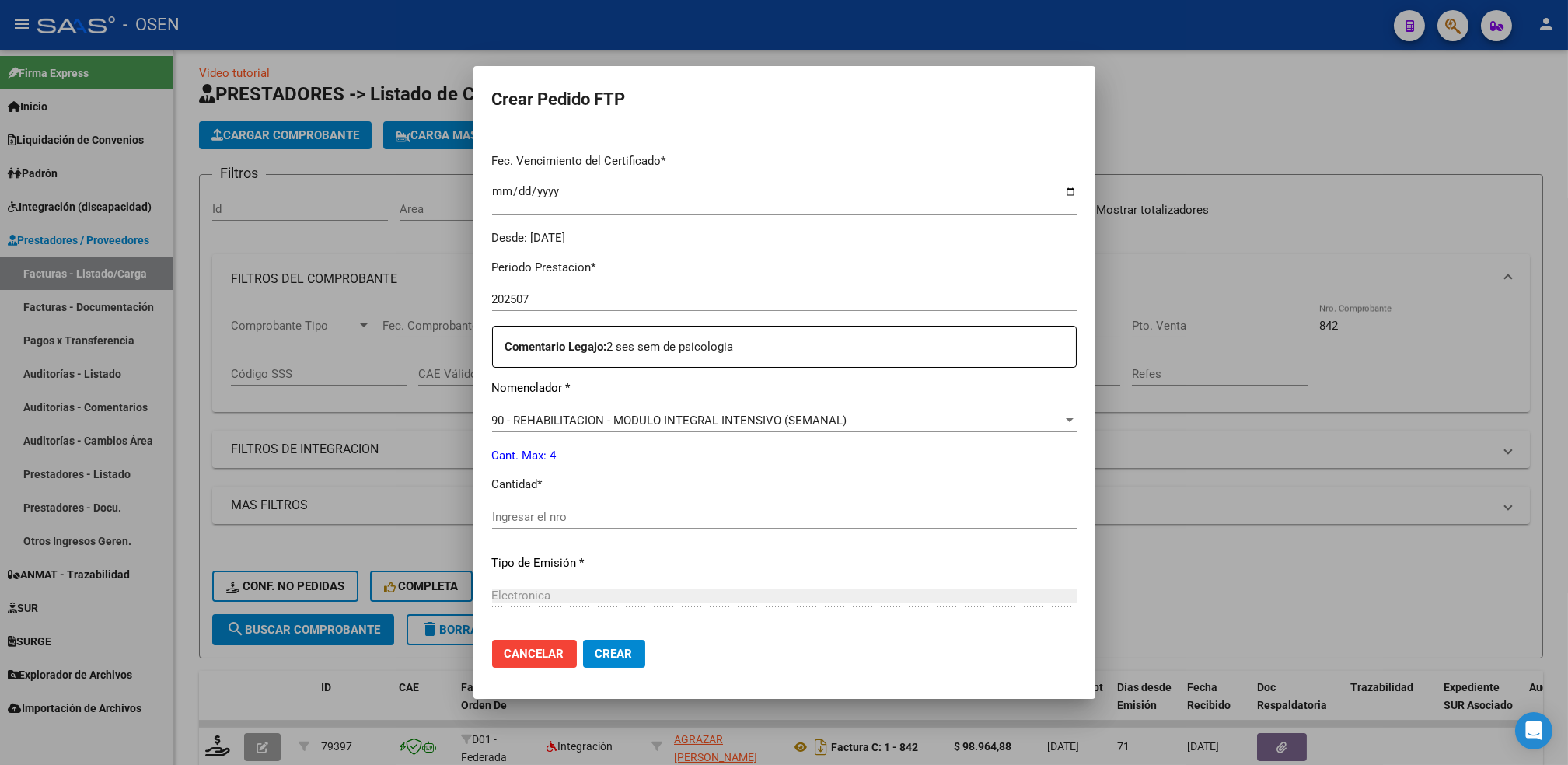
scroll to position [424, 0]
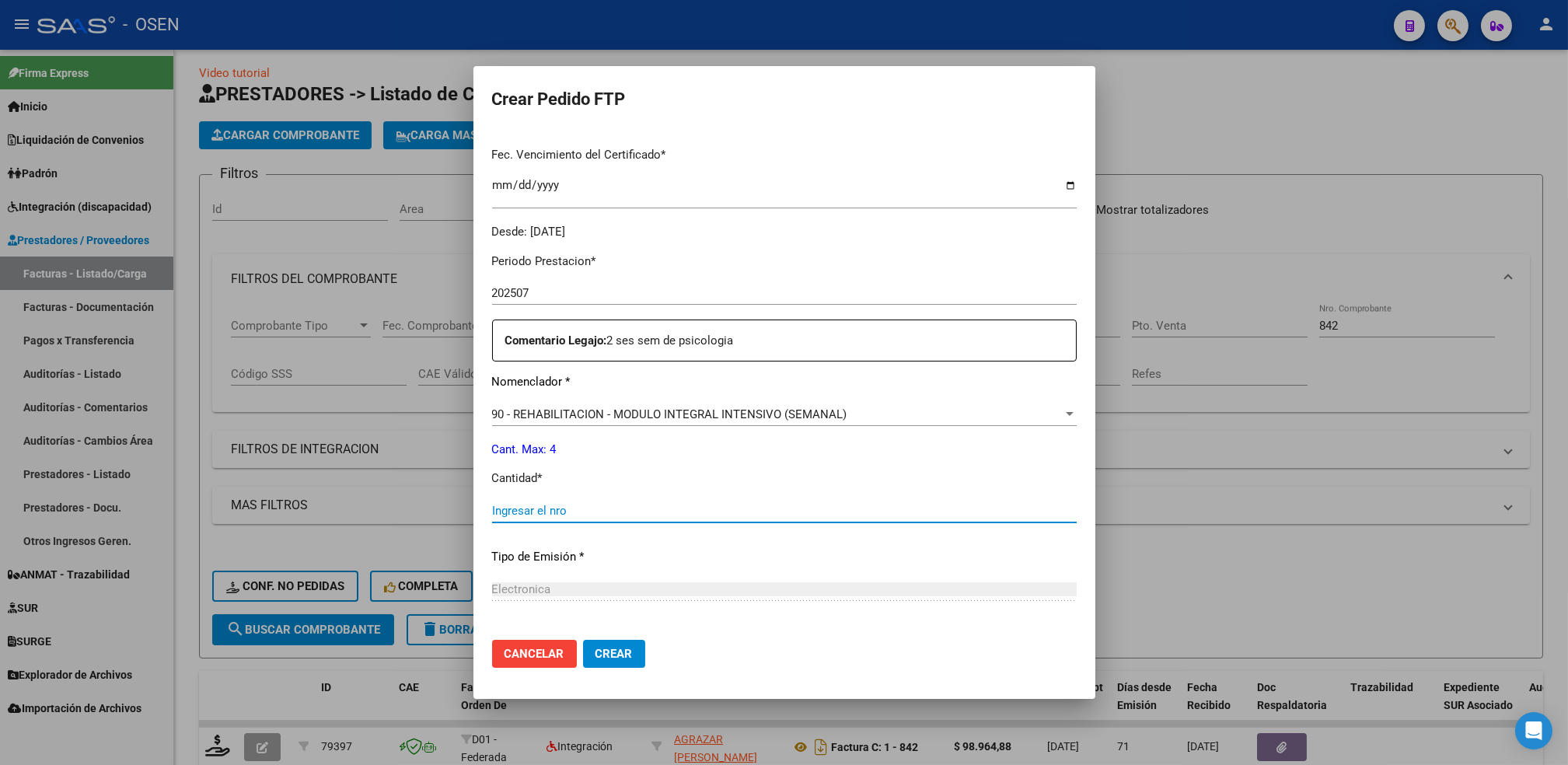
click at [717, 511] on input "Ingresar el nro" at bounding box center [784, 511] width 585 height 14
type input "4"
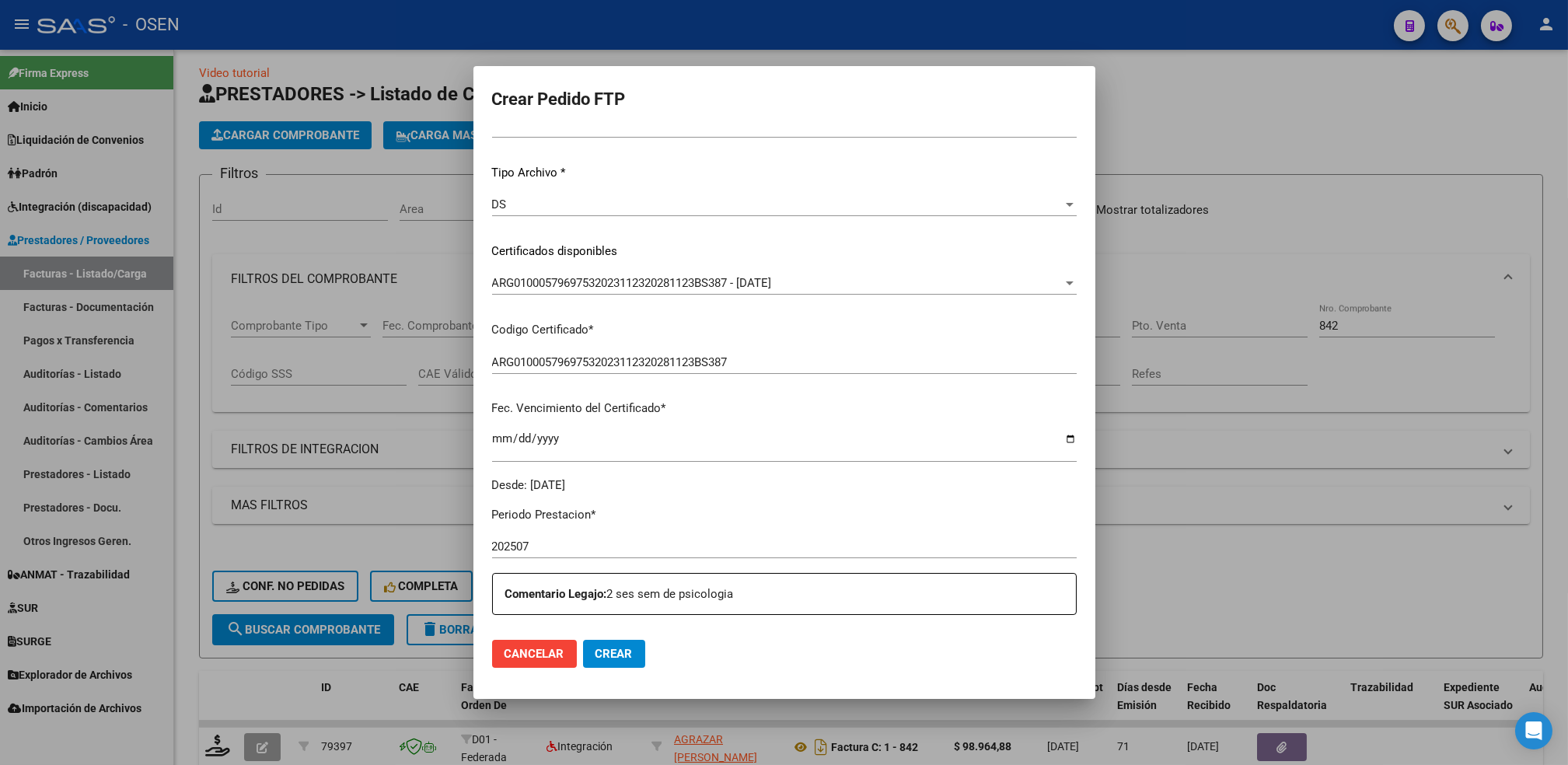
scroll to position [0, 0]
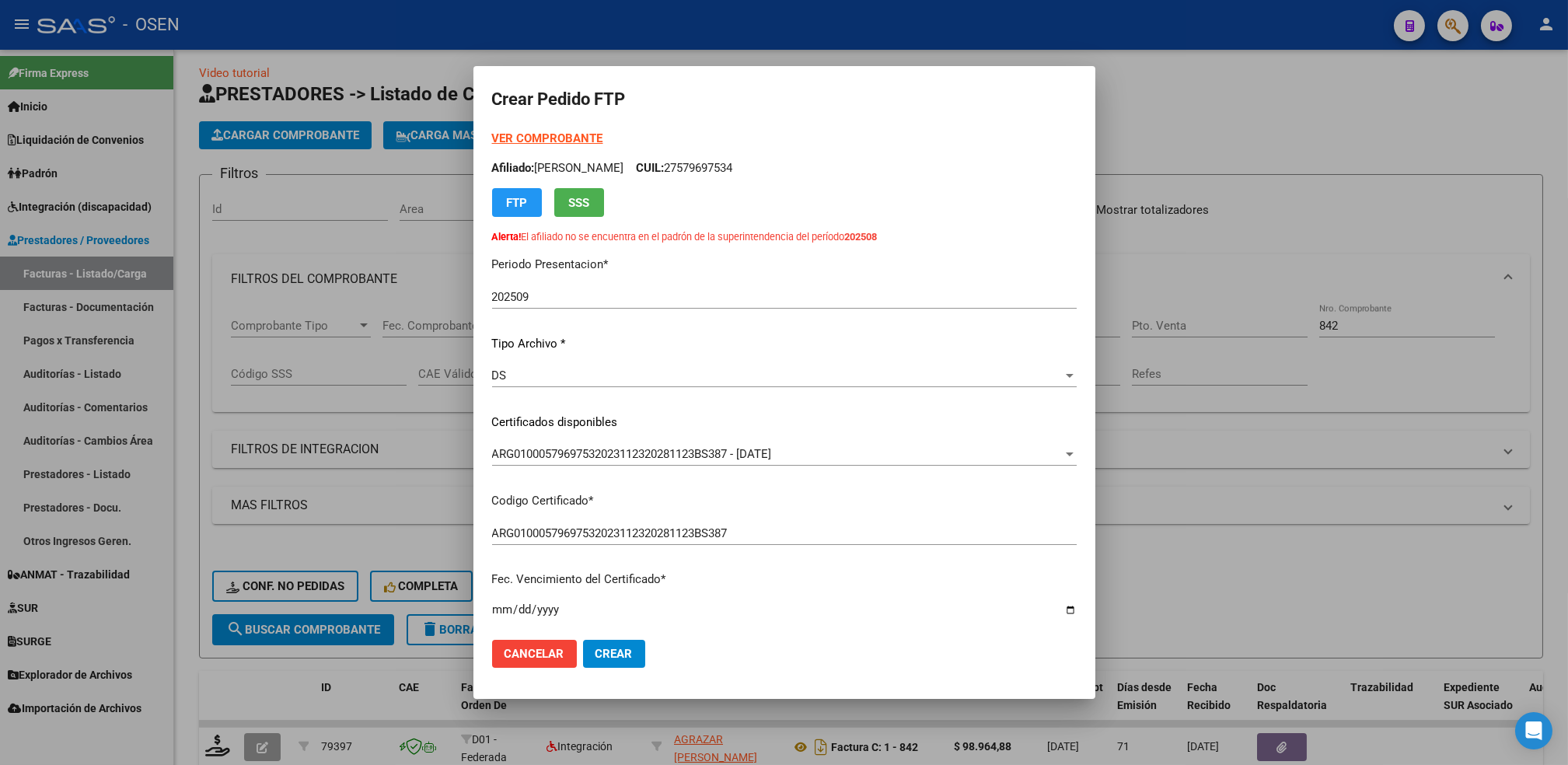
click at [524, 143] on strong "VER COMPROBANTE" at bounding box center [547, 139] width 111 height 14
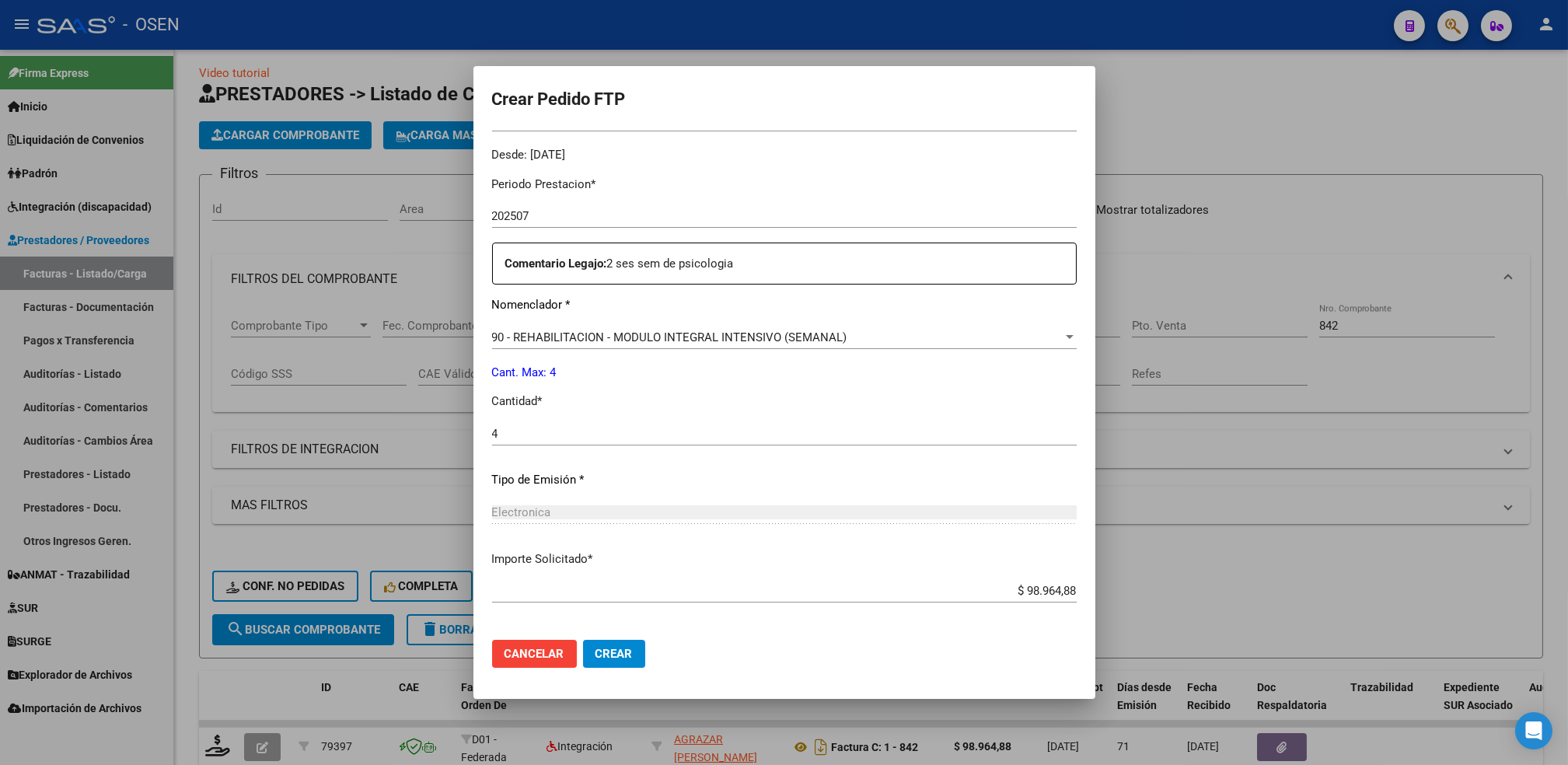
scroll to position [569, 0]
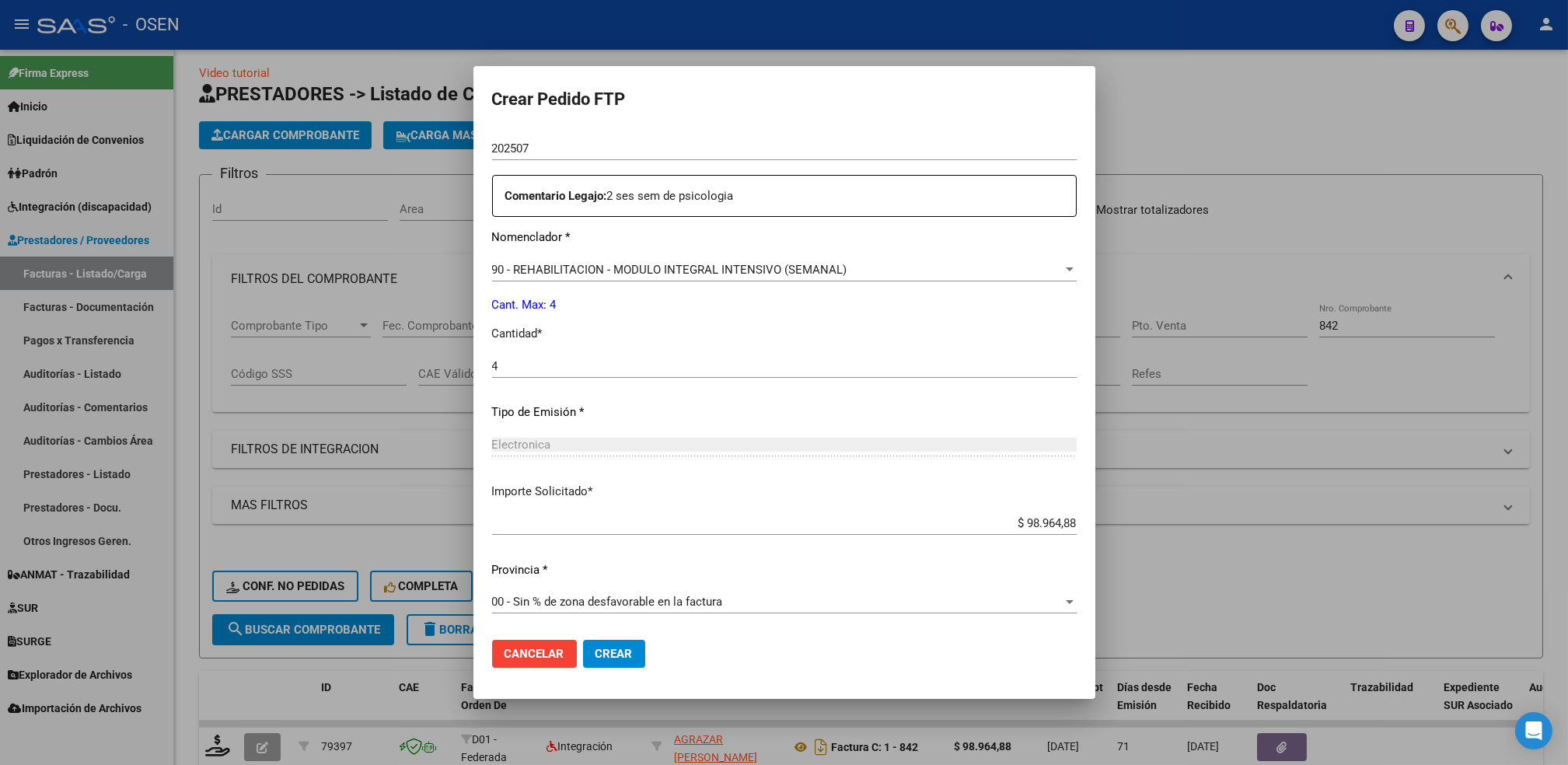
click at [613, 663] on button "Crear" at bounding box center [614, 653] width 62 height 28
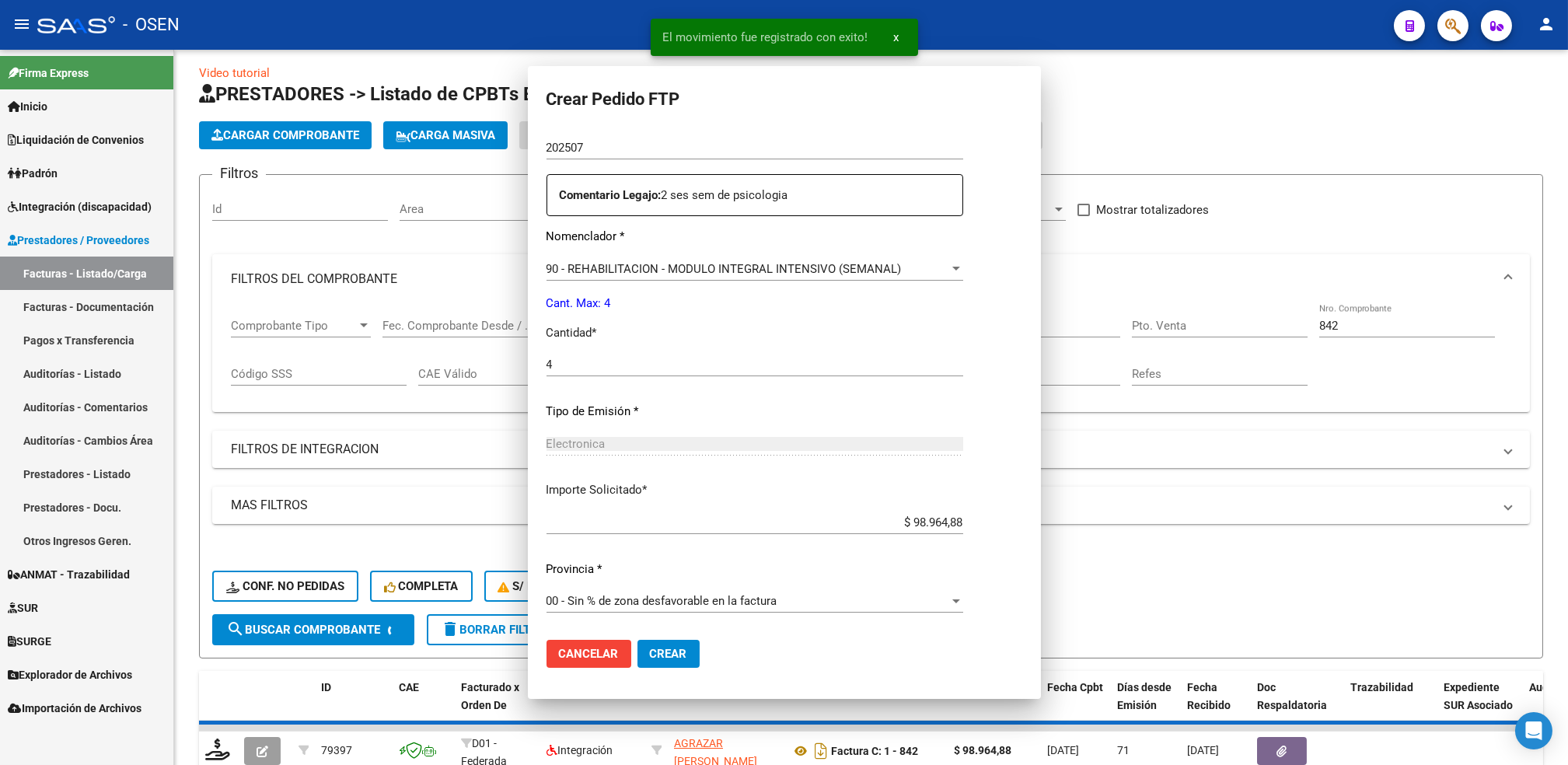
scroll to position [0, 0]
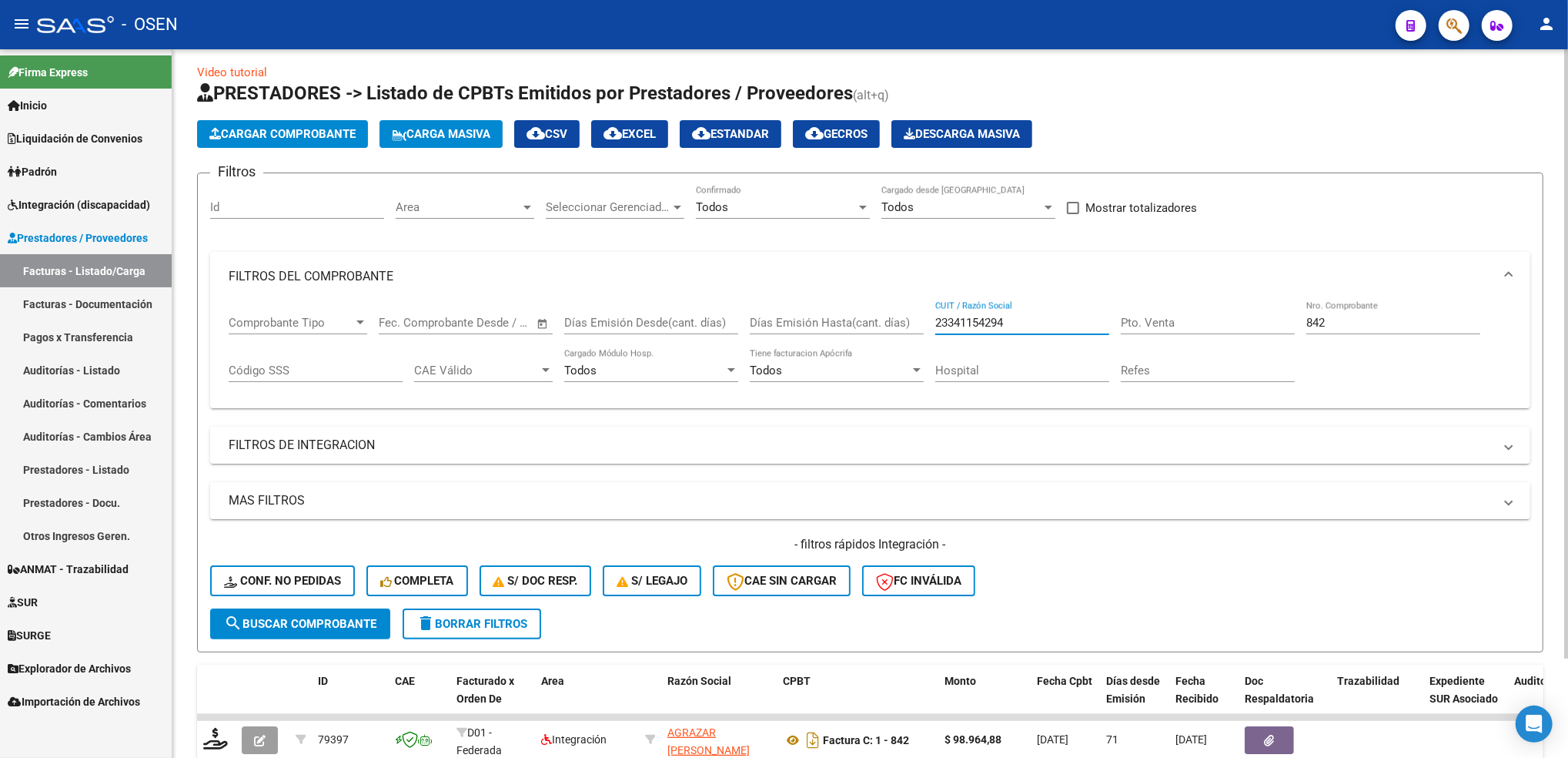
drag, startPoint x: 1023, startPoint y: 322, endPoint x: 792, endPoint y: 350, distance: 232.7
click at [792, 350] on div "Comprobante Tipo Comprobante Tipo Fecha inicio – Fecha fin Fec. Comprobante Des…" at bounding box center [870, 348] width 1283 height 96
paste input "7246646126"
type input "27246646126"
drag, startPoint x: 1339, startPoint y: 319, endPoint x: 1173, endPoint y: 342, distance: 167.6
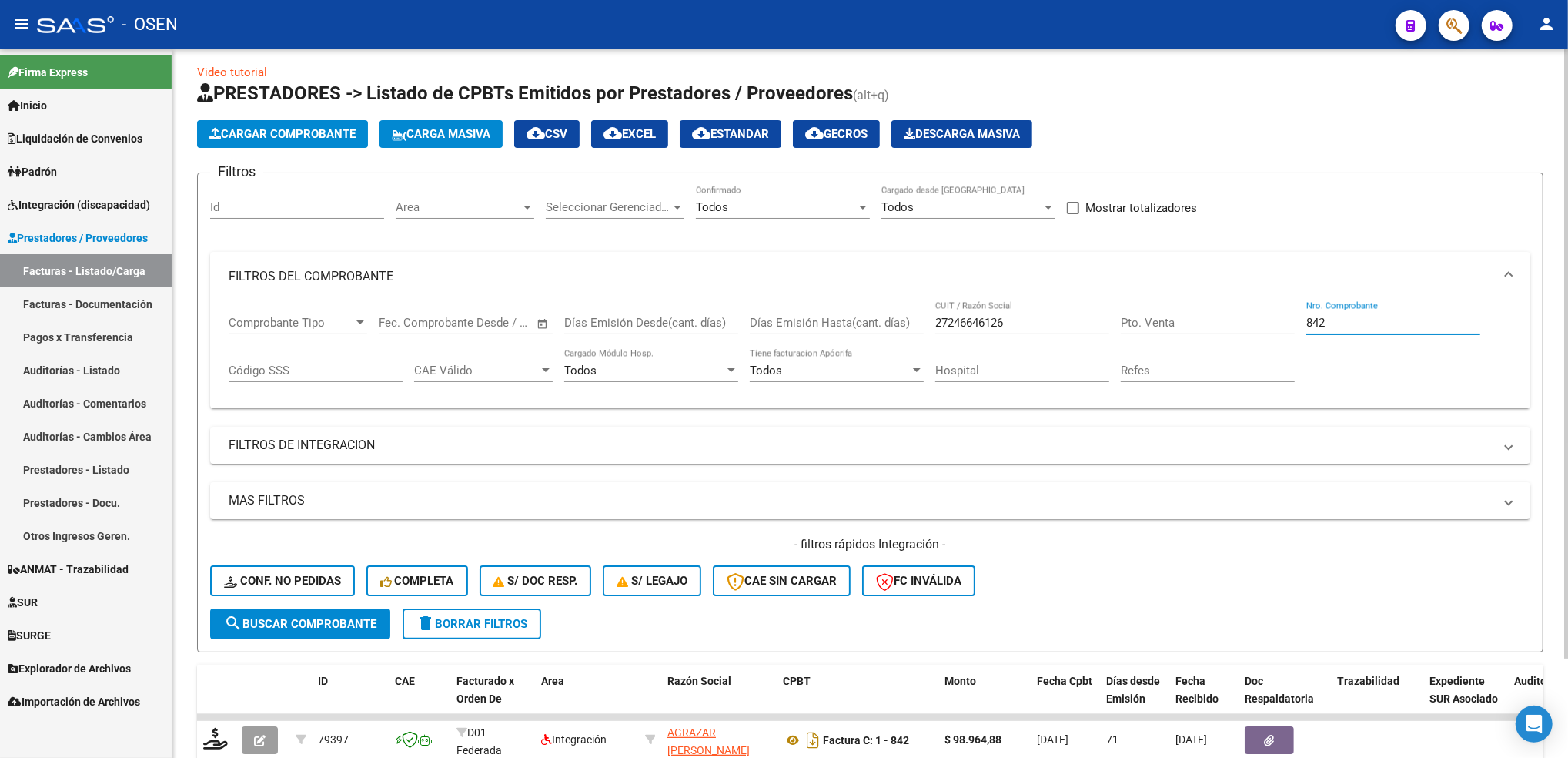
click at [1173, 342] on div "Comprobante Tipo Comprobante Tipo Fecha inicio – Fecha fin Fec. Comprobante Des…" at bounding box center [870, 348] width 1283 height 96
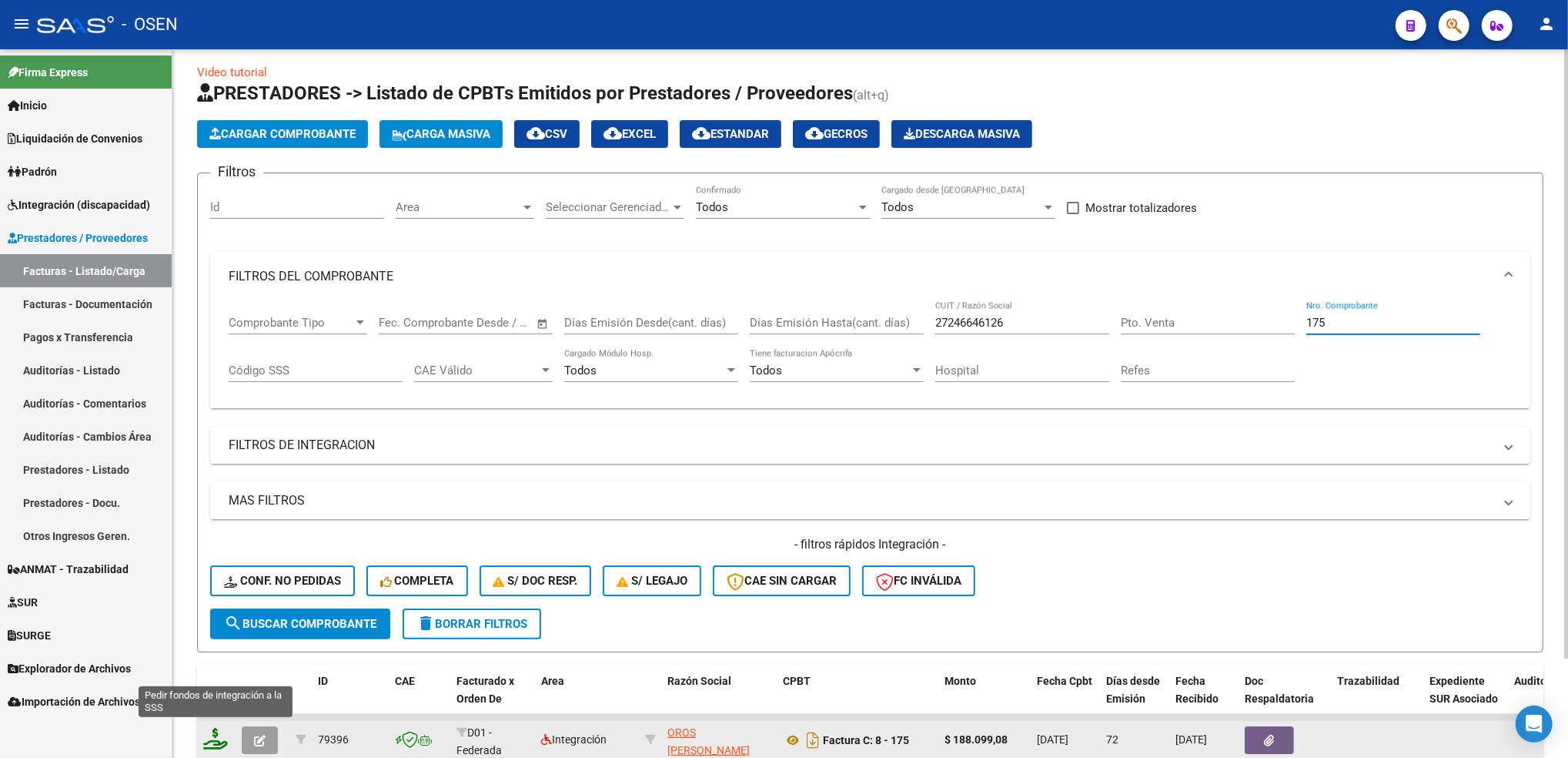
type input "175"
click at [225, 737] on icon at bounding box center [216, 738] width 25 height 21
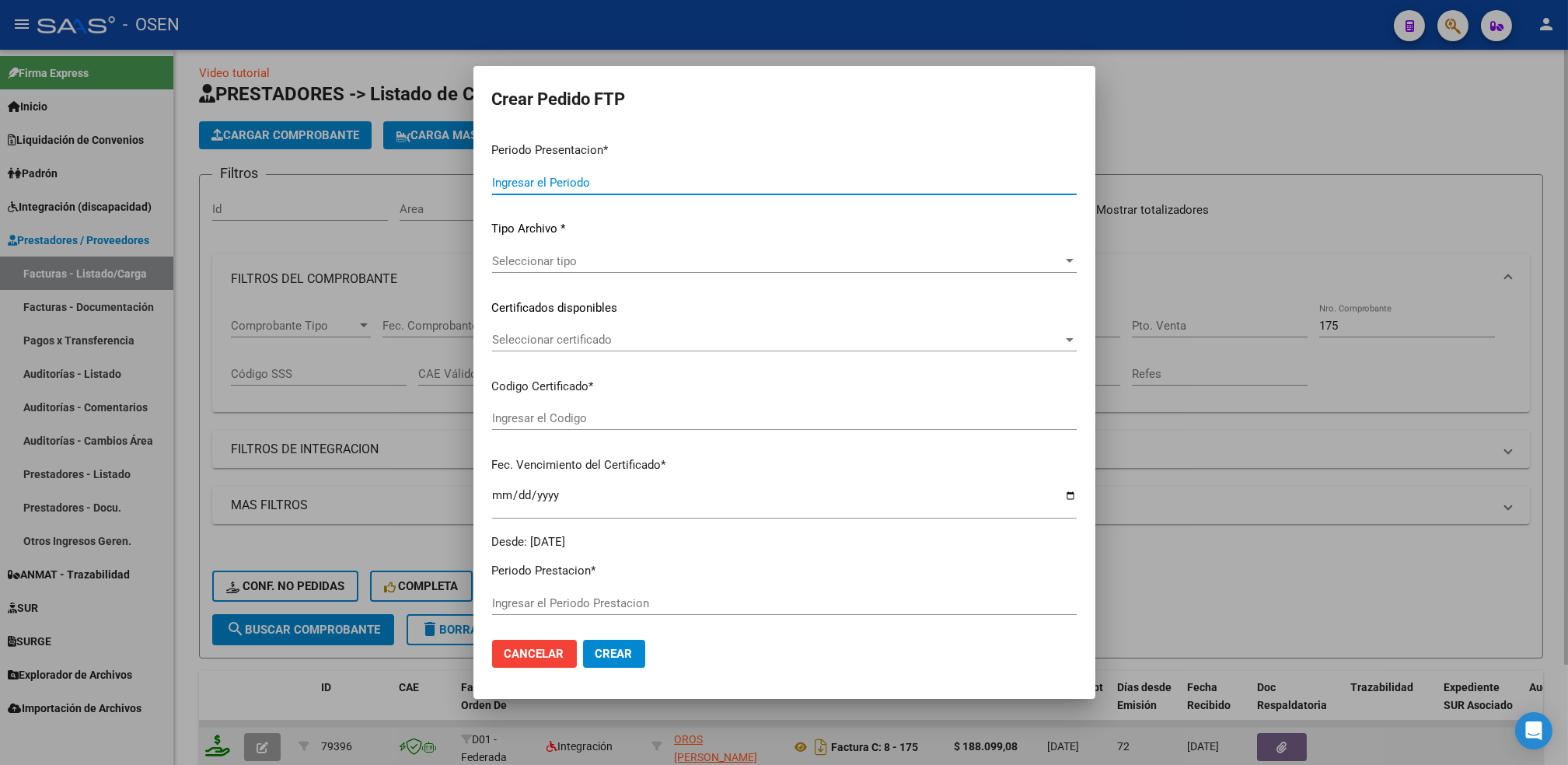
type input "202509"
type input "202507"
type input "$ 188.099,08"
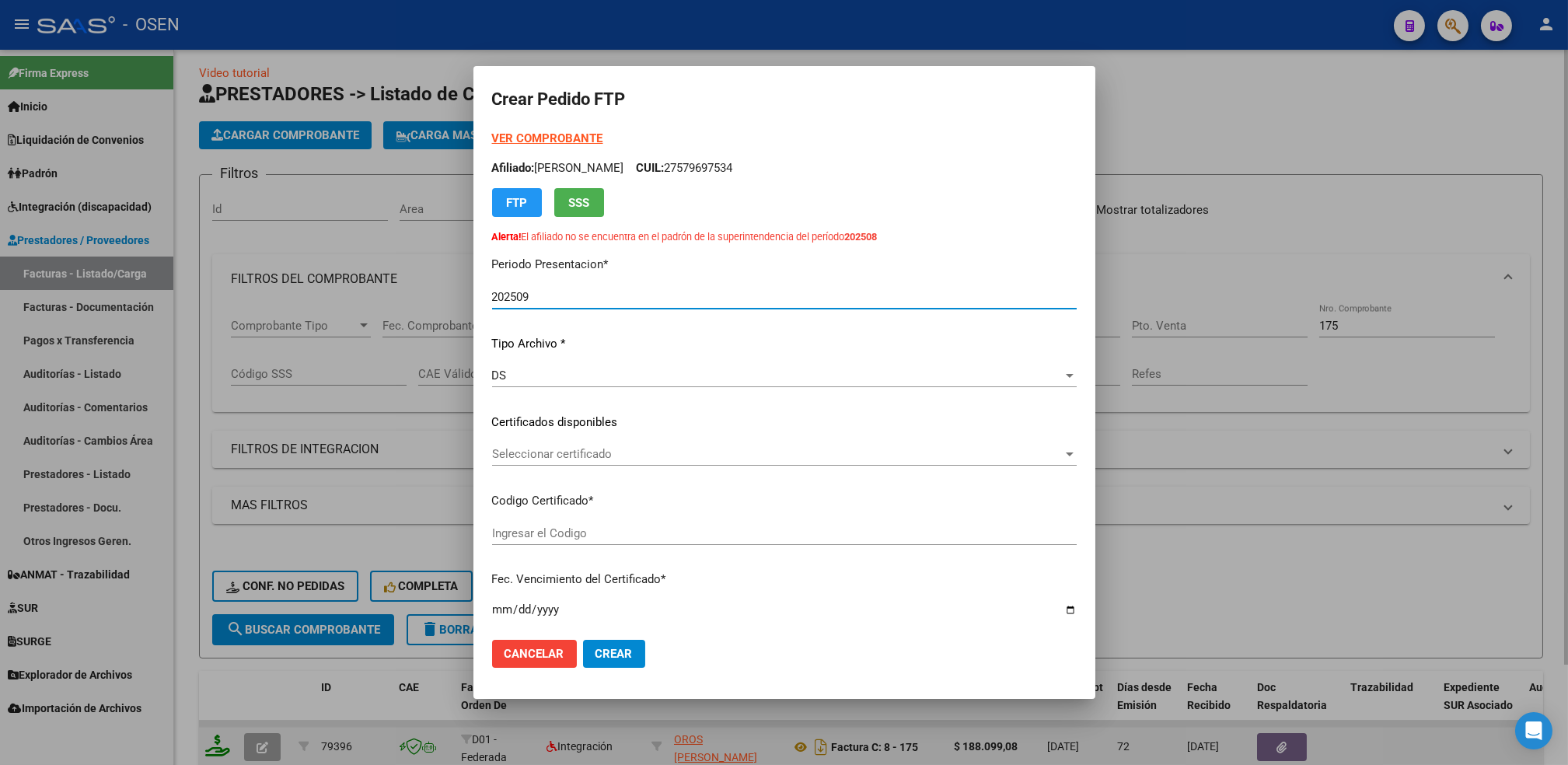
type input "ARG01000579697532023112320281123BS387"
type input "2028-11-23"
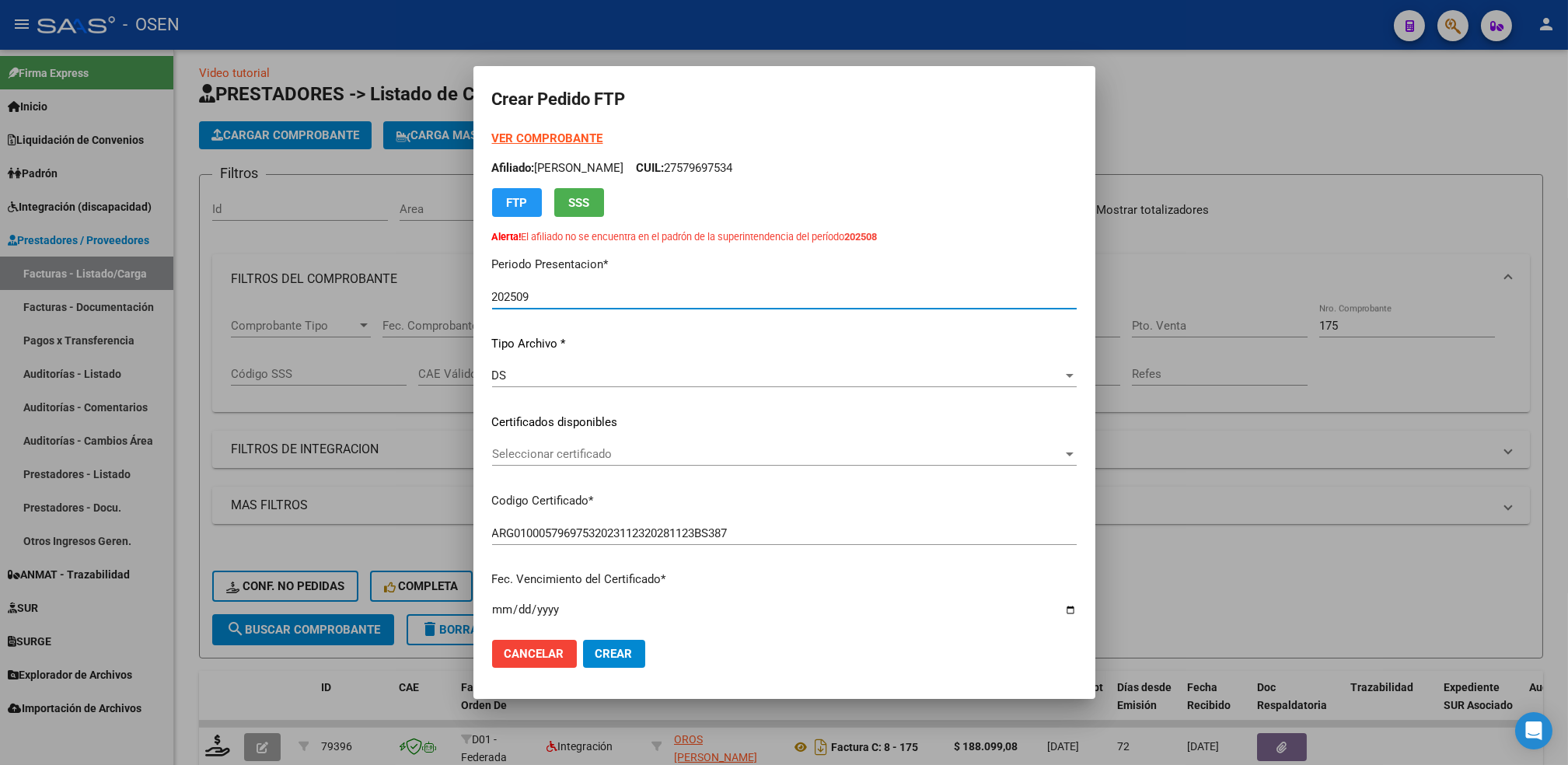
click at [624, 460] on span "Seleccionar certificado" at bounding box center [777, 454] width 570 height 14
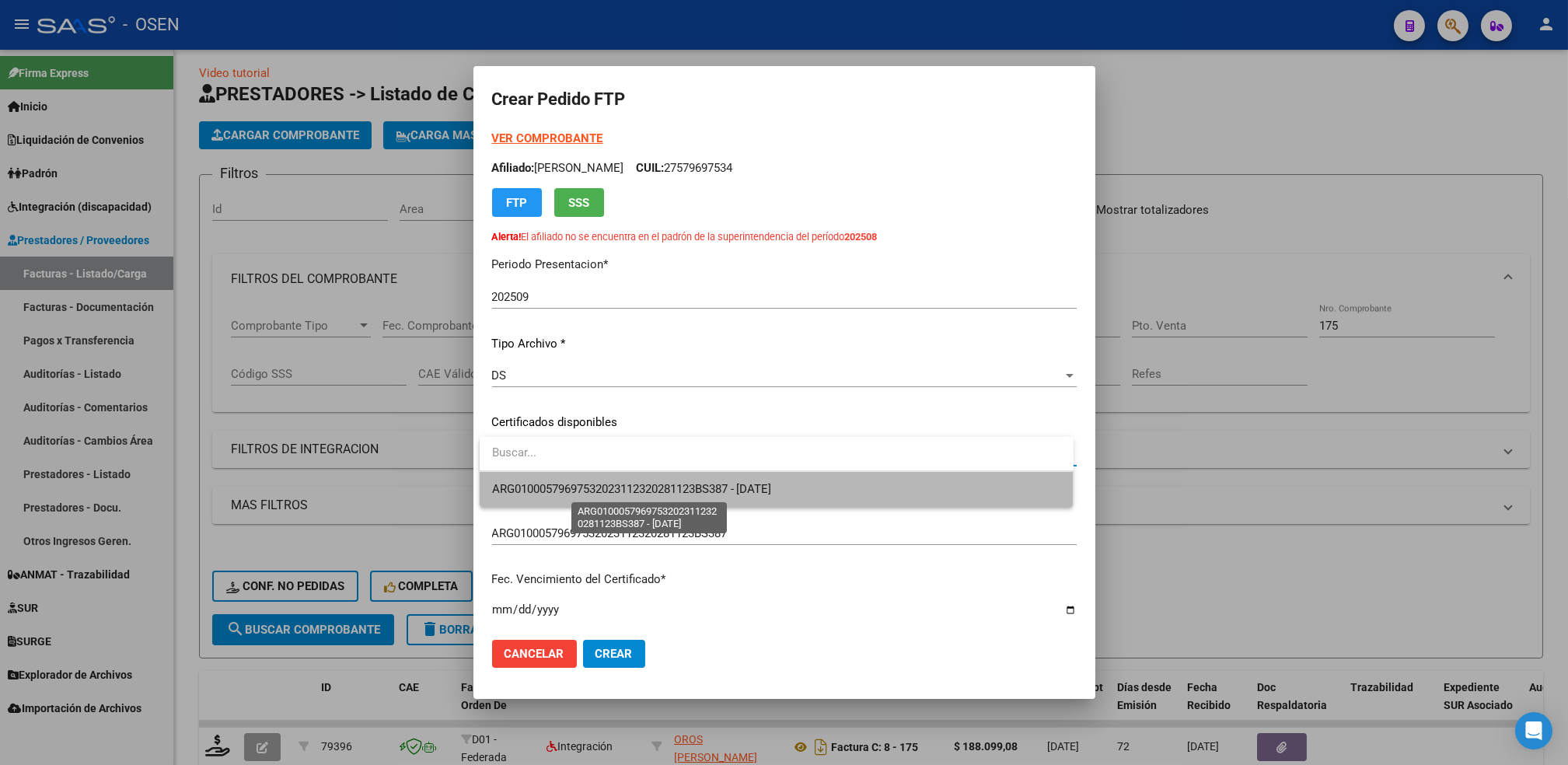
click at [624, 483] on span "ARG01000579697532023112320281123BS387 - 2028-11-23" at bounding box center [632, 489] width 280 height 14
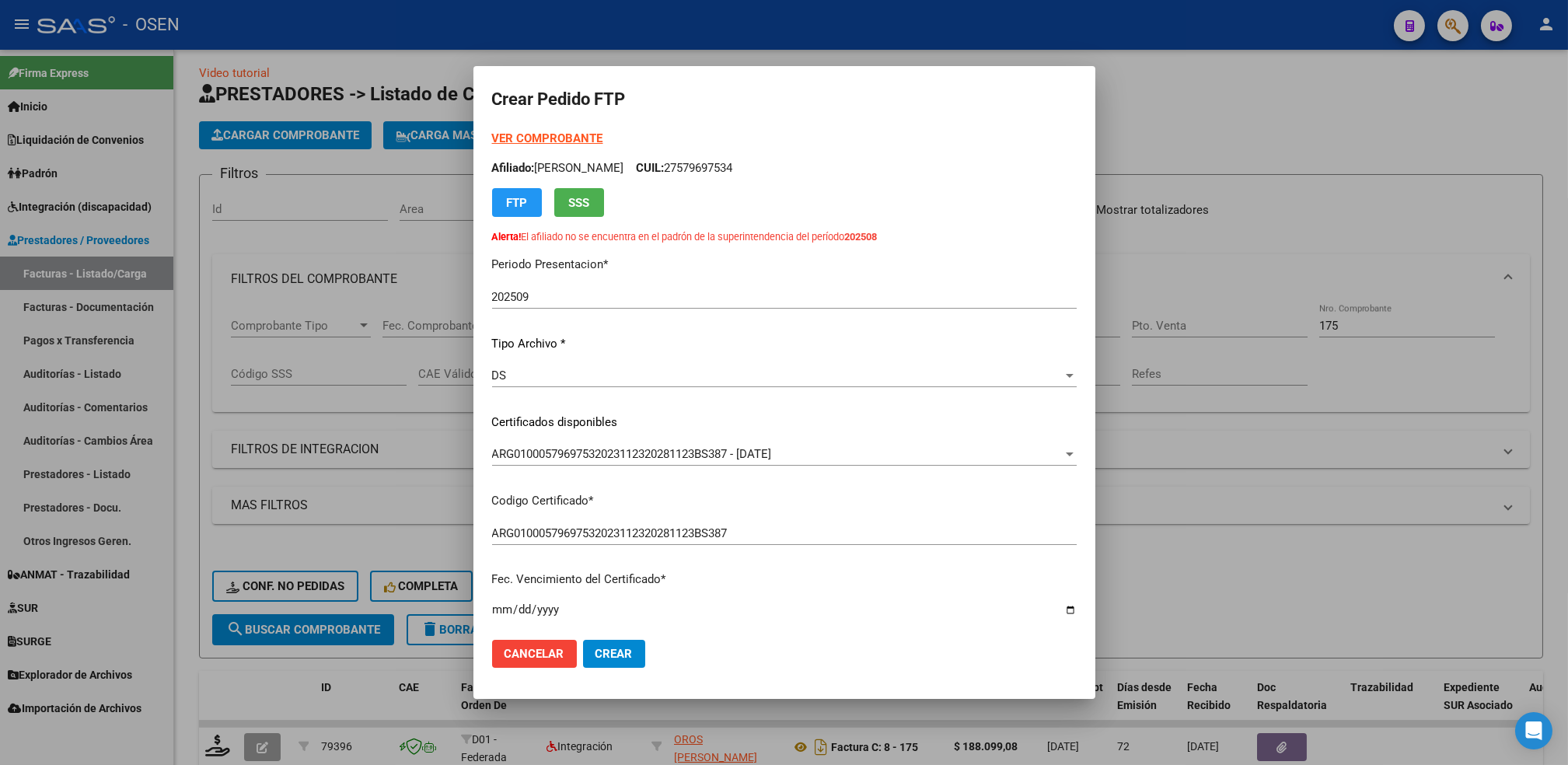
click at [576, 141] on strong "VER COMPROBANTE" at bounding box center [547, 139] width 111 height 14
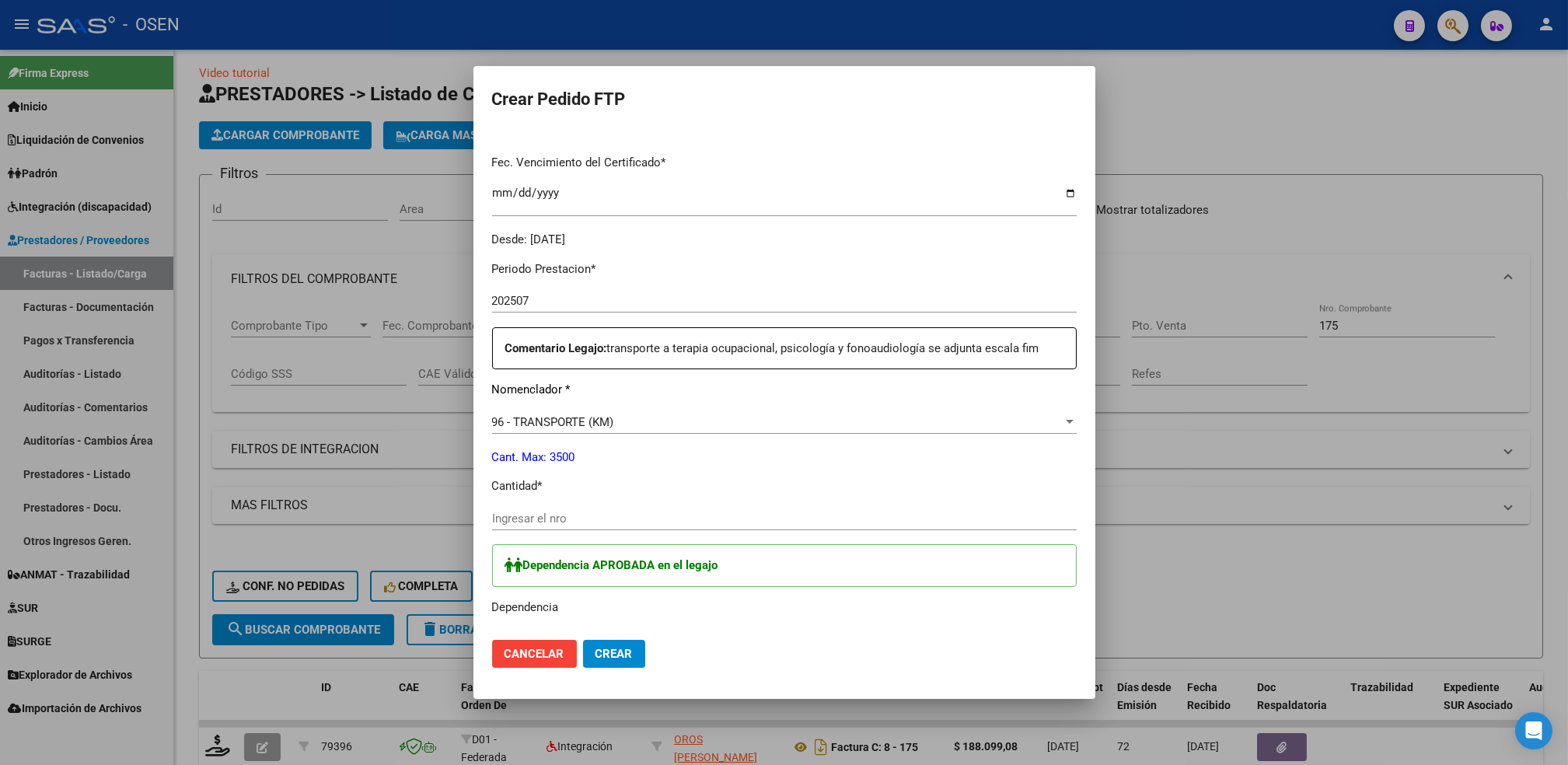
scroll to position [421, 0]
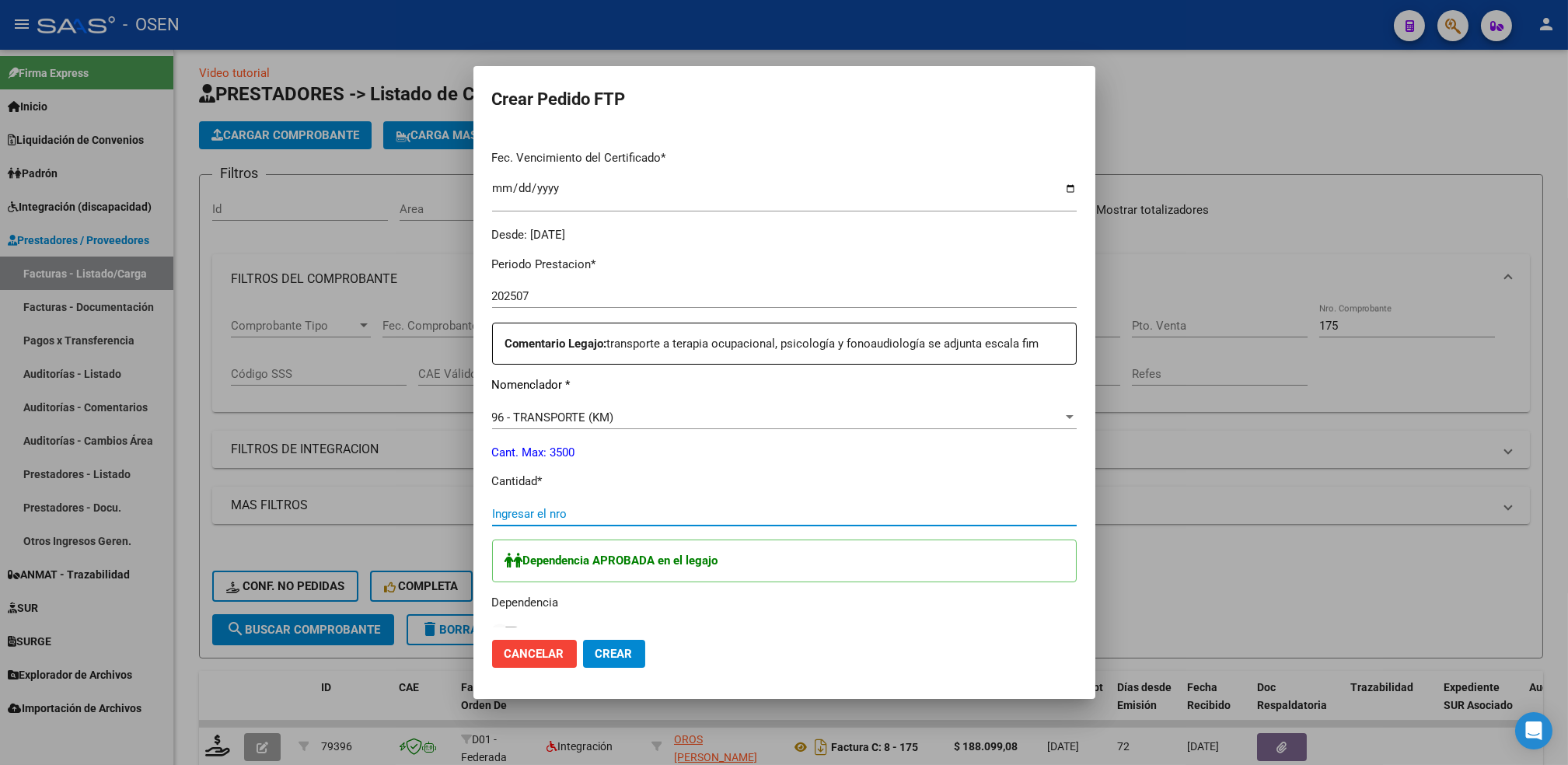
click at [790, 511] on input "Ingresar el nro" at bounding box center [784, 514] width 585 height 14
type input "348"
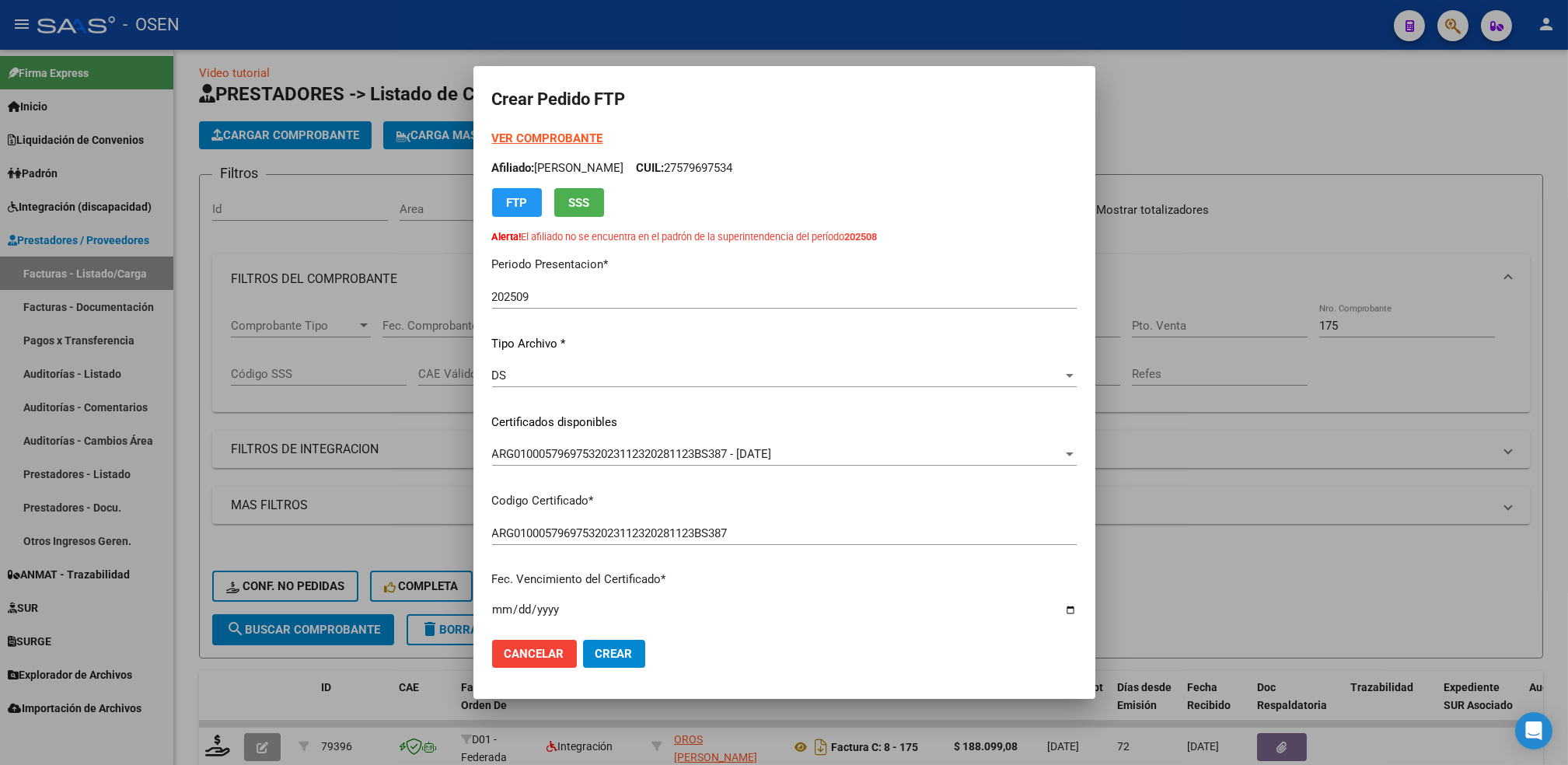
click at [524, 140] on strong "VER COMPROBANTE" at bounding box center [547, 139] width 111 height 14
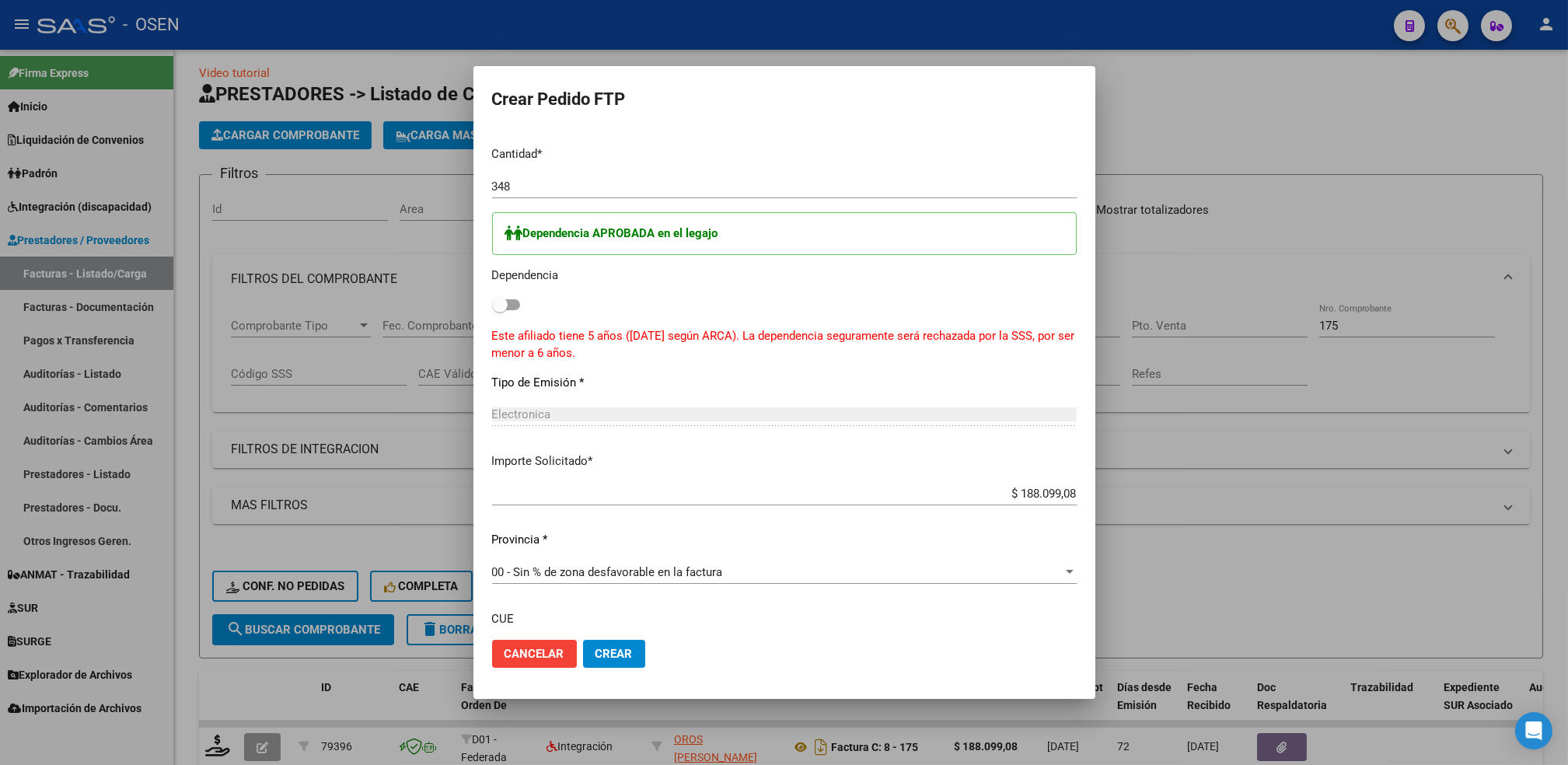
scroll to position [755, 0]
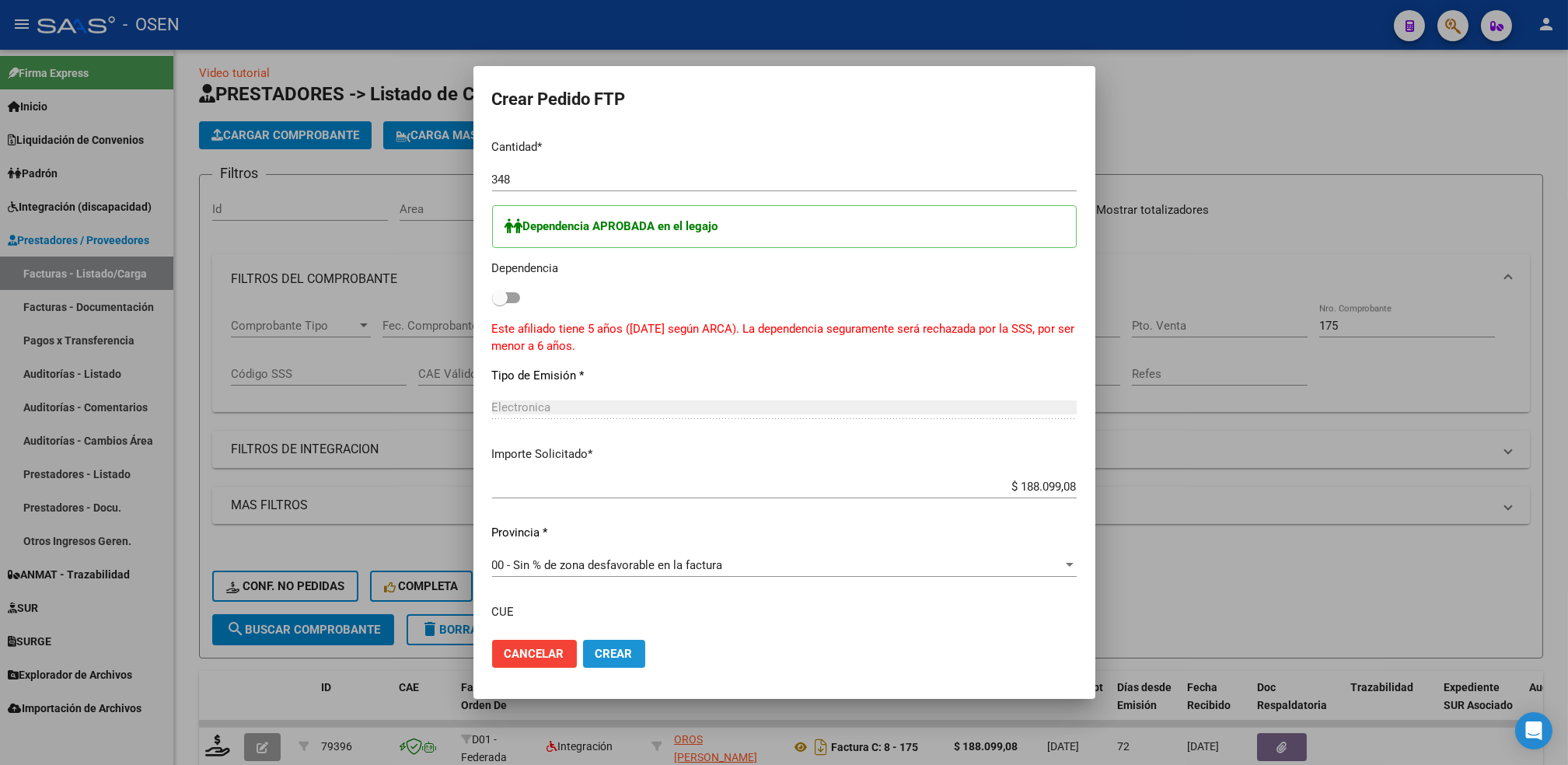
click at [597, 662] on button "Crear" at bounding box center [614, 653] width 62 height 28
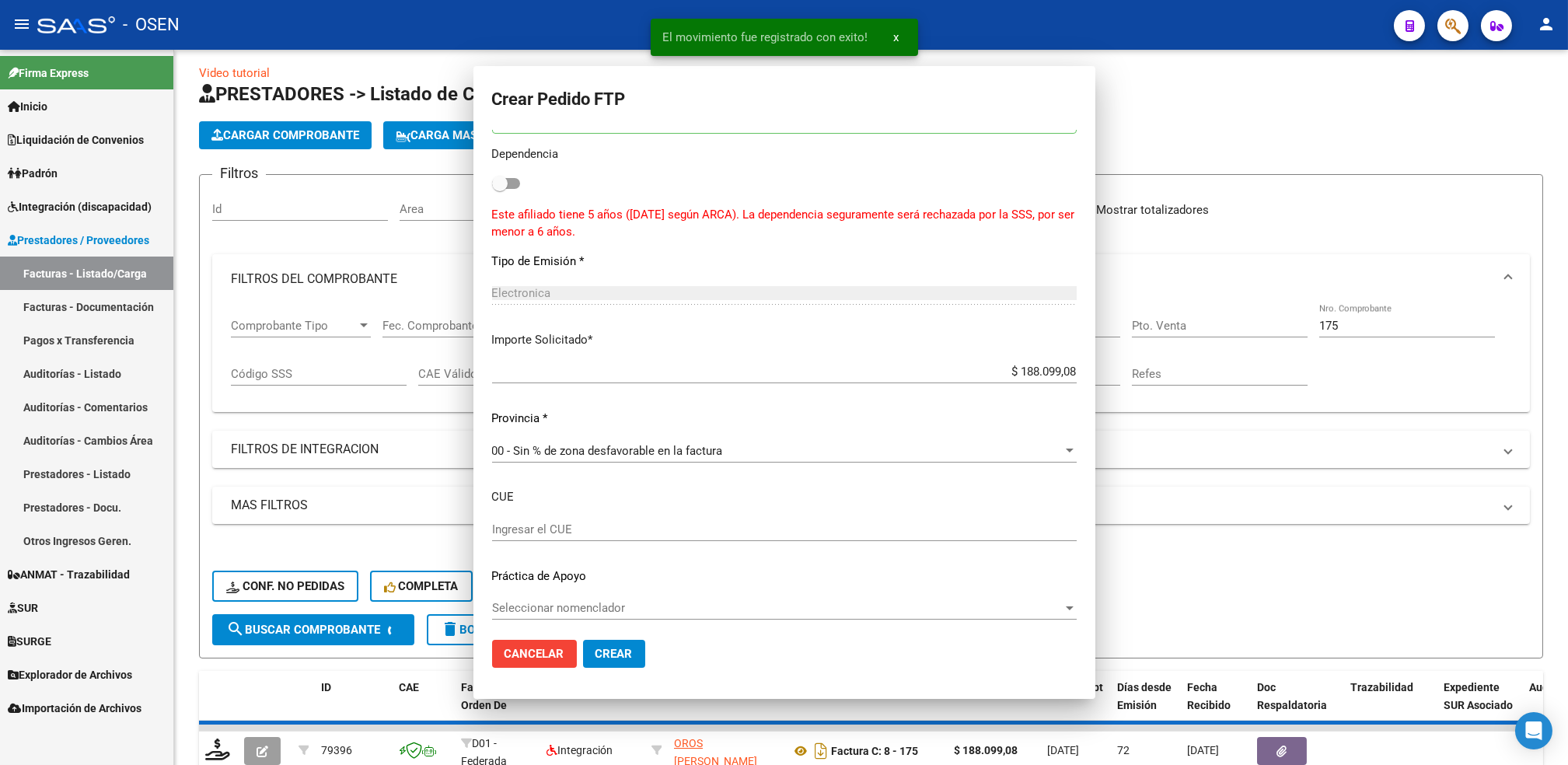
scroll to position [642, 0]
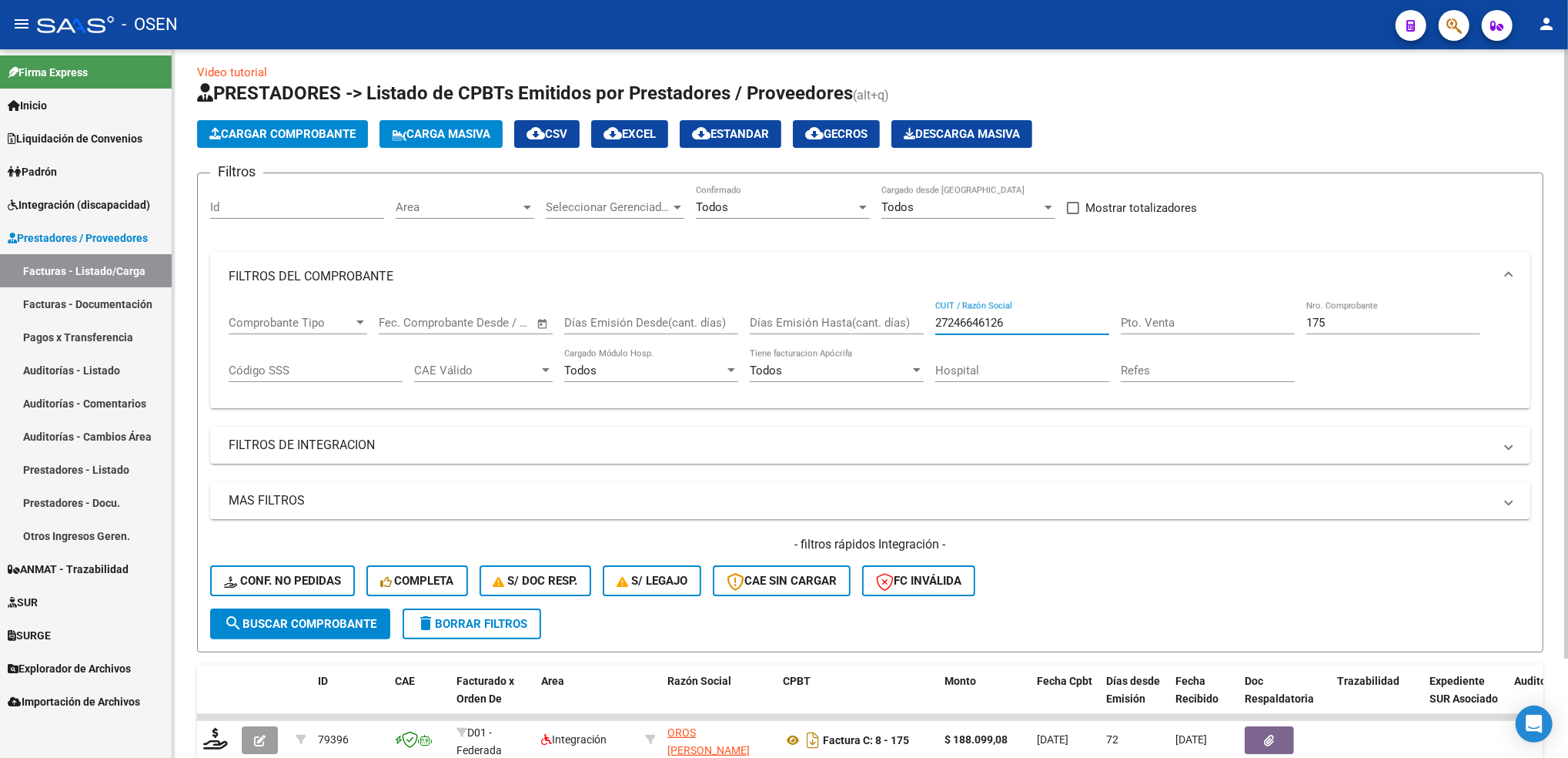
drag, startPoint x: 1032, startPoint y: 314, endPoint x: 834, endPoint y: 346, distance: 200.6
click at [834, 346] on div "Comprobante Tipo Comprobante Tipo Fecha inicio – Fecha fin Fec. Comprobante Des…" at bounding box center [870, 348] width 1283 height 96
paste input "69635288"
type input "27269635288"
drag, startPoint x: 1349, startPoint y: 315, endPoint x: 1149, endPoint y: 337, distance: 201.2
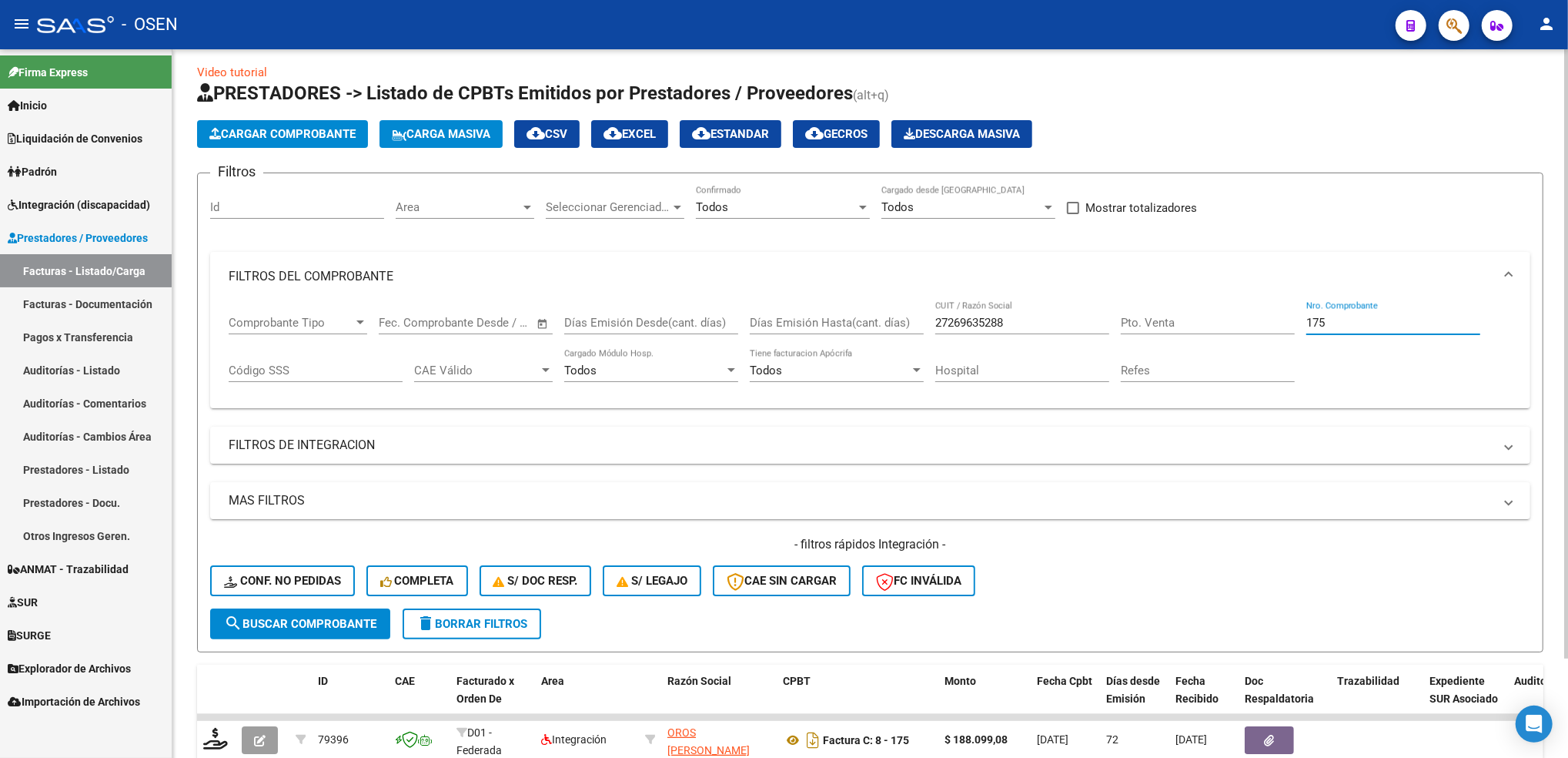
click at [1149, 337] on div "Comprobante Tipo Comprobante Tipo Fecha inicio – Fecha fin Fec. Comprobante Des…" at bounding box center [870, 348] width 1283 height 96
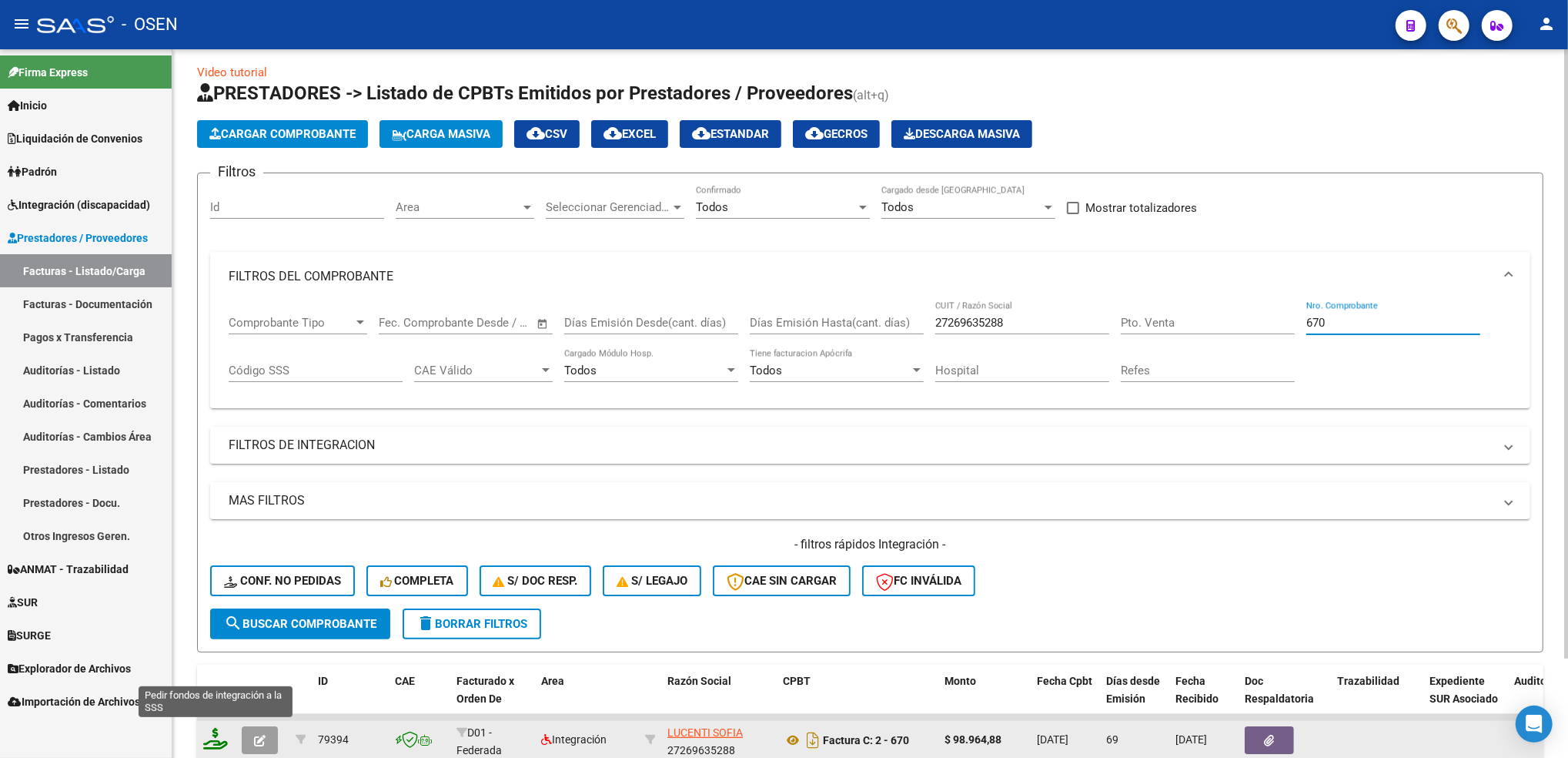
type input "670"
click at [212, 737] on icon at bounding box center [216, 738] width 25 height 21
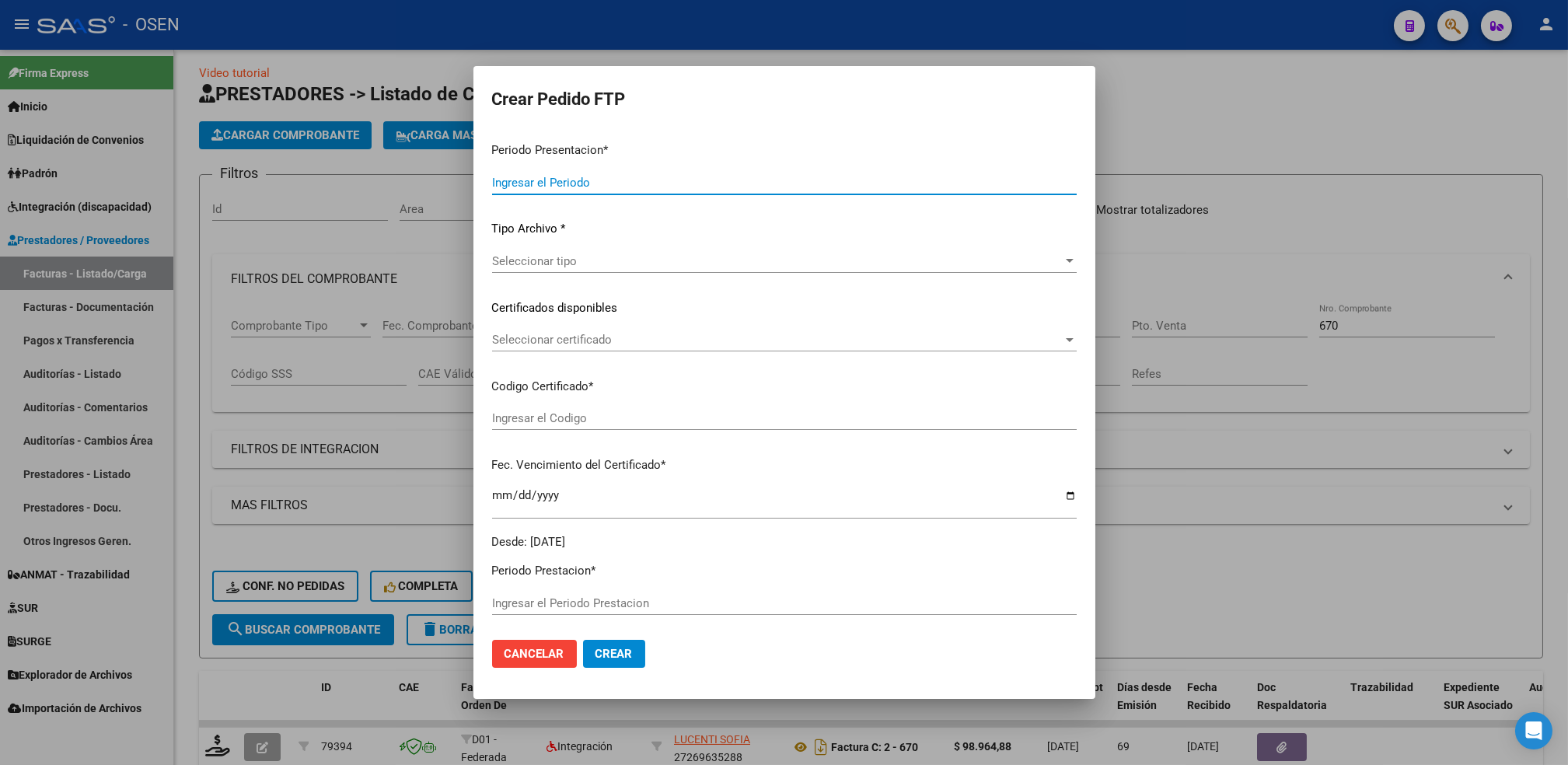
type input "202509"
type input "202507"
type input "$ 98.964,88"
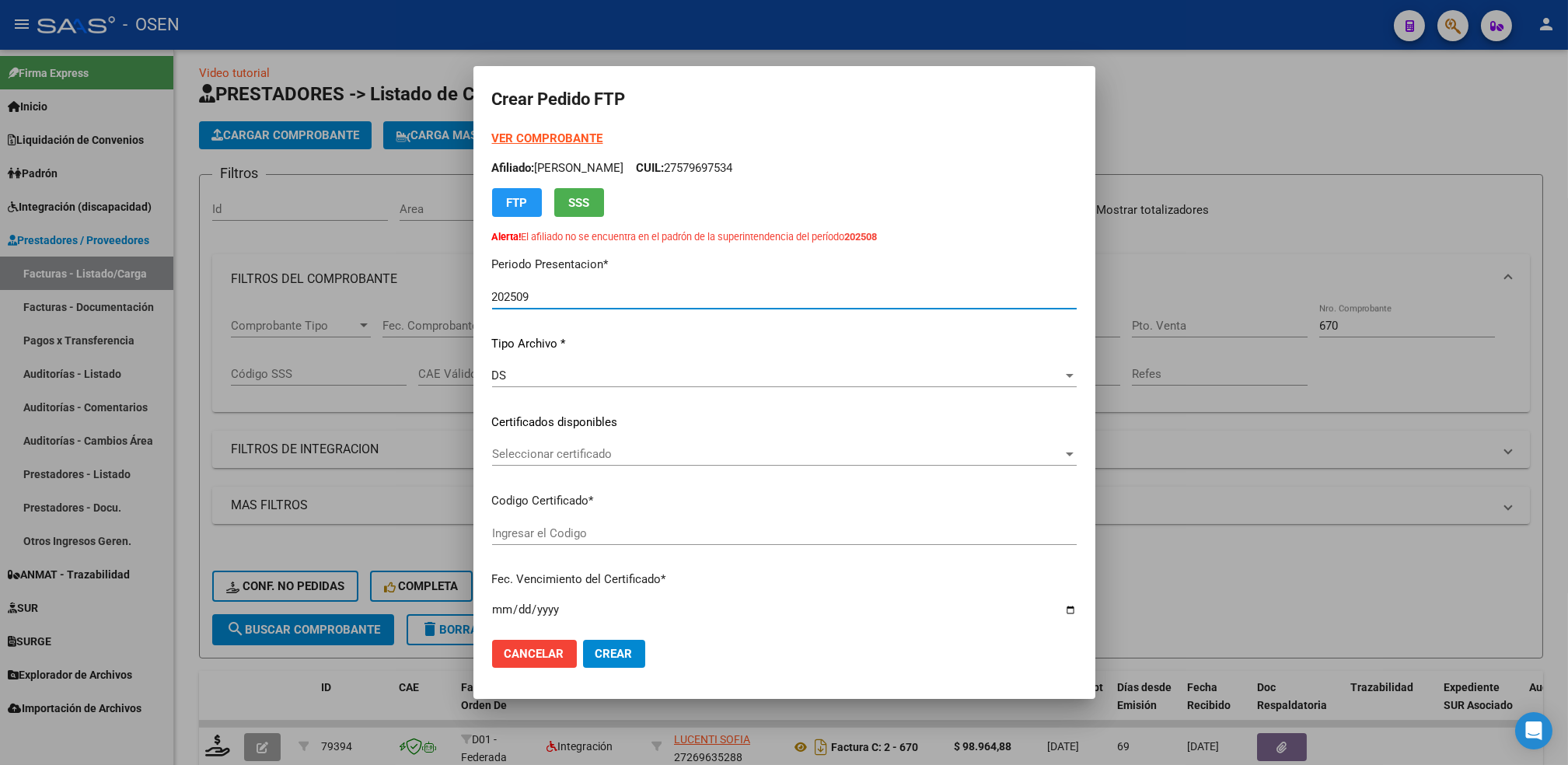
type input "ARG01000579697532023112320281123BS387"
type input "2028-11-23"
click at [734, 451] on span "Seleccionar certificado" at bounding box center [777, 454] width 570 height 14
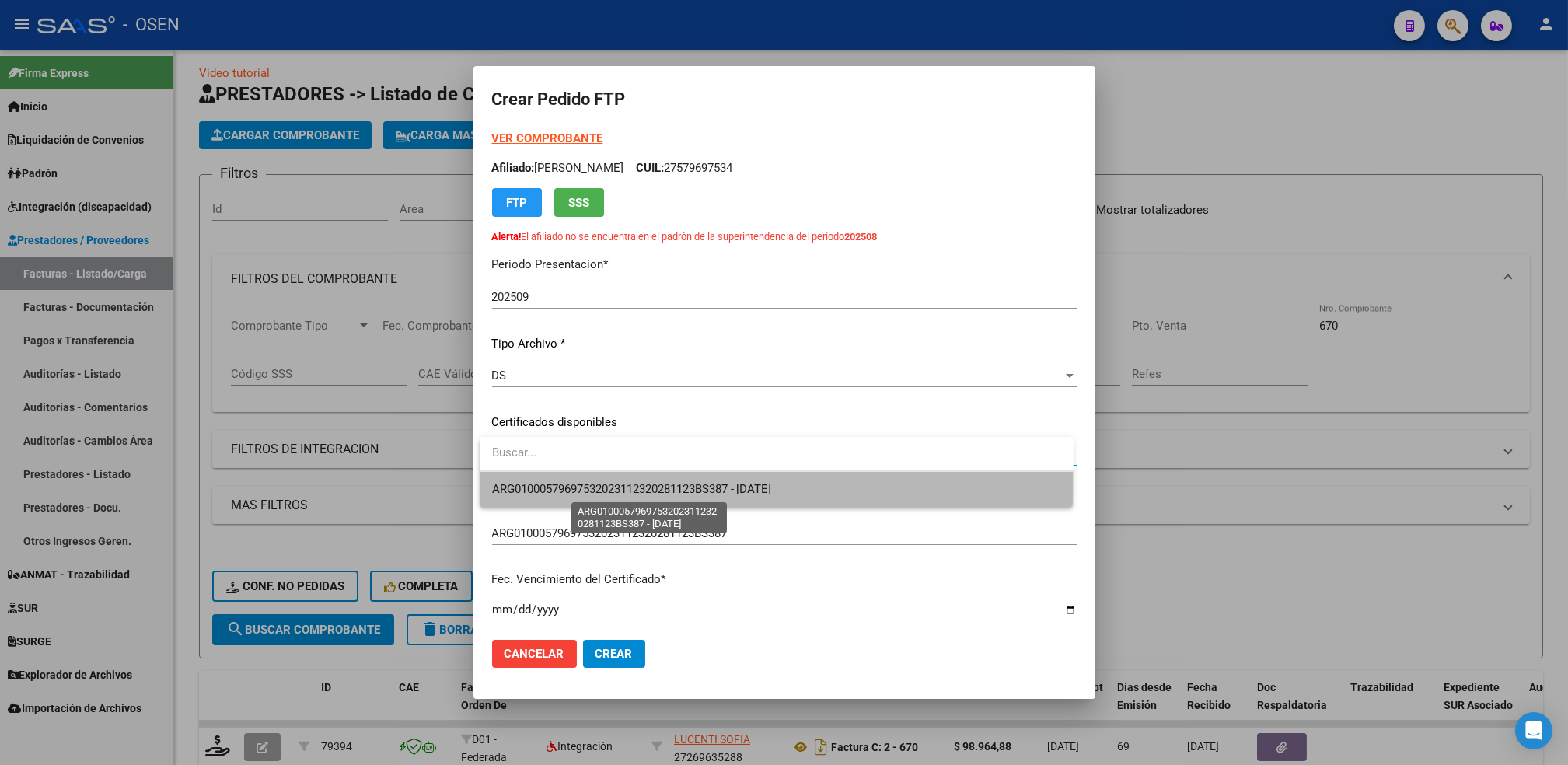
click at [731, 486] on span "ARG01000579697532023112320281123BS387 - 2028-11-23" at bounding box center [632, 489] width 280 height 14
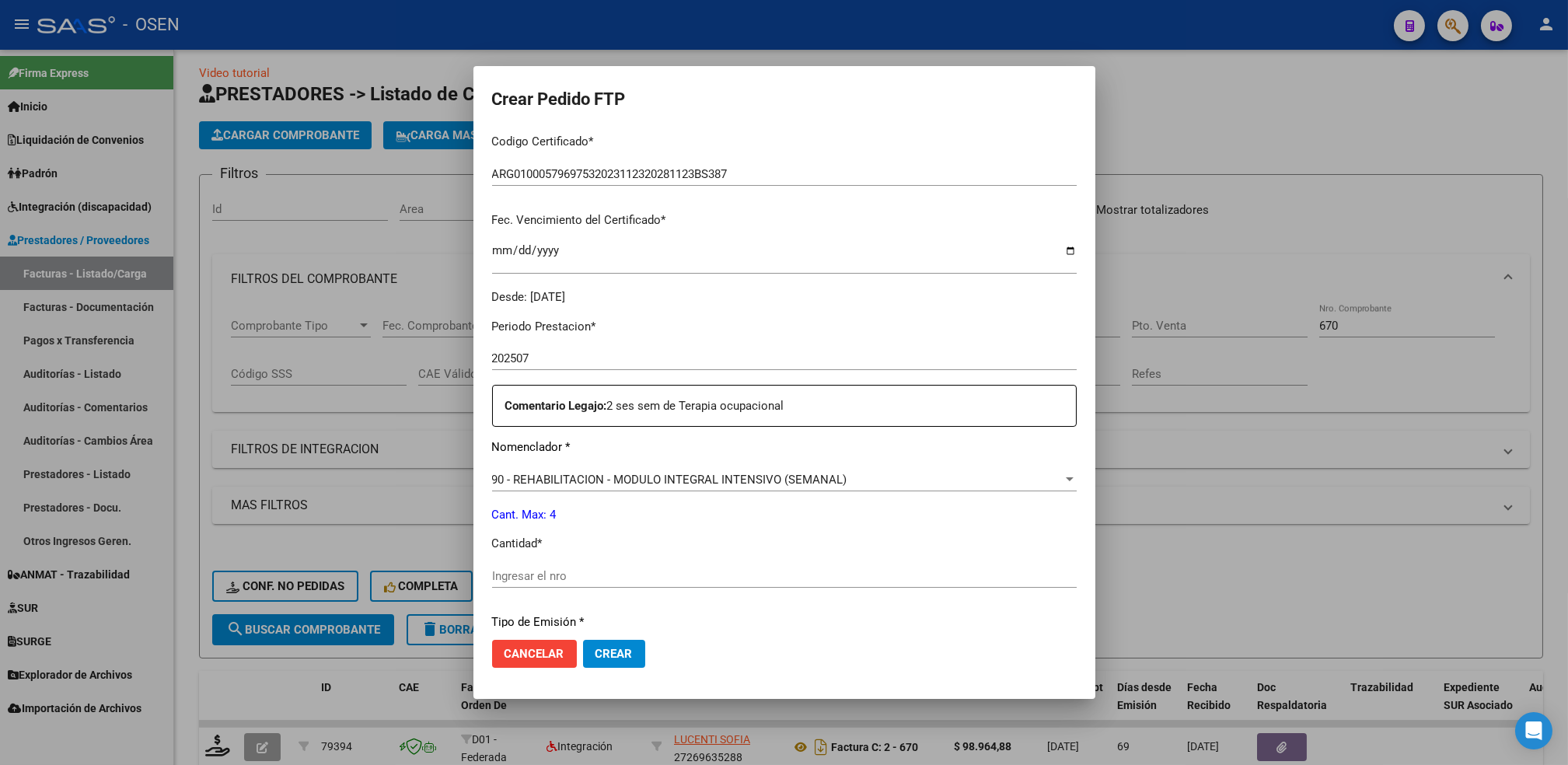
scroll to position [377, 0]
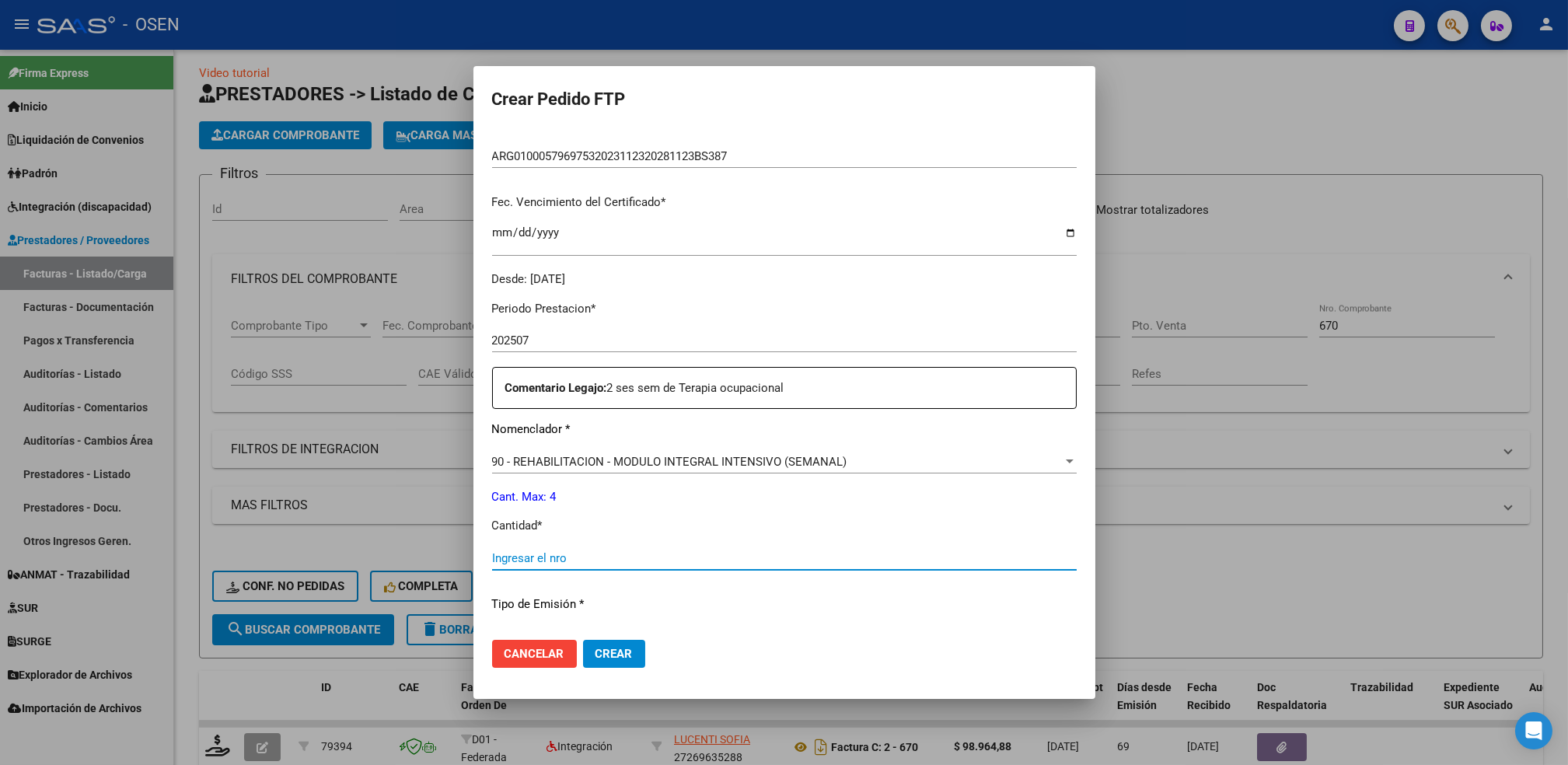
click at [716, 555] on input "Ingresar el nro" at bounding box center [784, 559] width 585 height 14
type input "4"
click at [624, 660] on button "Crear" at bounding box center [614, 653] width 62 height 28
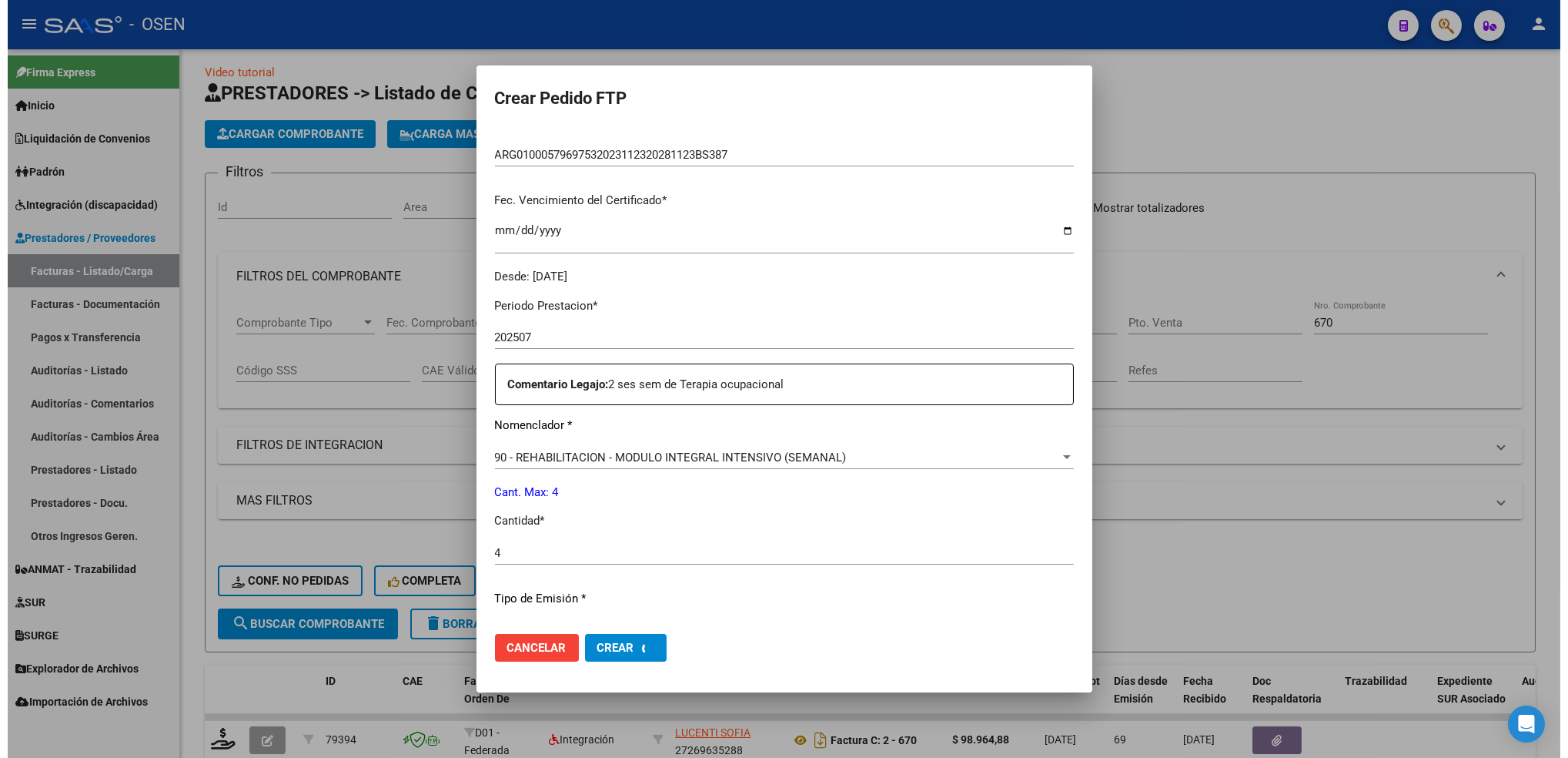
scroll to position [0, 0]
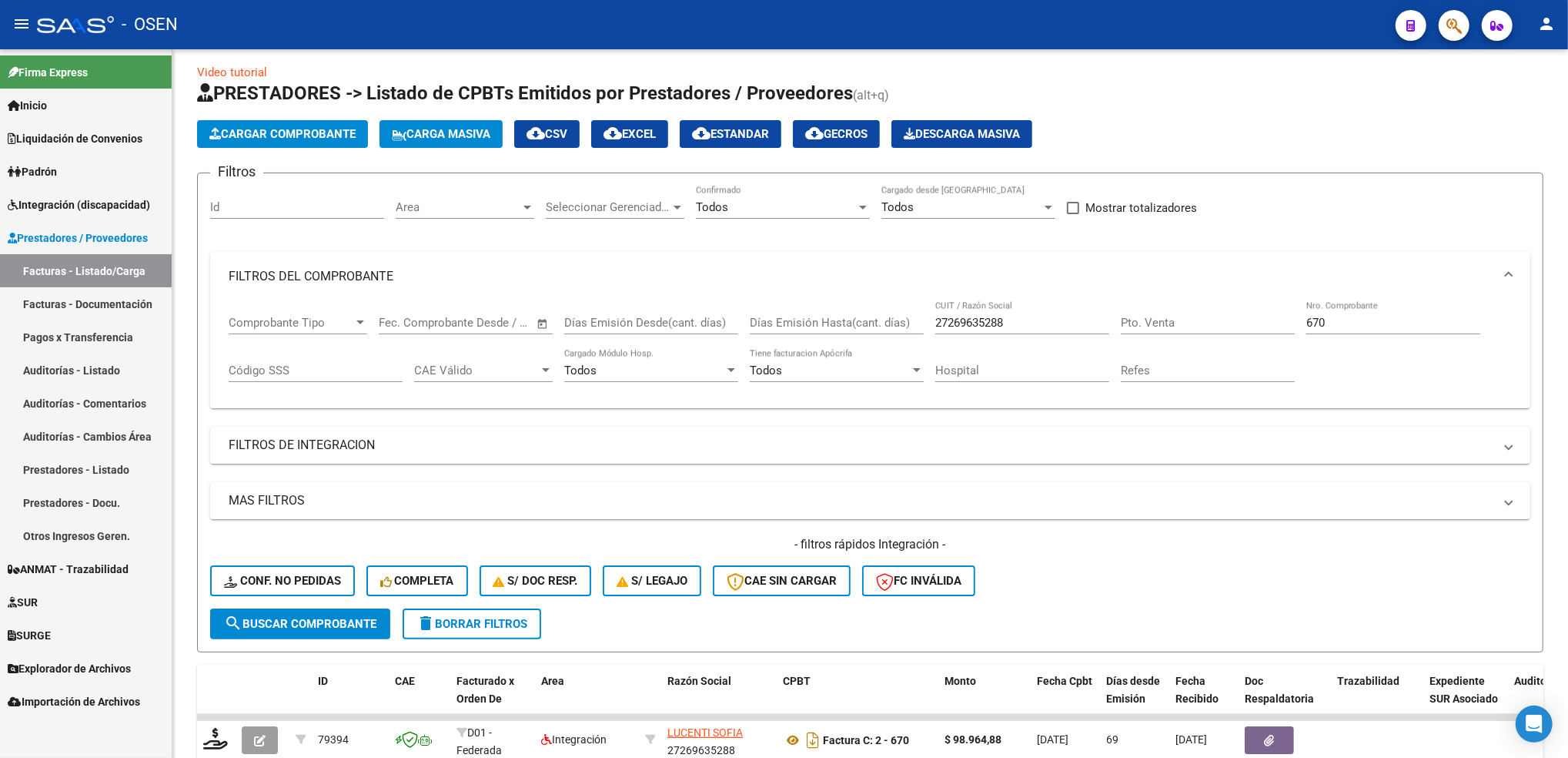
click at [116, 216] on link "Integración (discapacidad)" at bounding box center [86, 204] width 171 height 33
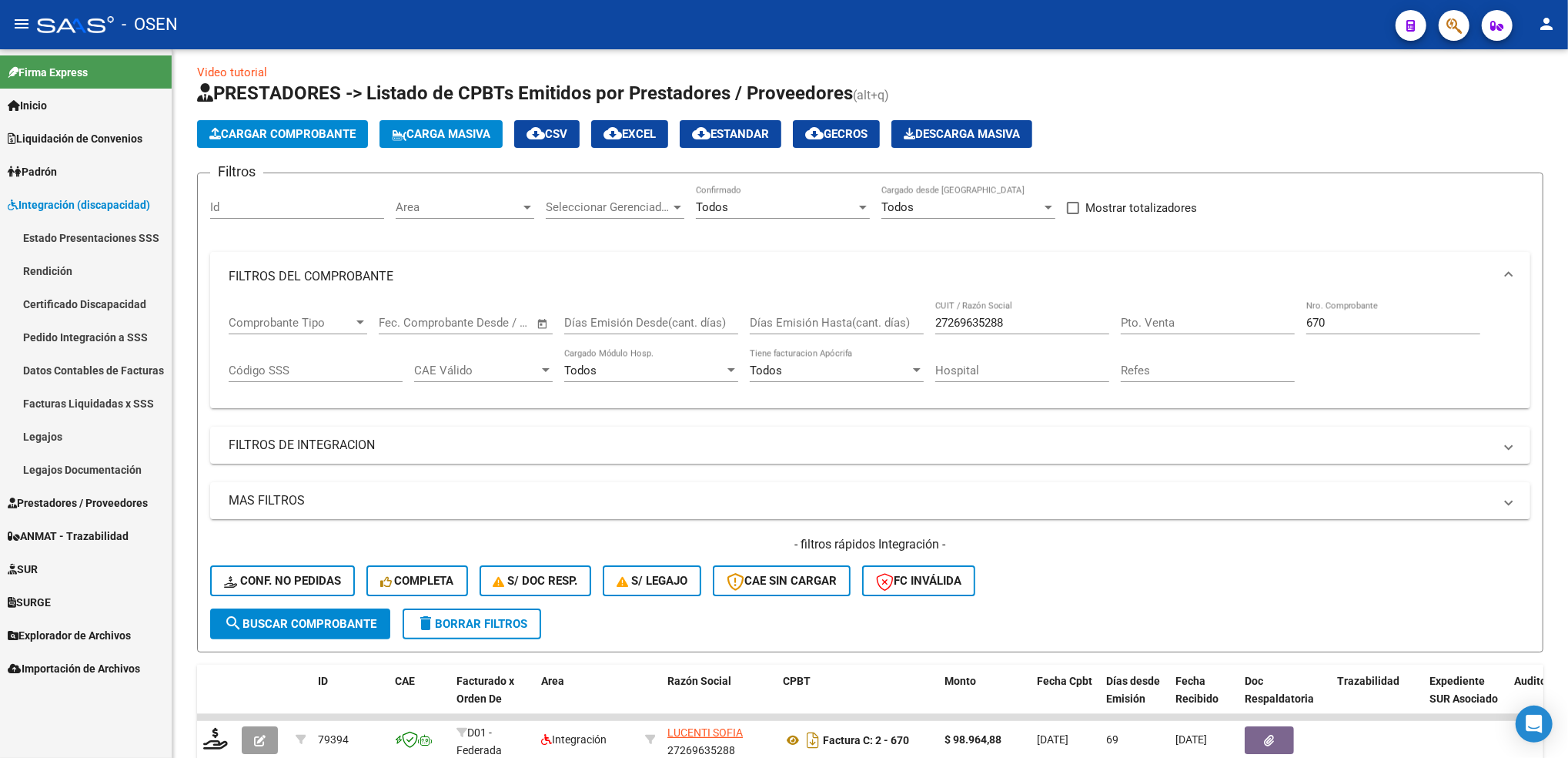
click at [82, 339] on link "Pedido Integración a SSS" at bounding box center [86, 337] width 171 height 33
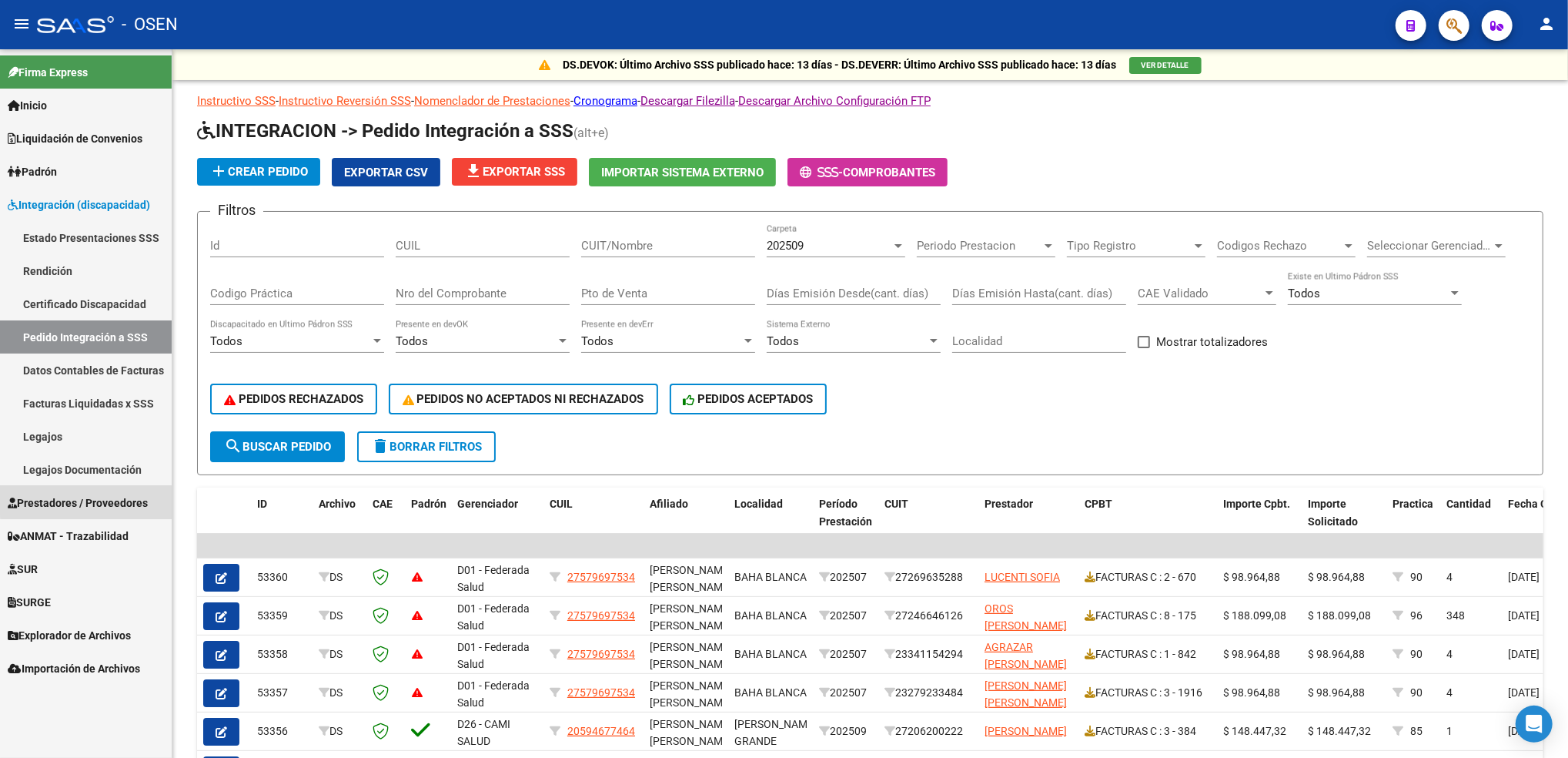
click at [87, 492] on link "Prestadores / Proveedores" at bounding box center [86, 502] width 171 height 33
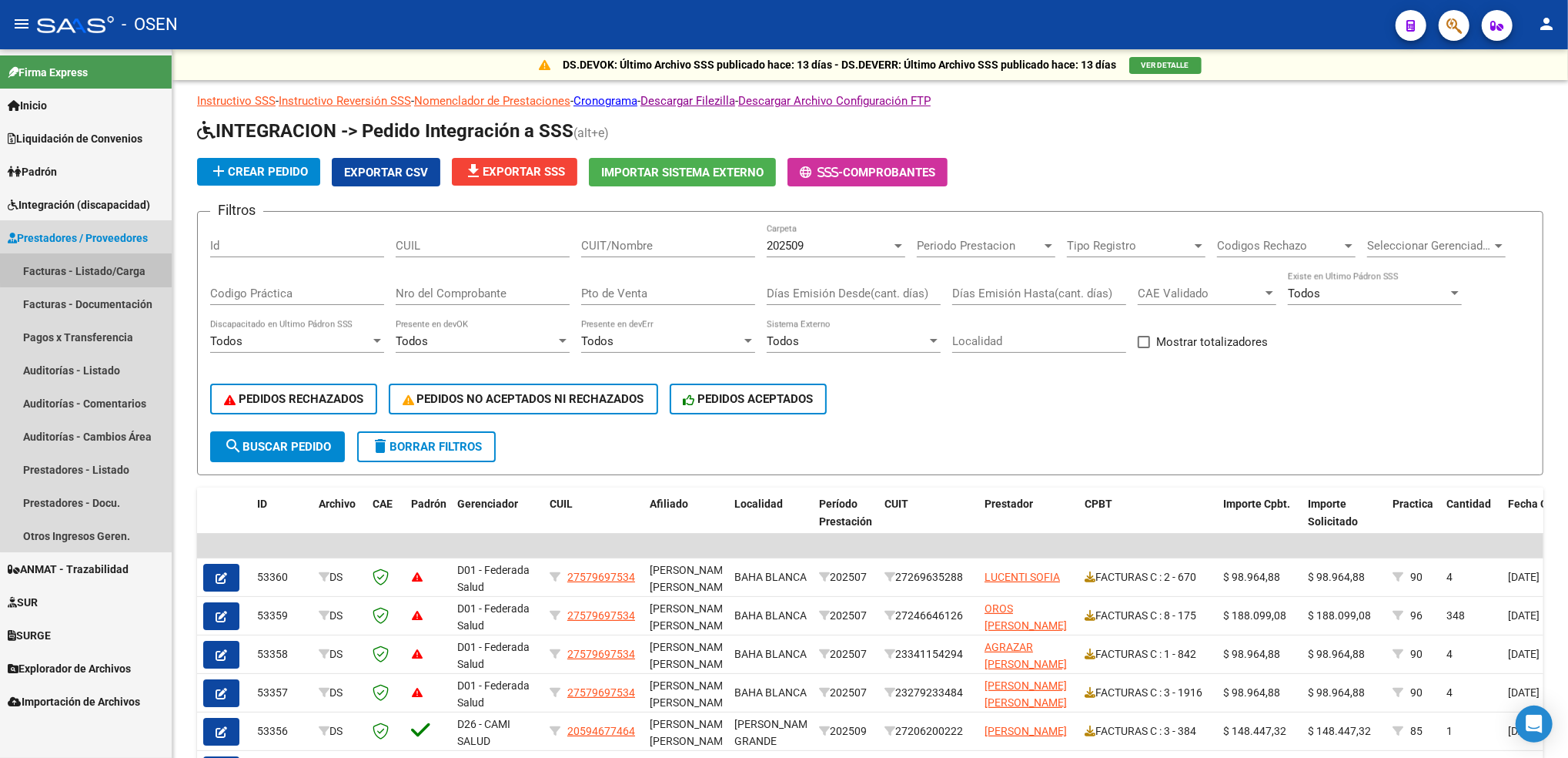
click at [102, 266] on link "Facturas - Listado/Carga" at bounding box center [86, 271] width 171 height 33
